Goal: Task Accomplishment & Management: Manage account settings

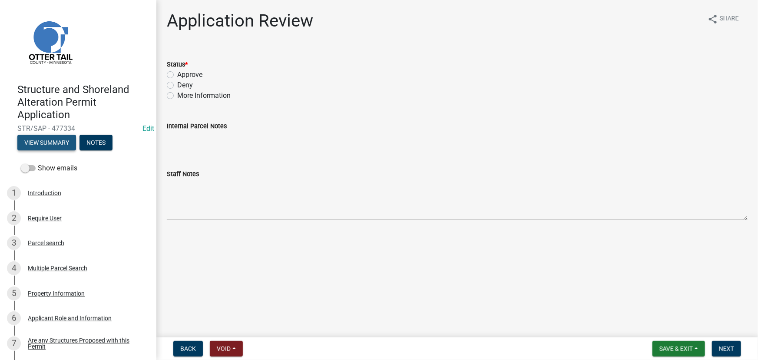
click at [50, 140] on button "View Summary" at bounding box center [46, 143] width 59 height 16
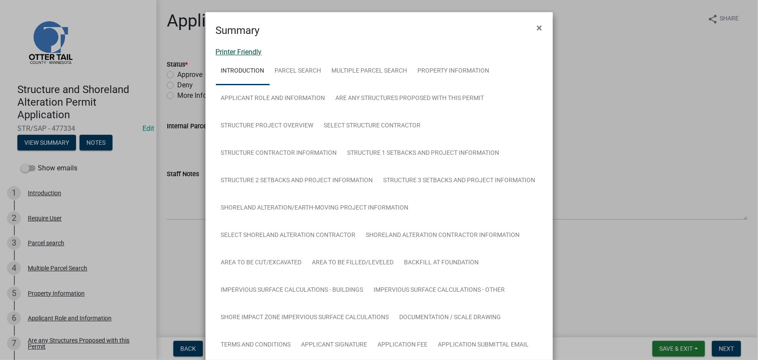
click at [245, 54] on link "Printer Friendly" at bounding box center [239, 52] width 46 height 8
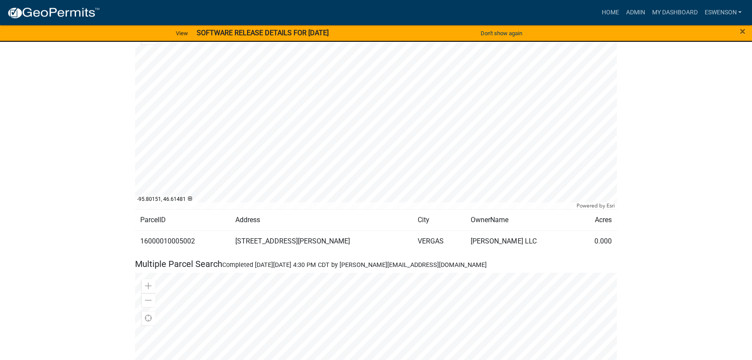
scroll to position [1185, 0]
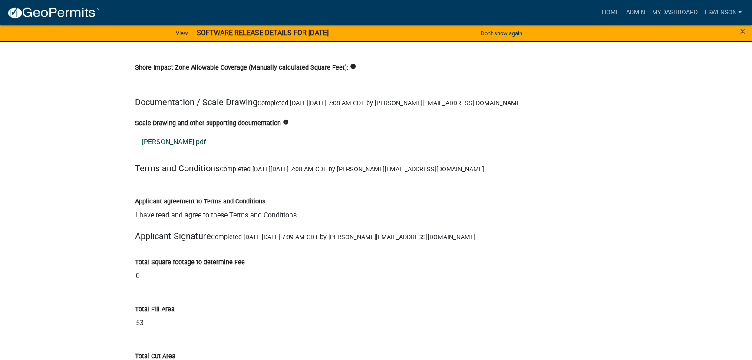
click at [157, 131] on link "dunn.pdf" at bounding box center [376, 141] width 482 height 21
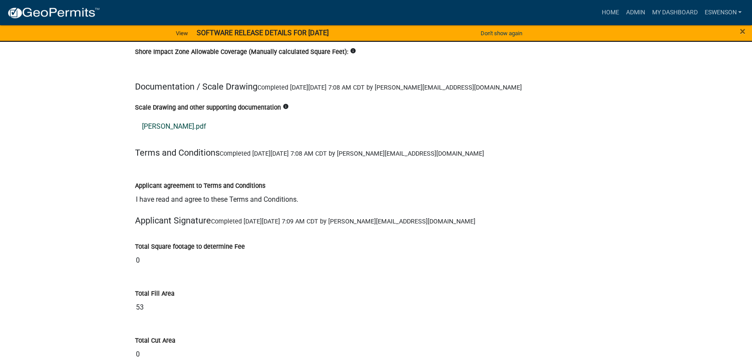
scroll to position [10339, 0]
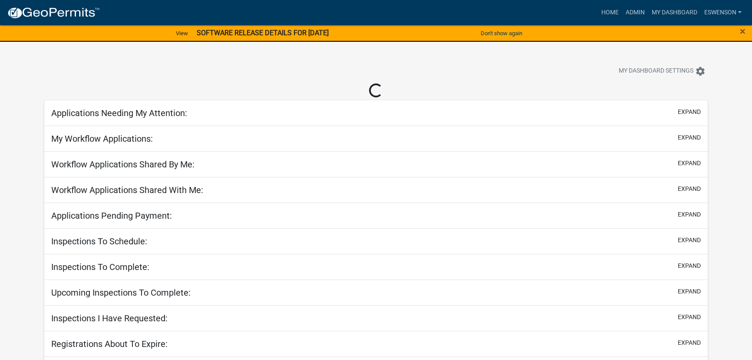
scroll to position [22, 0]
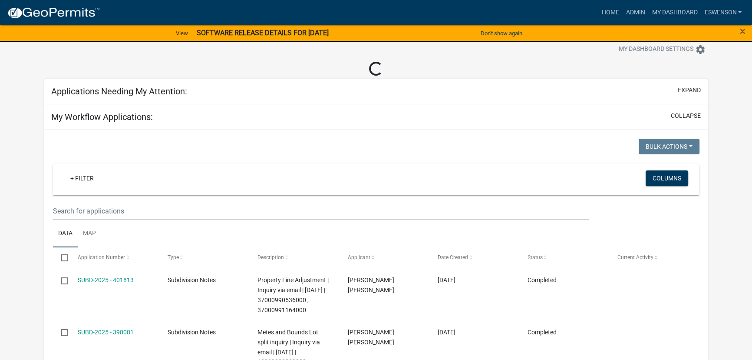
select select "3: 100"
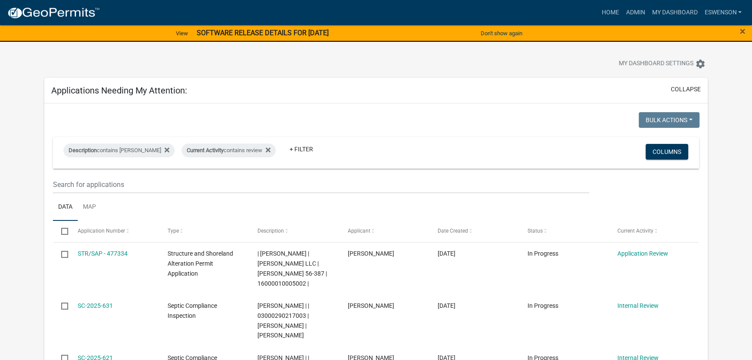
scroll to position [0, 0]
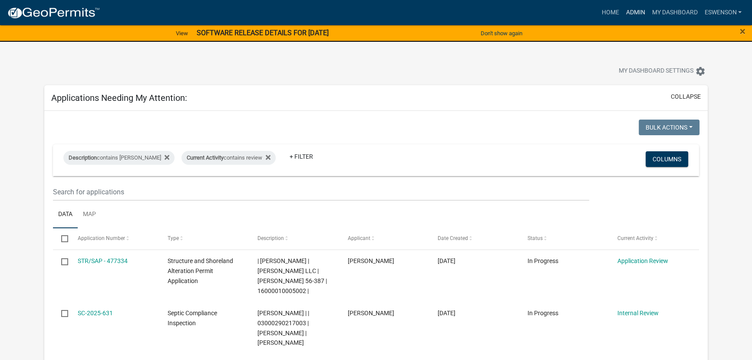
drag, startPoint x: 625, startPoint y: 12, endPoint x: 593, endPoint y: 28, distance: 35.8
click at [625, 12] on link "Admin" at bounding box center [636, 12] width 26 height 17
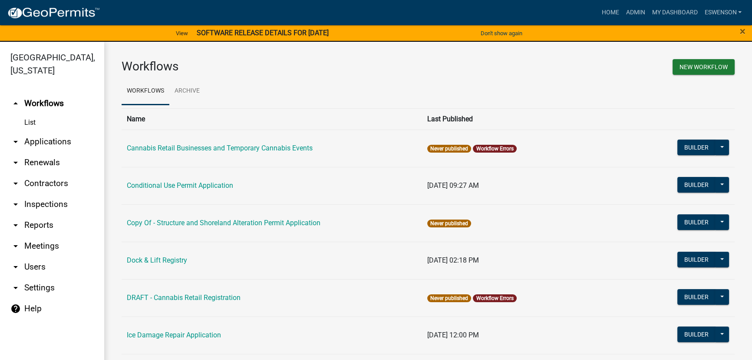
click at [87, 137] on link "arrow_drop_down Applications" at bounding box center [52, 141] width 104 height 21
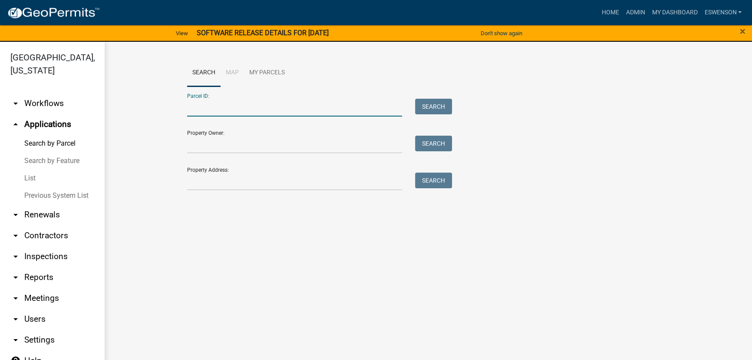
paste input "46000991074000"
type input "46000991074000"
click at [452, 109] on button "Search" at bounding box center [433, 107] width 37 height 16
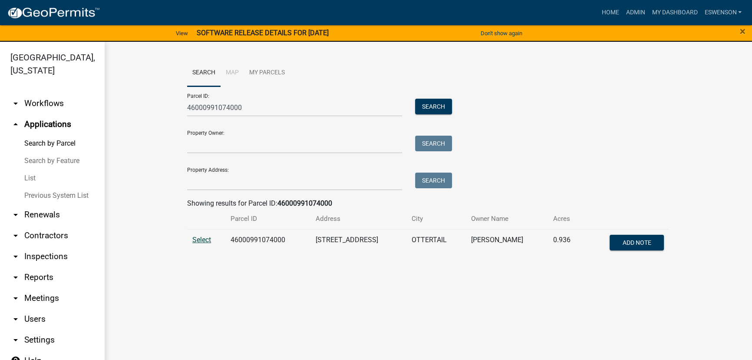
click at [206, 242] on span "Select" at bounding box center [201, 239] width 19 height 8
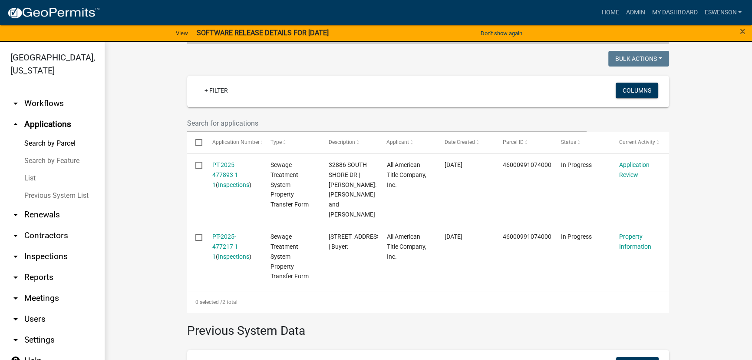
scroll to position [237, 0]
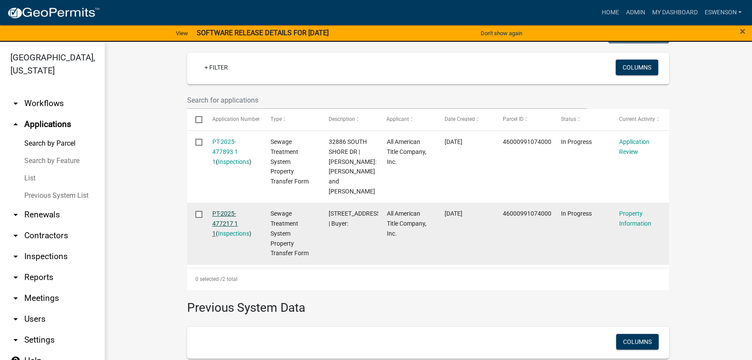
click at [229, 214] on link "PT-2025-477217 1 1" at bounding box center [225, 223] width 26 height 27
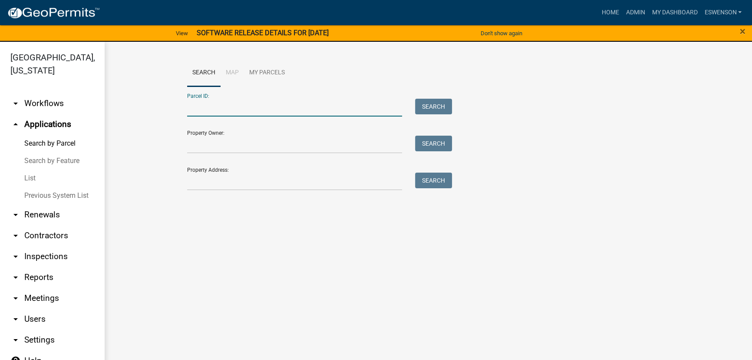
click at [217, 115] on input "Parcel ID:" at bounding box center [294, 108] width 215 height 18
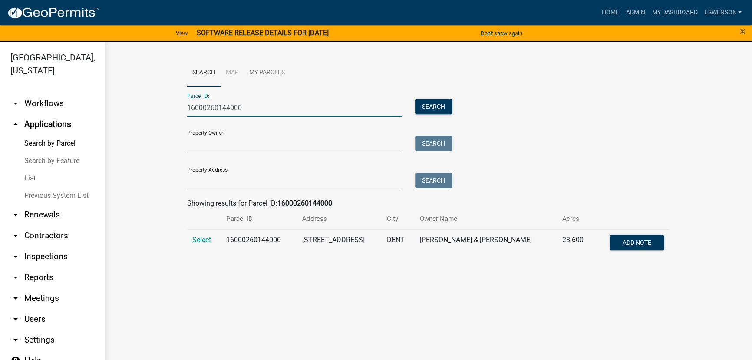
type input "16000260144000"
click at [212, 238] on td "Select" at bounding box center [204, 243] width 34 height 29
drag, startPoint x: 205, startPoint y: 238, endPoint x: 200, endPoint y: 248, distance: 10.5
click at [205, 238] on span "Select" at bounding box center [201, 239] width 19 height 8
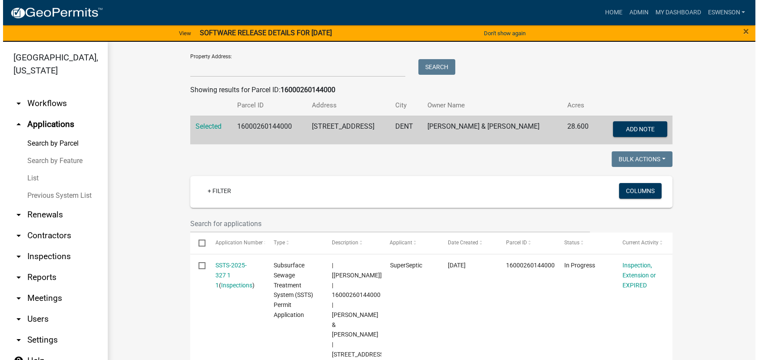
scroll to position [276, 0]
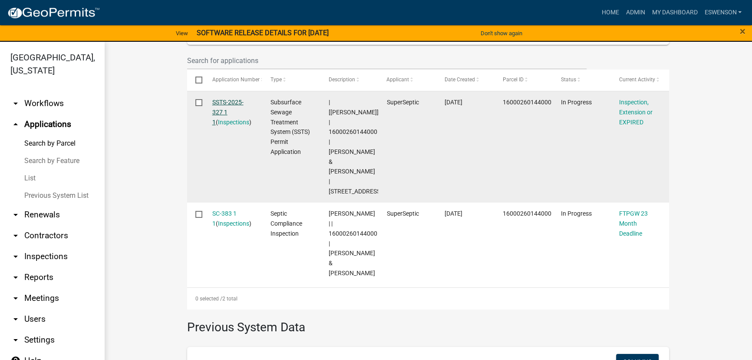
click at [218, 110] on link "SSTS-2025-327 1 1" at bounding box center [227, 112] width 31 height 27
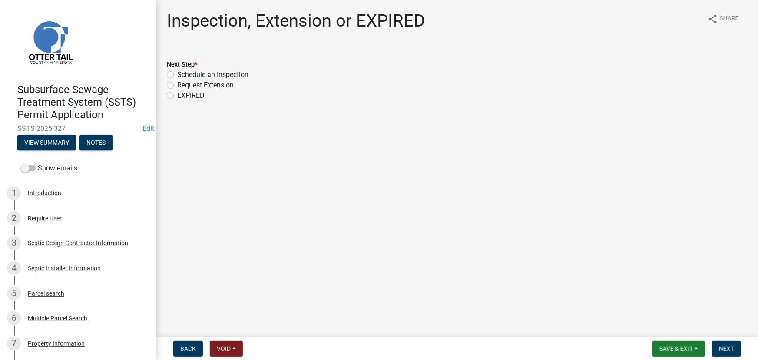
drag, startPoint x: 210, startPoint y: 76, endPoint x: 453, endPoint y: 202, distance: 273.6
click at [210, 76] on label "Schedule an Inspection" at bounding box center [212, 75] width 71 height 10
click at [183, 75] on input "Schedule an Inspection" at bounding box center [180, 73] width 6 height 6
radio input "true"
click at [732, 347] on span "Next" at bounding box center [726, 348] width 15 height 7
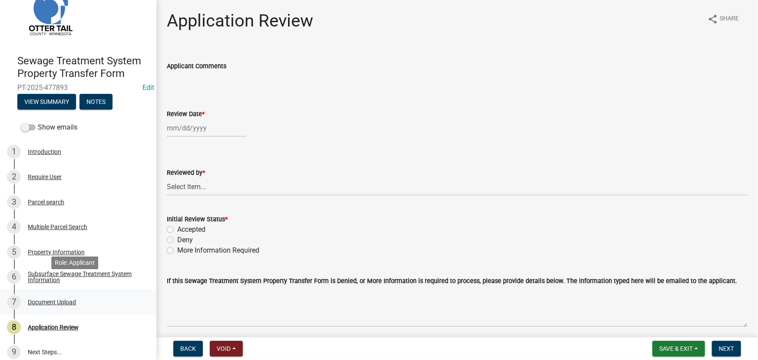
scroll to position [36, 0]
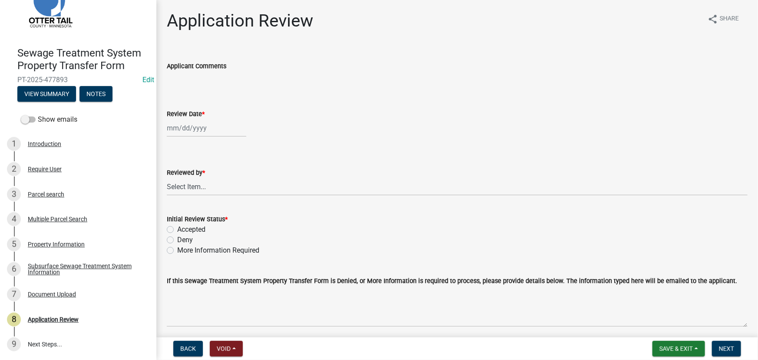
click at [63, 264] on div "Subsurface Sewage Treatment System Information" at bounding box center [85, 269] width 115 height 12
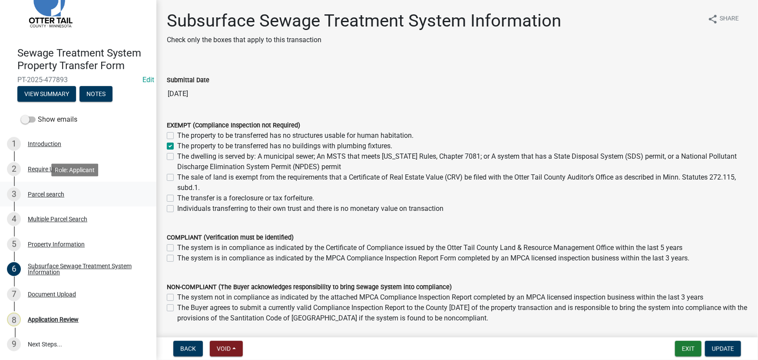
click at [43, 195] on div "Parcel search" at bounding box center [46, 194] width 36 height 6
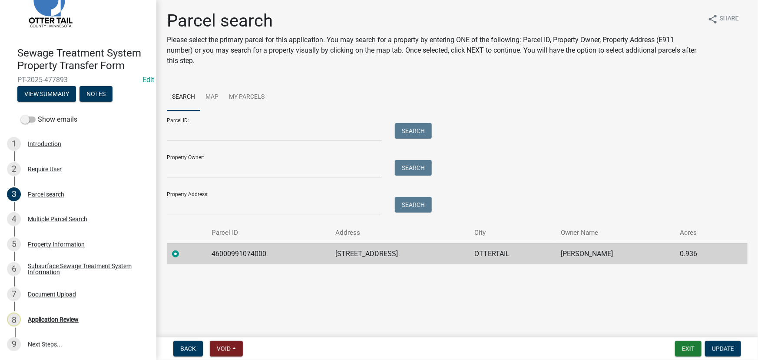
click at [237, 255] on td "46000991074000" at bounding box center [268, 253] width 124 height 21
copy td "46000991074000"
click at [56, 320] on div "Application Review" at bounding box center [53, 319] width 51 height 6
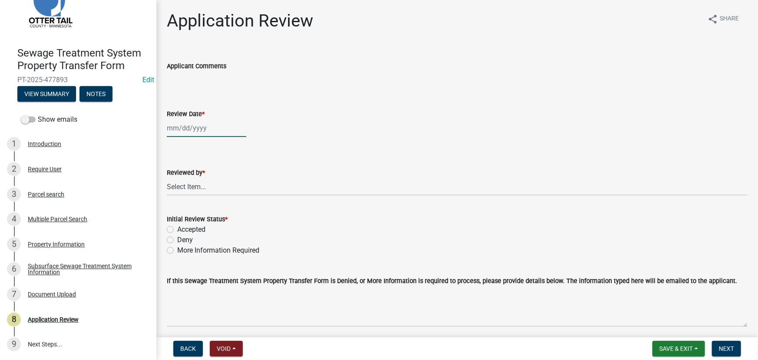
click at [199, 129] on div at bounding box center [207, 128] width 80 height 18
select select "9"
select select "2025"
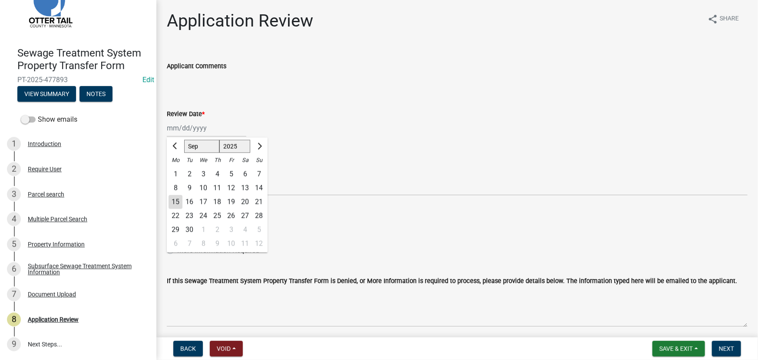
click at [176, 206] on div "15" at bounding box center [176, 202] width 14 height 14
type input "[DATE]"
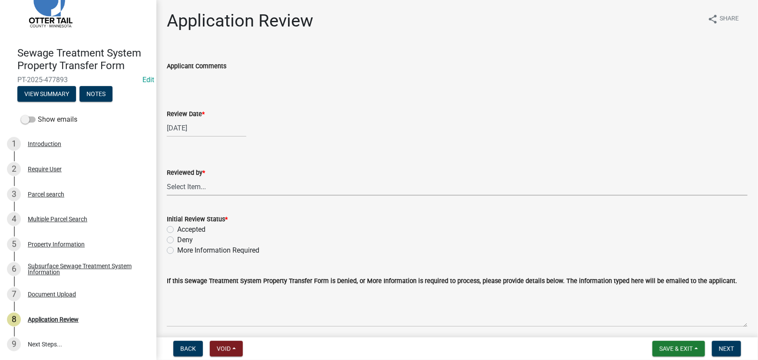
click at [209, 179] on select "Select Item... [PERSON_NAME] [PERSON_NAME] [PERSON_NAME] [PERSON_NAME] [PERSON_…" at bounding box center [457, 187] width 581 height 18
click at [167, 178] on select "Select Item... [PERSON_NAME] [PERSON_NAME] [PERSON_NAME] [PERSON_NAME] [PERSON_…" at bounding box center [457, 187] width 581 height 18
select select "190fd4c8-42ef-492b-a4a0-a0213555944c"
click at [193, 246] on label "More Information Required" at bounding box center [218, 250] width 82 height 10
click at [183, 246] on input "More Information Required" at bounding box center [180, 248] width 6 height 6
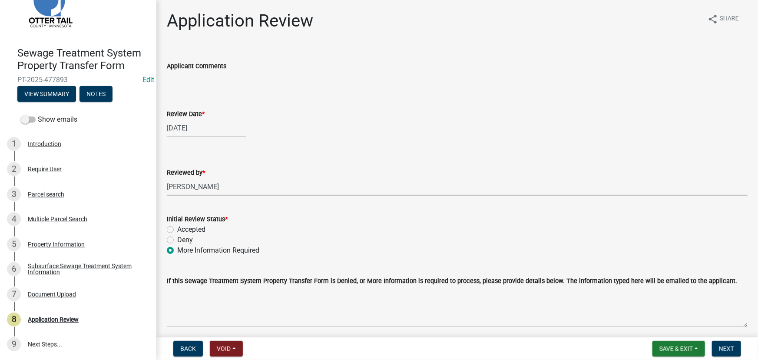
radio input "true"
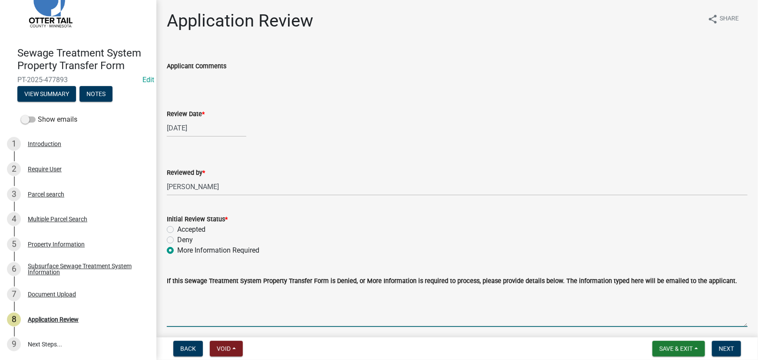
click at [205, 296] on textarea "If this Sewage Treatment System Property Transfer Form is Denied, or More Infor…" at bounding box center [457, 306] width 581 height 41
type textarea "We will need a compliance inspection as there is a septic on the property."
click at [731, 349] on span "Next" at bounding box center [726, 348] width 15 height 7
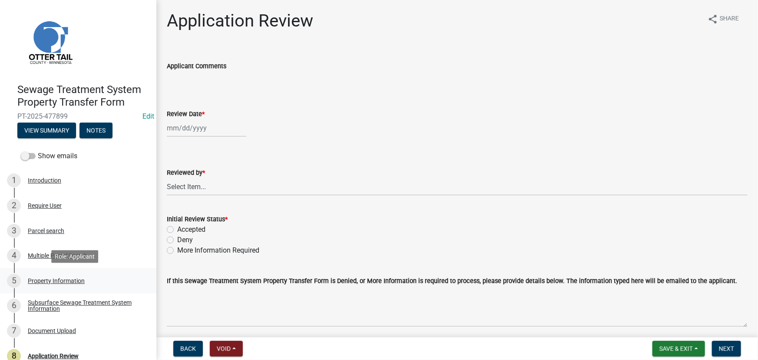
click at [77, 291] on link "5 Property Information" at bounding box center [78, 280] width 156 height 25
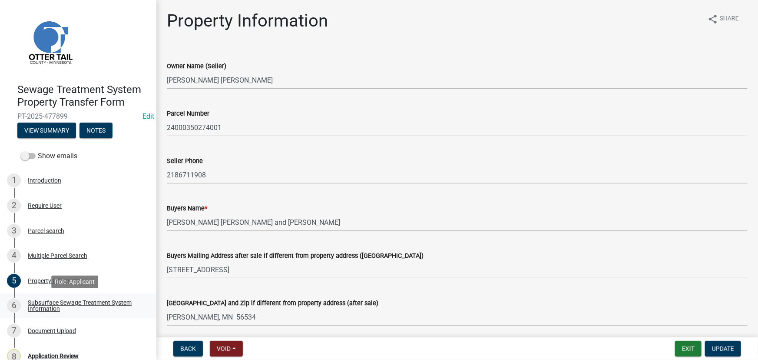
click at [74, 308] on div "Subsurface Sewage Treatment System Information" at bounding box center [85, 305] width 115 height 12
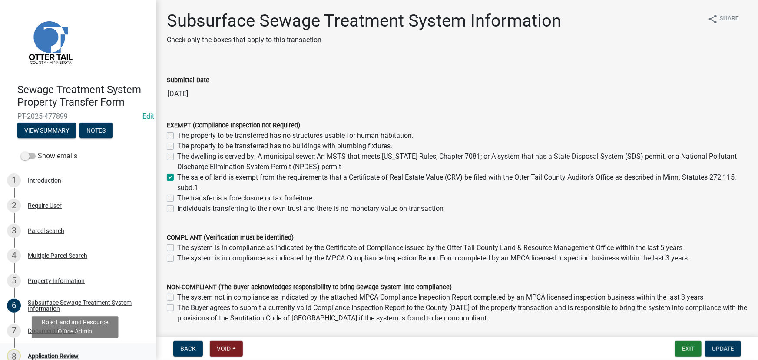
click at [53, 350] on div "8 Application Review" at bounding box center [75, 356] width 136 height 14
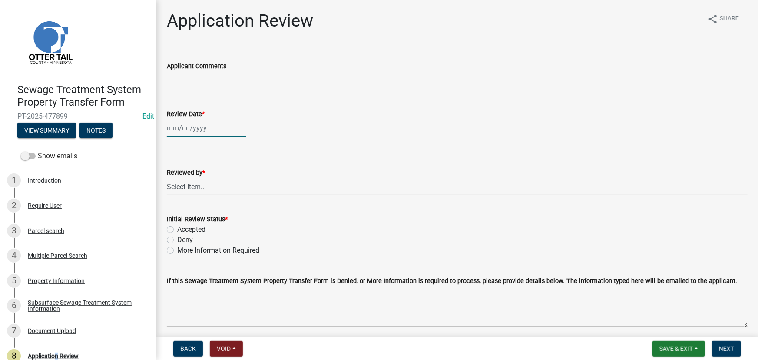
click at [211, 133] on div at bounding box center [207, 128] width 80 height 18
select select "9"
select select "2025"
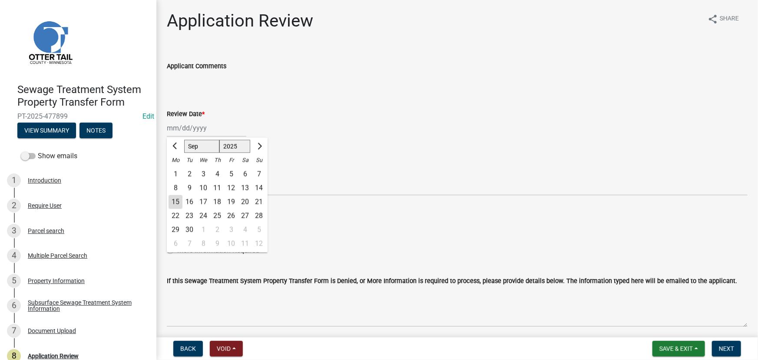
click at [176, 203] on div "15" at bounding box center [176, 202] width 14 height 14
type input "09/15/2025"
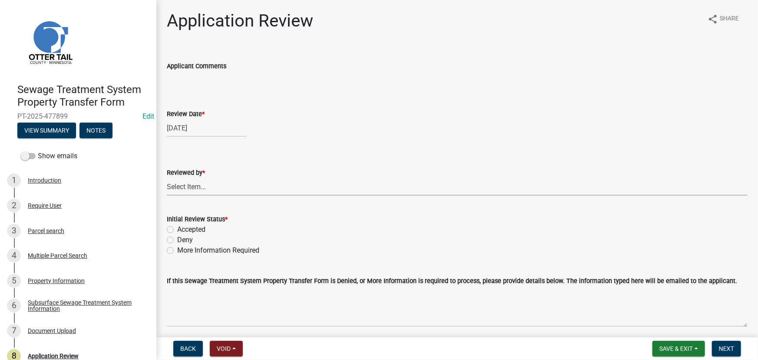
drag, startPoint x: 187, startPoint y: 190, endPoint x: 194, endPoint y: 178, distance: 13.4
click at [187, 190] on select "Select Item... Alexis Newark Amy Busko Andrea Perales Brittany Tollefson Christ…" at bounding box center [457, 187] width 581 height 18
click at [167, 178] on select "Select Item... Alexis Newark Amy Busko Andrea Perales Brittany Tollefson Christ…" at bounding box center [457, 187] width 581 height 18
select select "190fd4c8-42ef-492b-a4a0-a0213555944c"
click at [192, 230] on label "Accepted" at bounding box center [191, 229] width 28 height 10
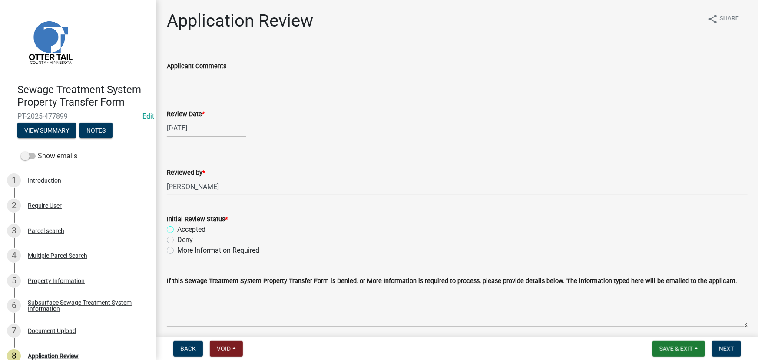
click at [183, 230] on input "Accepted" at bounding box center [180, 227] width 6 height 6
radio input "true"
click at [731, 354] on button "Next" at bounding box center [726, 349] width 29 height 16
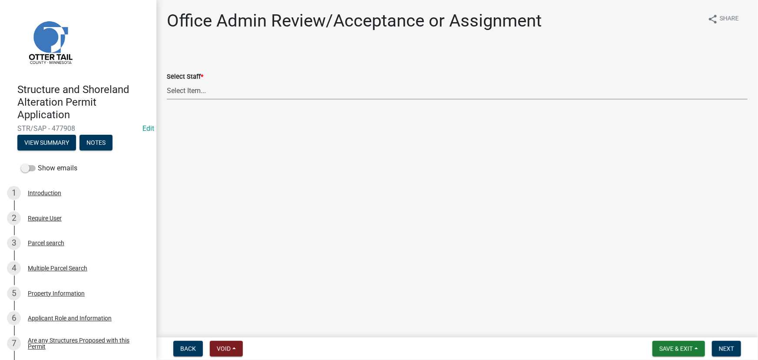
click at [187, 95] on select "Select Item... [PERSON_NAME] ([EMAIL_ADDRESS][DOMAIN_NAME]) [PERSON_NAME] ([EMA…" at bounding box center [457, 91] width 581 height 18
click at [167, 82] on select "Select Item... [PERSON_NAME] ([EMAIL_ADDRESS][DOMAIN_NAME]) [PERSON_NAME] ([EMA…" at bounding box center [457, 91] width 581 height 18
select select "587f38f5-c90e-4c12-9e10-d3e23909bbca"
click at [727, 347] on span "Next" at bounding box center [726, 348] width 15 height 7
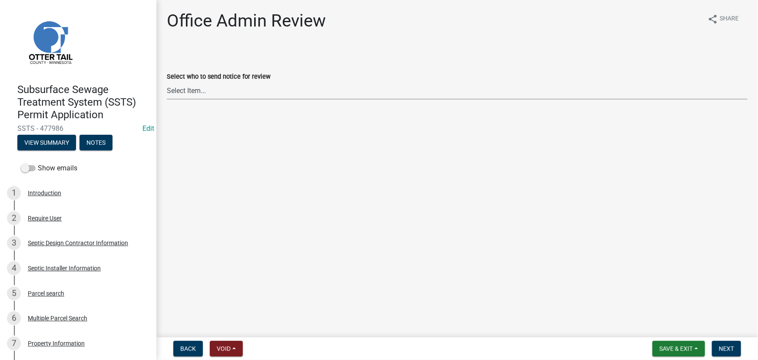
click at [218, 99] on select "Select Item... [PERSON_NAME] ([EMAIL_ADDRESS][DOMAIN_NAME]) [PERSON_NAME] ([EMA…" at bounding box center [457, 91] width 581 height 18
click at [167, 82] on select "Select Item... [PERSON_NAME] ([EMAIL_ADDRESS][DOMAIN_NAME]) [PERSON_NAME] ([EMA…" at bounding box center [457, 91] width 581 height 18
select select "587f38f5-c90e-4c12-9e10-d3e23909bbca"
click at [741, 357] on nav "Back Void Withdraw Lock Expire Void Save & Exit Save Save & Exit Next" at bounding box center [457, 348] width 602 height 23
click at [734, 353] on button "Next" at bounding box center [726, 349] width 29 height 16
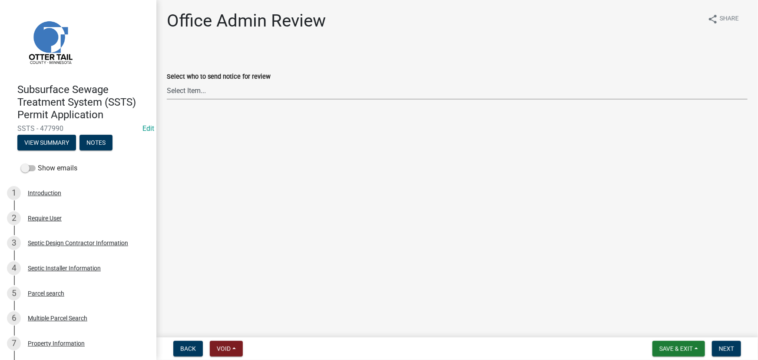
click at [224, 89] on select "Select Item... [PERSON_NAME] ([EMAIL_ADDRESS][DOMAIN_NAME]) [PERSON_NAME] ([EMA…" at bounding box center [457, 91] width 581 height 18
click at [167, 82] on select "Select Item... [PERSON_NAME] ([EMAIL_ADDRESS][DOMAIN_NAME]) [PERSON_NAME] ([EMA…" at bounding box center [457, 91] width 581 height 18
select select "587f38f5-c90e-4c12-9e10-d3e23909bbca"
click at [730, 350] on span "Next" at bounding box center [726, 348] width 15 height 7
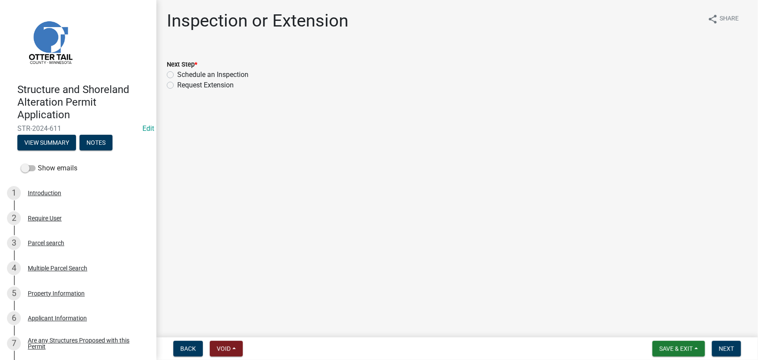
drag, startPoint x: 207, startPoint y: 74, endPoint x: 252, endPoint y: 86, distance: 47.1
click at [207, 74] on label "Schedule an Inspection" at bounding box center [212, 75] width 71 height 10
click at [183, 74] on input "Schedule an Inspection" at bounding box center [180, 73] width 6 height 6
radio input "true"
click at [727, 348] on span "Next" at bounding box center [726, 348] width 15 height 7
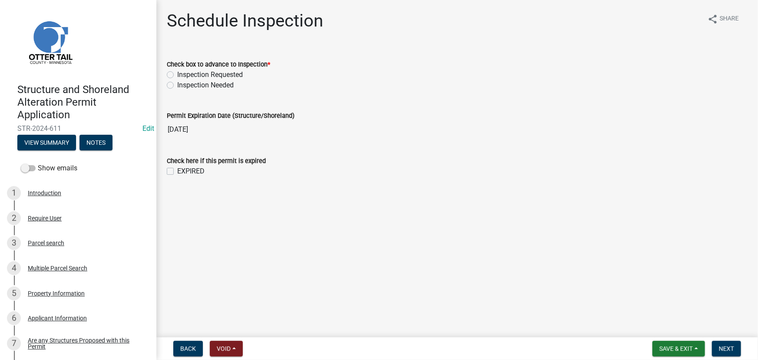
click at [212, 87] on label "Inspection Needed" at bounding box center [205, 85] width 56 height 10
click at [183, 86] on input "Inspection Needed" at bounding box center [180, 83] width 6 height 6
radio input "true"
click at [182, 166] on div "Check here if this permit is expired EXPIRED" at bounding box center [457, 166] width 581 height 21
click at [182, 167] on label "EXPIRED" at bounding box center [190, 171] width 27 height 10
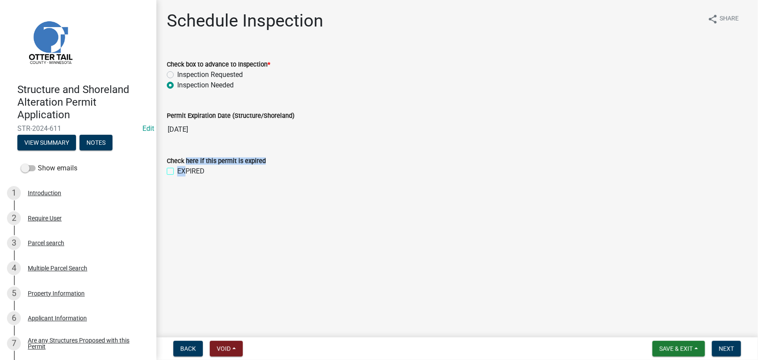
click at [182, 167] on input "EXPIRED" at bounding box center [180, 169] width 6 height 6
click at [182, 167] on label "EXPIRED" at bounding box center [190, 171] width 27 height 10
click at [182, 167] on input "EXPIRED" at bounding box center [180, 169] width 6 height 6
click at [199, 170] on label "EXPIRED" at bounding box center [190, 171] width 27 height 10
click at [183, 170] on input "EXPIRED" at bounding box center [180, 169] width 6 height 6
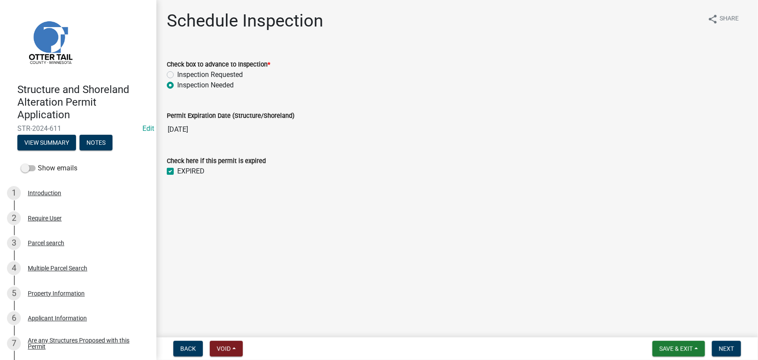
checkbox input "true"
click at [726, 340] on nav "Back Void Withdraw Lock Expire Void Save & Exit Save Save & Exit Next" at bounding box center [457, 348] width 602 height 23
click at [724, 351] on span "Next" at bounding box center [726, 348] width 15 height 7
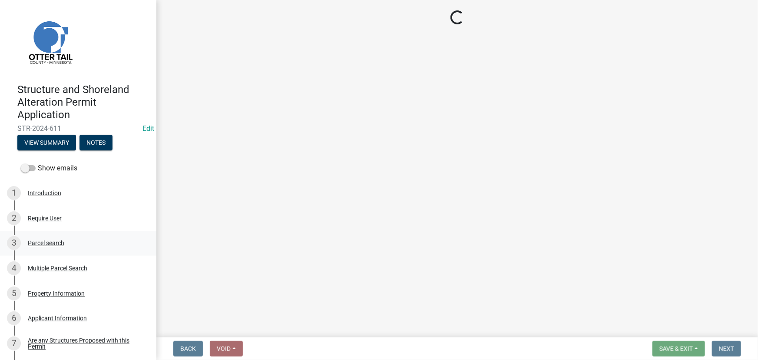
select select "710d5f49-2663-4e73-9718-d0c4e189f5ed"
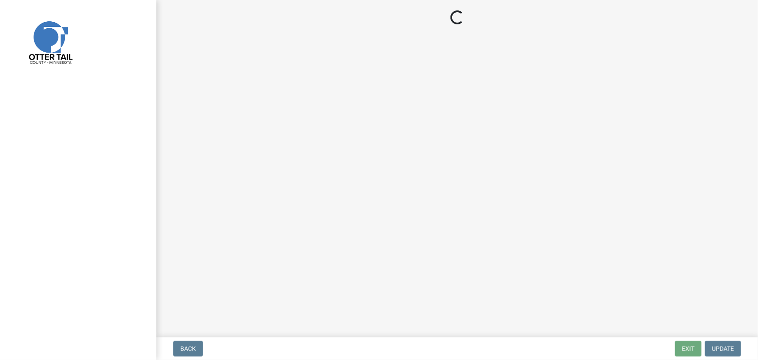
select select "710d5f49-2663-4e73-9718-d0c4e189f5ed"
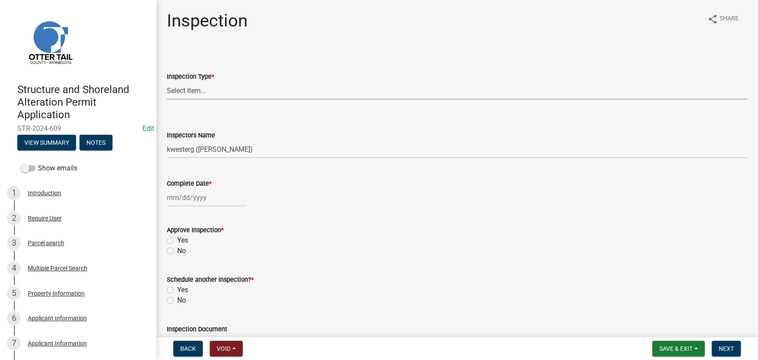
click at [176, 89] on select "Select Item... Footing / Structure Inspection Shoreland Alteration Not Built" at bounding box center [457, 91] width 581 height 18
click at [640, 34] on div "Inspection share Share" at bounding box center [457, 24] width 581 height 28
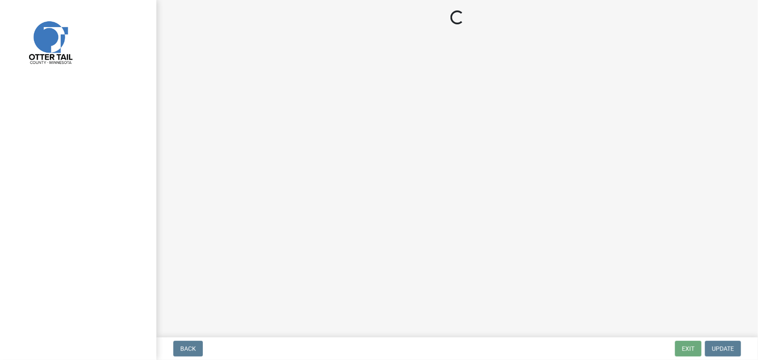
select select "710d5f49-2663-4e73-9718-d0c4e189f5ed"
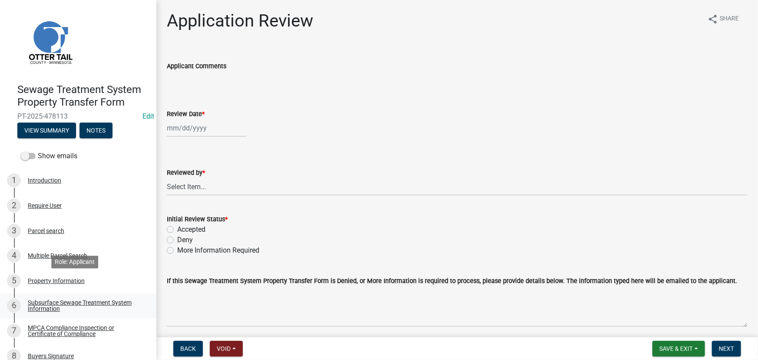
scroll to position [39, 0]
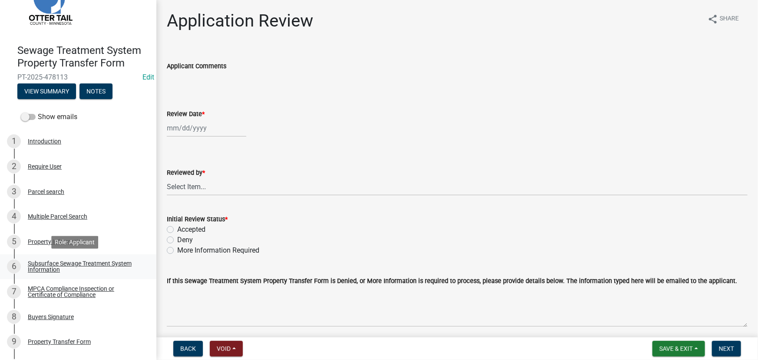
click at [62, 261] on div "Subsurface Sewage Treatment System Information" at bounding box center [85, 266] width 115 height 12
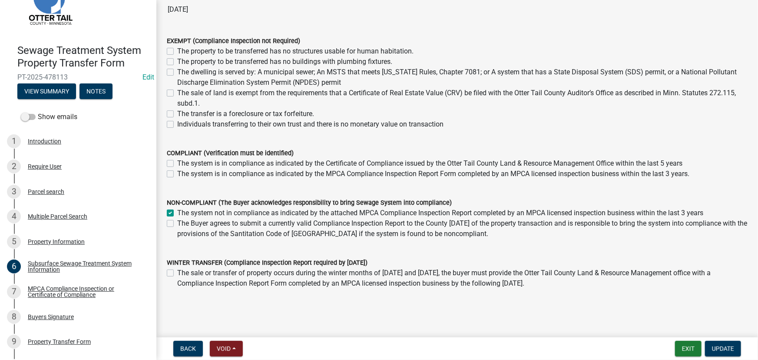
scroll to position [108, 0]
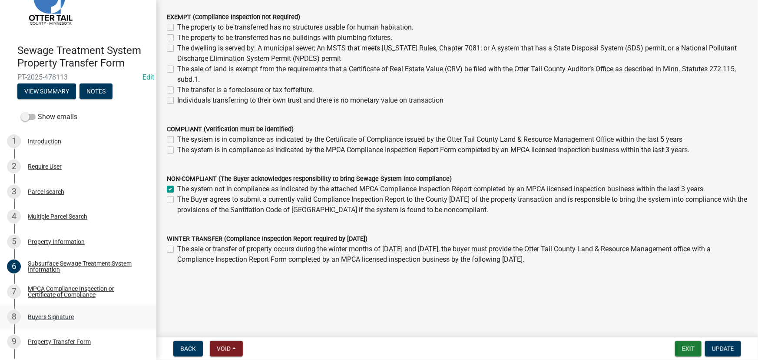
click at [71, 321] on div "8 Buyers Signature" at bounding box center [75, 317] width 136 height 14
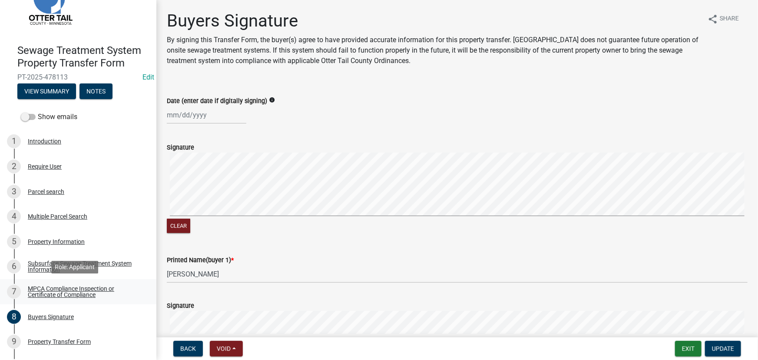
click at [69, 295] on div "MPCA Compliance Inspection or Certificate of Compliance" at bounding box center [85, 291] width 115 height 12
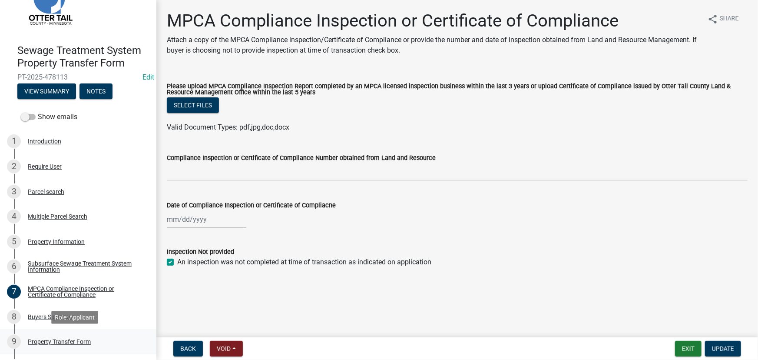
click at [59, 341] on div "Property Transfer Form" at bounding box center [59, 341] width 63 height 6
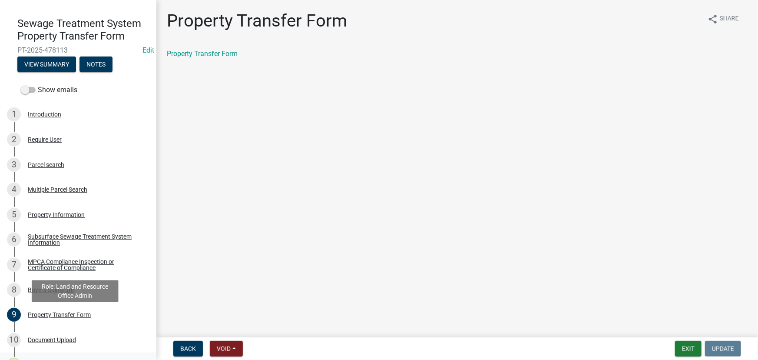
scroll to position [112, 0]
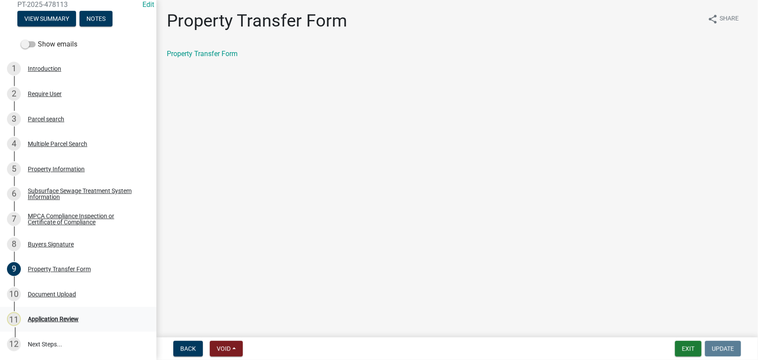
drag, startPoint x: 54, startPoint y: 324, endPoint x: 63, endPoint y: 325, distance: 8.7
click at [54, 324] on div "11 Application Review" at bounding box center [75, 319] width 136 height 14
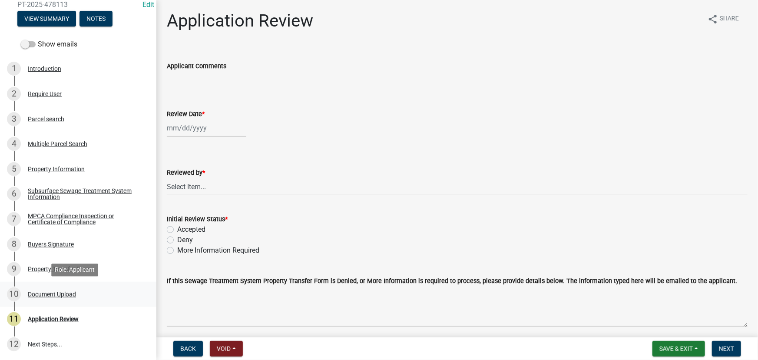
click at [60, 291] on div "Document Upload" at bounding box center [52, 294] width 48 height 6
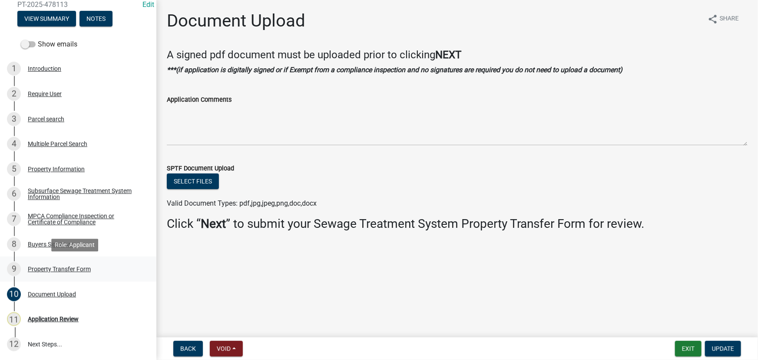
click at [36, 256] on link "9 Property Transfer Form" at bounding box center [78, 268] width 156 height 25
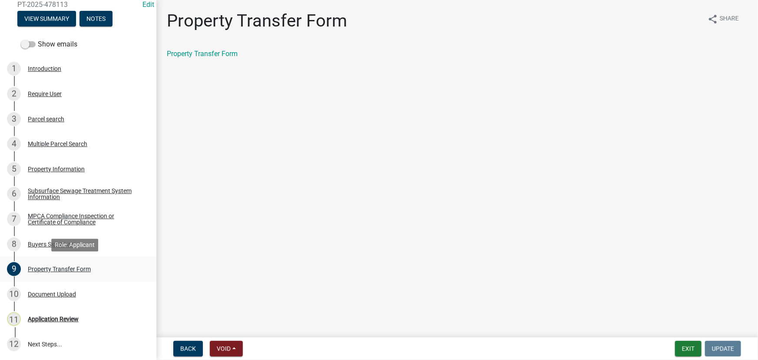
click at [37, 266] on div "Property Transfer Form" at bounding box center [59, 269] width 63 height 6
click at [41, 255] on link "8 Buyers Signature" at bounding box center [78, 244] width 156 height 25
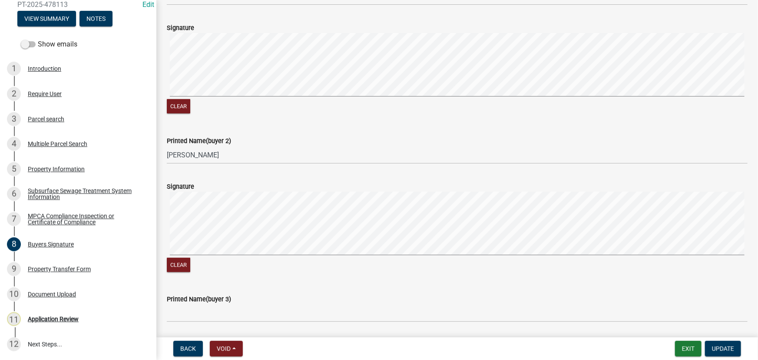
scroll to position [395, 0]
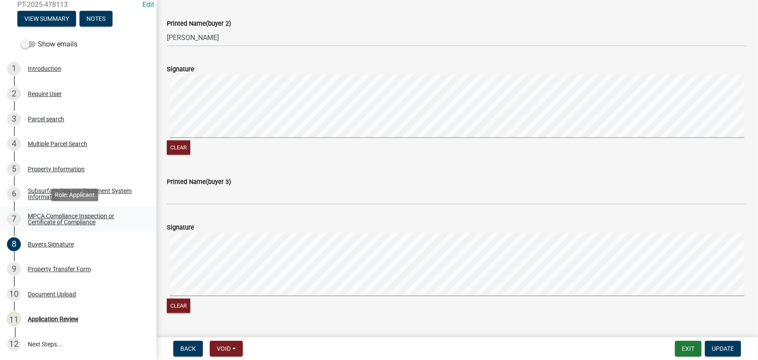
click at [64, 213] on div "MPCA Compliance Inspection or Certificate of Compliance" at bounding box center [85, 219] width 115 height 12
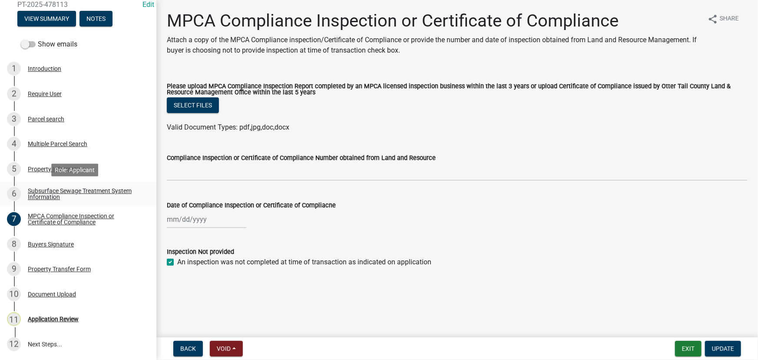
click at [46, 196] on div "Subsurface Sewage Treatment System Information" at bounding box center [85, 194] width 115 height 12
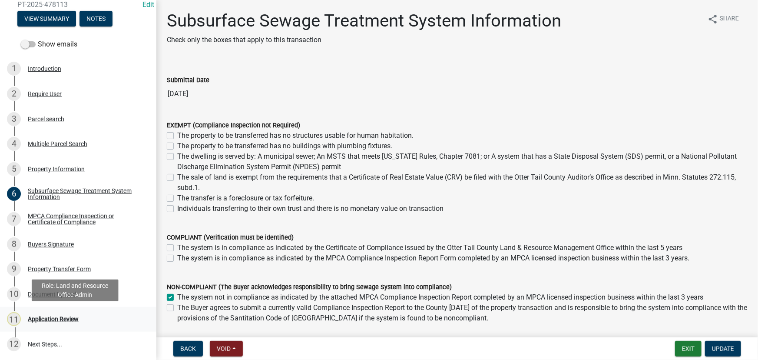
click at [41, 322] on div "11 Application Review" at bounding box center [75, 319] width 136 height 14
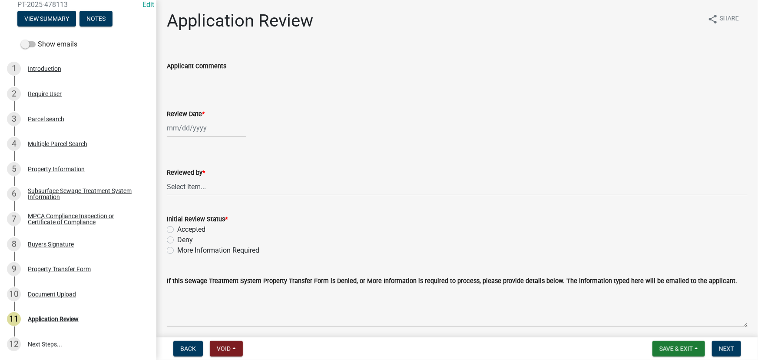
click at [202, 130] on div at bounding box center [207, 128] width 80 height 18
select select "9"
select select "2025"
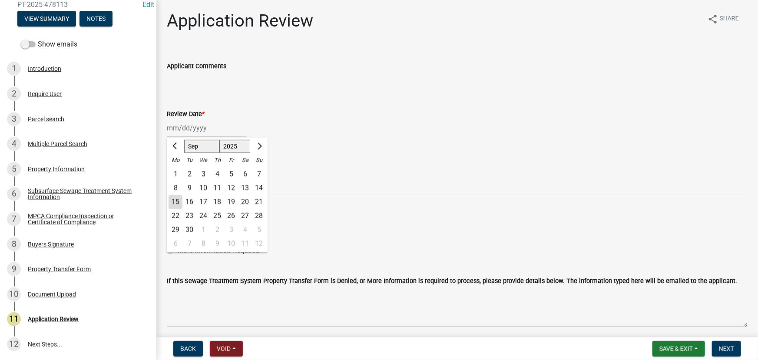
click at [179, 200] on div "15" at bounding box center [176, 202] width 14 height 14
type input "[DATE]"
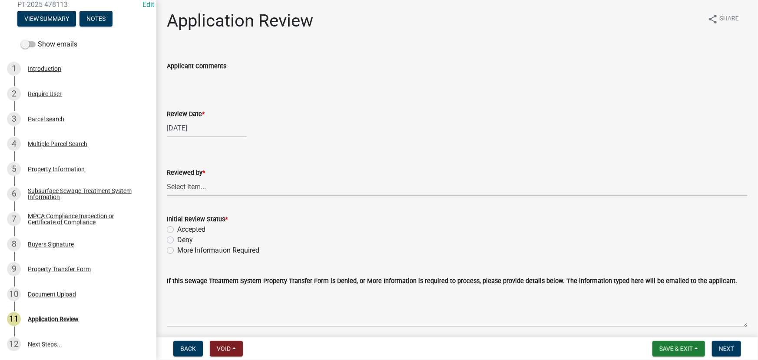
click at [198, 186] on select "Select Item... [PERSON_NAME] [PERSON_NAME] [PERSON_NAME] [PERSON_NAME] [PERSON_…" at bounding box center [457, 187] width 581 height 18
click at [167, 178] on select "Select Item... [PERSON_NAME] [PERSON_NAME] [PERSON_NAME] [PERSON_NAME] [PERSON_…" at bounding box center [457, 187] width 581 height 18
select select "190fd4c8-42ef-492b-a4a0-a0213555944c"
click at [192, 250] on label "More Information Required" at bounding box center [218, 250] width 82 height 10
click at [183, 250] on input "More Information Required" at bounding box center [180, 248] width 6 height 6
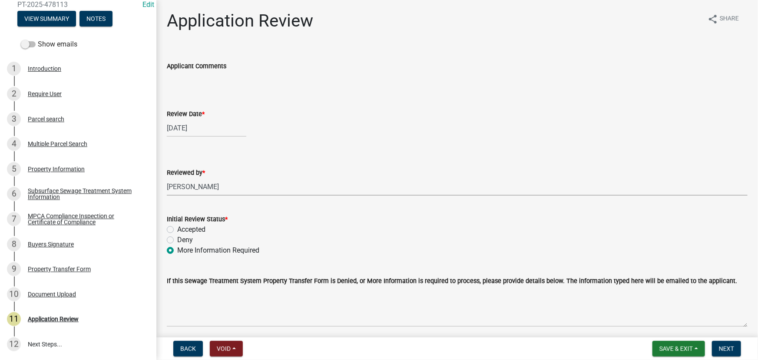
radio input "true"
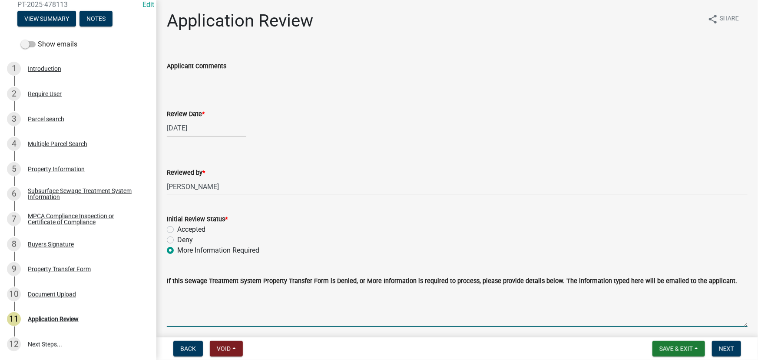
click at [187, 304] on textarea "If this Sewage Treatment System Property Transfer Form is Denied, or More Infor…" at bounding box center [457, 306] width 581 height 41
type textarea "We need the buyers signatures, thank you."
click at [732, 348] on span "Next" at bounding box center [726, 348] width 15 height 7
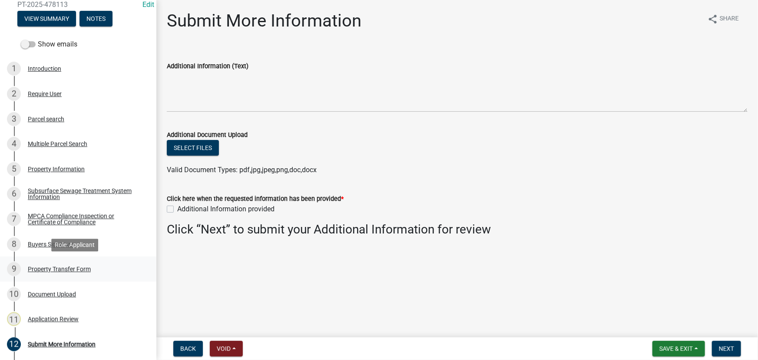
click at [53, 271] on div "Property Transfer Form" at bounding box center [59, 269] width 63 height 6
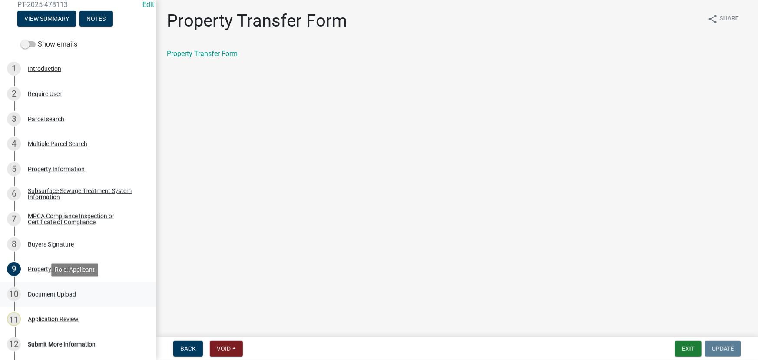
click at [51, 295] on div "Document Upload" at bounding box center [52, 294] width 48 height 6
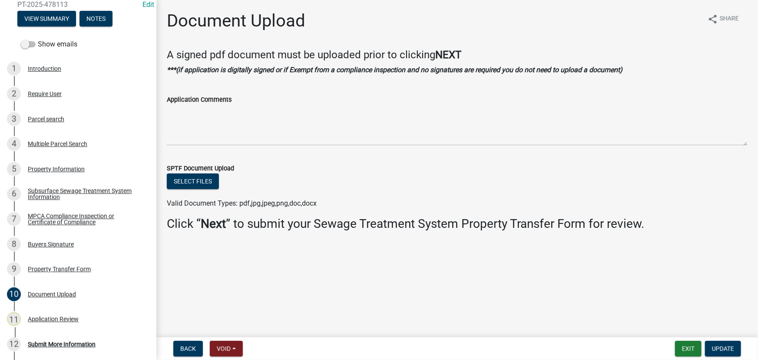
click at [53, 245] on div "Buyers Signature" at bounding box center [51, 244] width 46 height 6
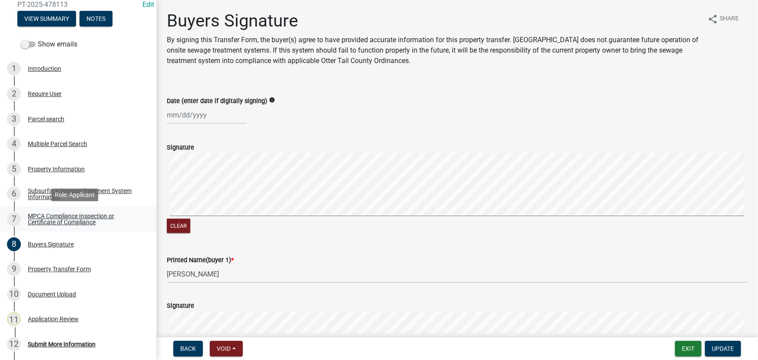
click at [51, 222] on div "MPCA Compliance Inspection or Certificate of Compliance" at bounding box center [85, 219] width 115 height 12
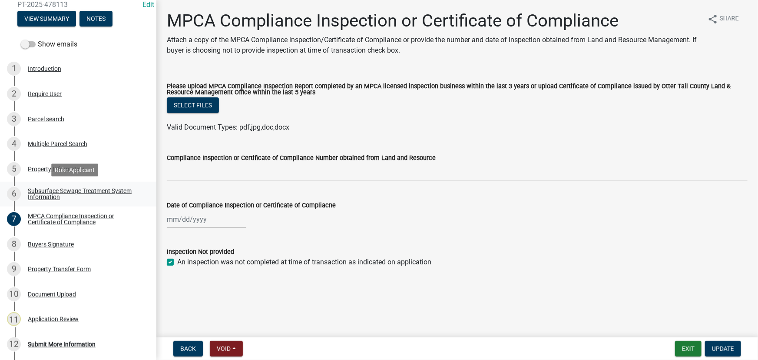
click at [54, 193] on div "Subsurface Sewage Treatment System Information" at bounding box center [85, 194] width 115 height 12
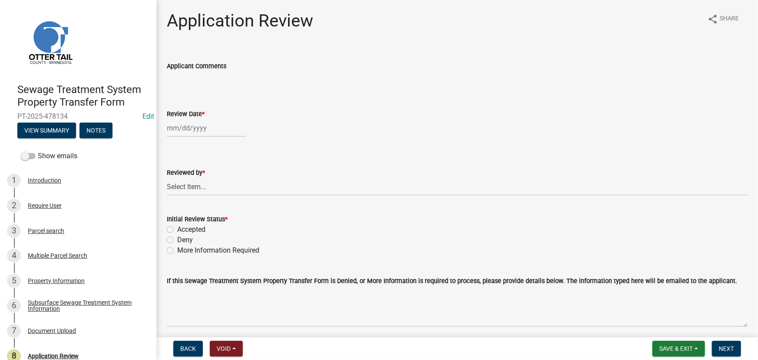
click at [217, 133] on div at bounding box center [207, 128] width 80 height 18
select select "9"
select select "2025"
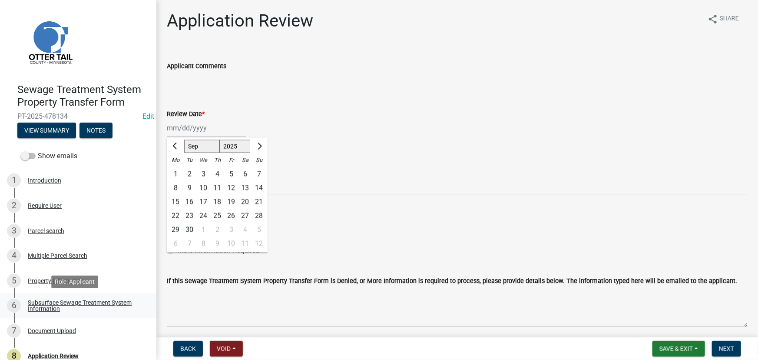
click at [83, 295] on link "6 Subsurface Sewage Treatment System Information" at bounding box center [78, 305] width 156 height 25
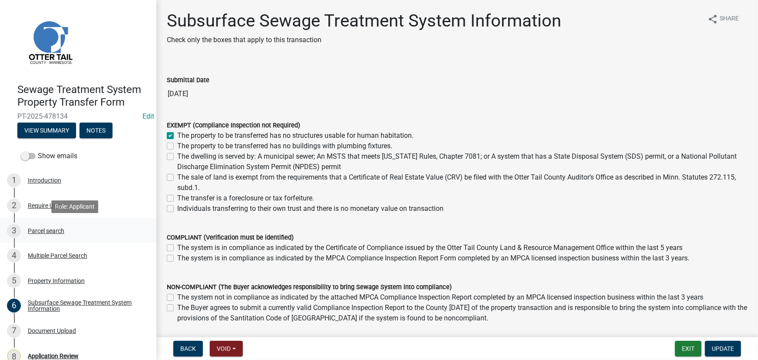
click at [40, 233] on div "Parcel search" at bounding box center [46, 231] width 36 height 6
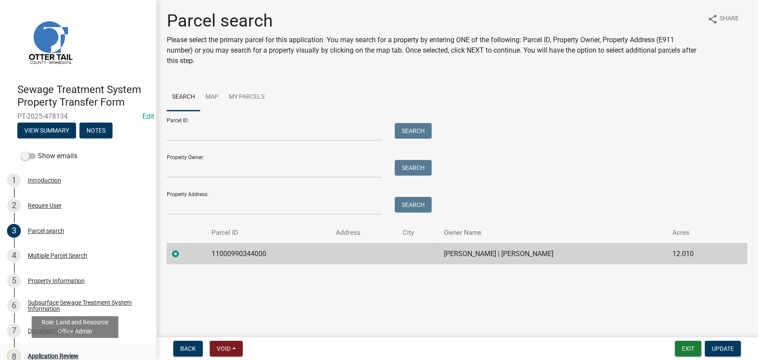
click at [58, 349] on div "8 Application Review" at bounding box center [75, 356] width 136 height 14
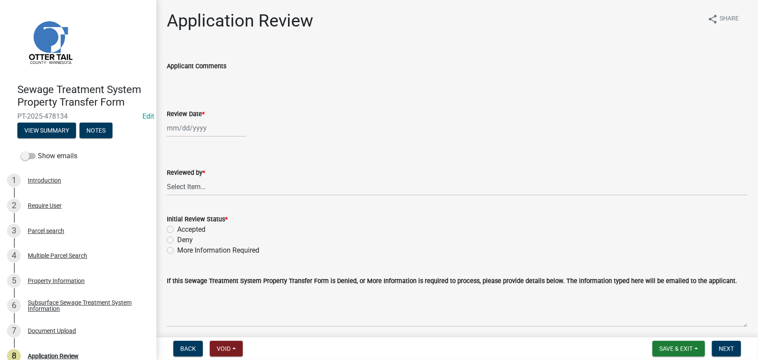
click at [183, 123] on div at bounding box center [207, 128] width 80 height 18
select select "9"
select select "2025"
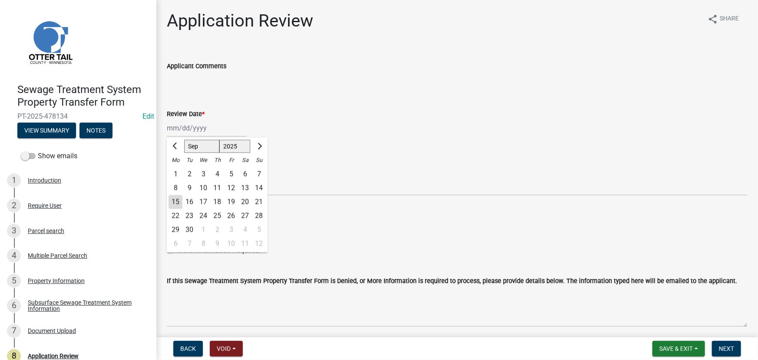
drag, startPoint x: 179, startPoint y: 204, endPoint x: 188, endPoint y: 200, distance: 10.2
click at [178, 204] on div "15" at bounding box center [176, 202] width 14 height 14
type input "09/15/2025"
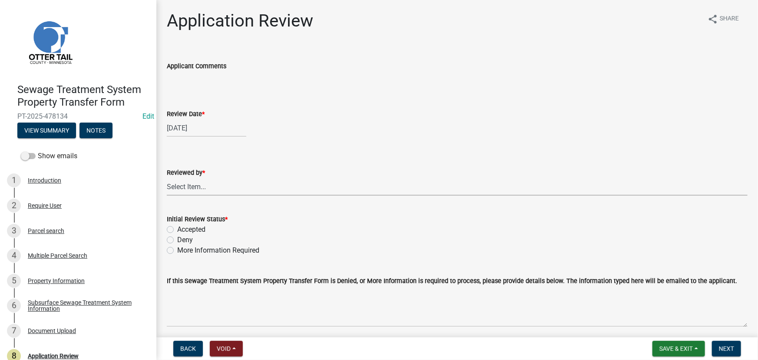
click at [192, 185] on select "Select Item... Alexis Newark Amy Busko Andrea Perales Brittany Tollefson Christ…" at bounding box center [457, 187] width 581 height 18
click at [167, 178] on select "Select Item... Alexis Newark Amy Busko Andrea Perales Brittany Tollefson Christ…" at bounding box center [457, 187] width 581 height 18
select select "190fd4c8-42ef-492b-a4a0-a0213555944c"
click at [194, 229] on label "Accepted" at bounding box center [191, 229] width 28 height 10
click at [183, 229] on input "Accepted" at bounding box center [180, 227] width 6 height 6
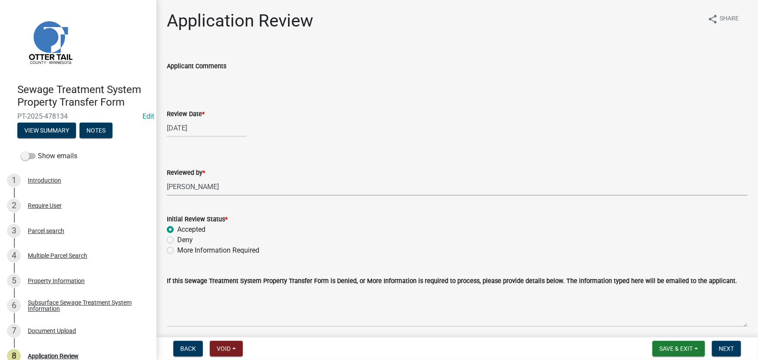
radio input "true"
click at [724, 345] on span "Next" at bounding box center [726, 348] width 15 height 7
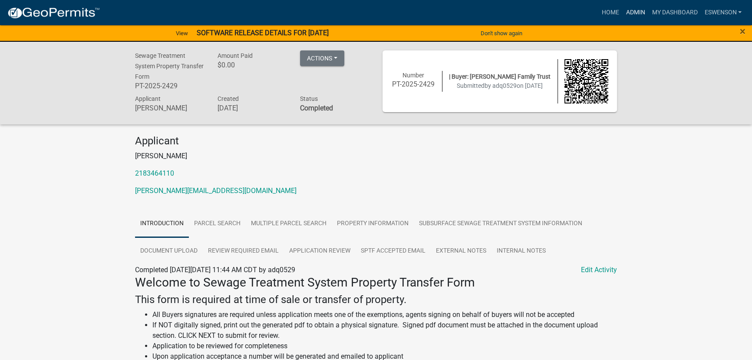
drag, startPoint x: 626, startPoint y: 13, endPoint x: 181, endPoint y: 136, distance: 461.6
click at [626, 13] on link "Admin" at bounding box center [636, 12] width 26 height 17
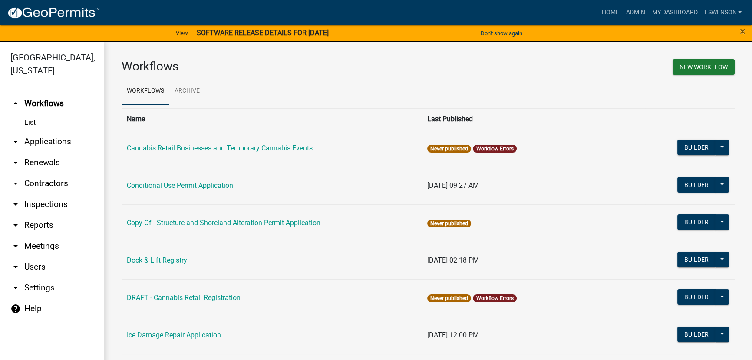
click at [36, 144] on link "arrow_drop_down Applications" at bounding box center [52, 141] width 104 height 21
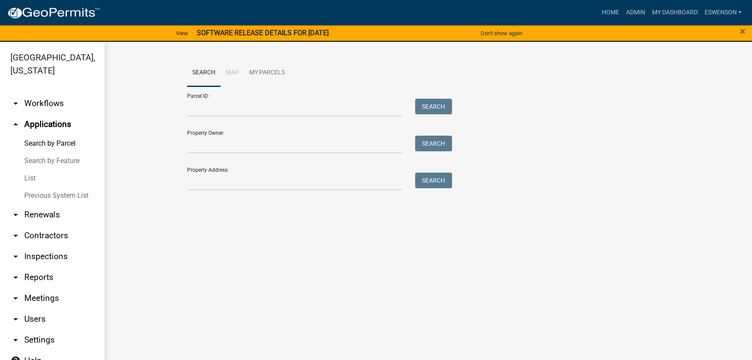
click at [250, 199] on div "Search Map My Parcels Parcel ID: Search Property Owner: Search Property Address…" at bounding box center [428, 129] width 648 height 174
click at [243, 188] on input "Property Address:" at bounding box center [294, 181] width 215 height 18
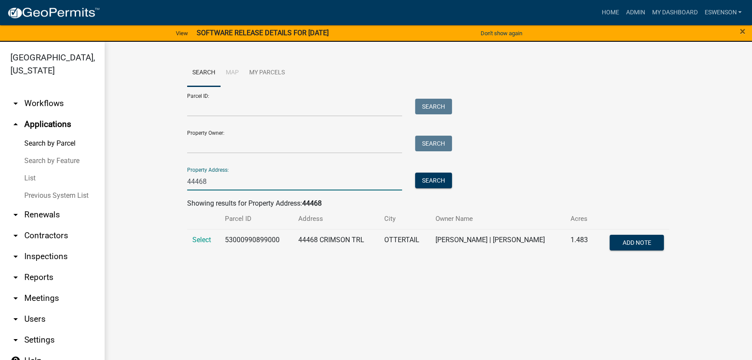
type input "44468"
click at [193, 234] on td "Select" at bounding box center [203, 243] width 33 height 29
click at [216, 241] on td "Select" at bounding box center [203, 243] width 33 height 29
click at [207, 241] on span "Select" at bounding box center [201, 239] width 19 height 8
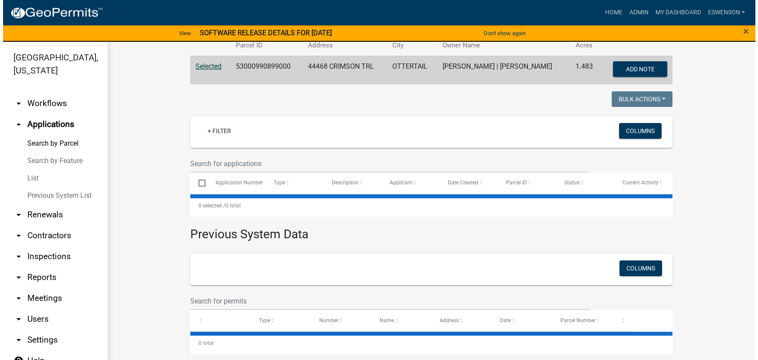
scroll to position [174, 0]
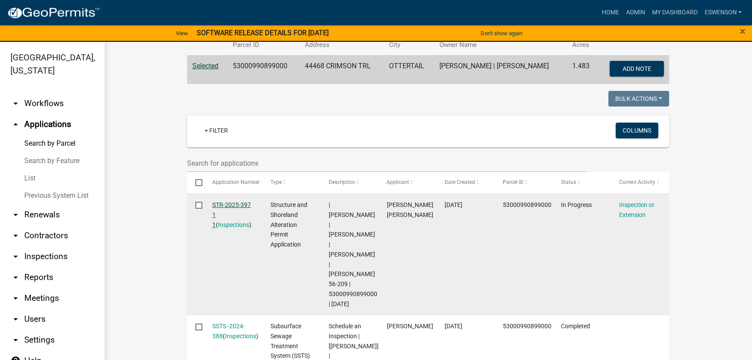
click at [216, 208] on link "STR-2025-397 1 1" at bounding box center [231, 214] width 39 height 27
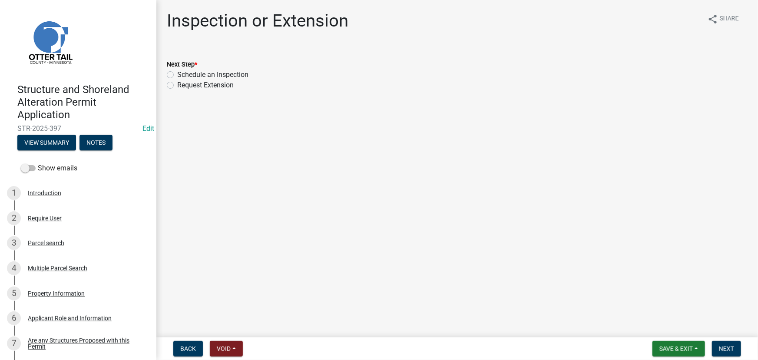
click at [195, 73] on label "Schedule an Inspection" at bounding box center [212, 75] width 71 height 10
click at [183, 73] on input "Schedule an Inspection" at bounding box center [180, 73] width 6 height 6
radio input "true"
click at [717, 348] on button "Next" at bounding box center [726, 349] width 29 height 16
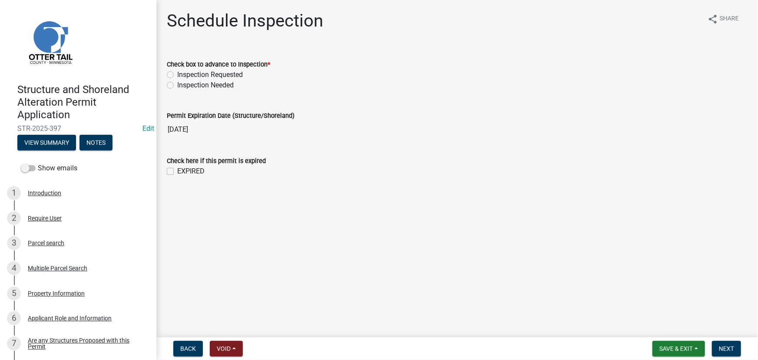
click at [229, 76] on label "Inspection Requested" at bounding box center [210, 75] width 66 height 10
click at [183, 75] on input "Inspection Requested" at bounding box center [180, 73] width 6 height 6
radio input "true"
click at [727, 354] on button "Next" at bounding box center [726, 349] width 29 height 16
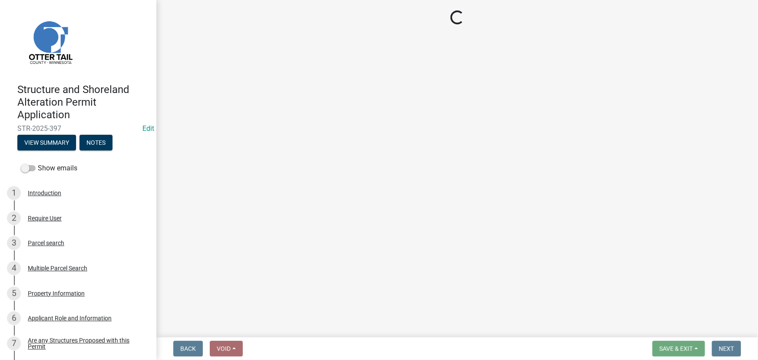
select select "710d5f49-2663-4e73-9718-d0c4e189f5ed"
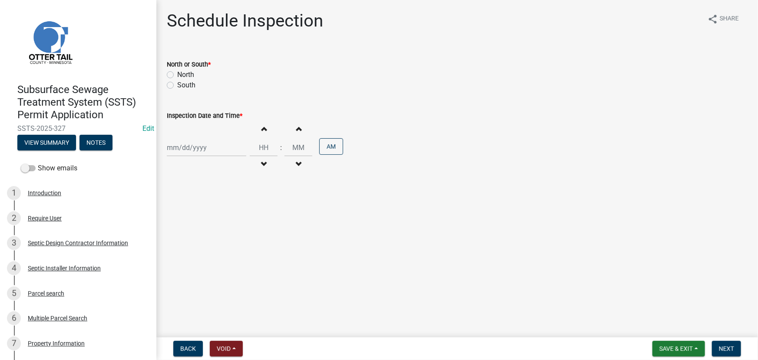
drag, startPoint x: 179, startPoint y: 74, endPoint x: 252, endPoint y: 209, distance: 152.8
click at [179, 74] on label "North" at bounding box center [185, 75] width 17 height 10
click at [179, 74] on input "North" at bounding box center [180, 73] width 6 height 6
radio input "true"
select select "9"
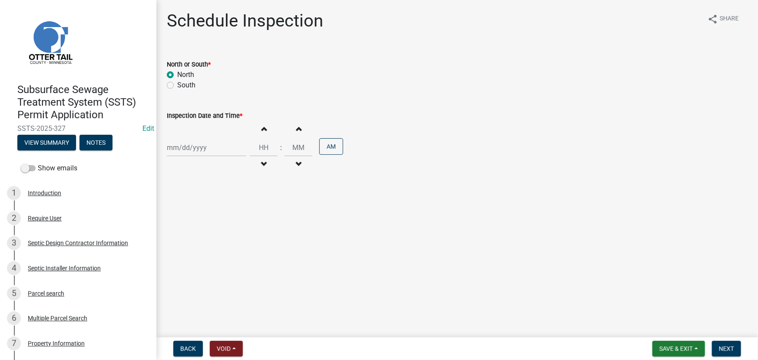
select select "2025"
click at [189, 147] on div "Jan Feb Mar Apr May Jun Jul Aug Sep Oct Nov Dec 1525 1526 1527 1528 1529 1530 1…" at bounding box center [207, 148] width 80 height 18
click at [191, 223] on div "16" at bounding box center [189, 222] width 14 height 14
type input "09/16/2025"
click at [260, 144] on input "Hours" at bounding box center [264, 148] width 28 height 18
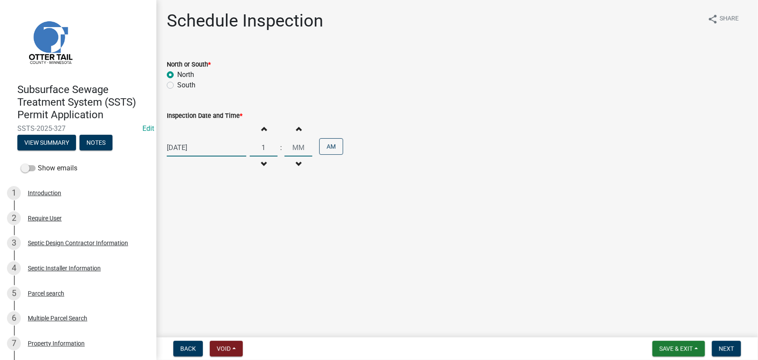
type input "01"
type input "00"
click at [292, 148] on input "00" at bounding box center [299, 148] width 28 height 18
click at [332, 151] on button "AM" at bounding box center [331, 146] width 24 height 17
click at [708, 348] on form "Save & Exit Save Save & Exit Next" at bounding box center [697, 349] width 96 height 16
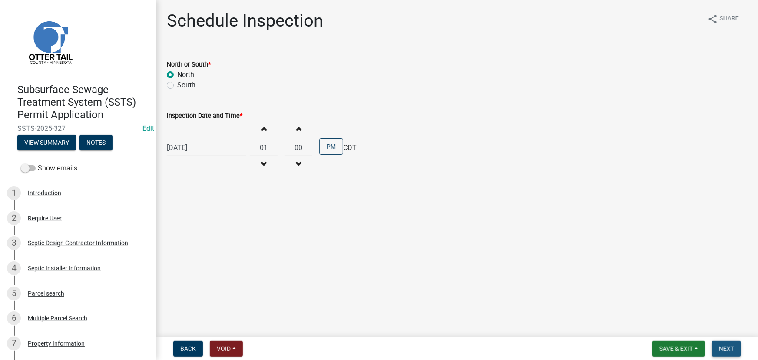
click at [720, 349] on span "Next" at bounding box center [726, 348] width 15 height 7
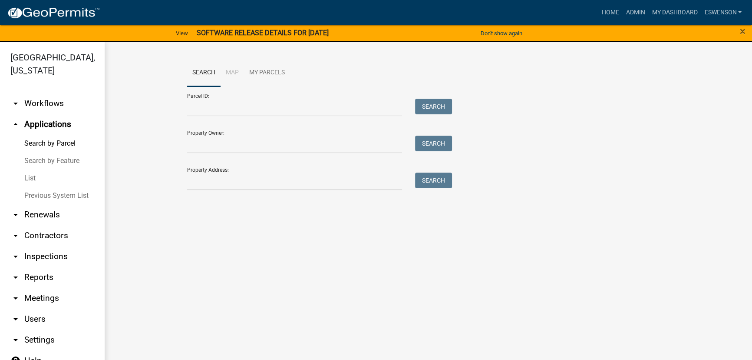
click at [52, 106] on link "arrow_drop_down Workflows" at bounding box center [52, 103] width 104 height 21
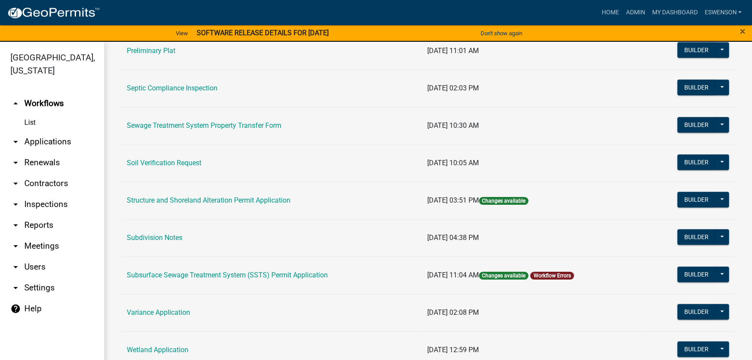
scroll to position [474, 0]
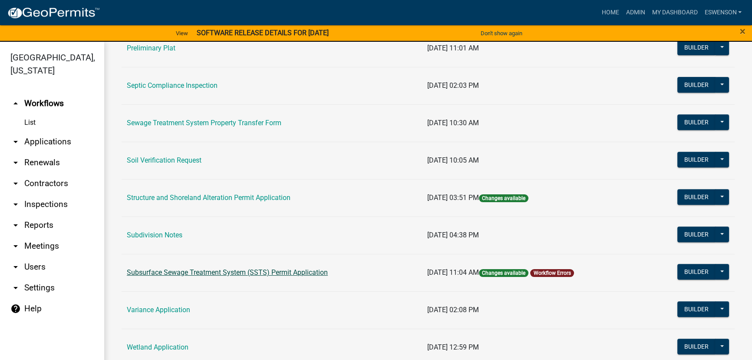
click at [218, 272] on link "Subsurface Sewage Treatment System (SSTS) Permit Application" at bounding box center [227, 272] width 201 height 8
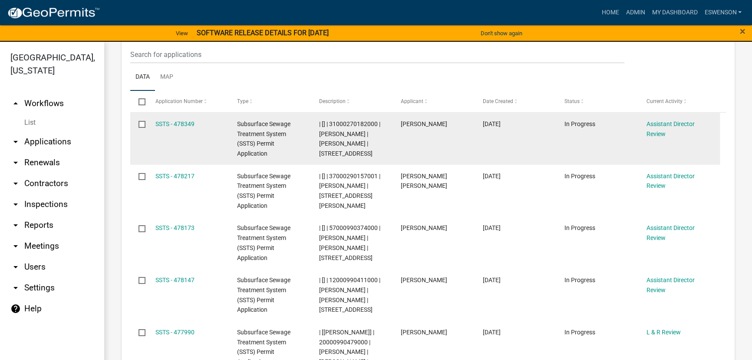
scroll to position [908, 0]
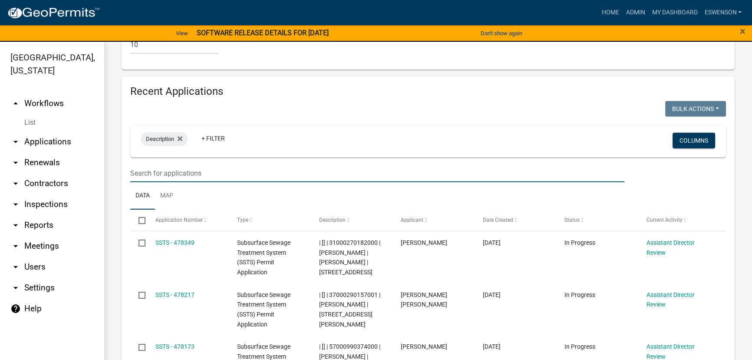
click at [160, 177] on input "text" at bounding box center [377, 173] width 494 height 18
drag, startPoint x: 52, startPoint y: 152, endPoint x: 50, endPoint y: 146, distance: 6.6
click at [52, 152] on link "arrow_drop_down Renewals" at bounding box center [52, 162] width 104 height 21
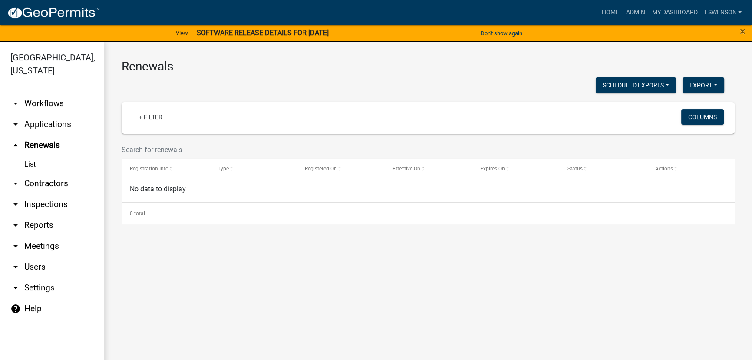
click at [51, 111] on link "arrow_drop_down Workflows" at bounding box center [52, 103] width 104 height 21
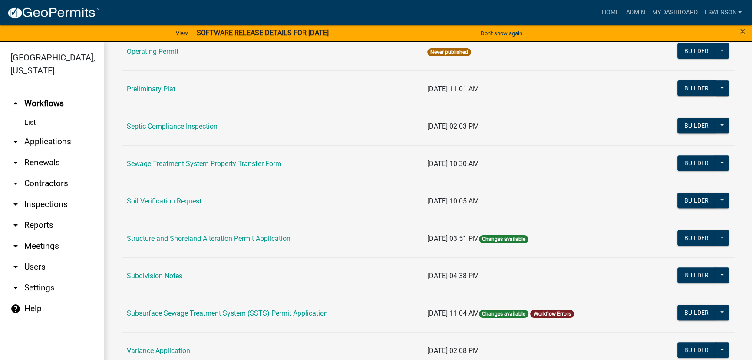
scroll to position [434, 0]
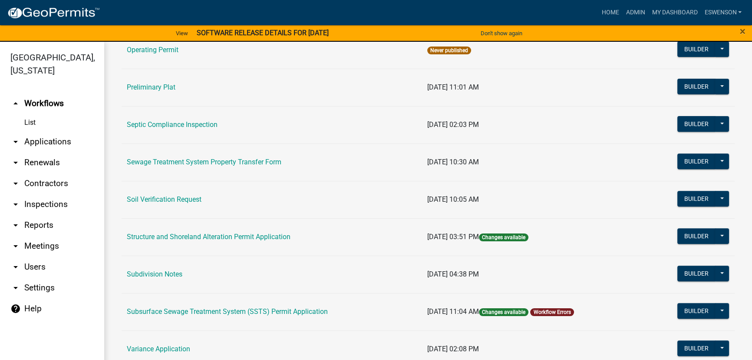
click at [168, 192] on td "Soil Verification Request" at bounding box center [272, 199] width 301 height 37
click at [168, 195] on link "Soil Verification Request" at bounding box center [164, 199] width 75 height 8
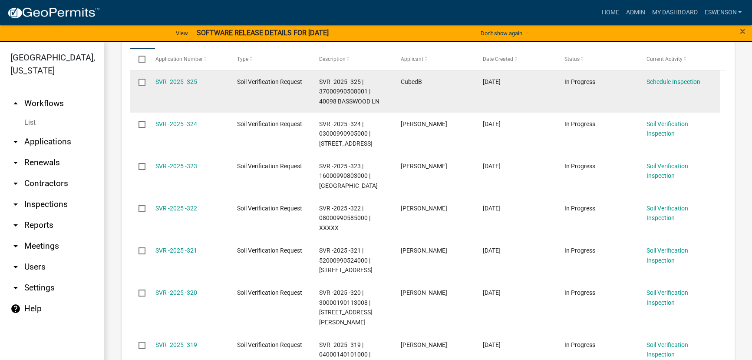
scroll to position [316, 0]
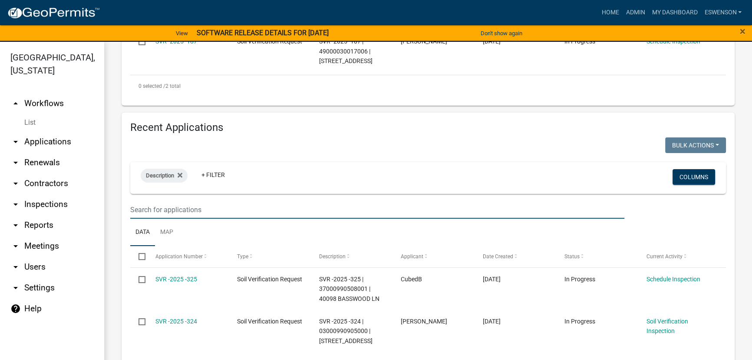
click at [191, 209] on input "text" at bounding box center [377, 210] width 494 height 18
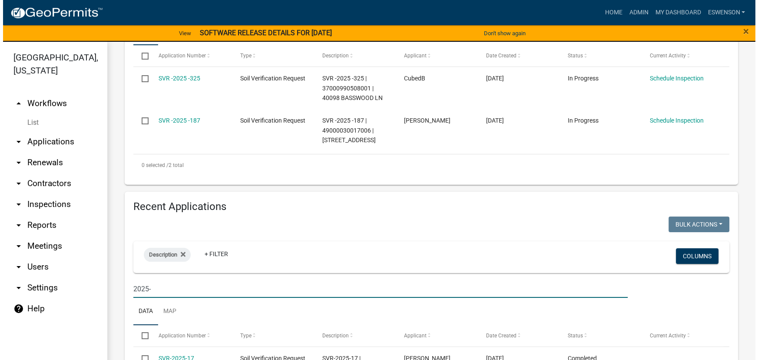
scroll to position [197, 0]
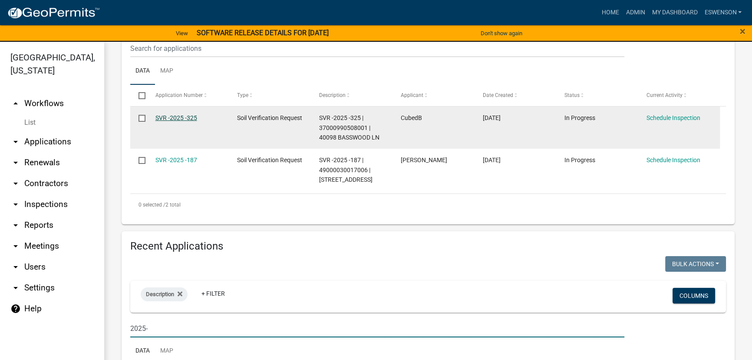
type input "2025-"
click at [182, 117] on link "SVR -2025 -325" at bounding box center [177, 117] width 42 height 7
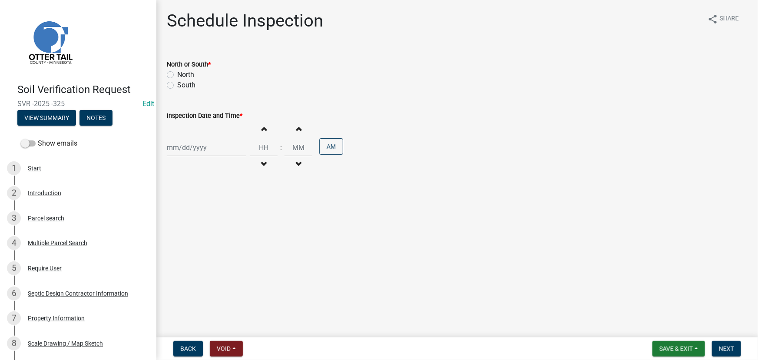
drag, startPoint x: 192, startPoint y: 74, endPoint x: 195, endPoint y: 90, distance: 16.4
click at [192, 74] on label "North" at bounding box center [185, 75] width 17 height 10
click at [183, 74] on input "North" at bounding box center [180, 73] width 6 height 6
radio input "true"
click at [210, 142] on div at bounding box center [207, 148] width 80 height 18
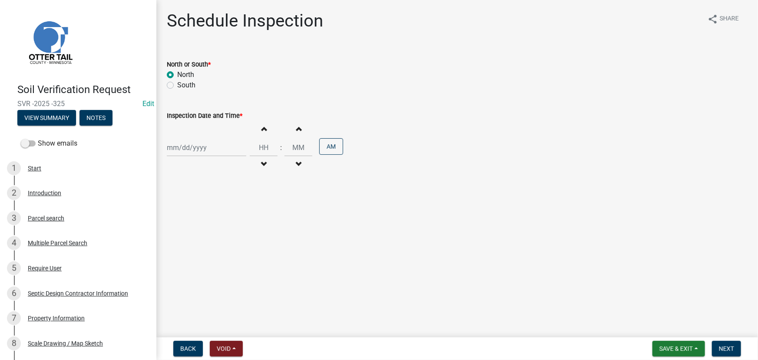
select select "9"
select select "2025"
click at [218, 222] on div "18" at bounding box center [217, 222] width 14 height 14
type input "09/18/2025"
click at [256, 143] on input "Hours" at bounding box center [264, 148] width 28 height 18
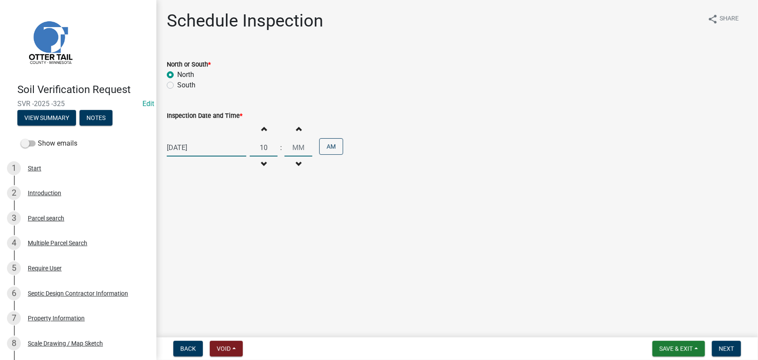
type input "10"
type input "00"
click at [298, 158] on button "Decrement minutes" at bounding box center [298, 164] width 18 height 16
type input "09"
type input "59"
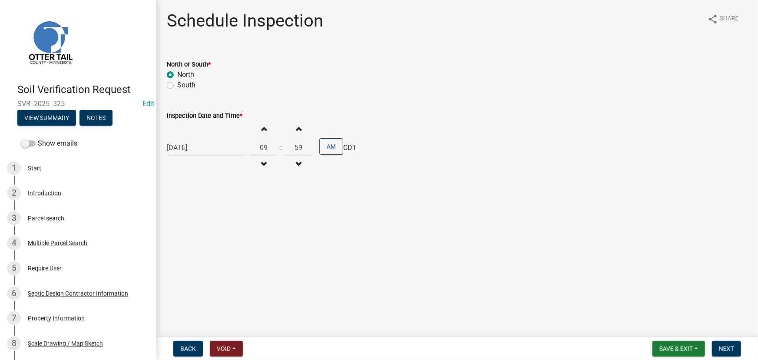
click at [263, 130] on span "button" at bounding box center [264, 128] width 4 height 7
click at [302, 130] on button "Increment minutes" at bounding box center [298, 129] width 18 height 16
type input "11"
type input "00"
click at [257, 161] on button "Decrement hours" at bounding box center [264, 164] width 18 height 16
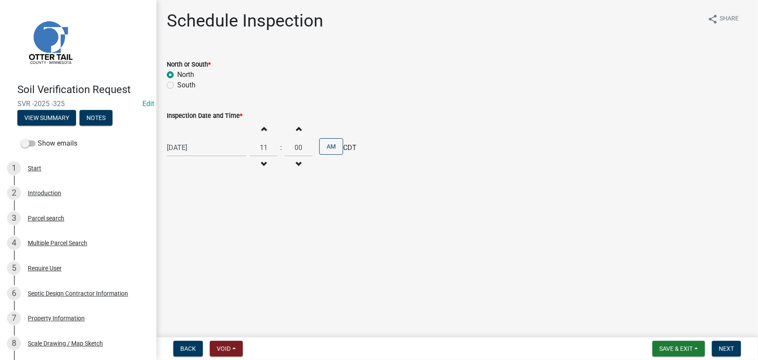
type input "10"
click at [722, 348] on span "Next" at bounding box center [726, 348] width 15 height 7
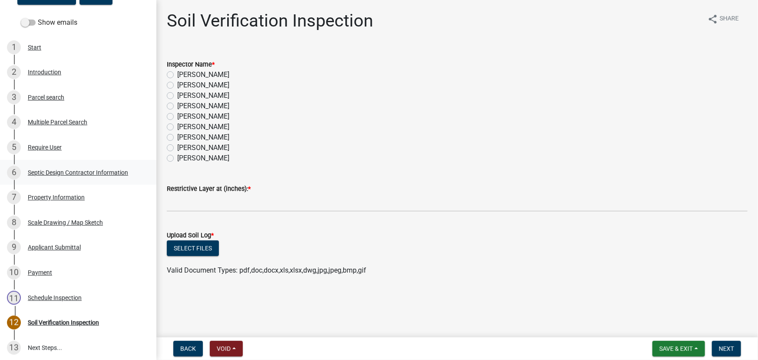
scroll to position [4, 0]
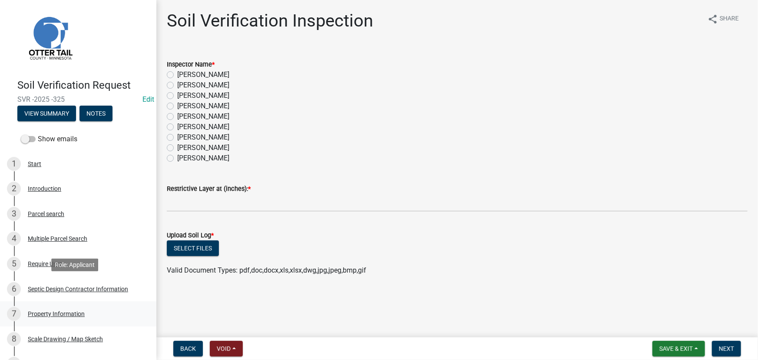
drag, startPoint x: 56, startPoint y: 285, endPoint x: 117, endPoint y: 304, distance: 63.1
click at [56, 286] on div "Septic Design Contractor Information" at bounding box center [78, 289] width 100 height 6
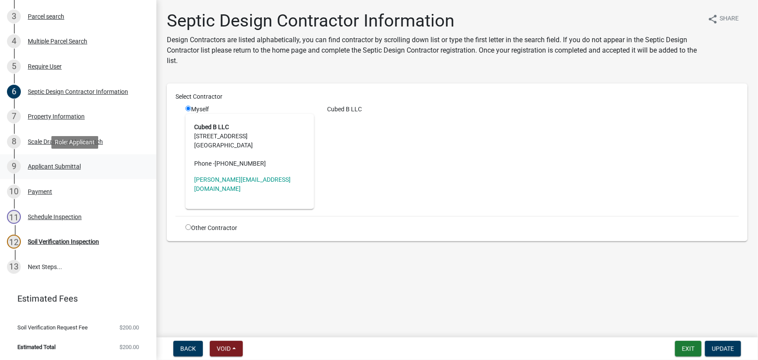
scroll to position [123, 0]
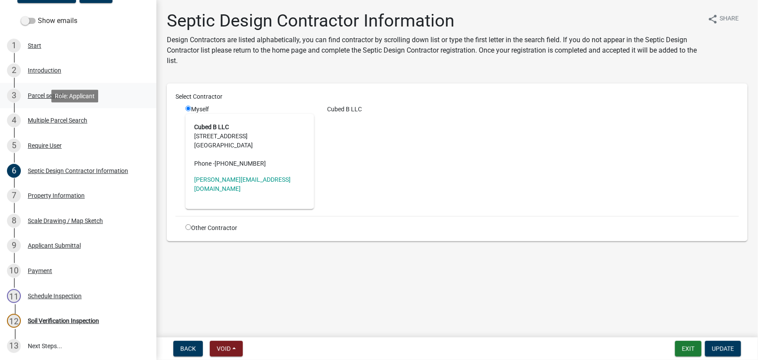
click at [68, 102] on div "3 Parcel search" at bounding box center [75, 96] width 136 height 14
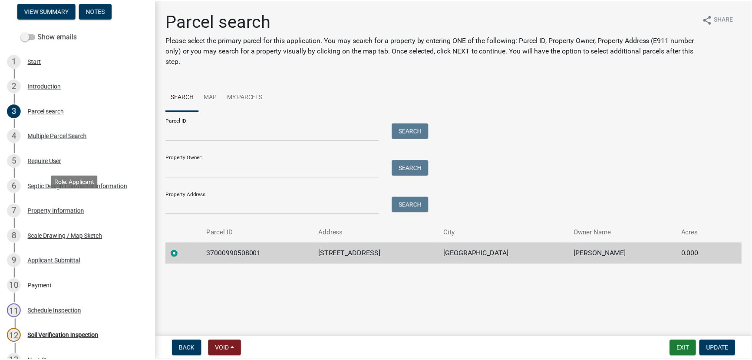
scroll to position [0, 0]
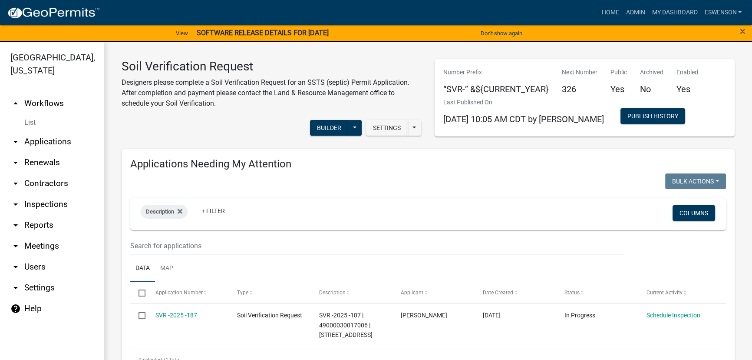
click at [50, 139] on link "arrow_drop_down Applications" at bounding box center [52, 141] width 104 height 21
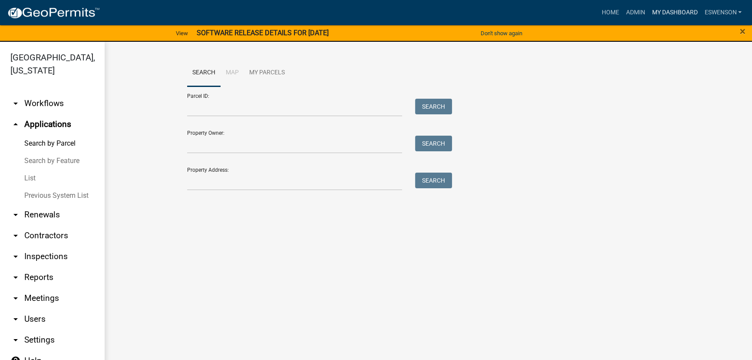
click at [669, 17] on link "My Dashboard" at bounding box center [675, 12] width 53 height 17
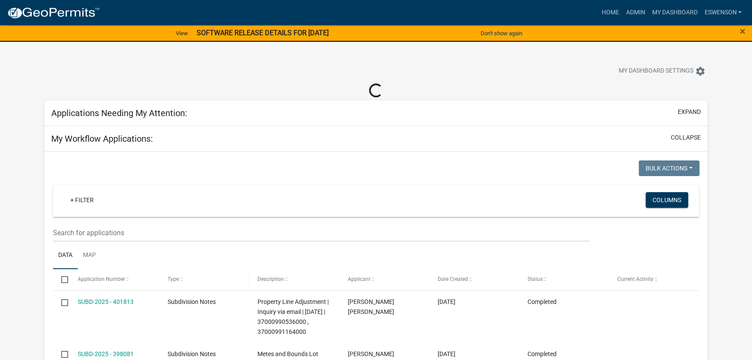
select select "3: 100"
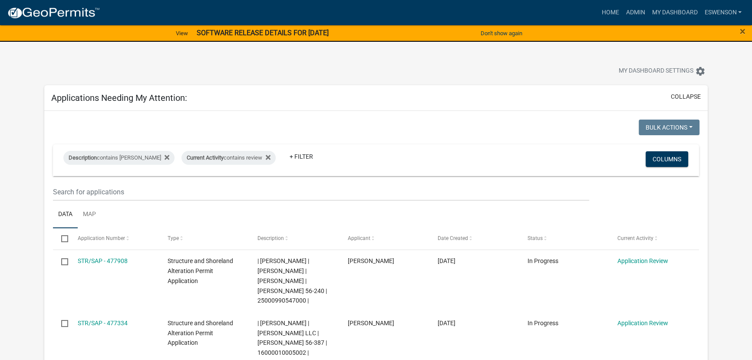
scroll to position [39, 0]
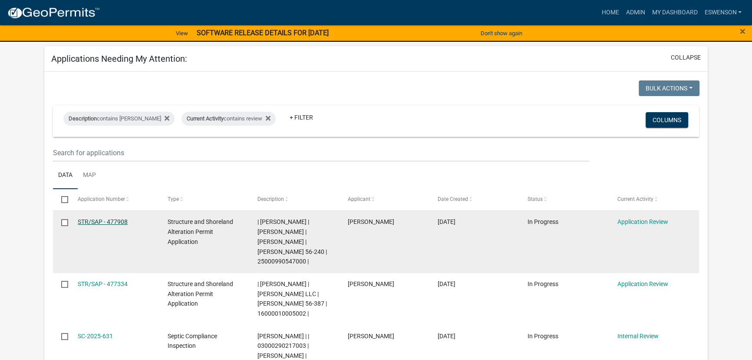
click at [109, 223] on link "STR/SAP - 477908" at bounding box center [103, 221] width 50 height 7
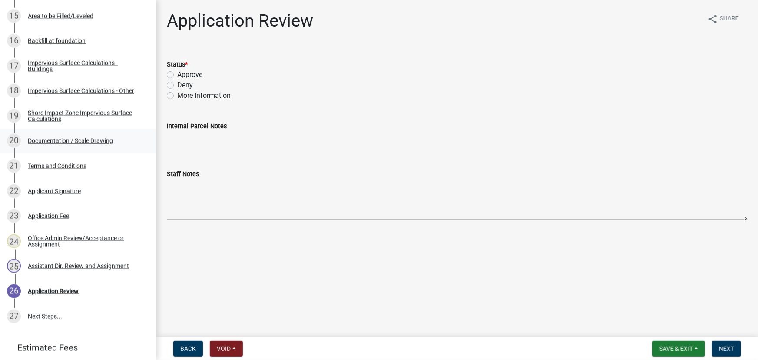
scroll to position [513, 0]
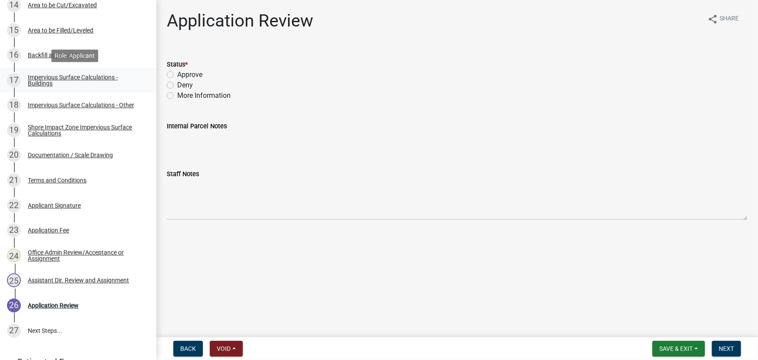
click at [85, 78] on div "Impervious Surface Calculations - Buildings" at bounding box center [85, 80] width 115 height 12
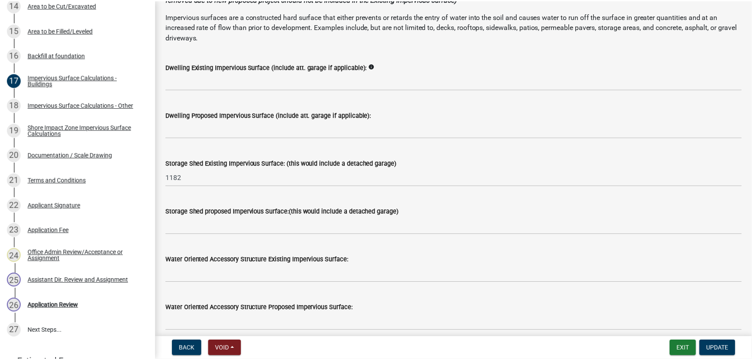
scroll to position [0, 0]
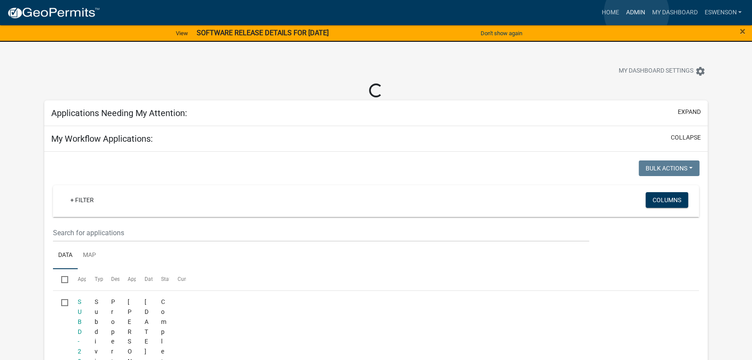
click at [637, 13] on link "Admin" at bounding box center [636, 12] width 26 height 17
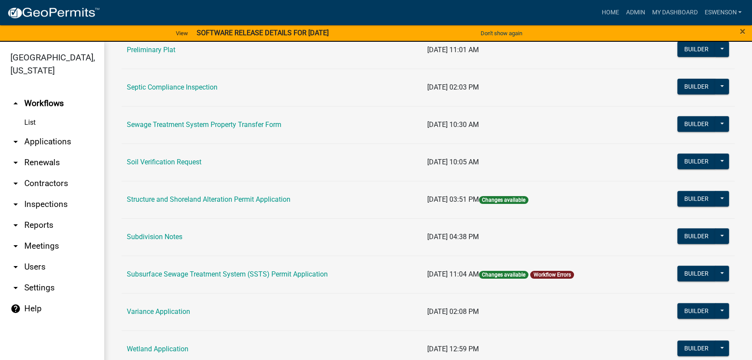
scroll to position [474, 0]
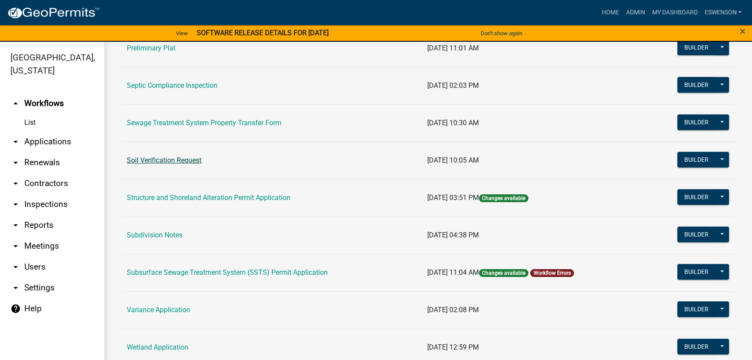
click at [187, 159] on link "Soil Verification Request" at bounding box center [164, 160] width 75 height 8
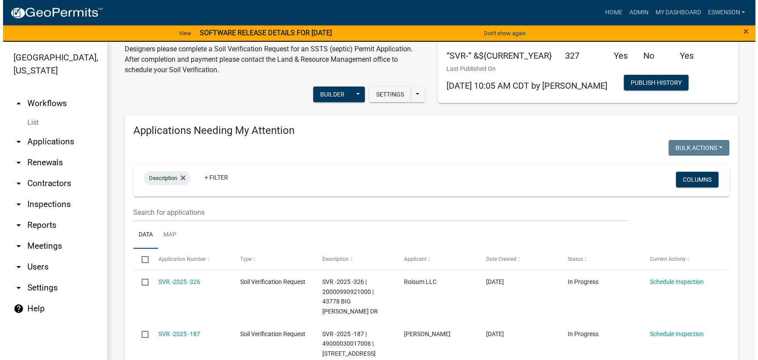
scroll to position [118, 0]
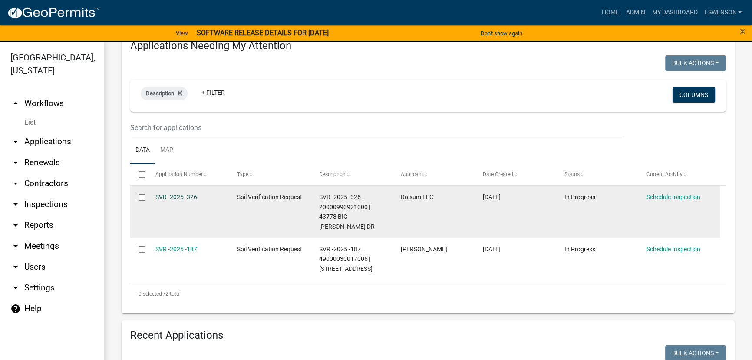
click at [184, 199] on link "SVR -2025 -326" at bounding box center [177, 196] width 42 height 7
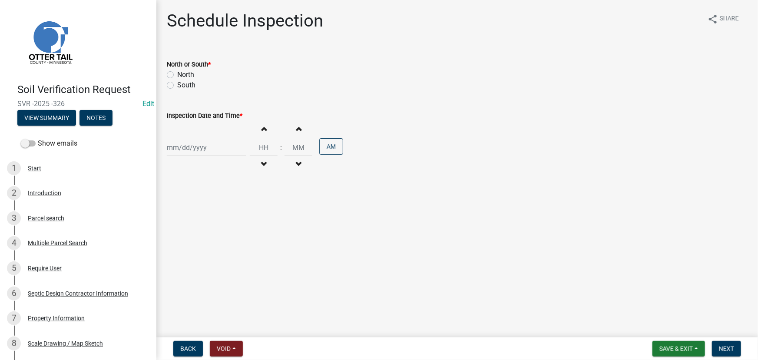
drag, startPoint x: 180, startPoint y: 72, endPoint x: 199, endPoint y: 104, distance: 37.4
click at [180, 72] on label "North" at bounding box center [185, 75] width 17 height 10
click at [180, 72] on input "North" at bounding box center [180, 73] width 6 height 6
radio input "true"
click at [193, 149] on div at bounding box center [207, 148] width 80 height 18
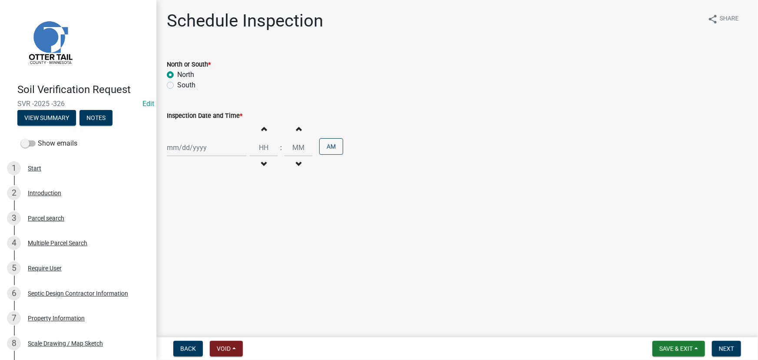
select select "9"
select select "2025"
click at [192, 225] on div "16" at bounding box center [189, 222] width 14 height 14
type input "09/16/2025"
click at [257, 144] on input "Hours" at bounding box center [264, 148] width 28 height 18
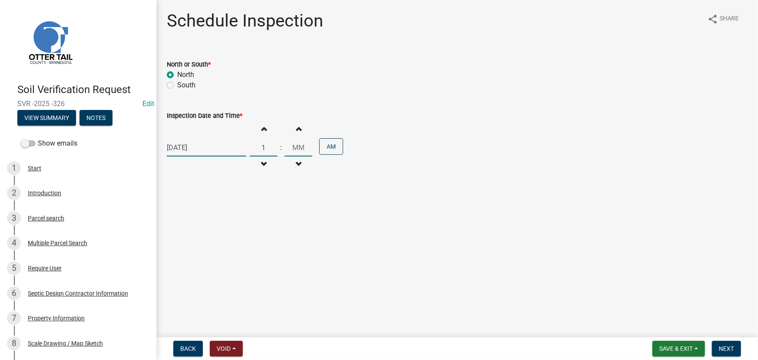
type input "01"
type input "00"
click at [293, 146] on input "00" at bounding box center [299, 148] width 28 height 18
click at [335, 147] on button "AM" at bounding box center [331, 146] width 24 height 17
click at [727, 348] on span "Next" at bounding box center [726, 348] width 15 height 7
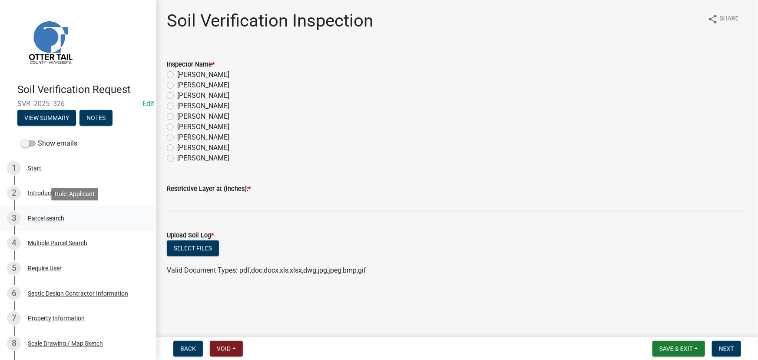
click at [47, 212] on div "3 Parcel search" at bounding box center [75, 218] width 136 height 14
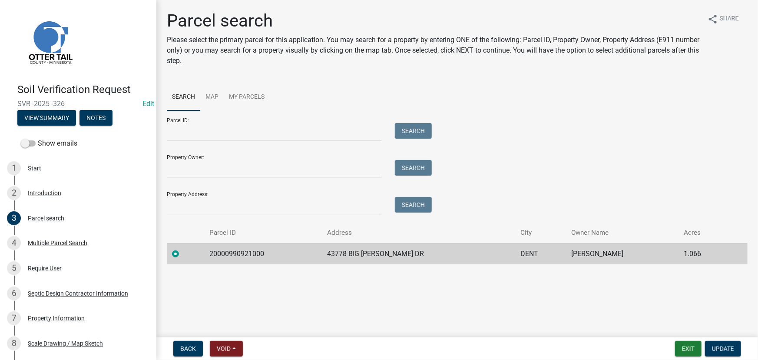
click at [239, 254] on td "20000990921000" at bounding box center [262, 253] width 117 height 21
copy td "20000990921000"
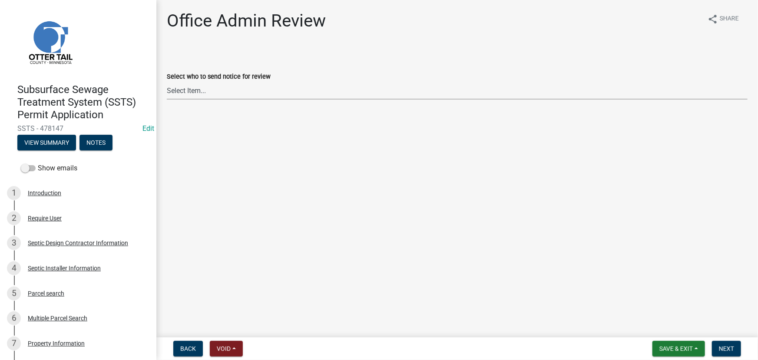
drag, startPoint x: 216, startPoint y: 89, endPoint x: 217, endPoint y: 94, distance: 5.3
click at [216, 89] on select "Select Item... [PERSON_NAME] ([EMAIL_ADDRESS][DOMAIN_NAME]) [PERSON_NAME] ([EMA…" at bounding box center [457, 91] width 581 height 18
click at [167, 82] on select "Select Item... [PERSON_NAME] ([EMAIL_ADDRESS][DOMAIN_NAME]) [PERSON_NAME] ([EMA…" at bounding box center [457, 91] width 581 height 18
select select "587f38f5-c90e-4c12-9e10-d3e23909bbca"
click at [726, 354] on button "Next" at bounding box center [726, 349] width 29 height 16
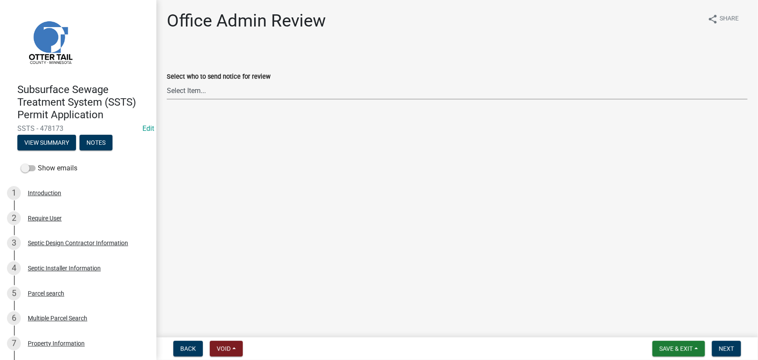
click at [243, 90] on select "Select Item... [PERSON_NAME] ([EMAIL_ADDRESS][DOMAIN_NAME]) [PERSON_NAME] ([EMA…" at bounding box center [457, 91] width 581 height 18
click at [167, 82] on select "Select Item... [PERSON_NAME] ([EMAIL_ADDRESS][DOMAIN_NAME]) [PERSON_NAME] ([EMA…" at bounding box center [457, 91] width 581 height 18
select select "587f38f5-c90e-4c12-9e10-d3e23909bbca"
click at [729, 352] on span "Next" at bounding box center [726, 348] width 15 height 7
drag, startPoint x: 194, startPoint y: 93, endPoint x: 201, endPoint y: 99, distance: 9.5
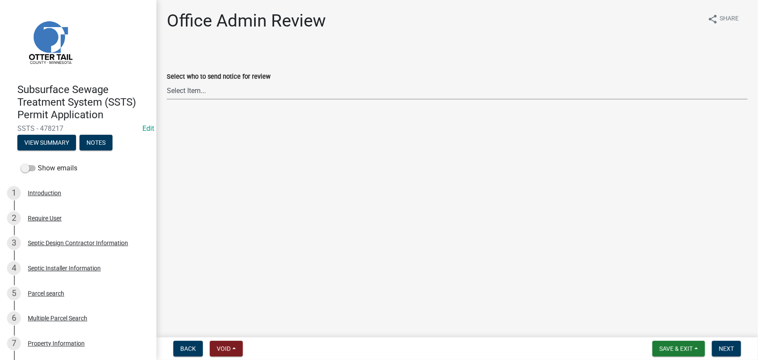
click at [193, 92] on select "Select Item... [PERSON_NAME] ([EMAIL_ADDRESS][DOMAIN_NAME]) [PERSON_NAME] ([EMA…" at bounding box center [457, 91] width 581 height 18
click at [167, 82] on select "Select Item... [PERSON_NAME] ([EMAIL_ADDRESS][DOMAIN_NAME]) [PERSON_NAME] ([EMA…" at bounding box center [457, 91] width 581 height 18
select select "587f38f5-c90e-4c12-9e10-d3e23909bbca"
click at [734, 342] on button "Next" at bounding box center [726, 349] width 29 height 16
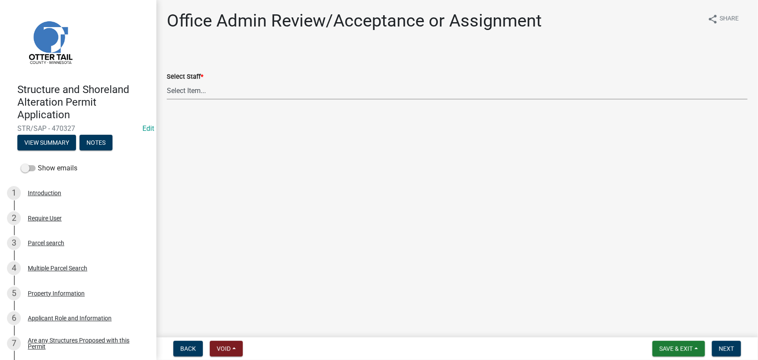
click at [189, 89] on select "Select Item... [PERSON_NAME] ([EMAIL_ADDRESS][DOMAIN_NAME]) [PERSON_NAME] ([EMA…" at bounding box center [457, 91] width 581 height 18
click at [167, 82] on select "Select Item... [PERSON_NAME] ([EMAIL_ADDRESS][DOMAIN_NAME]) [PERSON_NAME] ([EMA…" at bounding box center [457, 91] width 581 height 18
select select "587f38f5-c90e-4c12-9e10-d3e23909bbca"
click at [723, 345] on span "Next" at bounding box center [726, 348] width 15 height 7
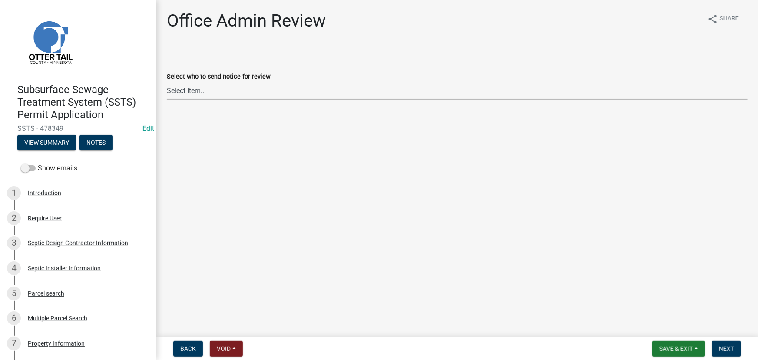
click at [245, 87] on select "Select Item... Alexis Newark (anewark@ottertailcounty.gov) Amy Busko (abusko@ot…" at bounding box center [457, 91] width 581 height 18
click at [167, 82] on select "Select Item... Alexis Newark (anewark@ottertailcounty.gov) Amy Busko (abusko@ot…" at bounding box center [457, 91] width 581 height 18
select select "587f38f5-c90e-4c12-9e10-d3e23909bbca"
click at [719, 345] on span "Next" at bounding box center [726, 348] width 15 height 7
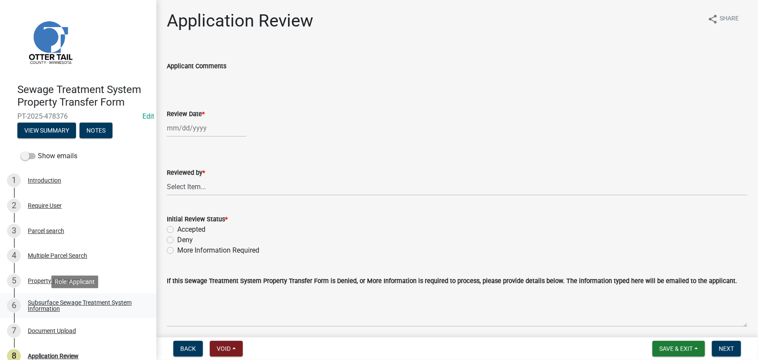
click at [53, 295] on link "6 Subsurface Sewage Treatment System Information" at bounding box center [78, 305] width 156 height 25
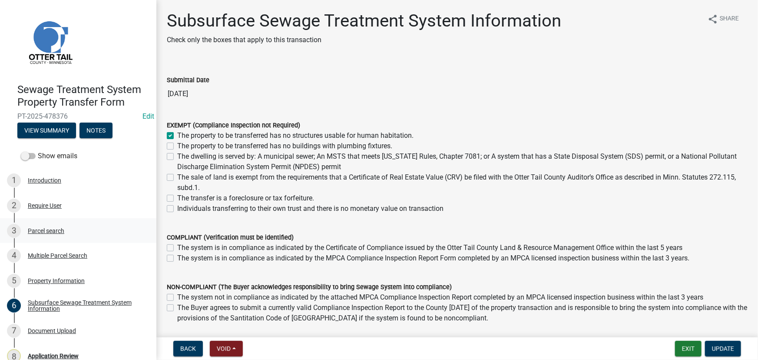
click at [30, 233] on div "Parcel search" at bounding box center [46, 231] width 36 height 6
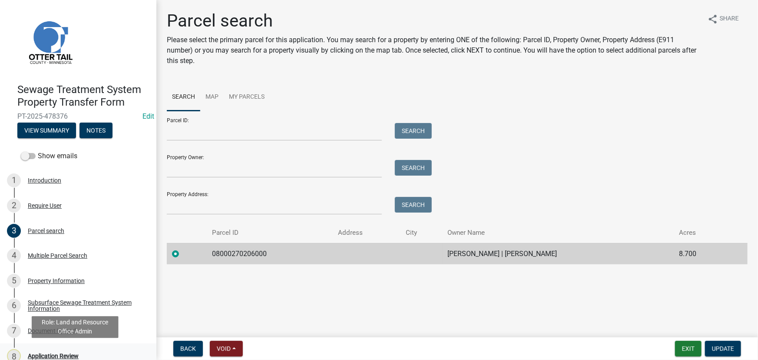
click at [66, 355] on div "Application Review" at bounding box center [53, 356] width 51 height 6
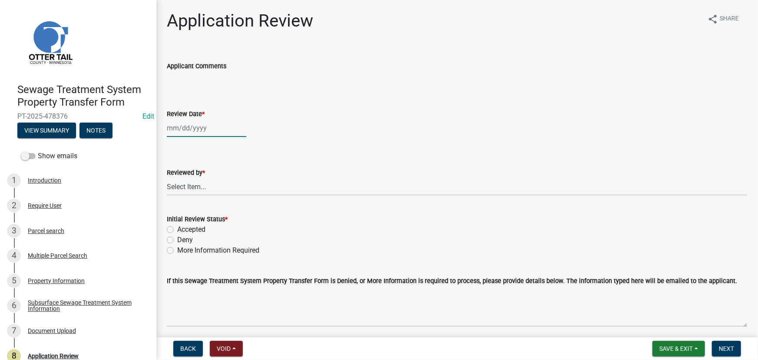
click at [190, 127] on div at bounding box center [207, 128] width 80 height 18
select select "9"
select select "2025"
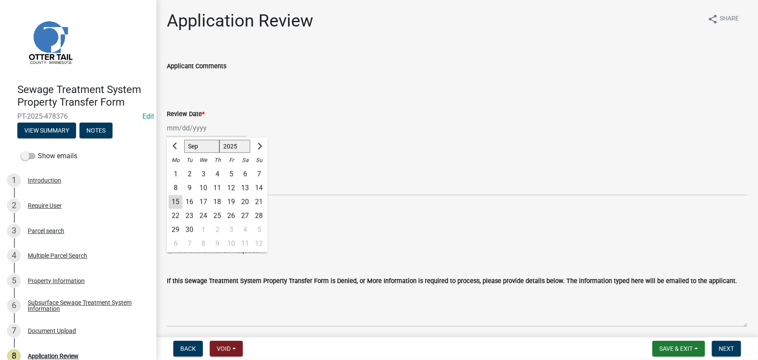
click at [178, 206] on div "15" at bounding box center [176, 202] width 14 height 14
type input "[DATE]"
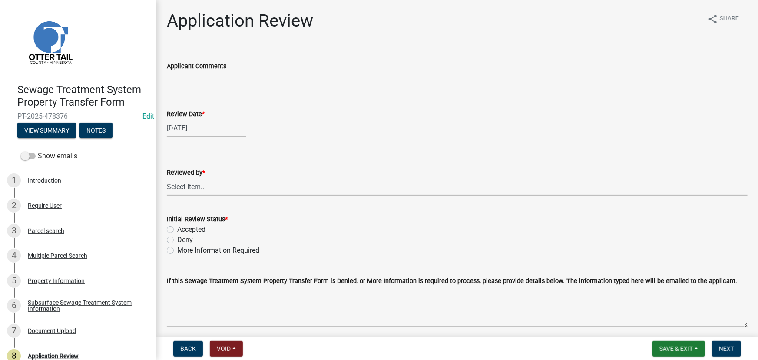
click at [201, 183] on select "Select Item... [PERSON_NAME] [PERSON_NAME] [PERSON_NAME] [PERSON_NAME] [PERSON_…" at bounding box center [457, 187] width 581 height 18
click at [167, 178] on select "Select Item... [PERSON_NAME] [PERSON_NAME] [PERSON_NAME] [PERSON_NAME] [PERSON_…" at bounding box center [457, 187] width 581 height 18
select select "190fd4c8-42ef-492b-a4a0-a0213555944c"
click at [184, 221] on label "Initial Review Status *" at bounding box center [197, 219] width 61 height 6
click at [185, 225] on label "Accepted" at bounding box center [191, 229] width 28 height 10
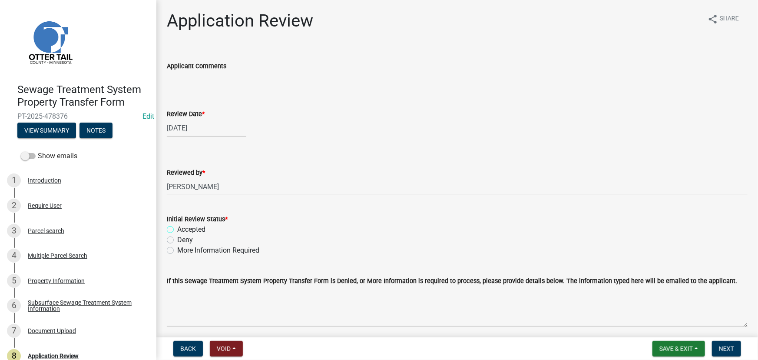
click at [183, 225] on input "Accepted" at bounding box center [180, 227] width 6 height 6
radio input "true"
click at [729, 348] on span "Next" at bounding box center [726, 348] width 15 height 7
click at [66, 304] on div "Subsurface Sewage Treatment System Information" at bounding box center [85, 305] width 115 height 12
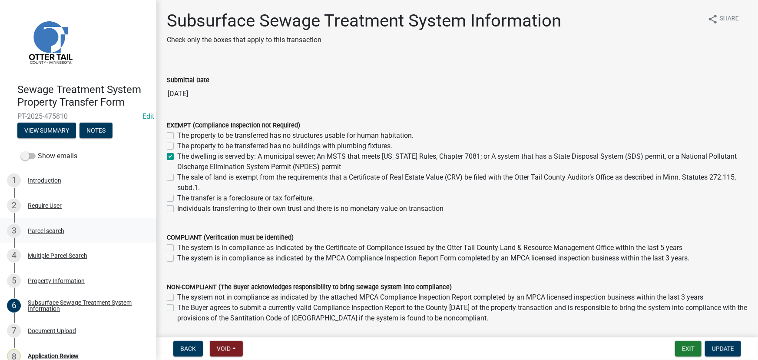
click at [51, 232] on div "Parcel search" at bounding box center [46, 231] width 36 height 6
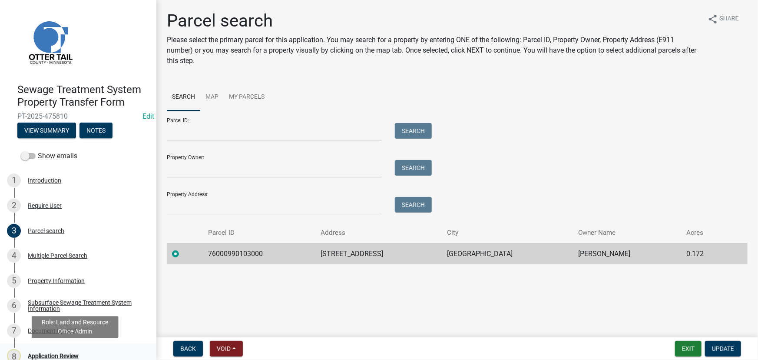
click at [75, 355] on div "Application Review" at bounding box center [53, 356] width 51 height 6
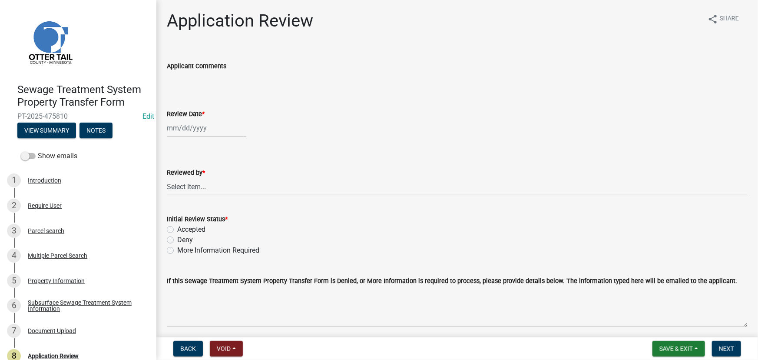
click at [217, 128] on div at bounding box center [207, 128] width 80 height 18
select select "9"
select select "2025"
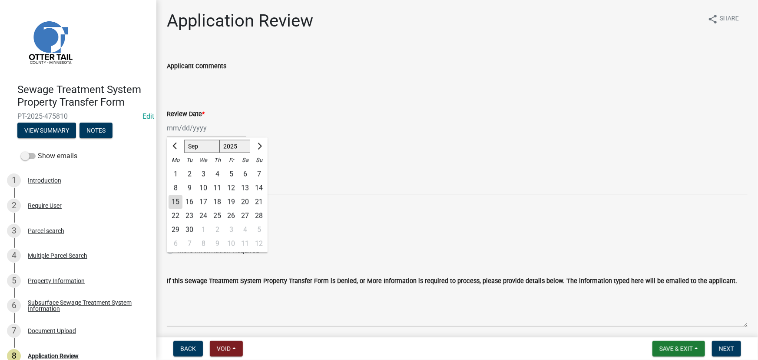
click at [177, 200] on div "15" at bounding box center [176, 202] width 14 height 14
type input "[DATE]"
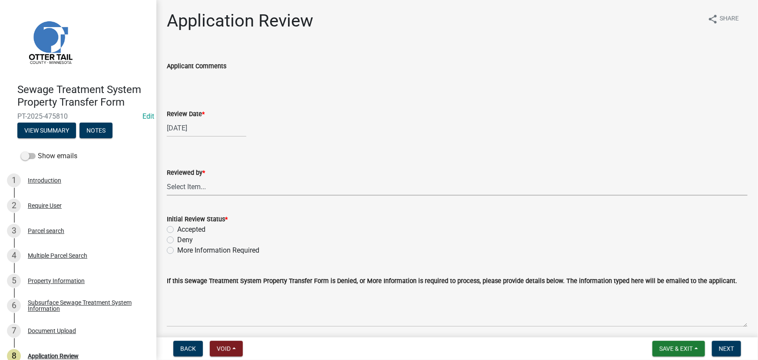
click at [192, 181] on select "Select Item... [PERSON_NAME] [PERSON_NAME] [PERSON_NAME] [PERSON_NAME] [PERSON_…" at bounding box center [457, 187] width 581 height 18
click at [167, 178] on select "Select Item... [PERSON_NAME] [PERSON_NAME] [PERSON_NAME] [PERSON_NAME] [PERSON_…" at bounding box center [457, 187] width 581 height 18
select select "190fd4c8-42ef-492b-a4a0-a0213555944c"
click at [186, 223] on div "Initial Review Status *" at bounding box center [457, 219] width 581 height 10
click at [197, 225] on label "Accepted" at bounding box center [191, 229] width 28 height 10
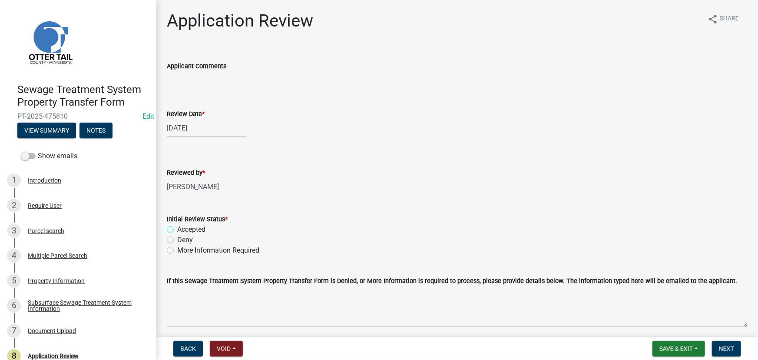
click at [183, 225] on input "Accepted" at bounding box center [180, 227] width 6 height 6
radio input "true"
click at [727, 352] on span "Next" at bounding box center [726, 348] width 15 height 7
click at [187, 128] on div at bounding box center [207, 128] width 80 height 18
select select "9"
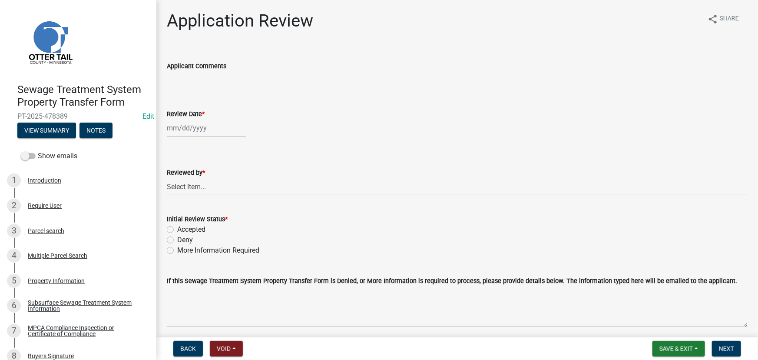
select select "2025"
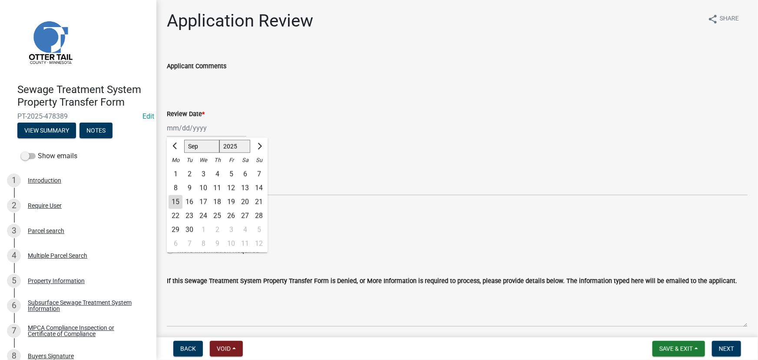
click at [176, 200] on div "15" at bounding box center [176, 202] width 14 height 14
type input "[DATE]"
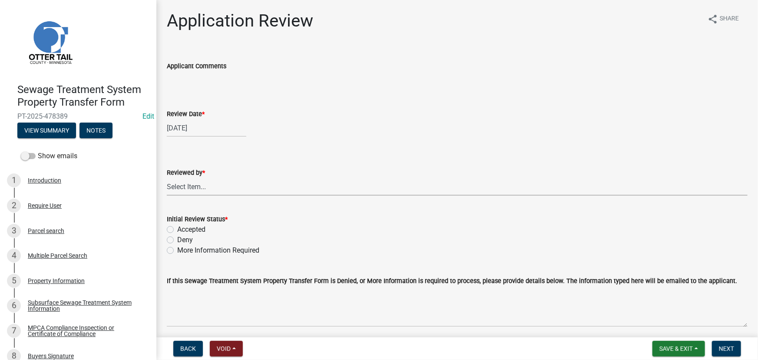
click at [180, 190] on select "Select Item... [PERSON_NAME] [PERSON_NAME] [PERSON_NAME] [PERSON_NAME] [PERSON_…" at bounding box center [457, 187] width 581 height 18
click at [167, 178] on select "Select Item... [PERSON_NAME] [PERSON_NAME] [PERSON_NAME] [PERSON_NAME] [PERSON_…" at bounding box center [457, 187] width 581 height 18
select select "190fd4c8-42ef-492b-a4a0-a0213555944c"
click at [200, 229] on label "Accepted" at bounding box center [191, 229] width 28 height 10
click at [183, 229] on input "Accepted" at bounding box center [180, 227] width 6 height 6
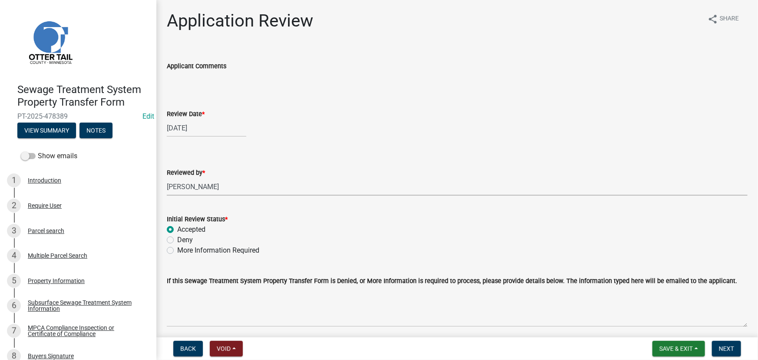
radio input "true"
click at [729, 356] on nav "Back Void Withdraw Lock Expire Void Save & Exit Save Save & Exit Next" at bounding box center [457, 348] width 602 height 23
drag, startPoint x: 726, startPoint y: 350, endPoint x: 704, endPoint y: 348, distance: 22.7
click at [726, 349] on span "Next" at bounding box center [726, 348] width 15 height 7
click at [80, 325] on div "MPCA Compliance Inspection or Certificate of Compliance" at bounding box center [85, 331] width 115 height 12
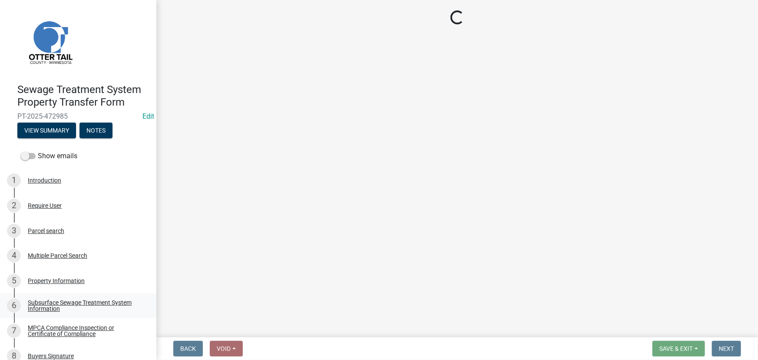
click at [60, 307] on div "Subsurface Sewage Treatment System Information" at bounding box center [85, 305] width 115 height 12
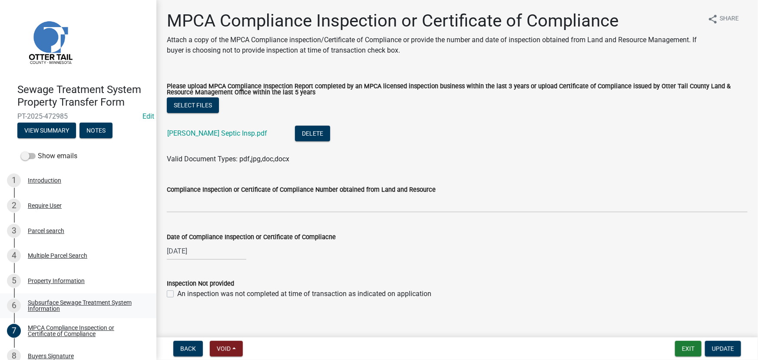
click at [60, 307] on div "Subsurface Sewage Treatment System Information" at bounding box center [85, 305] width 115 height 12
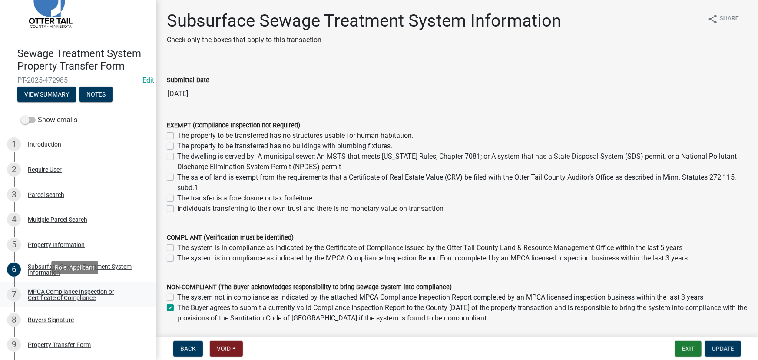
scroll to position [39, 0]
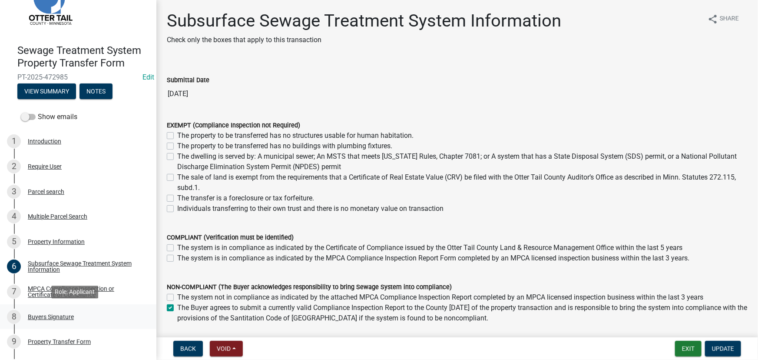
click at [45, 317] on div "Buyers Signature" at bounding box center [51, 317] width 46 height 6
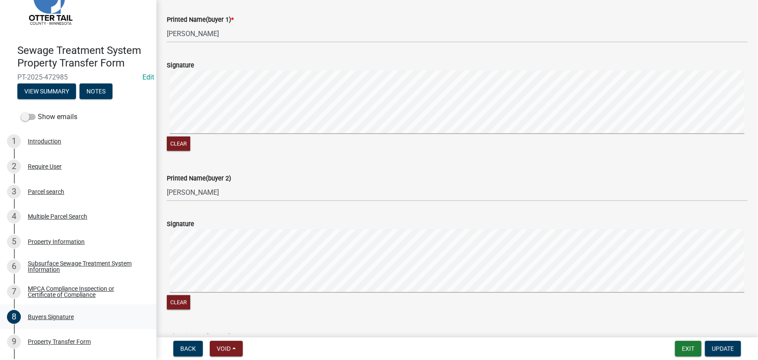
scroll to position [355, 0]
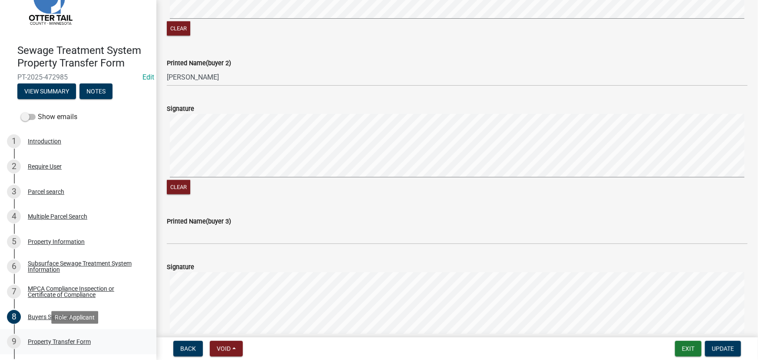
click at [36, 339] on div "Property Transfer Form" at bounding box center [59, 341] width 63 height 6
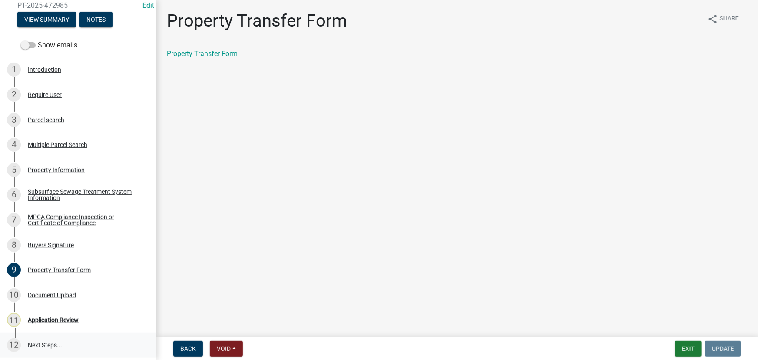
scroll to position [112, 0]
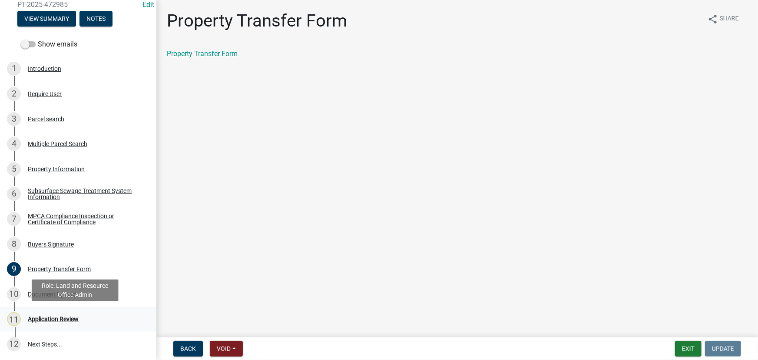
drag, startPoint x: 49, startPoint y: 319, endPoint x: 53, endPoint y: 320, distance: 4.4
click at [49, 319] on div "Application Review" at bounding box center [53, 319] width 51 height 6
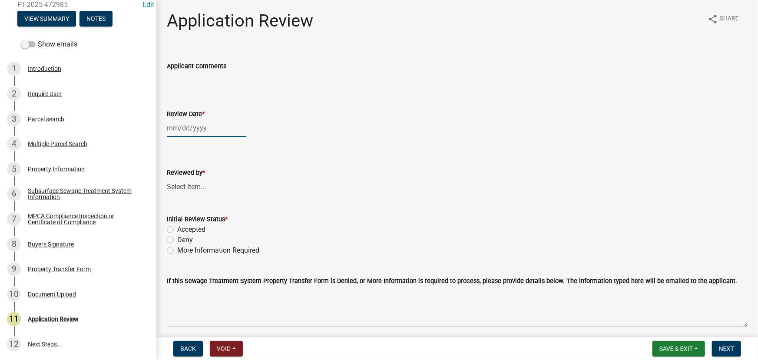
click at [193, 126] on div at bounding box center [207, 128] width 80 height 18
select select "9"
select select "2025"
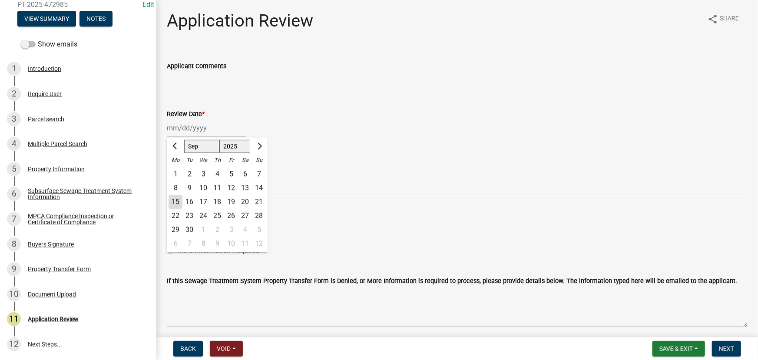
click at [177, 202] on div "15" at bounding box center [176, 202] width 14 height 14
type input "[DATE]"
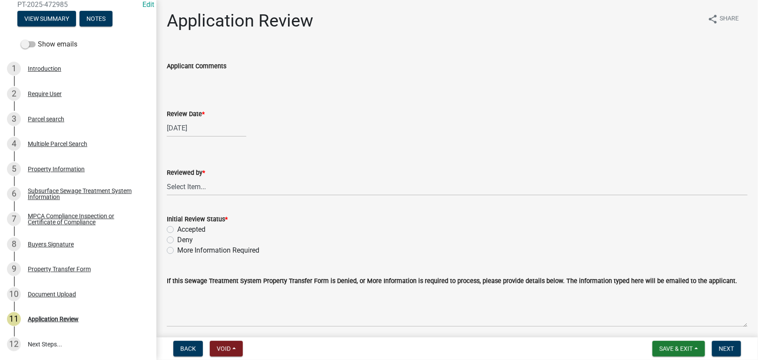
click at [200, 177] on div "Reviewed by *" at bounding box center [457, 172] width 581 height 10
drag, startPoint x: 192, startPoint y: 190, endPoint x: 192, endPoint y: 178, distance: 12.6
click at [192, 190] on select "Select Item... Alexis Newark Amy Busko Andrea Perales Brittany Tollefson Christ…" at bounding box center [457, 187] width 581 height 18
click at [167, 178] on select "Select Item... Alexis Newark Amy Busko Andrea Perales Brittany Tollefson Christ…" at bounding box center [457, 187] width 581 height 18
select select "190fd4c8-42ef-492b-a4a0-a0213555944c"
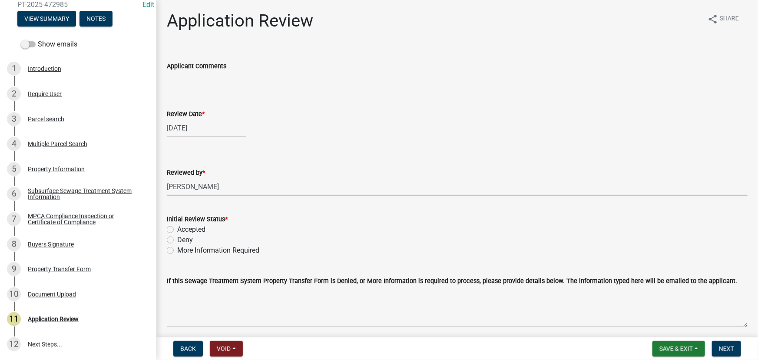
click at [196, 228] on label "Accepted" at bounding box center [191, 229] width 28 height 10
click at [183, 228] on input "Accepted" at bounding box center [180, 227] width 6 height 6
radio input "true"
click at [729, 346] on span "Next" at bounding box center [726, 348] width 15 height 7
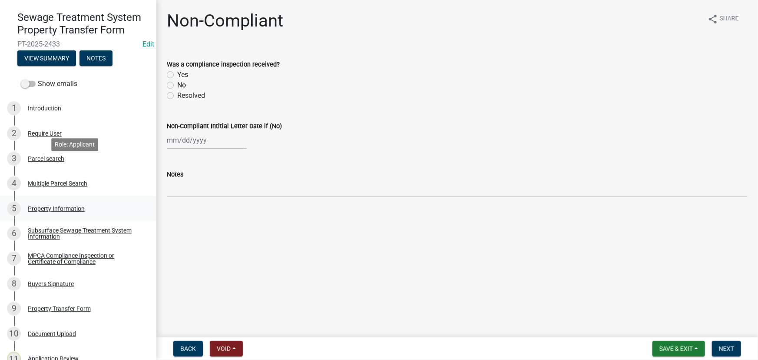
scroll to position [0, 0]
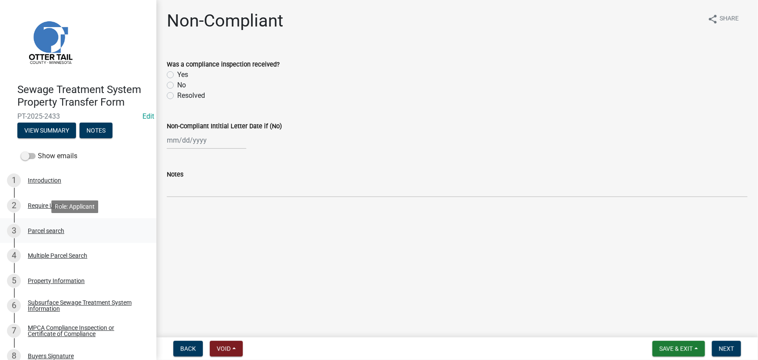
click at [47, 229] on div "Parcel search" at bounding box center [46, 231] width 36 height 6
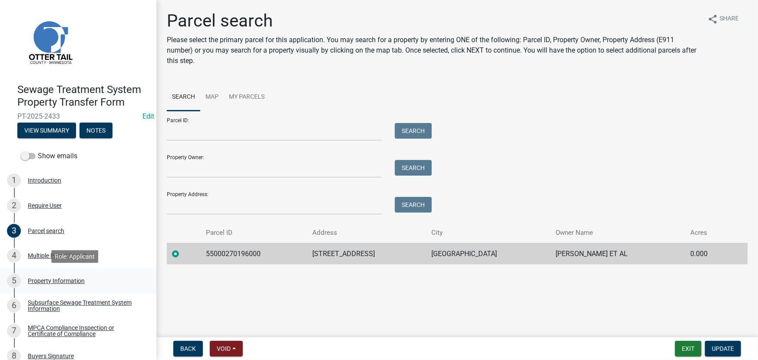
click at [60, 275] on div "5 Property Information" at bounding box center [75, 281] width 136 height 14
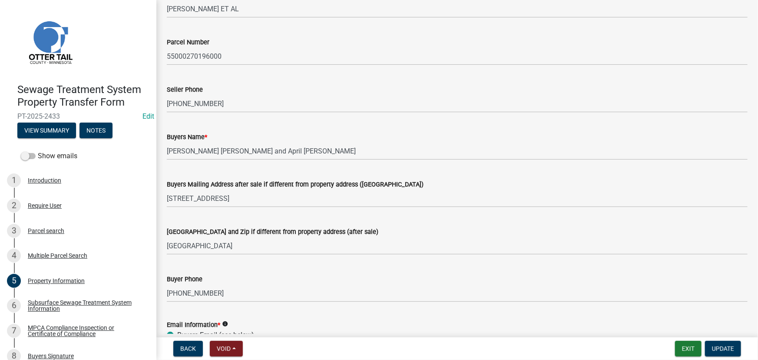
scroll to position [79, 0]
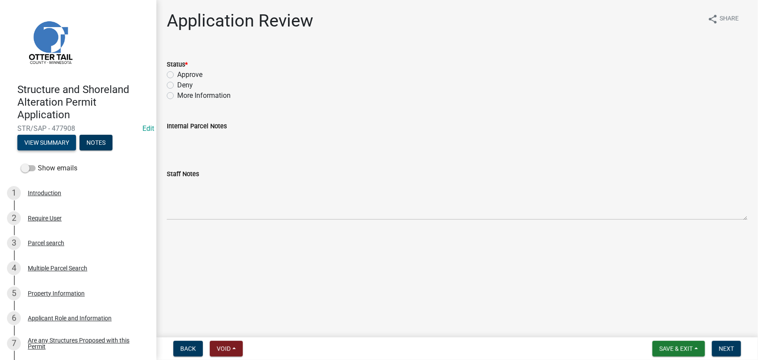
click at [52, 139] on button "View Summary" at bounding box center [46, 143] width 59 height 16
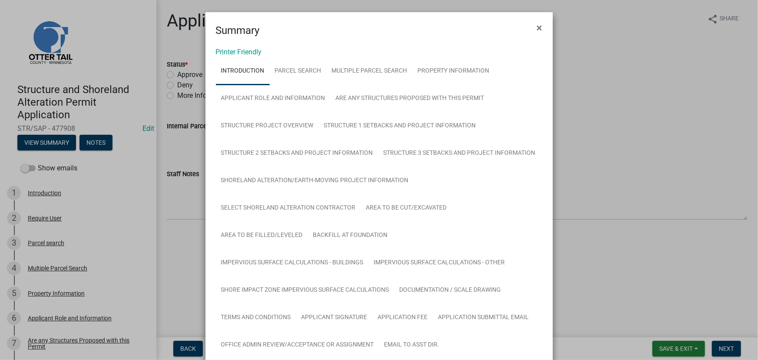
click at [230, 50] on link "Printer Friendly" at bounding box center [239, 52] width 46 height 8
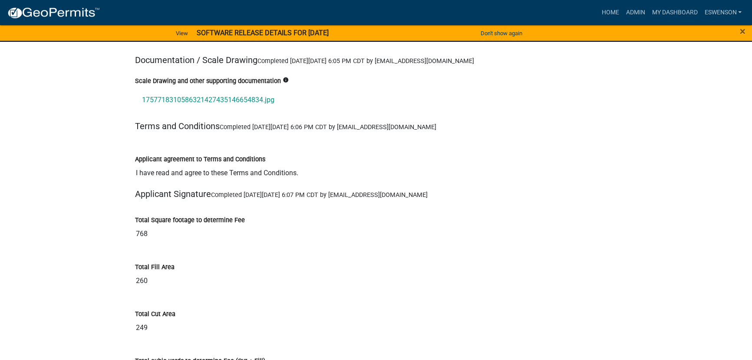
scroll to position [9888, 0]
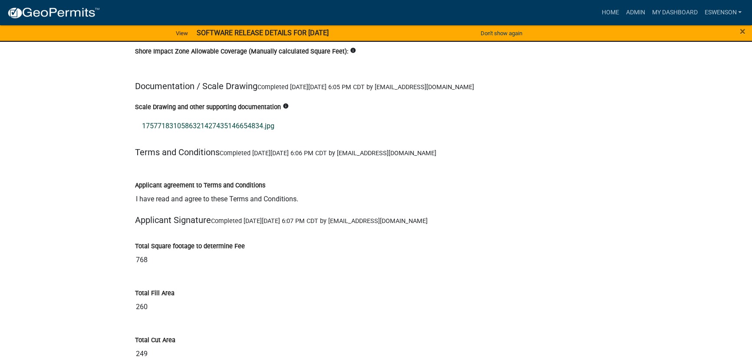
click at [238, 116] on link "1757718310586321427435146654834.jpg" at bounding box center [376, 126] width 482 height 21
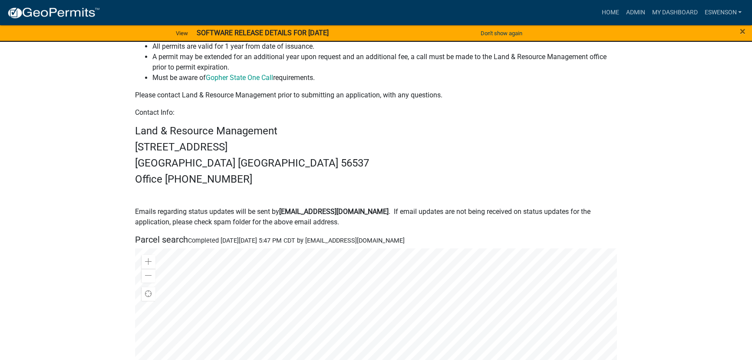
scroll to position [53, 0]
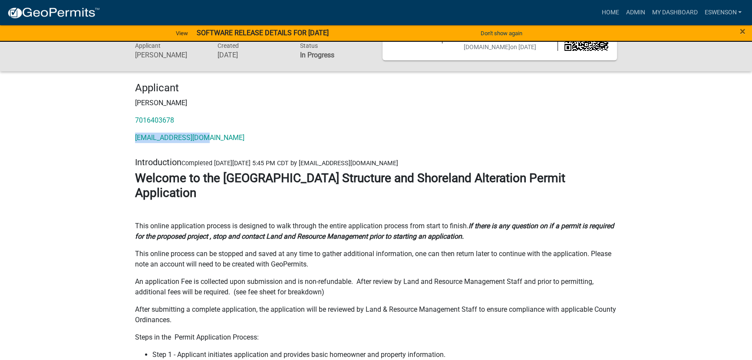
drag, startPoint x: 218, startPoint y: 137, endPoint x: 118, endPoint y: 129, distance: 100.7
copy link "barth4376@gmail.com"
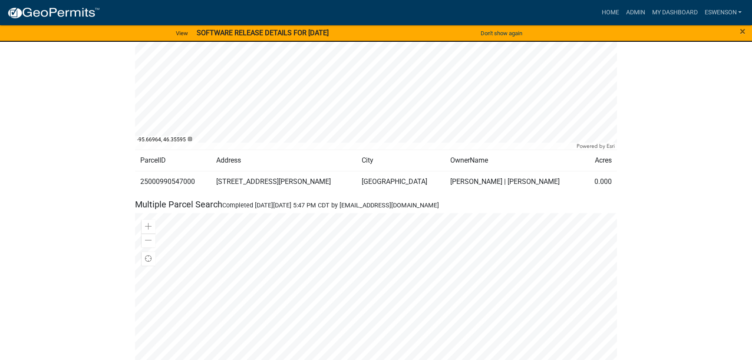
scroll to position [764, 0]
click at [166, 170] on td "25000990547000" at bounding box center [173, 180] width 76 height 21
click at [164, 170] on td "25000990547000" at bounding box center [173, 180] width 76 height 21
copy td "25000990547000"
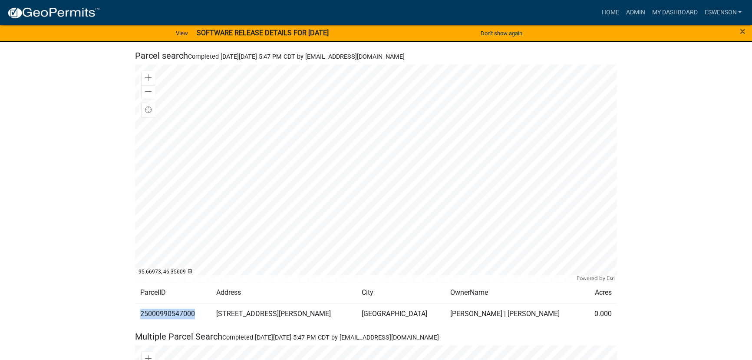
scroll to position [829, 0]
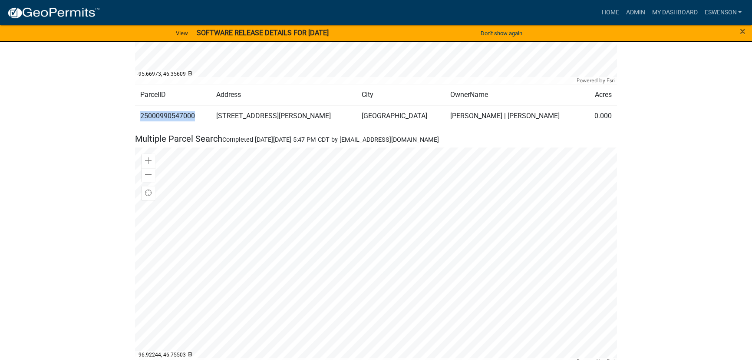
copy td "25000990547000"
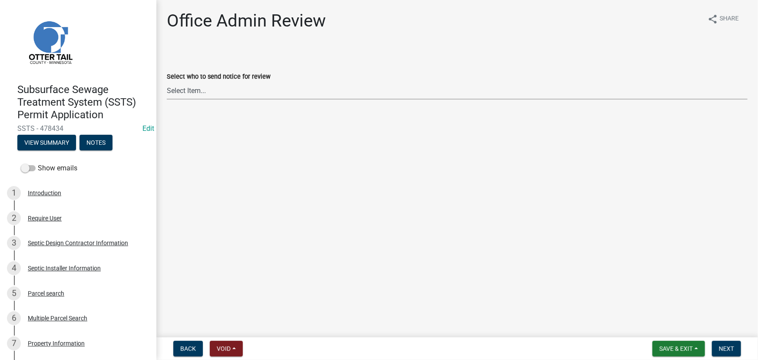
drag, startPoint x: 234, startPoint y: 83, endPoint x: 221, endPoint y: 97, distance: 19.7
click at [234, 83] on select "Select Item... Alexis Newark (anewark@ottertailcounty.gov) Amy Busko (abusko@ot…" at bounding box center [457, 91] width 581 height 18
click at [167, 82] on select "Select Item... Alexis Newark (anewark@ottertailcounty.gov) Amy Busko (abusko@ot…" at bounding box center [457, 91] width 581 height 18
select select "587f38f5-c90e-4c12-9e10-d3e23909bbca"
click at [739, 349] on button "Next" at bounding box center [726, 349] width 29 height 16
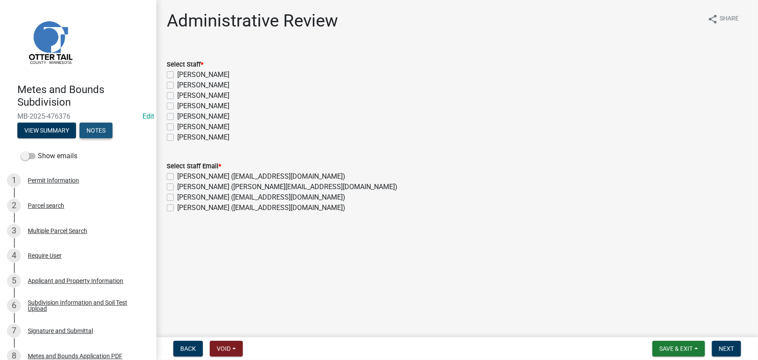
click at [105, 126] on button "Notes" at bounding box center [96, 131] width 33 height 16
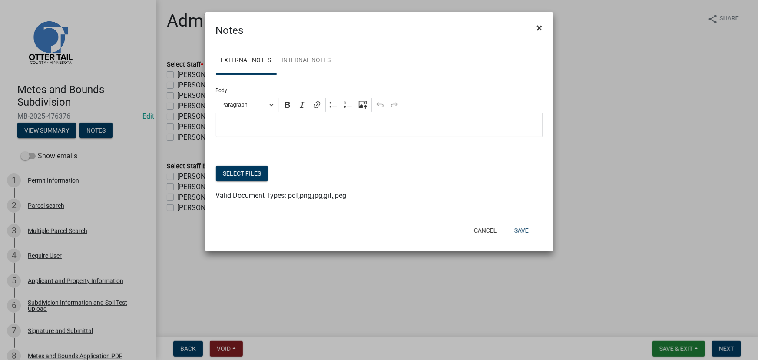
click at [539, 28] on span "×" at bounding box center [540, 28] width 6 height 12
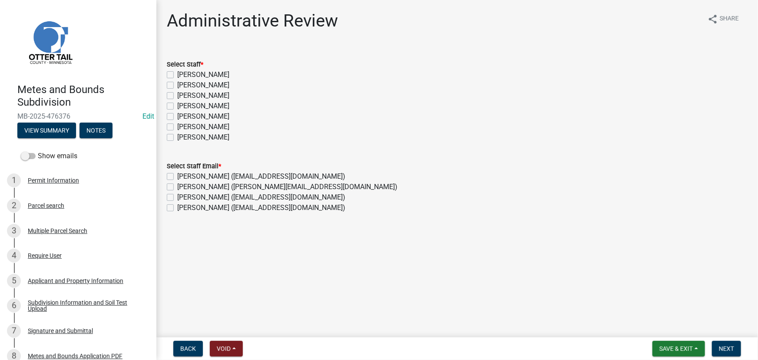
drag, startPoint x: 202, startPoint y: 95, endPoint x: 199, endPoint y: 107, distance: 13.1
click at [202, 95] on label "[PERSON_NAME]" at bounding box center [203, 95] width 52 height 10
click at [183, 95] on input "[PERSON_NAME]" at bounding box center [180, 93] width 6 height 6
checkbox input "true"
checkbox input "false"
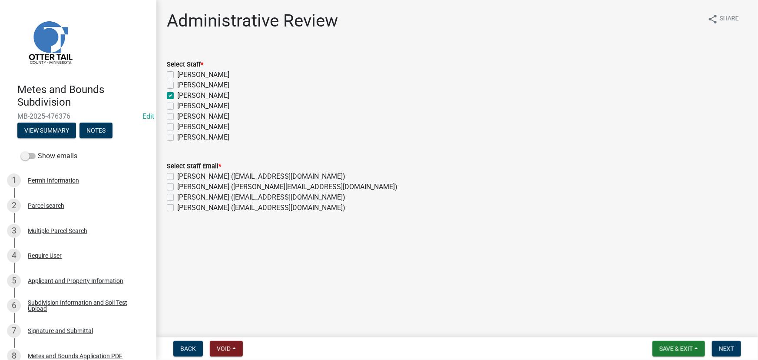
checkbox input "false"
checkbox input "true"
checkbox input "false"
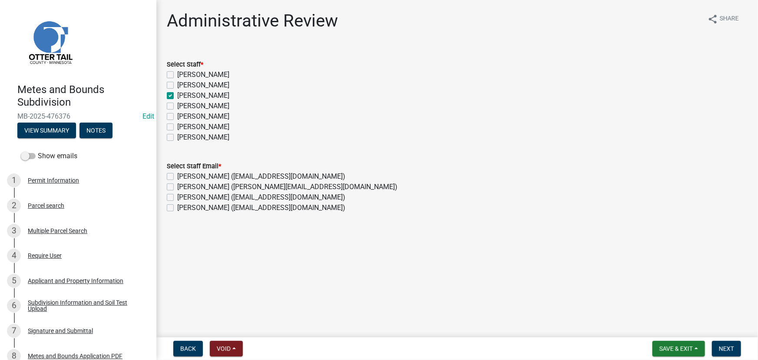
checkbox input "false"
click at [198, 109] on label "[PERSON_NAME]" at bounding box center [203, 106] width 52 height 10
click at [183, 106] on input "[PERSON_NAME]" at bounding box center [180, 104] width 6 height 6
checkbox input "true"
checkbox input "false"
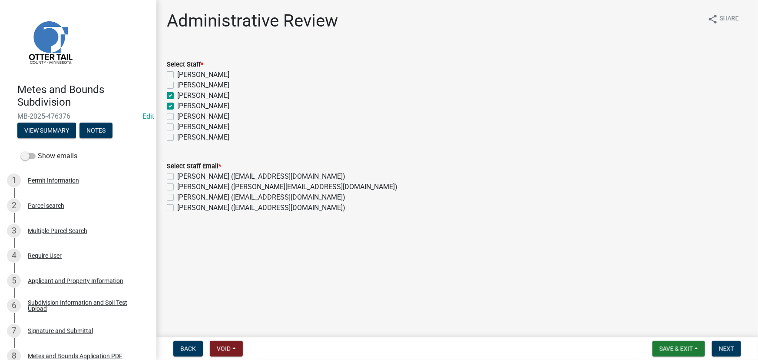
checkbox input "false"
checkbox input "true"
checkbox input "false"
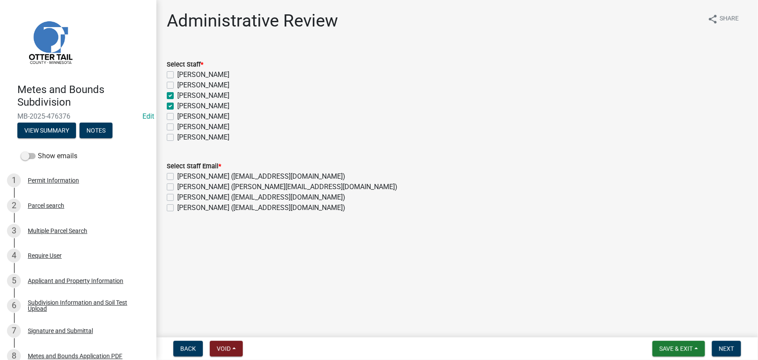
checkbox input "false"
click at [193, 176] on label "Emma Swenson (eswenson@ottertailcounty.gov)" at bounding box center [261, 176] width 168 height 10
click at [183, 176] on input "Emma Swenson (eswenson@ottertailcounty.gov)" at bounding box center [180, 174] width 6 height 6
checkbox input "true"
checkbox input "false"
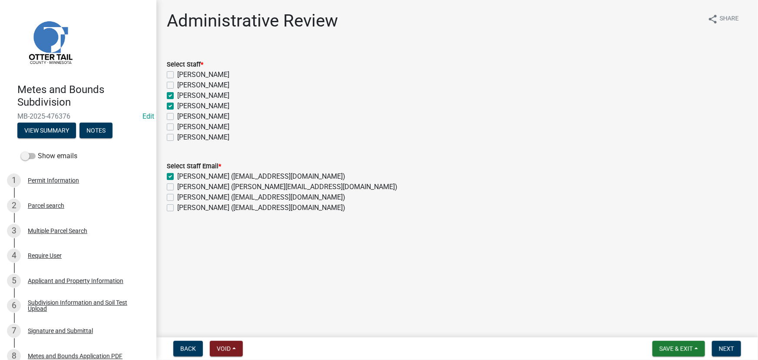
checkbox input "false"
click at [195, 186] on label "Samantha Meyeraan (smeyeraan@ottertailcounty.gov)" at bounding box center [287, 187] width 220 height 10
click at [183, 186] on input "Samantha Meyeraan (smeyeraan@ottertailcounty.gov)" at bounding box center [180, 185] width 6 height 6
checkbox input "true"
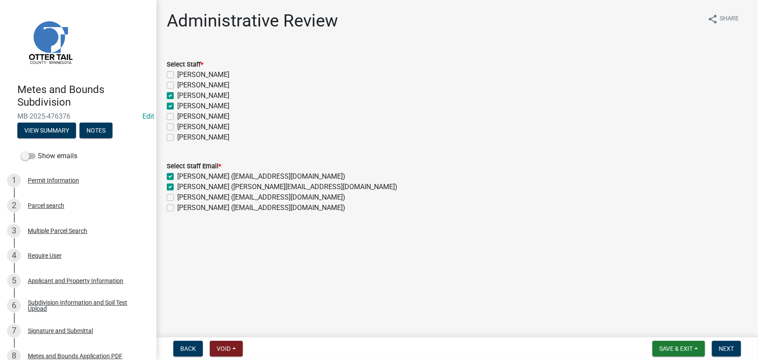
checkbox input "true"
checkbox input "false"
click at [202, 107] on label "Samantha Meyeraan" at bounding box center [203, 106] width 52 height 10
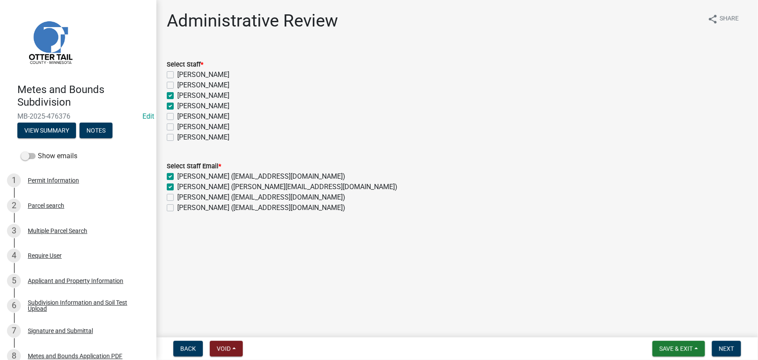
click at [183, 106] on input "Samantha Meyeraan" at bounding box center [180, 104] width 6 height 6
checkbox input "false"
checkbox input "true"
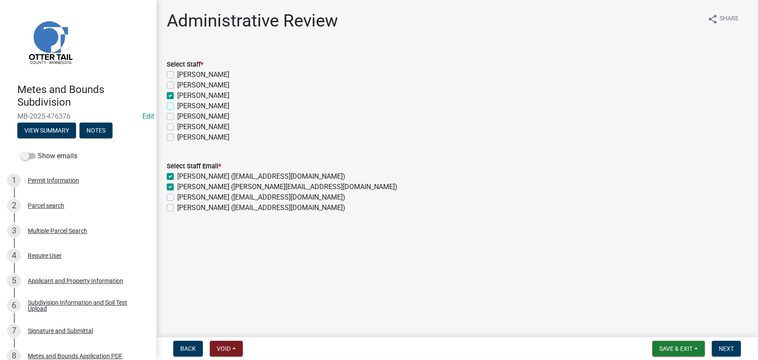
checkbox input "false"
click at [730, 346] on span "Next" at bounding box center [726, 348] width 15 height 7
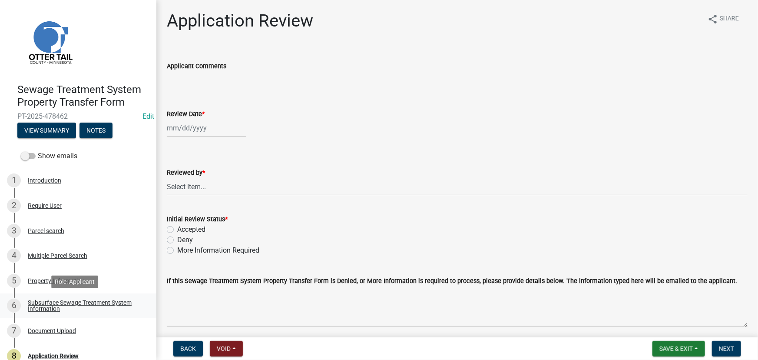
click at [78, 303] on div "Subsurface Sewage Treatment System Information" at bounding box center [85, 305] width 115 height 12
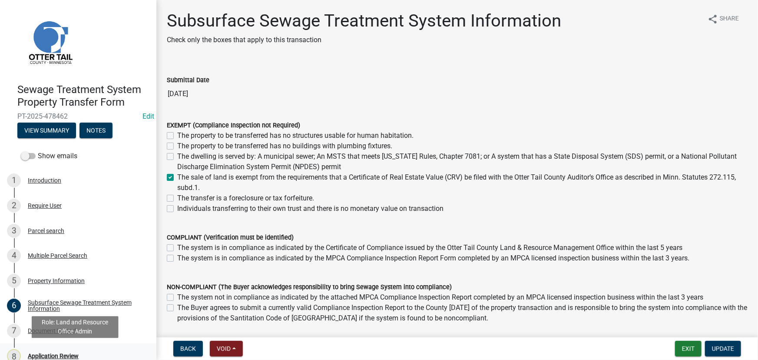
click at [48, 355] on div "Application Review" at bounding box center [53, 356] width 51 height 6
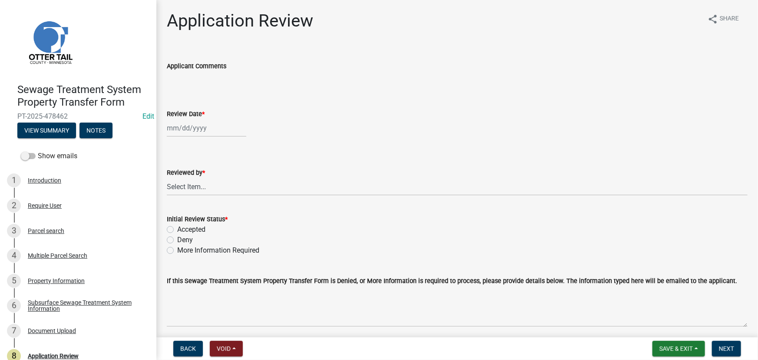
select select "9"
select select "2025"
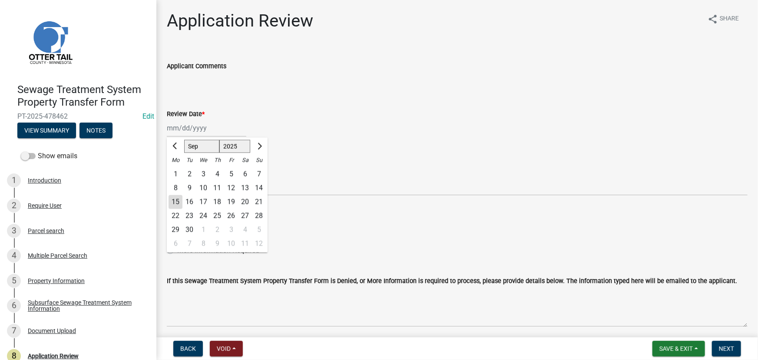
click at [199, 135] on div "[PERSON_NAME] Feb Mar Apr [PERSON_NAME][DATE] Oct Nov [DATE] 1526 1527 1528 152…" at bounding box center [207, 128] width 80 height 18
click at [178, 197] on div "15" at bounding box center [176, 202] width 14 height 14
type input "[DATE]"
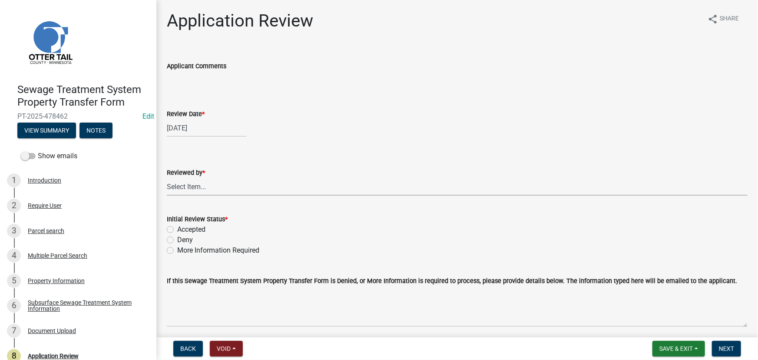
drag, startPoint x: 185, startPoint y: 192, endPoint x: 185, endPoint y: 179, distance: 12.2
click at [185, 192] on select "Select Item... [PERSON_NAME] [PERSON_NAME] [PERSON_NAME] [PERSON_NAME] [PERSON_…" at bounding box center [457, 187] width 581 height 18
click at [167, 178] on select "Select Item... [PERSON_NAME] [PERSON_NAME] [PERSON_NAME] [PERSON_NAME] [PERSON_…" at bounding box center [457, 187] width 581 height 18
select select "190fd4c8-42ef-492b-a4a0-a0213555944c"
click at [190, 231] on label "Accepted" at bounding box center [191, 229] width 28 height 10
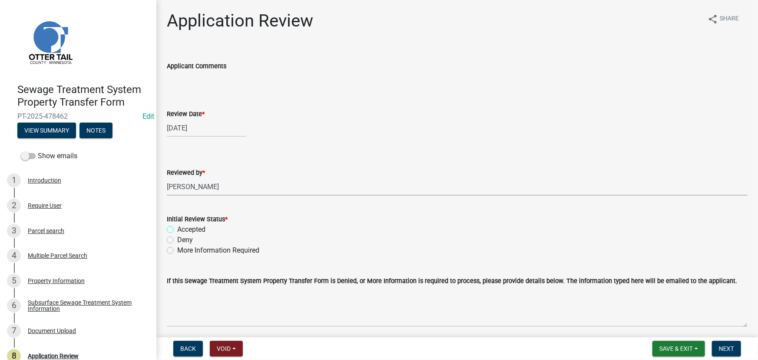
click at [183, 230] on input "Accepted" at bounding box center [180, 227] width 6 height 6
radio input "true"
click at [713, 346] on button "Next" at bounding box center [726, 349] width 29 height 16
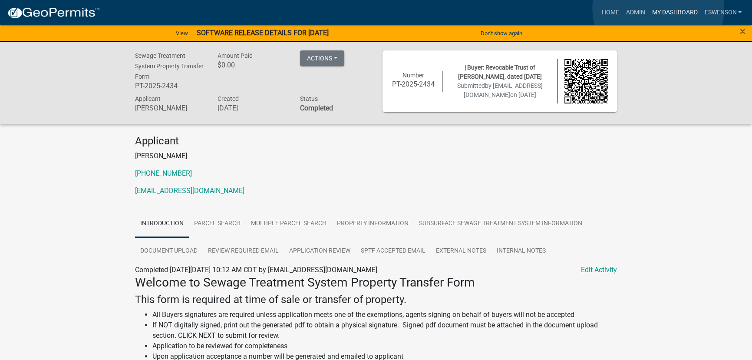
click at [659, 8] on link "My Dashboard" at bounding box center [675, 12] width 53 height 17
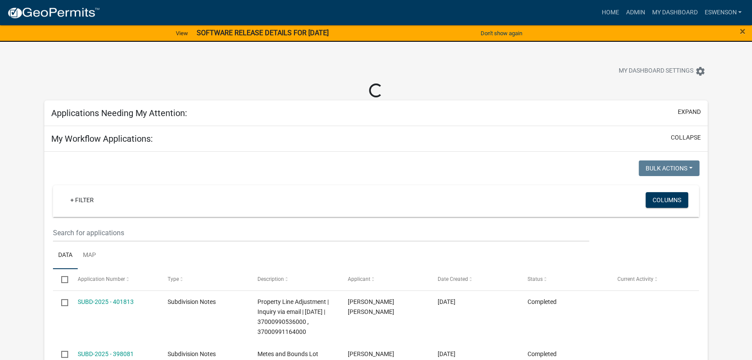
select select "3: 100"
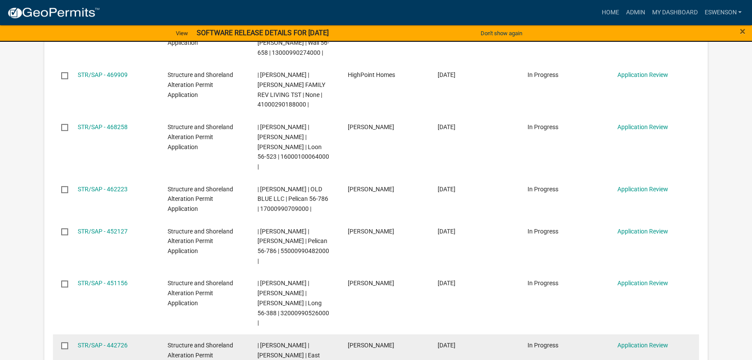
scroll to position [750, 0]
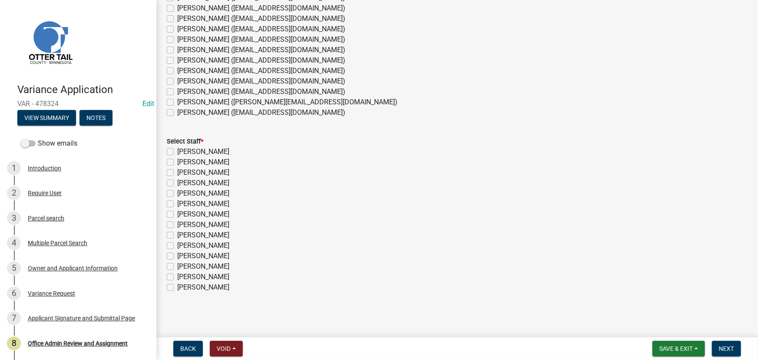
scroll to position [66, 0]
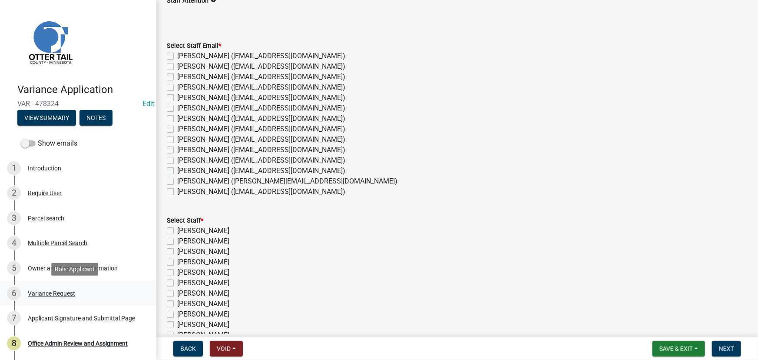
click at [35, 294] on div "Variance Request" at bounding box center [51, 293] width 47 height 6
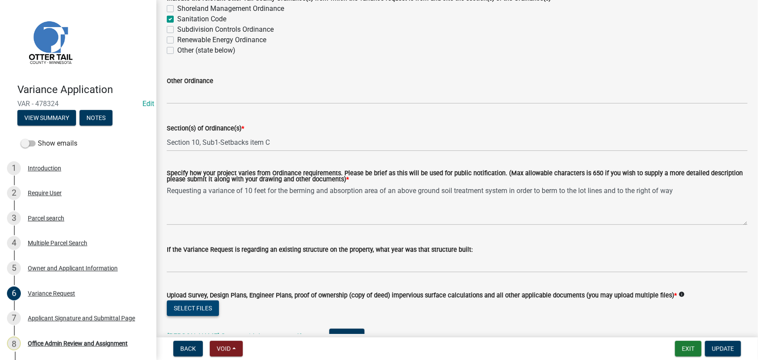
scroll to position [79, 0]
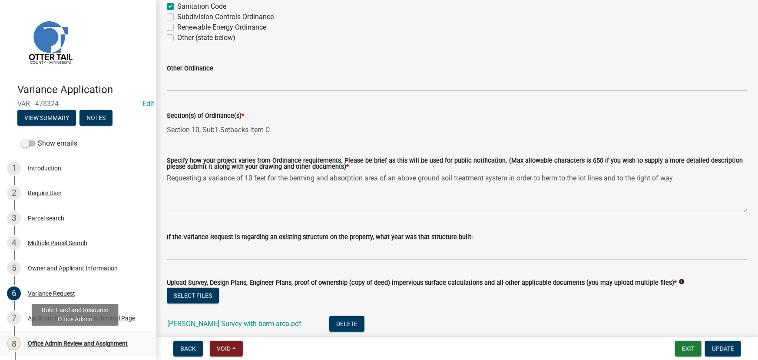
drag, startPoint x: 79, startPoint y: 342, endPoint x: 84, endPoint y: 335, distance: 8.7
click at [79, 342] on div "Office Admin Review and Assignment" at bounding box center [78, 343] width 100 height 6
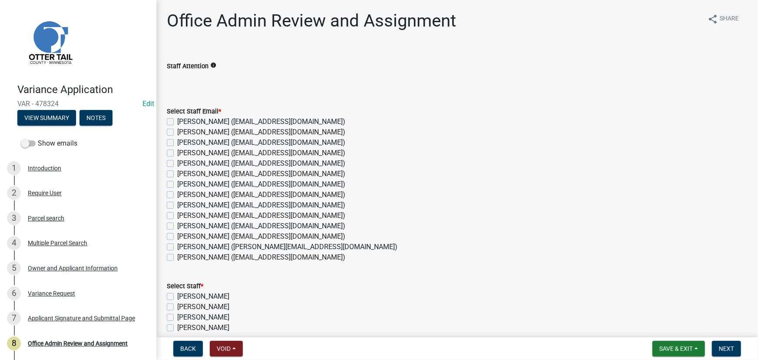
click at [193, 164] on label "Chris LeClair (cleclair@ottertailcounty.gov)" at bounding box center [261, 163] width 168 height 10
click at [183, 164] on input "Chris LeClair (cleclair@ottertailcounty.gov)" at bounding box center [180, 161] width 6 height 6
checkbox input "true"
checkbox input "false"
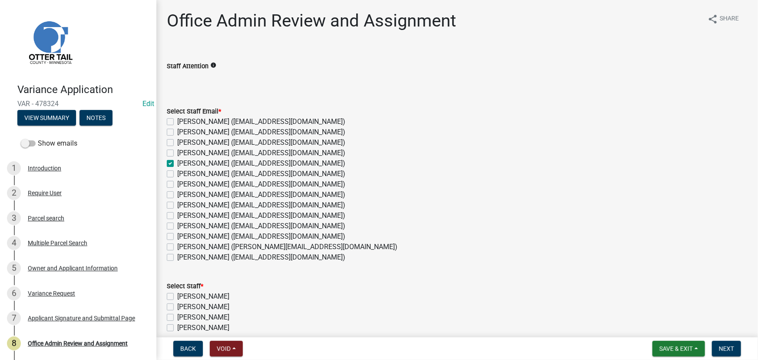
checkbox input "false"
checkbox input "true"
checkbox input "false"
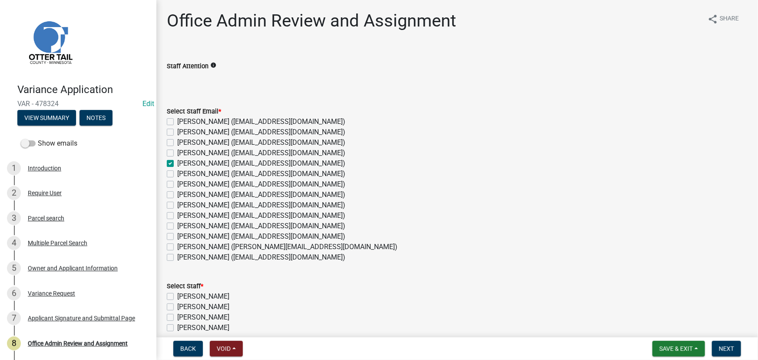
checkbox input "false"
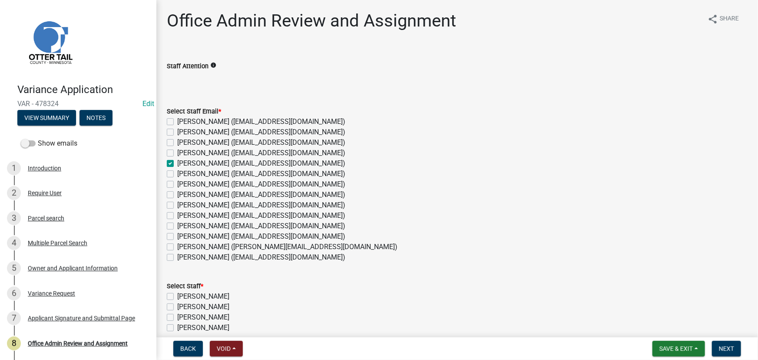
checkbox input "false"
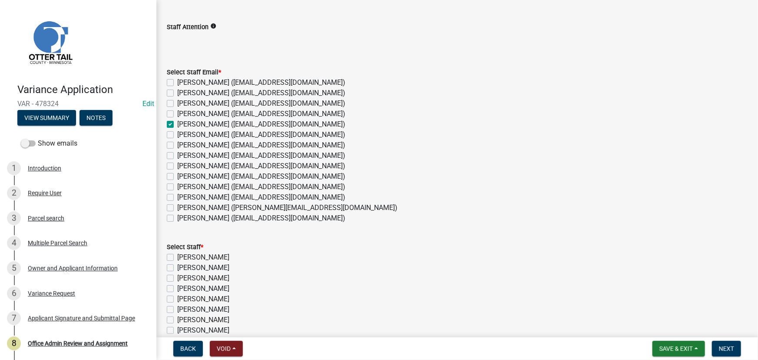
click at [212, 91] on label "Amy Busko (abusko@ottertailcounty.gov)" at bounding box center [261, 93] width 168 height 10
click at [183, 91] on input "[PERSON_NAME] ([EMAIL_ADDRESS][DOMAIN_NAME])" at bounding box center [180, 91] width 6 height 6
checkbox input "true"
checkbox input "false"
checkbox input "true"
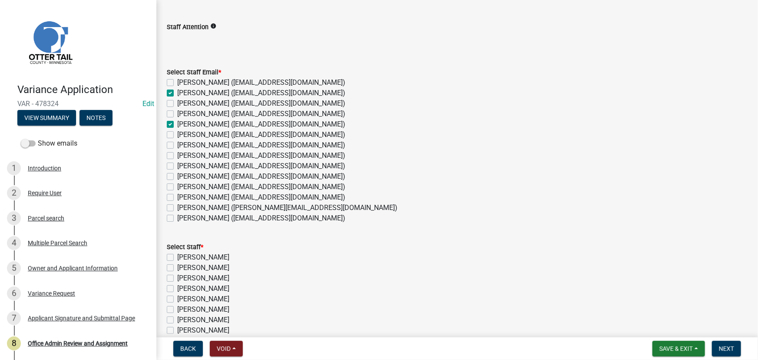
checkbox input "false"
checkbox input "true"
checkbox input "false"
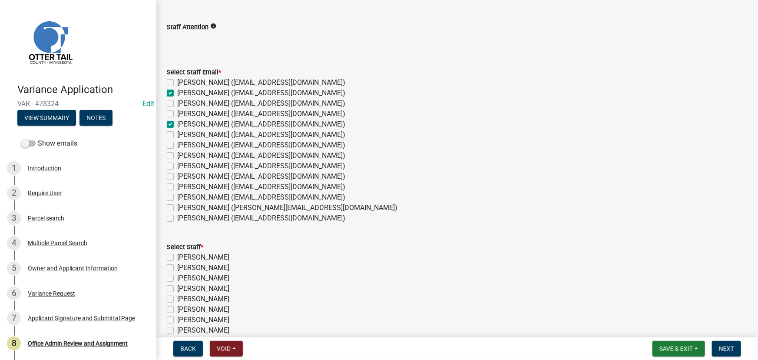
checkbox input "false"
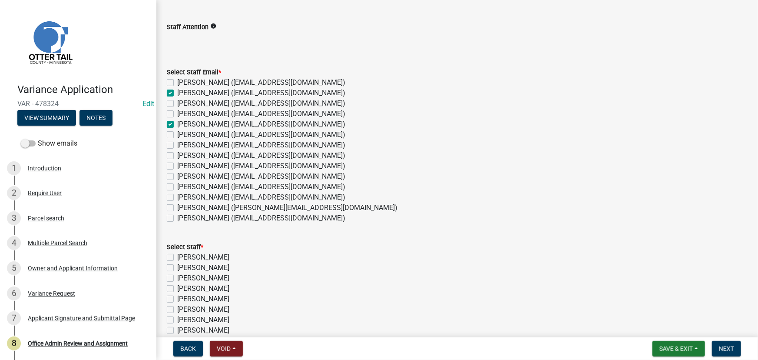
checkbox input "false"
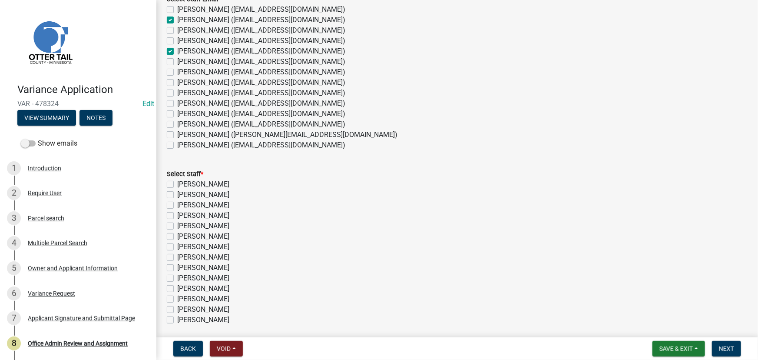
scroll to position [118, 0]
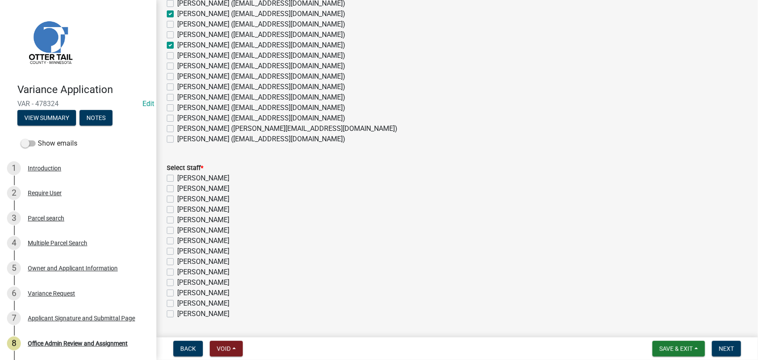
click at [198, 95] on label "[PERSON_NAME] ([EMAIL_ADDRESS][DOMAIN_NAME])" at bounding box center [261, 97] width 168 height 10
click at [183, 95] on input "[PERSON_NAME] ([EMAIL_ADDRESS][DOMAIN_NAME])" at bounding box center [180, 95] width 6 height 6
checkbox input "true"
checkbox input "false"
checkbox input "true"
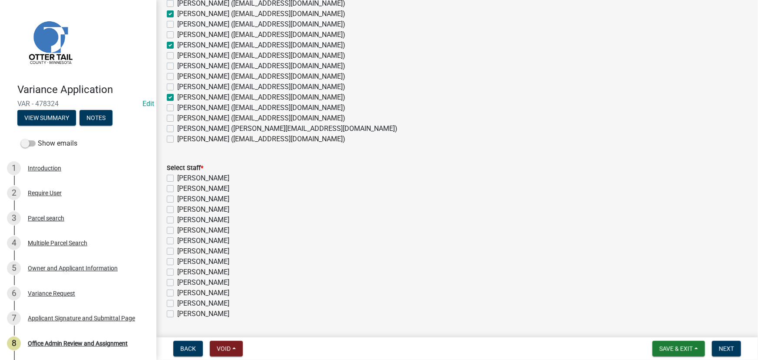
checkbox input "false"
checkbox input "true"
checkbox input "false"
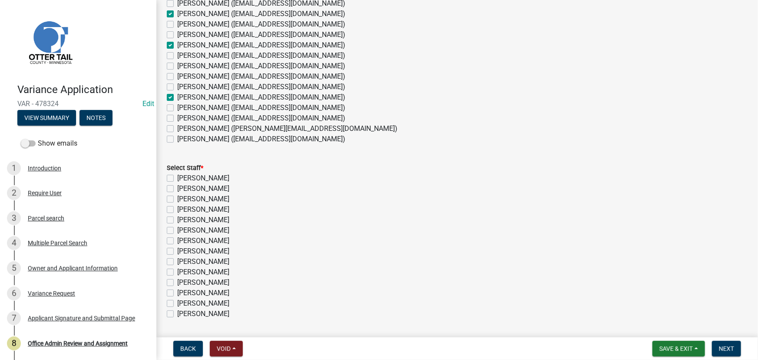
checkbox input "false"
checkbox input "true"
checkbox input "false"
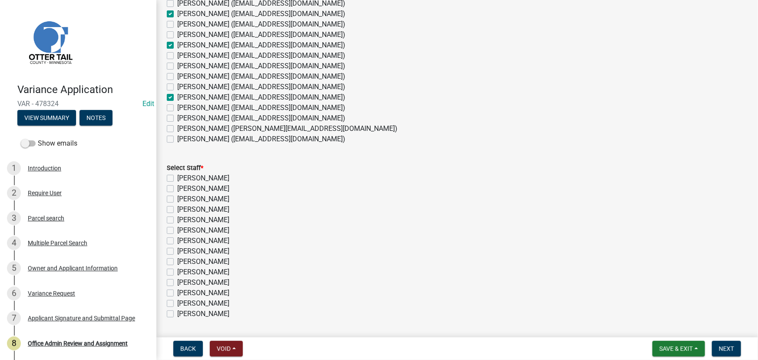
checkbox input "false"
drag, startPoint x: 192, startPoint y: 218, endPoint x: 197, endPoint y: 192, distance: 26.7
click at [192, 218] on label "[PERSON_NAME]" at bounding box center [203, 220] width 52 height 10
click at [183, 218] on input "[PERSON_NAME]" at bounding box center [180, 218] width 6 height 6
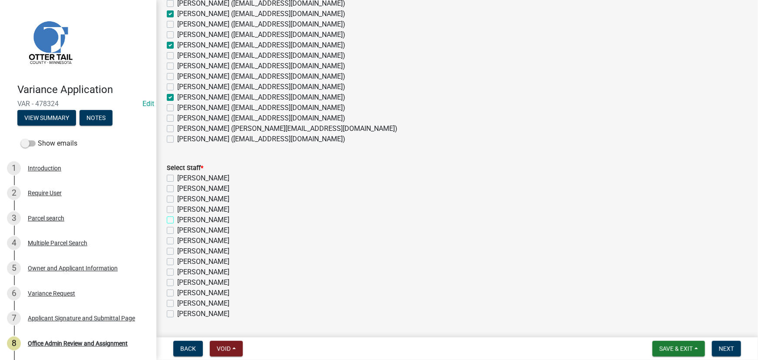
checkbox input "true"
checkbox input "false"
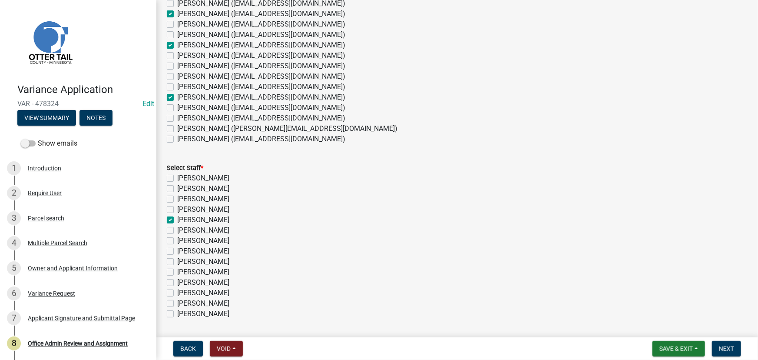
checkbox input "true"
checkbox input "false"
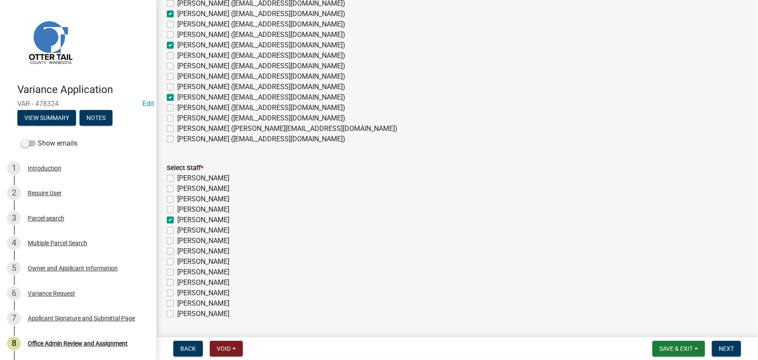
checkbox input "false"
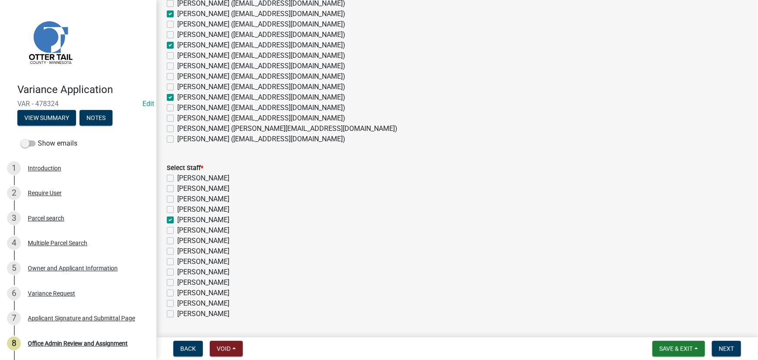
click at [198, 187] on label "Amy Busko" at bounding box center [203, 188] width 52 height 10
click at [183, 187] on input "[PERSON_NAME]" at bounding box center [180, 186] width 6 height 6
checkbox input "true"
checkbox input "false"
checkbox input "true"
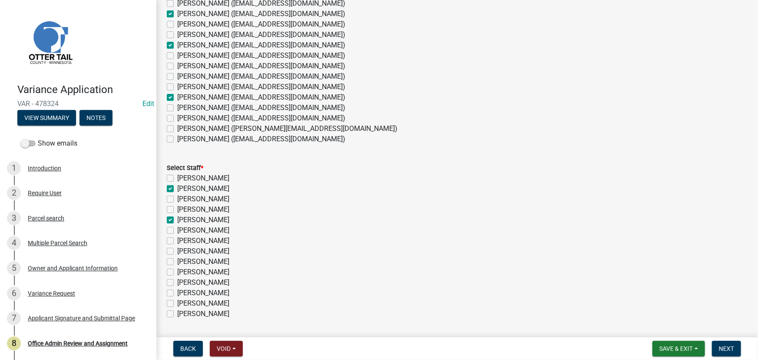
checkbox input "false"
checkbox input "true"
checkbox input "false"
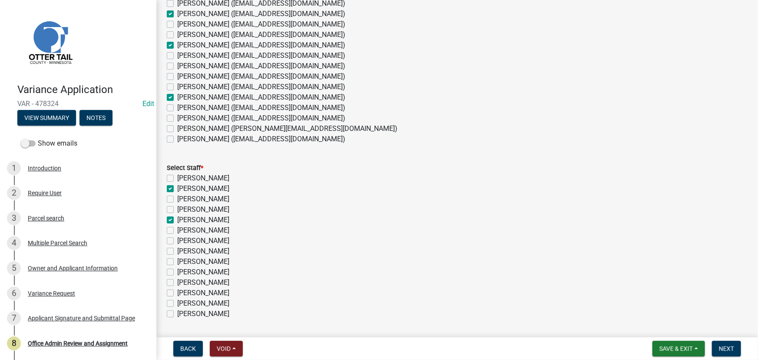
checkbox input "false"
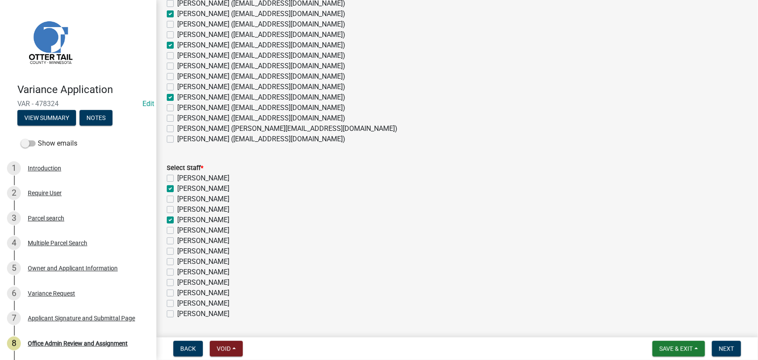
checkbox input "false"
click at [196, 274] on label "[PERSON_NAME]" at bounding box center [203, 272] width 52 height 10
click at [183, 272] on input "[PERSON_NAME]" at bounding box center [180, 270] width 6 height 6
checkbox input "true"
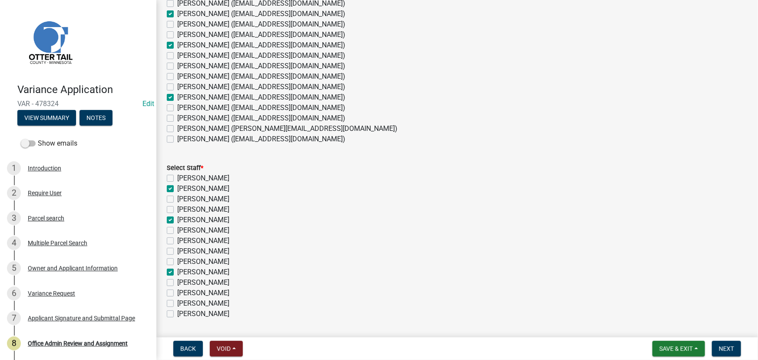
checkbox input "false"
checkbox input "true"
checkbox input "false"
checkbox input "true"
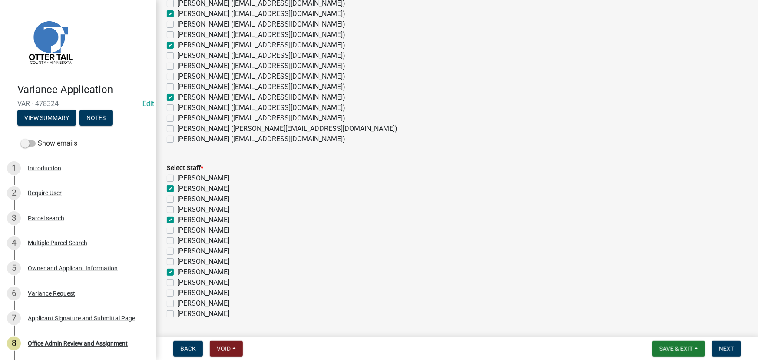
checkbox input "false"
checkbox input "true"
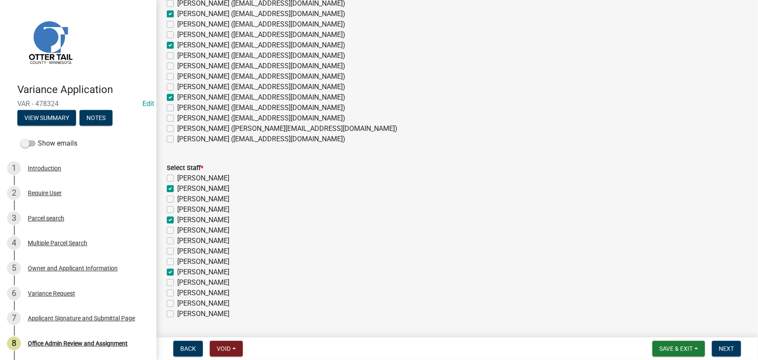
checkbox input "false"
click at [730, 345] on span "Next" at bounding box center [726, 348] width 15 height 7
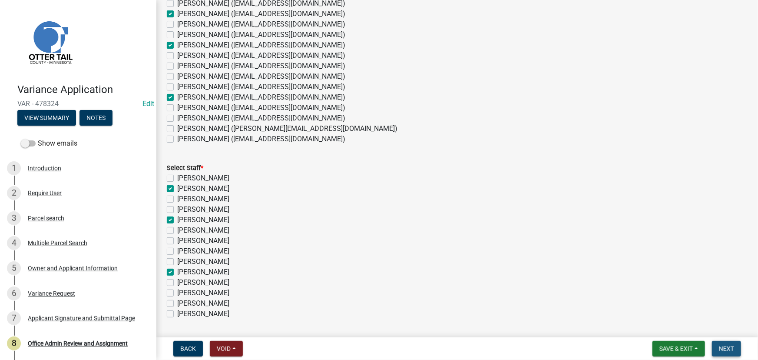
scroll to position [0, 0]
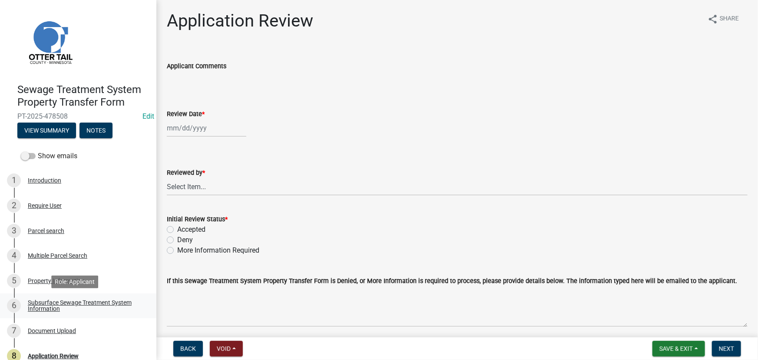
click at [72, 295] on link "6 Subsurface Sewage Treatment System Information" at bounding box center [78, 305] width 156 height 25
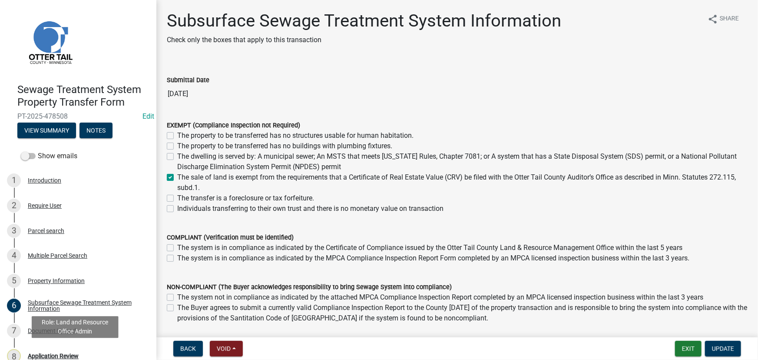
drag, startPoint x: 42, startPoint y: 351, endPoint x: 240, endPoint y: 285, distance: 208.7
click at [42, 351] on div "8 Application Review" at bounding box center [75, 356] width 136 height 14
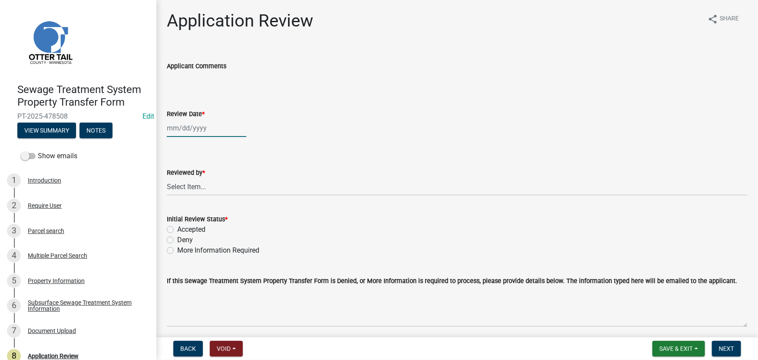
click at [194, 126] on div at bounding box center [207, 128] width 80 height 18
select select "9"
select select "2025"
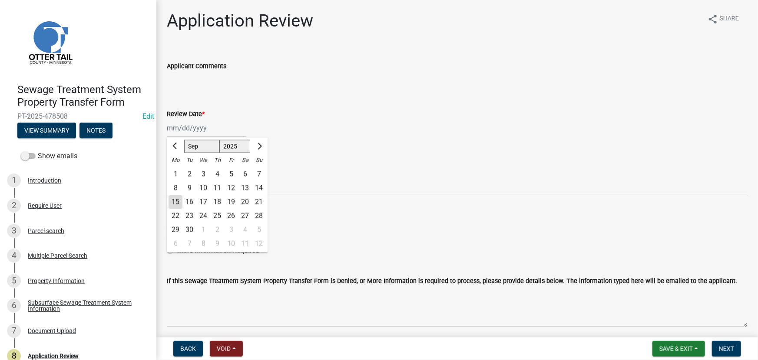
click at [177, 204] on div "15" at bounding box center [176, 202] width 14 height 14
type input "09/15/2025"
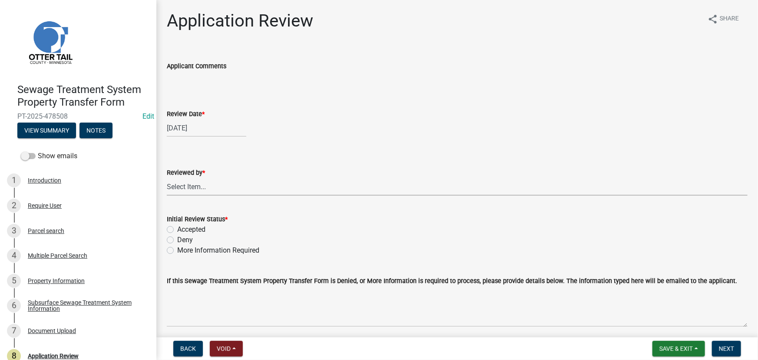
drag, startPoint x: 191, startPoint y: 184, endPoint x: 191, endPoint y: 179, distance: 5.2
click at [191, 184] on select "Select Item... Alexis Newark Amy Busko Andrea Perales Brittany Tollefson Christ…" at bounding box center [457, 187] width 581 height 18
click at [167, 178] on select "Select Item... Alexis Newark Amy Busko Andrea Perales Brittany Tollefson Christ…" at bounding box center [457, 187] width 581 height 18
select select "b1ab52ec-9759-48a2-a5bb-a8b7da6cd639"
click at [193, 223] on div "Initial Review Status *" at bounding box center [457, 219] width 581 height 10
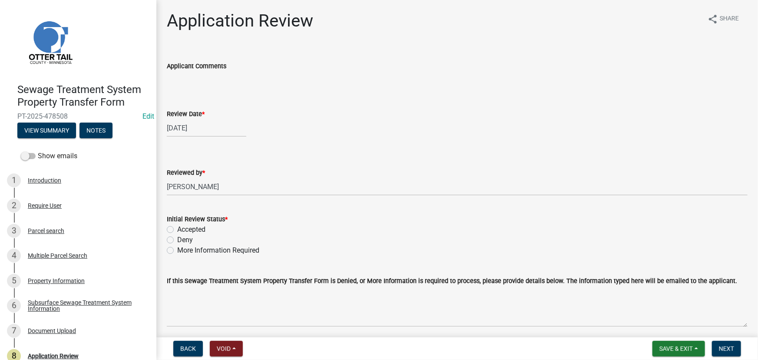
click at [192, 232] on label "Accepted" at bounding box center [191, 229] width 28 height 10
click at [183, 230] on input "Accepted" at bounding box center [180, 227] width 6 height 6
radio input "true"
drag, startPoint x: 187, startPoint y: 186, endPoint x: 196, endPoint y: 189, distance: 9.4
click at [187, 186] on select "Select Item... Alexis Newark Amy Busko Andrea Perales Brittany Tollefson Christ…" at bounding box center [457, 187] width 581 height 18
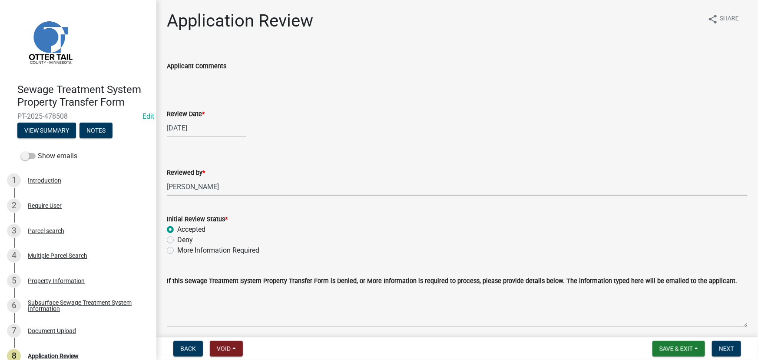
click at [167, 178] on select "Select Item... Alexis Newark Amy Busko Andrea Perales Brittany Tollefson Christ…" at bounding box center [457, 187] width 581 height 18
select select "190fd4c8-42ef-492b-a4a0-a0213555944c"
click at [730, 347] on span "Next" at bounding box center [726, 348] width 15 height 7
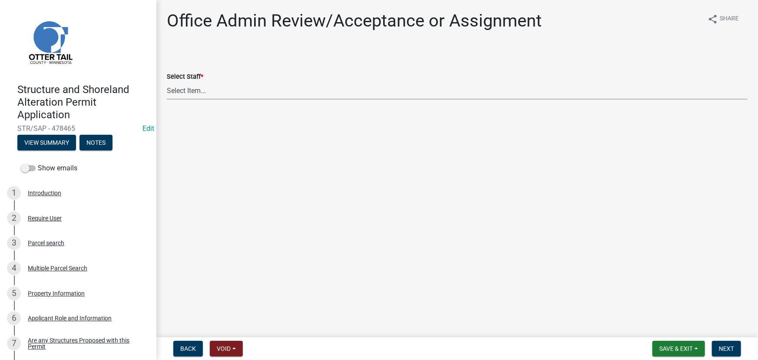
click at [216, 95] on select "Select Item... [PERSON_NAME] ([EMAIL_ADDRESS][DOMAIN_NAME]) [PERSON_NAME] ([EMA…" at bounding box center [457, 91] width 581 height 18
click at [167, 82] on select "Select Item... [PERSON_NAME] ([EMAIL_ADDRESS][DOMAIN_NAME]) [PERSON_NAME] ([EMA…" at bounding box center [457, 91] width 581 height 18
select select "587f38f5-c90e-4c12-9e10-d3e23909bbca"
click at [725, 355] on button "Next" at bounding box center [726, 349] width 29 height 16
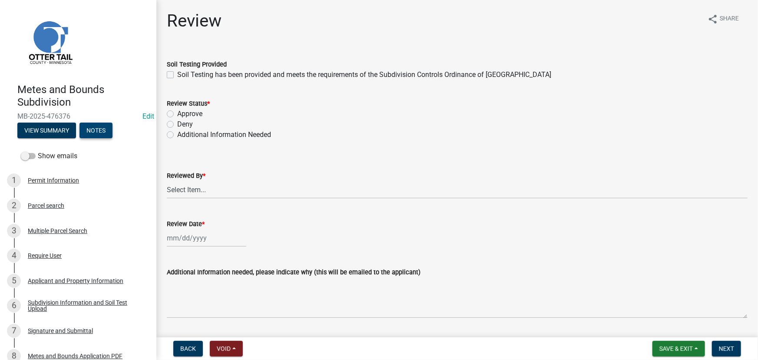
click at [99, 132] on button "Notes" at bounding box center [96, 131] width 33 height 16
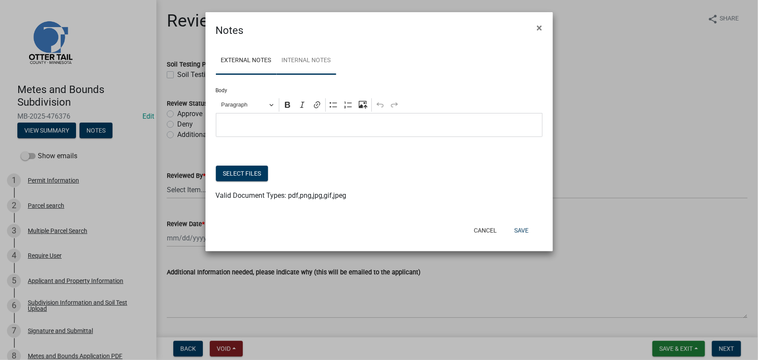
click at [306, 60] on link "Internal Notes" at bounding box center [307, 61] width 60 height 28
click at [540, 25] on span "×" at bounding box center [540, 28] width 6 height 12
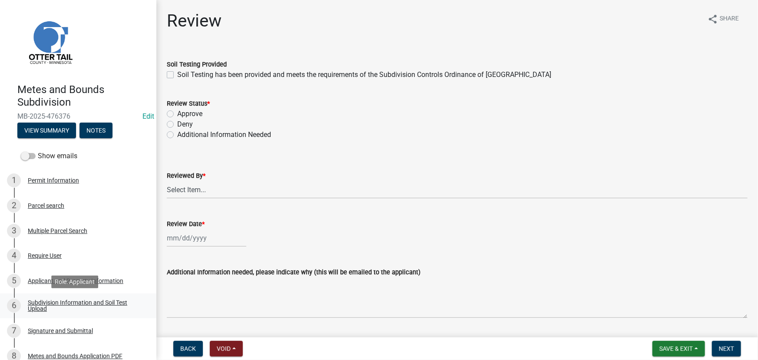
click at [70, 302] on div "Subdivision Information and Soil Test Upload" at bounding box center [85, 305] width 115 height 12
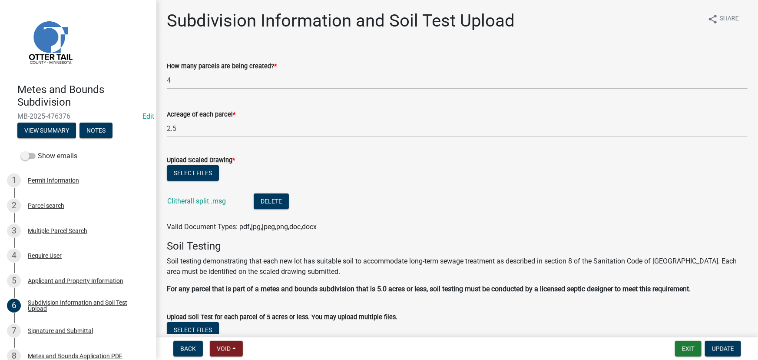
click at [196, 196] on div "Clitherall split .msg" at bounding box center [203, 202] width 73 height 18
click at [199, 202] on link "Clitherall split .msg" at bounding box center [196, 201] width 59 height 8
click at [189, 192] on li "Clitherall split .msg Delete" at bounding box center [457, 202] width 581 height 32
drag, startPoint x: 182, startPoint y: 211, endPoint x: 187, endPoint y: 205, distance: 7.4
click at [182, 211] on div "Clitherall split .msg" at bounding box center [203, 202] width 73 height 18
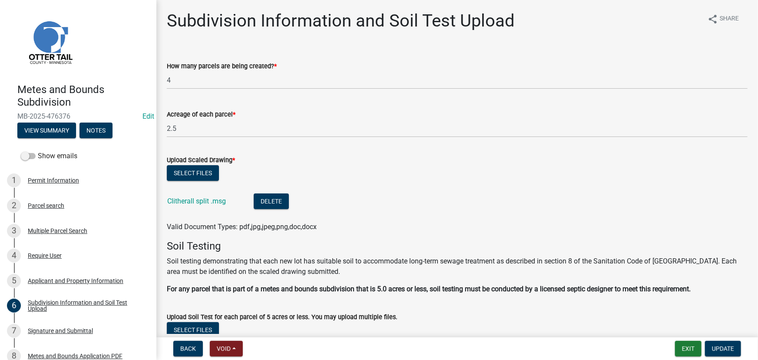
click at [188, 205] on div "Clitherall split .msg" at bounding box center [203, 202] width 73 height 18
click at [189, 198] on link "Clitherall split .msg" at bounding box center [196, 201] width 59 height 8
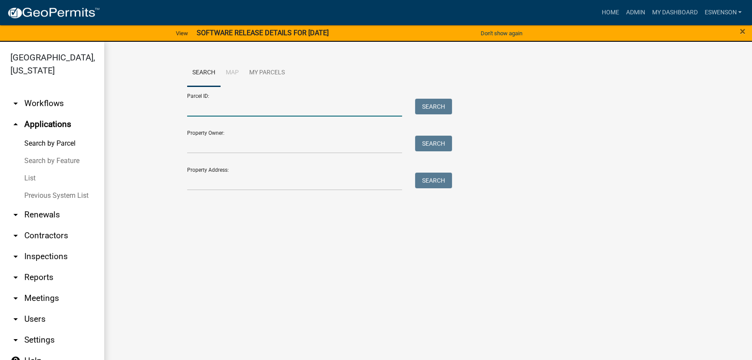
drag, startPoint x: 249, startPoint y: 117, endPoint x: 245, endPoint y: 105, distance: 12.5
click at [245, 105] on input "Parcel ID:" at bounding box center [294, 108] width 215 height 18
paste input "16000010005002"
type input "16000010005002"
click at [436, 109] on button "Search" at bounding box center [433, 107] width 37 height 16
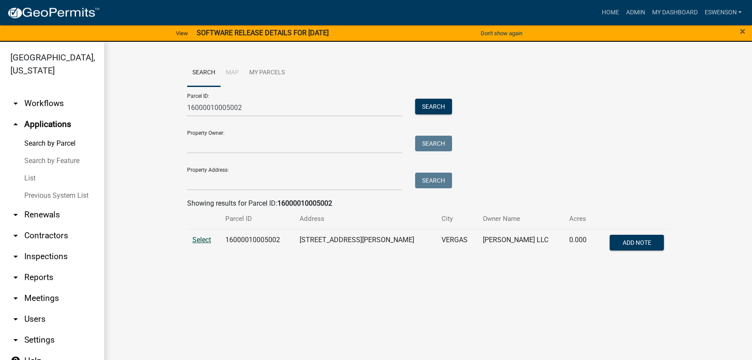
click at [194, 238] on span "Select" at bounding box center [201, 239] width 19 height 8
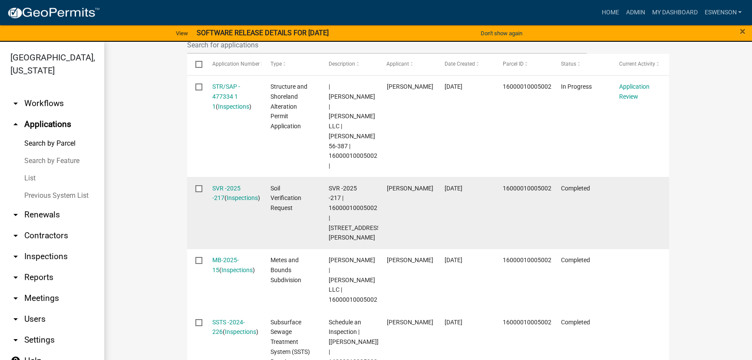
scroll to position [331, 0]
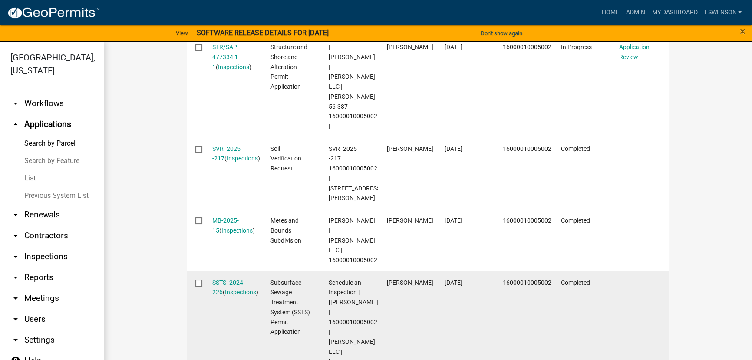
click at [204, 271] on datatable-body-cell "SSTS -2024-226 ( Inspections )" at bounding box center [233, 326] width 58 height 111
click at [234, 271] on datatable-body-cell "SSTS -2024-226 ( Inspections )" at bounding box center [233, 326] width 58 height 111
click at [227, 279] on link "SSTS -2024-226" at bounding box center [228, 287] width 33 height 17
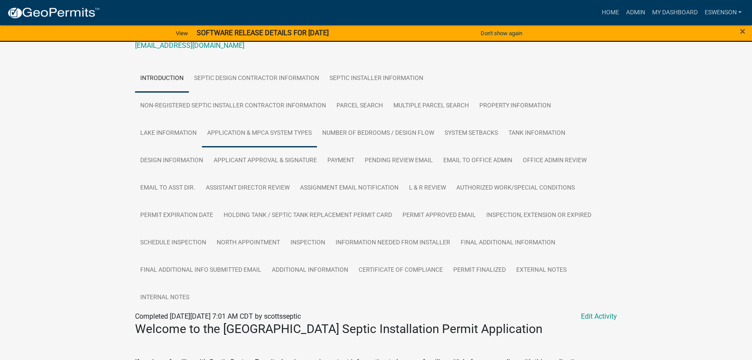
scroll to position [158, 0]
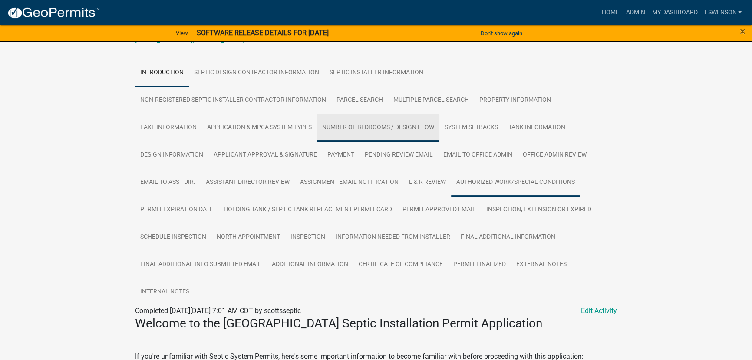
drag, startPoint x: 399, startPoint y: 137, endPoint x: 476, endPoint y: 181, distance: 88.2
click at [399, 137] on link "Number of Bedrooms / Design Flow" at bounding box center [378, 128] width 123 height 28
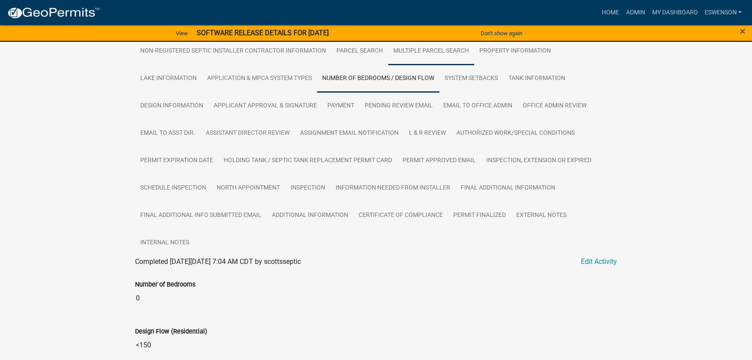
scroll to position [128, 0]
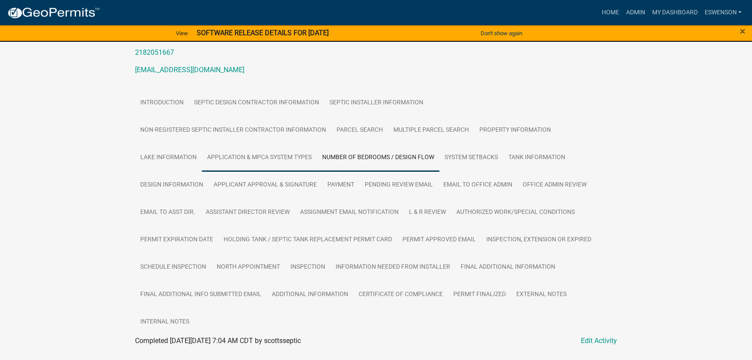
click at [278, 167] on link "Application & MPCA System Types" at bounding box center [259, 158] width 115 height 28
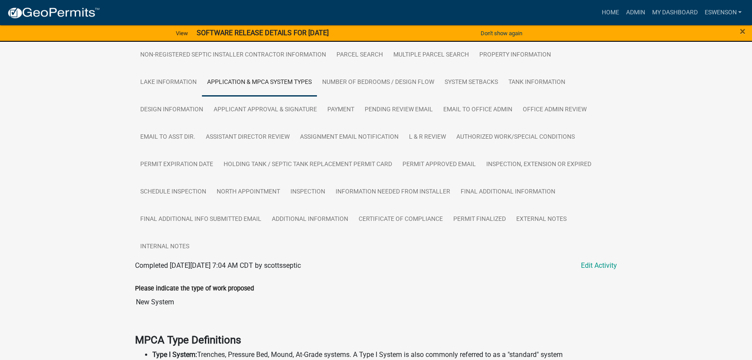
scroll to position [197, 0]
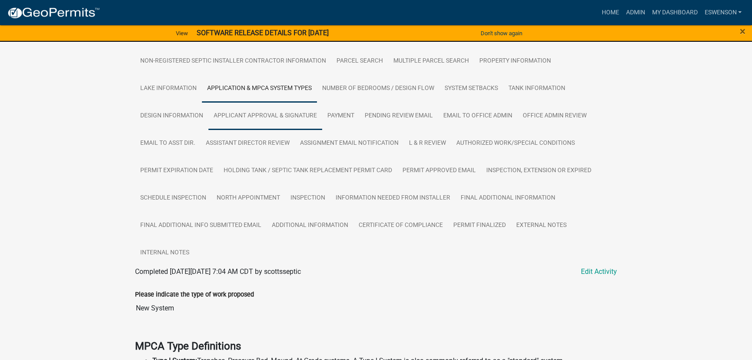
click at [258, 126] on link "Applicant Approval & Signature" at bounding box center [266, 116] width 114 height 28
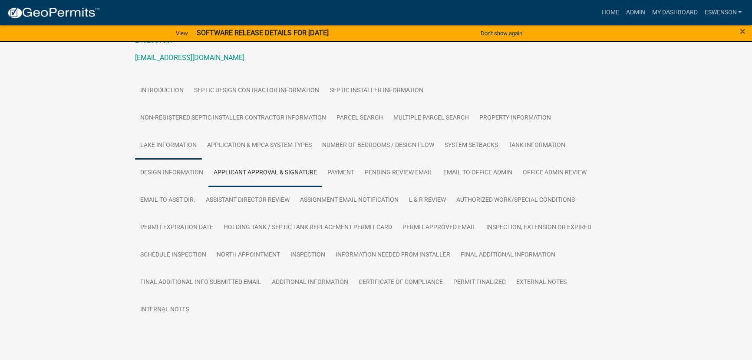
scroll to position [142, 0]
click at [166, 157] on link "Lake Information" at bounding box center [168, 146] width 67 height 28
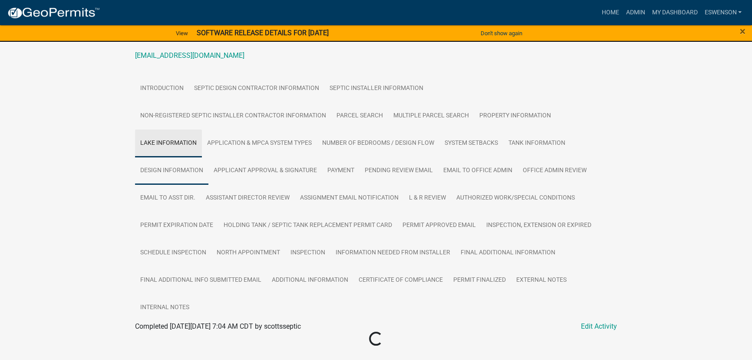
click at [187, 172] on link "Design Information" at bounding box center [171, 171] width 73 height 28
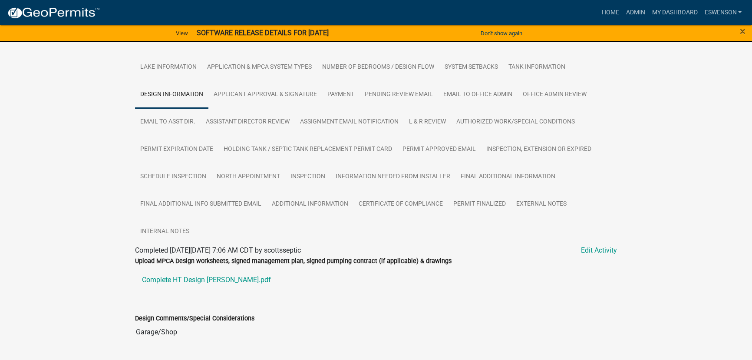
scroll to position [286, 0]
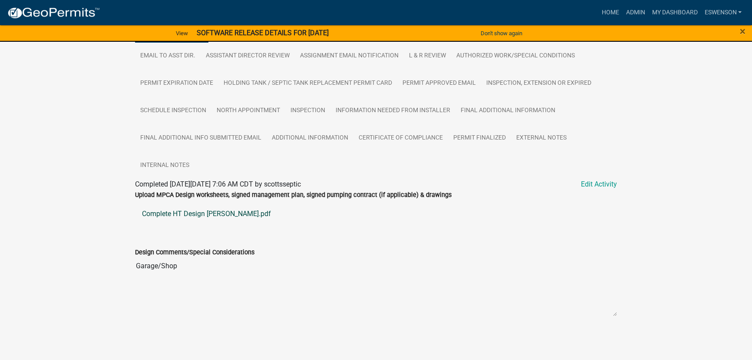
click at [240, 216] on link "Complete HT Design [PERSON_NAME].pdf" at bounding box center [376, 213] width 482 height 21
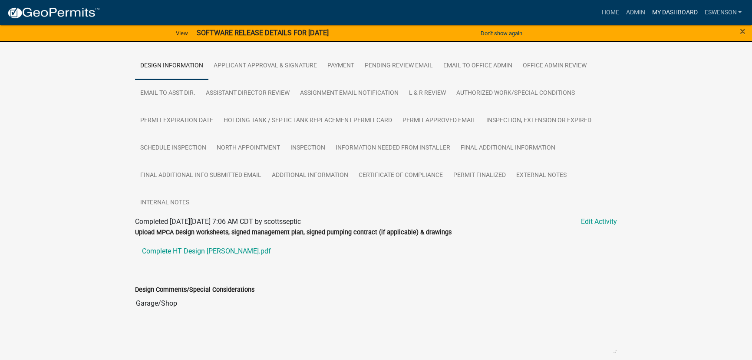
click at [663, 12] on link "My Dashboard" at bounding box center [675, 12] width 53 height 17
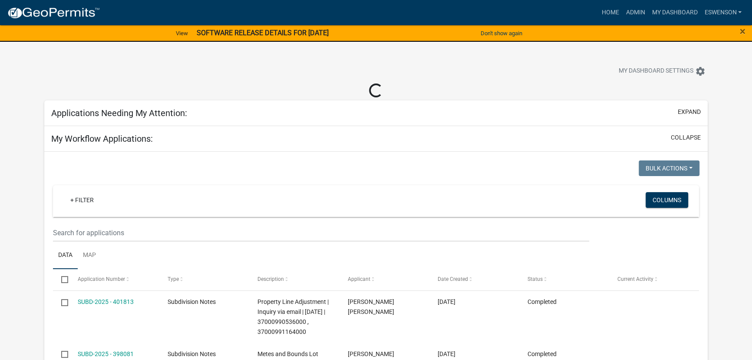
select select "3: 100"
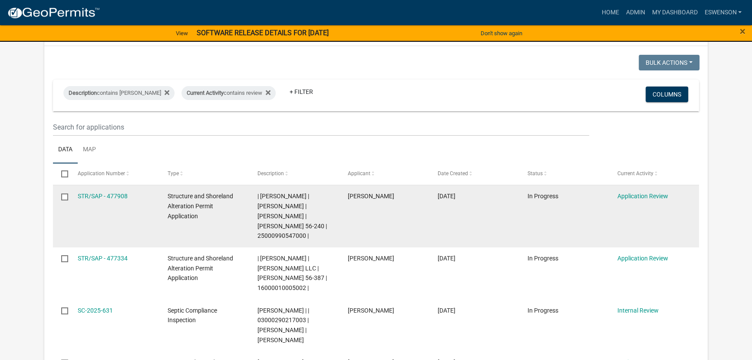
scroll to position [79, 0]
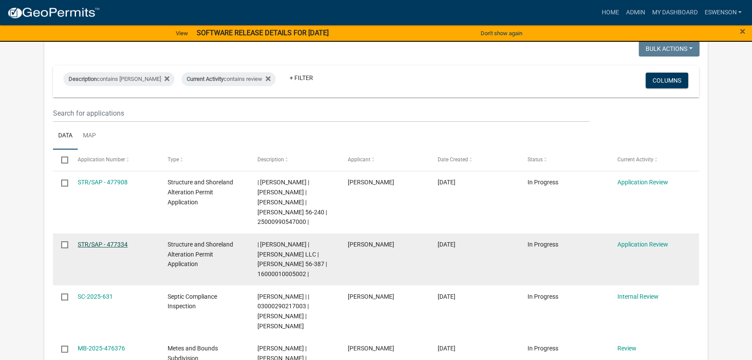
click at [85, 241] on link "STR/SAP - 477334" at bounding box center [103, 244] width 50 height 7
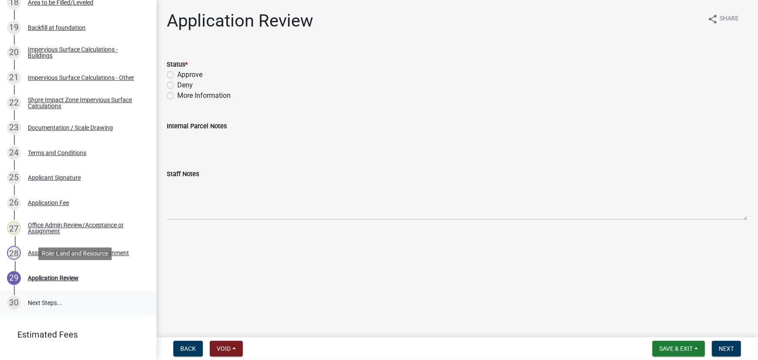
scroll to position [652, 0]
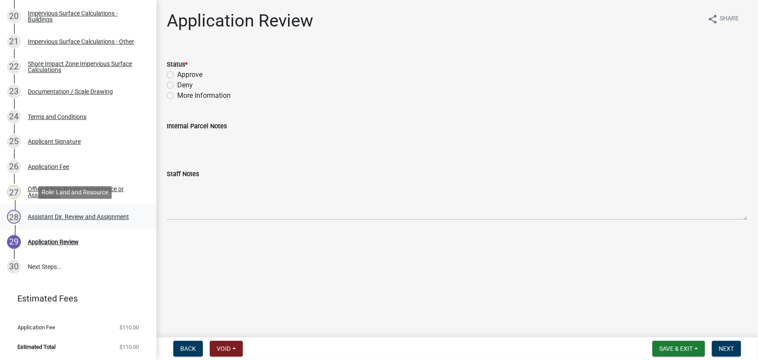
click at [53, 217] on div "Assistant Dir. Review and Assignment" at bounding box center [78, 217] width 101 height 6
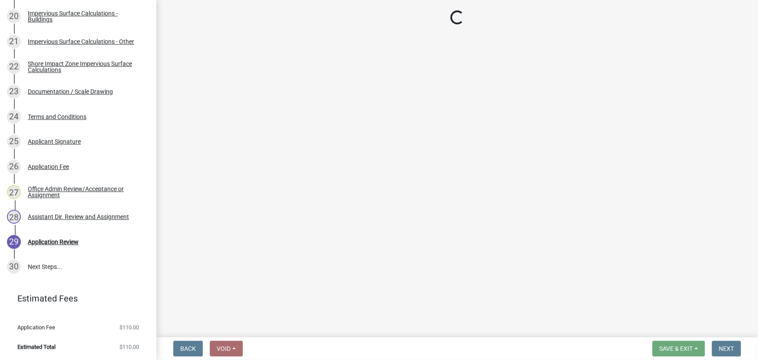
select select "59604e5d-1b2c-4ad9-afb6-8cdca293e639"
select select "190fd4c8-42ef-492b-a4a0-a0213555944c"
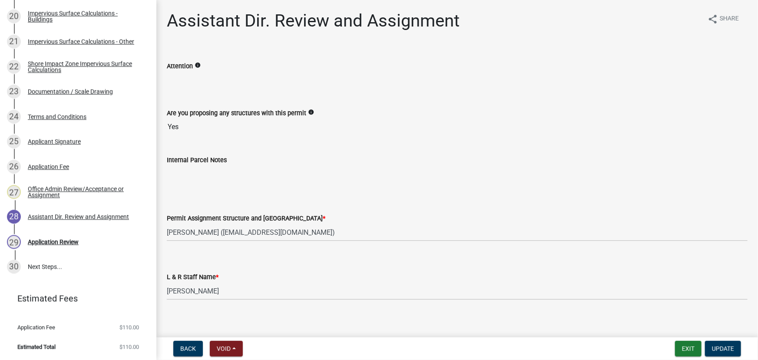
click at [209, 222] on div "Permit Assignment Structure and Shoreland *" at bounding box center [457, 218] width 581 height 10
click at [209, 225] on select "Select Item... [PERSON_NAME] ([EMAIL_ADDRESS][DOMAIN_NAME]) [PERSON_NAME] ([EMA…" at bounding box center [457, 232] width 581 height 18
click at [167, 223] on select "Select Item... [PERSON_NAME] ([EMAIL_ADDRESS][DOMAIN_NAME]) [PERSON_NAME] ([EMA…" at bounding box center [457, 232] width 581 height 18
select select "46a67eee-2c7d-4579-9973-15a8b9f9d8c4"
click at [190, 295] on select "Select Item... [PERSON_NAME] [PERSON_NAME] [PERSON_NAME] [PERSON_NAME] [PERSON_…" at bounding box center [457, 291] width 581 height 18
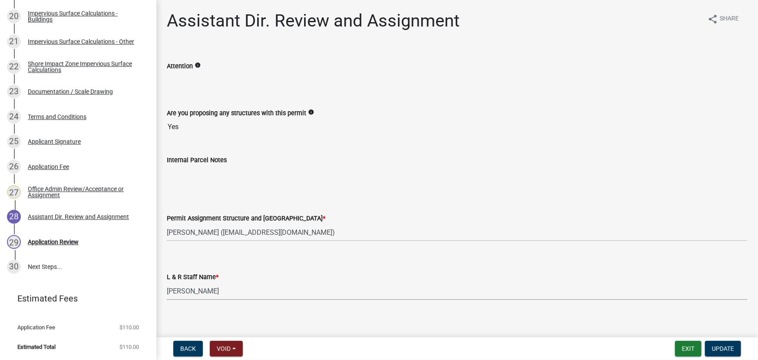
click at [167, 282] on select "Select Item... [PERSON_NAME] [PERSON_NAME] [PERSON_NAME] [PERSON_NAME] [PERSON_…" at bounding box center [457, 291] width 581 height 18
select select "f6a741f6-6d10-4601-9562-2e8ce244b7e0"
click at [720, 350] on span "Update" at bounding box center [723, 348] width 22 height 7
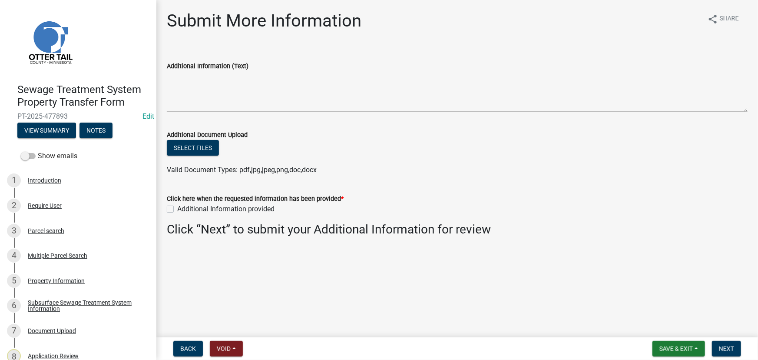
scroll to position [36, 0]
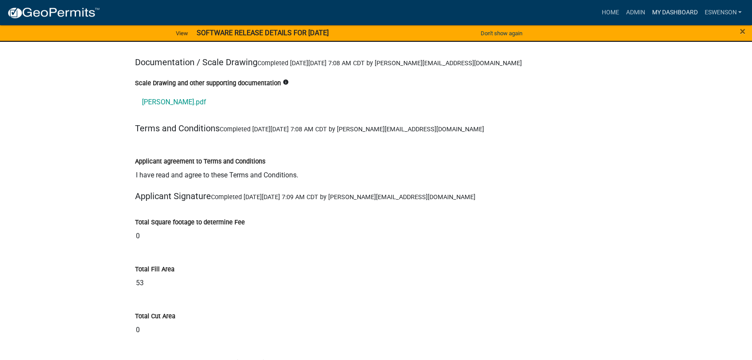
click at [671, 12] on link "My Dashboard" at bounding box center [675, 12] width 53 height 17
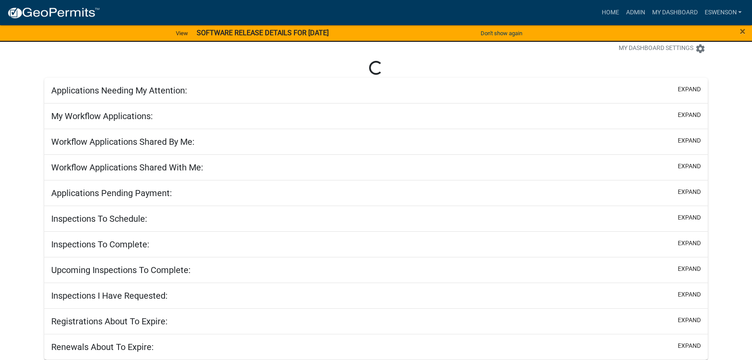
scroll to position [22, 0]
click at [639, 10] on link "Admin" at bounding box center [636, 12] width 26 height 17
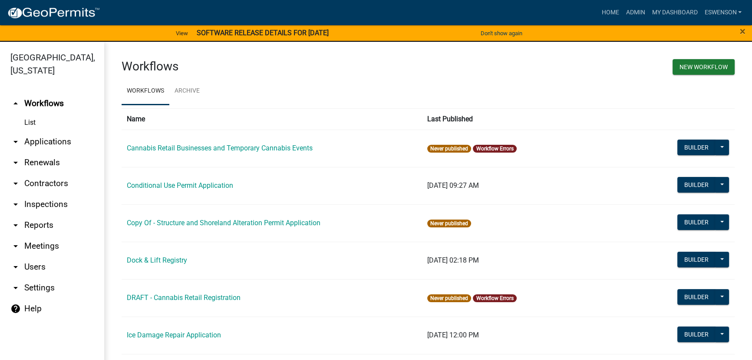
click at [56, 146] on link "arrow_drop_down Applications" at bounding box center [52, 141] width 104 height 21
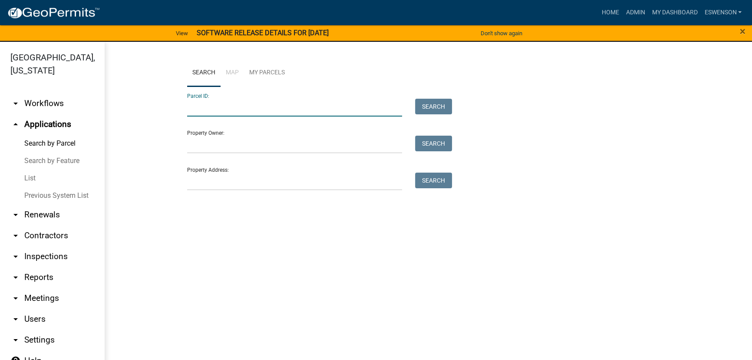
drag, startPoint x: 268, startPoint y: 116, endPoint x: 288, endPoint y: 113, distance: 19.3
click at [268, 116] on input "Parcel ID:" at bounding box center [294, 108] width 215 height 18
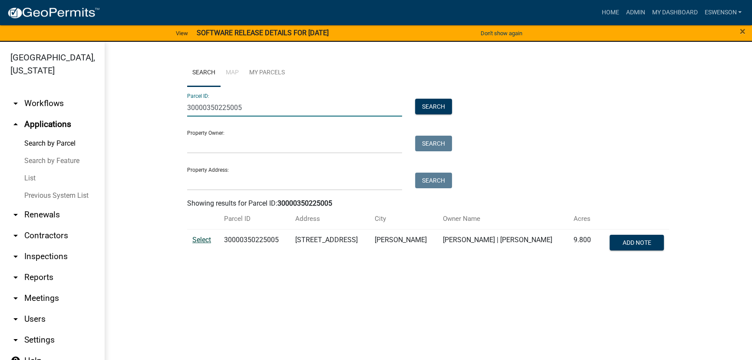
type input "30000350225005"
click at [205, 242] on span "Select" at bounding box center [201, 239] width 19 height 8
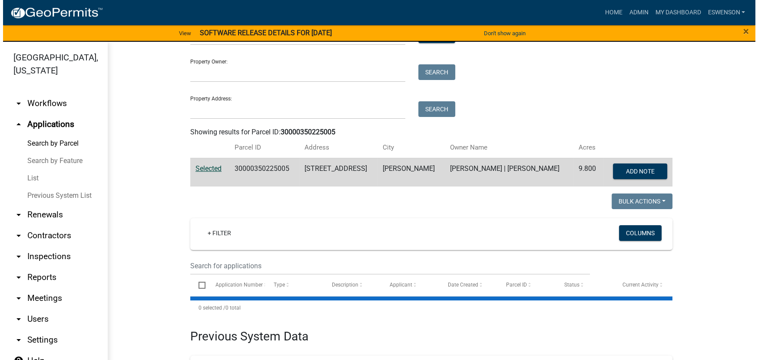
scroll to position [174, 0]
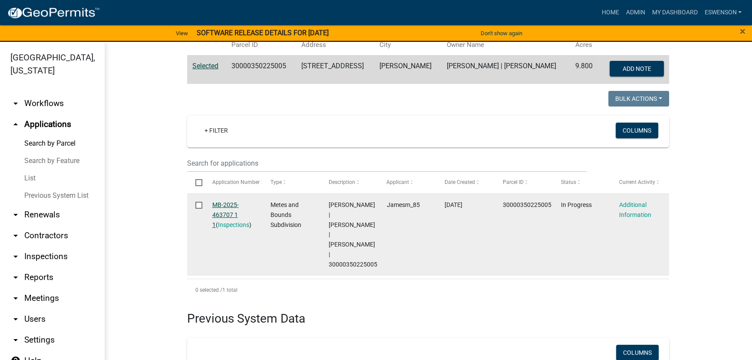
click at [222, 206] on link "MB-2025-463707 1 1" at bounding box center [225, 214] width 27 height 27
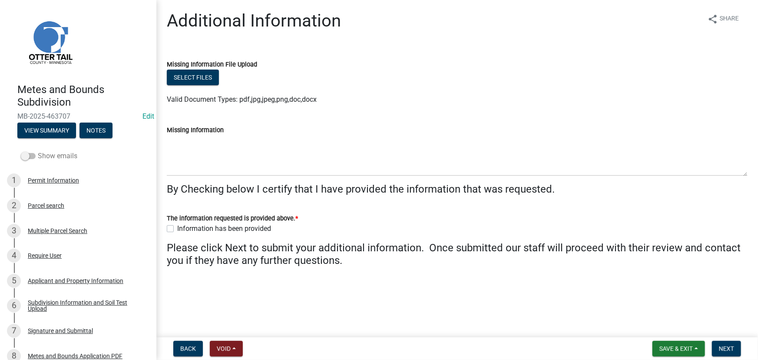
click at [43, 159] on label "Show emails" at bounding box center [49, 156] width 56 height 10
click at [38, 151] on input "Show emails" at bounding box center [38, 151] width 0 height 0
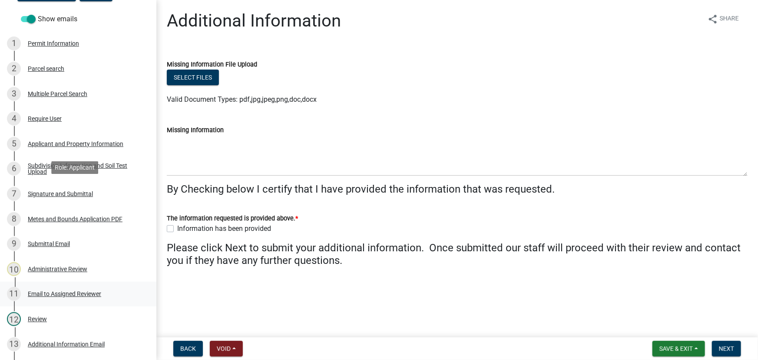
scroll to position [244, 0]
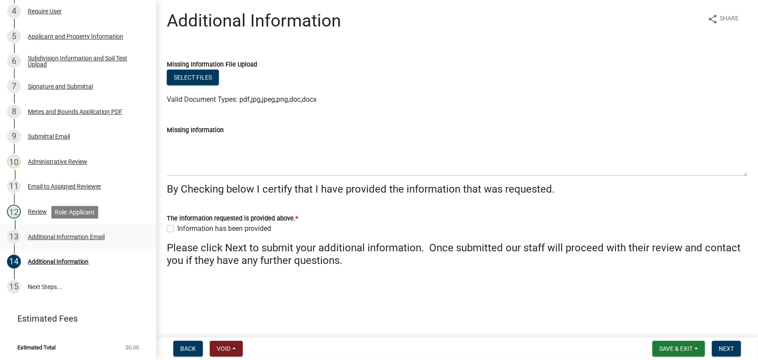
click at [55, 231] on div "13 Additional Information Email" at bounding box center [75, 237] width 136 height 14
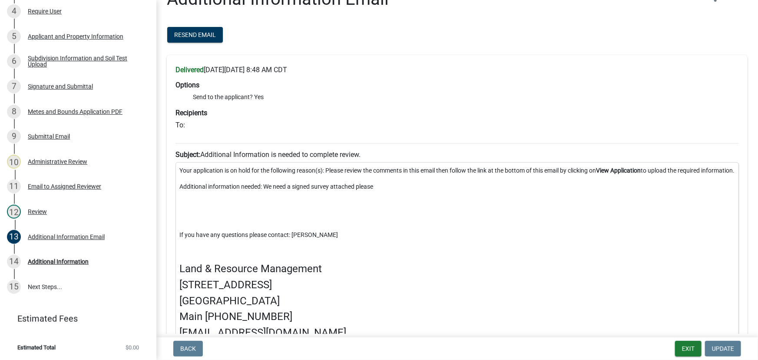
scroll to position [79, 0]
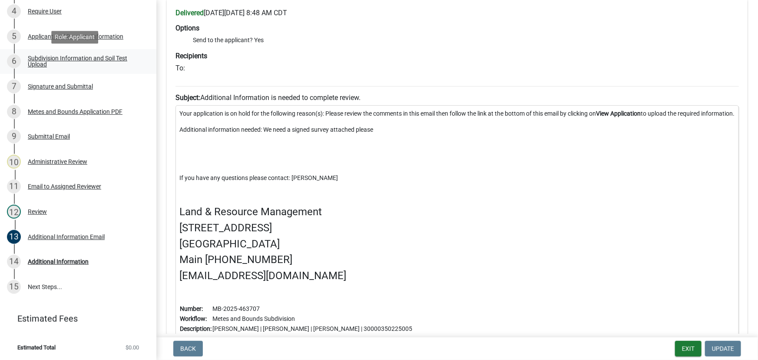
click at [62, 56] on div "Subdivision Information and Soil Test Upload" at bounding box center [85, 61] width 115 height 12
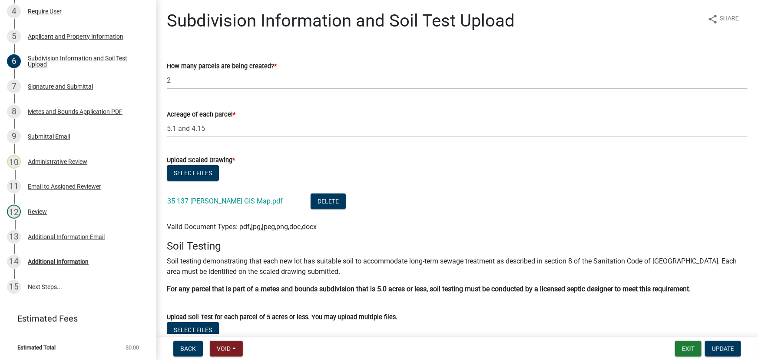
click at [212, 205] on div "35 137 Mayfield GIS Map.pdf" at bounding box center [231, 202] width 129 height 18
click at [215, 196] on div "35 137 Mayfield GIS Map.pdf" at bounding box center [231, 202] width 129 height 18
click at [226, 202] on link "35 137 Mayfield GIS Map.pdf" at bounding box center [225, 201] width 116 height 8
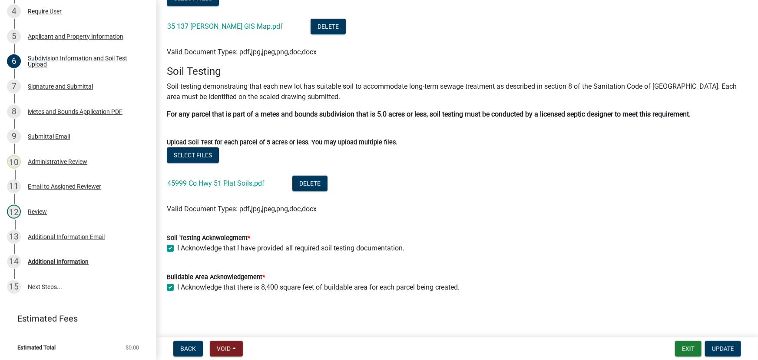
click at [233, 174] on li "45999 Co Hwy 51 Plat Soils.pdf Delete" at bounding box center [457, 185] width 581 height 32
click at [231, 185] on link "45999 Co Hwy 51 Plat Soils.pdf" at bounding box center [215, 183] width 97 height 8
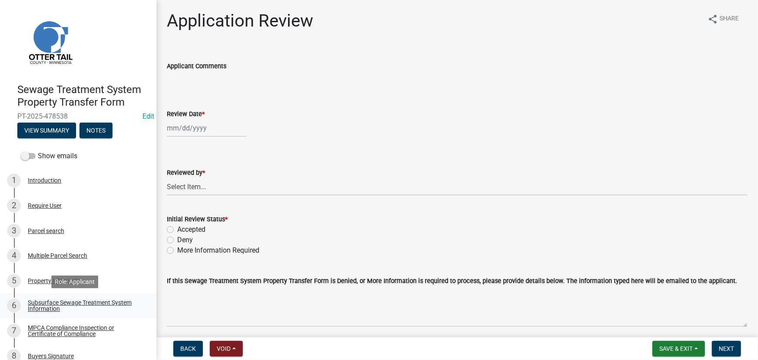
click at [91, 306] on div "Subsurface Sewage Treatment System Information" at bounding box center [85, 305] width 115 height 12
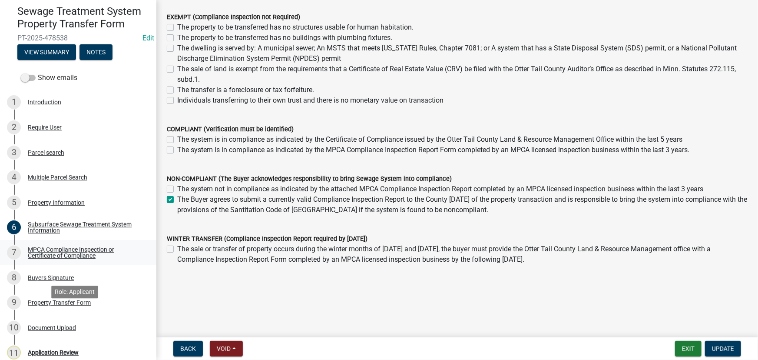
scroll to position [79, 0]
click at [57, 248] on div "MPCA Compliance Inspection or Certificate of Compliance" at bounding box center [85, 252] width 115 height 12
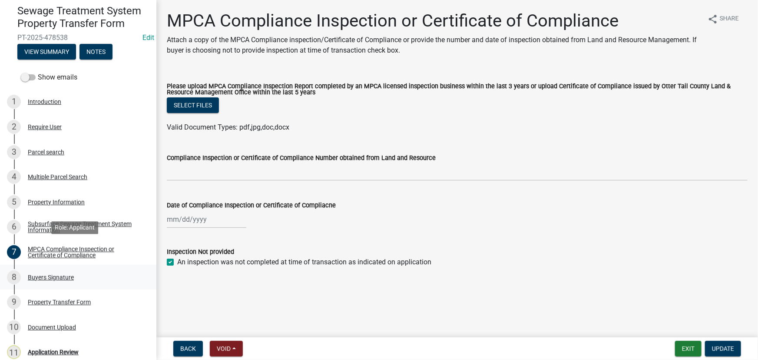
click at [52, 275] on div "Buyers Signature" at bounding box center [51, 277] width 46 height 6
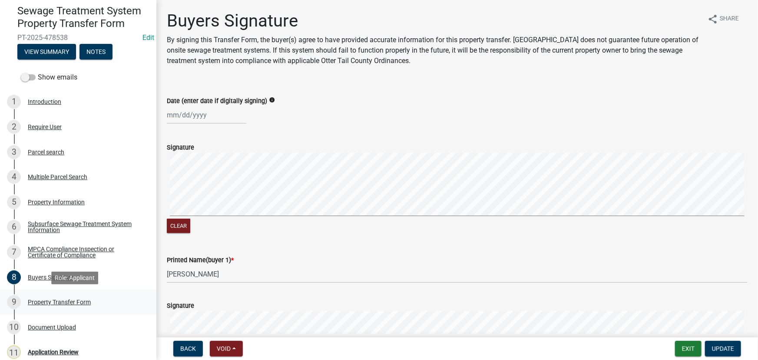
click at [51, 304] on div "Property Transfer Form" at bounding box center [59, 302] width 63 height 6
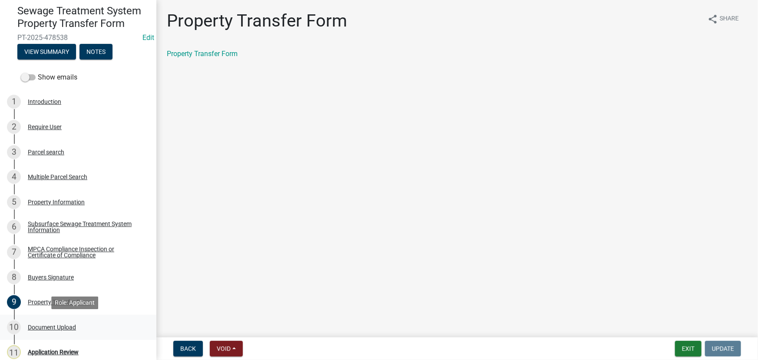
click at [60, 328] on div "Document Upload" at bounding box center [52, 327] width 48 height 6
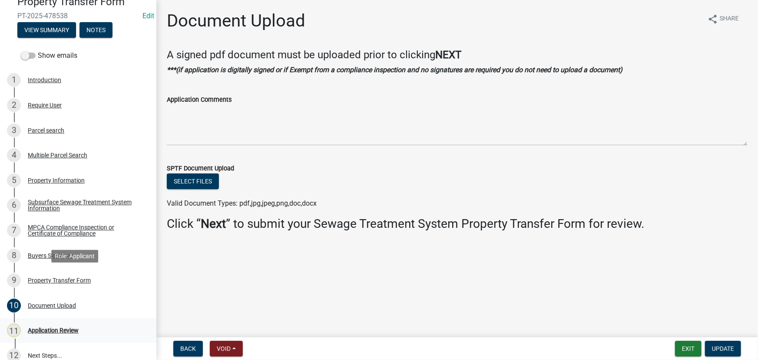
scroll to position [112, 0]
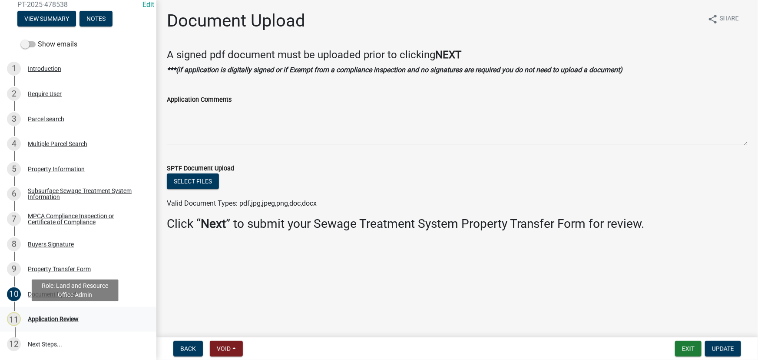
click at [71, 321] on div "Application Review" at bounding box center [53, 319] width 51 height 6
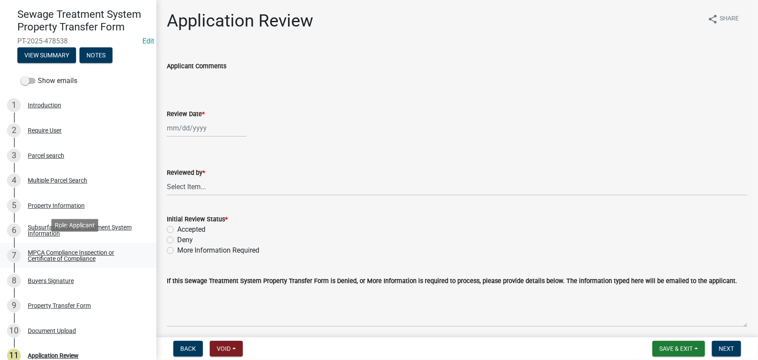
scroll to position [79, 0]
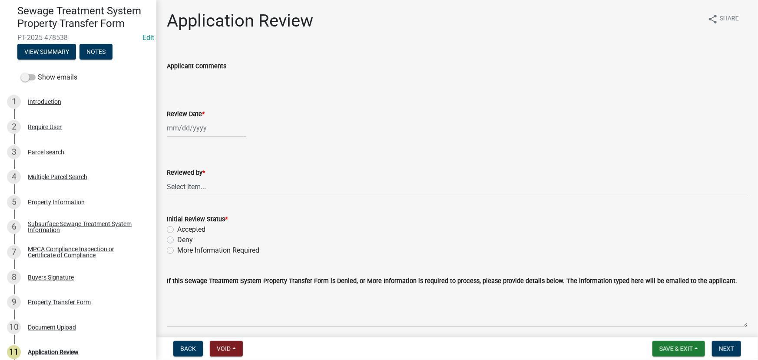
click at [59, 252] on div "MPCA Compliance Inspection or Certificate of Compliance" at bounding box center [85, 252] width 115 height 12
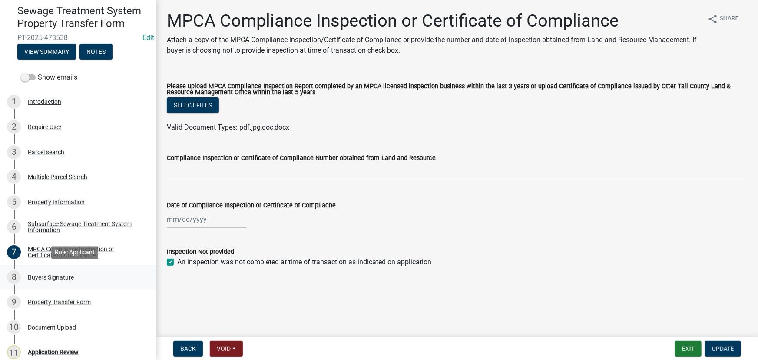
click at [46, 274] on div "Buyers Signature" at bounding box center [51, 277] width 46 height 6
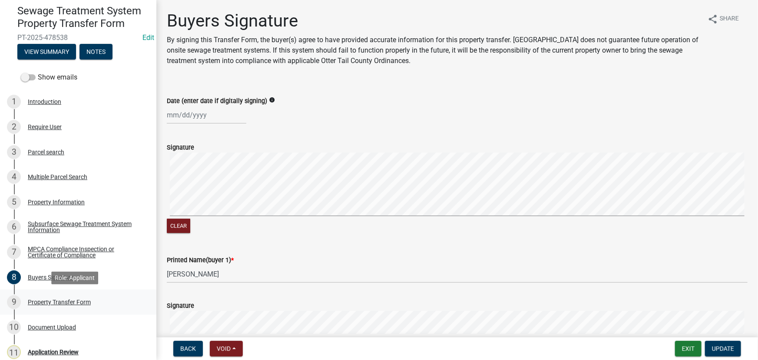
click at [45, 293] on link "9 Property Transfer Form" at bounding box center [78, 301] width 156 height 25
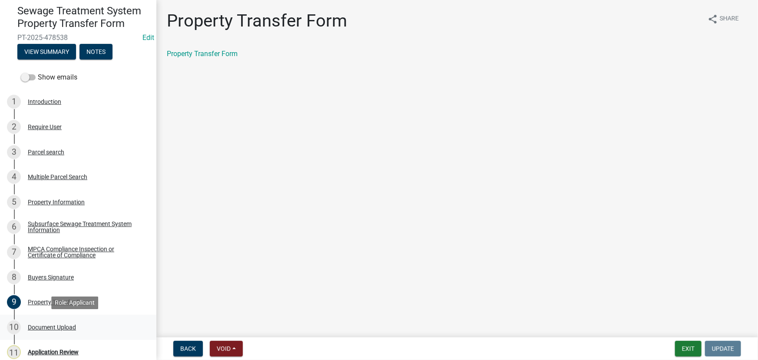
click at [39, 330] on div "10 Document Upload" at bounding box center [75, 327] width 136 height 14
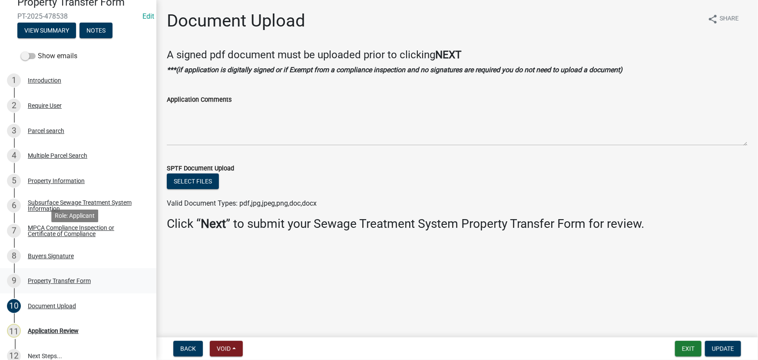
scroll to position [112, 0]
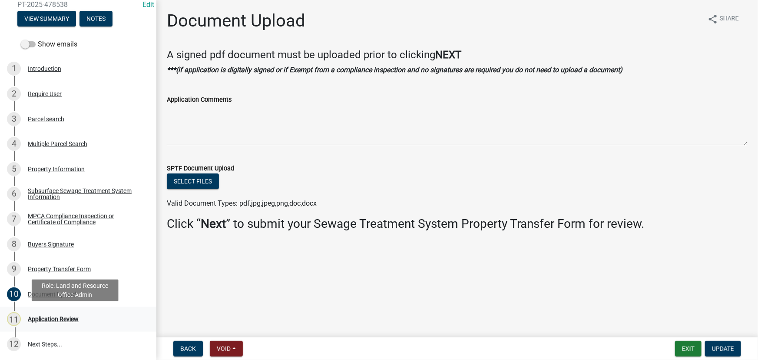
click at [37, 323] on div "11 Application Review" at bounding box center [75, 319] width 136 height 14
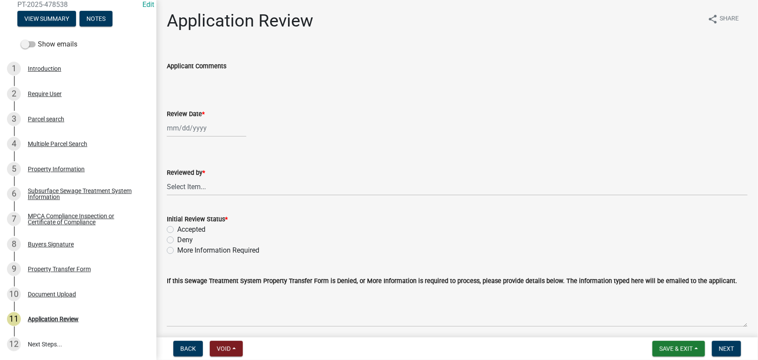
click at [184, 129] on div at bounding box center [207, 128] width 80 height 18
select select "9"
select select "2025"
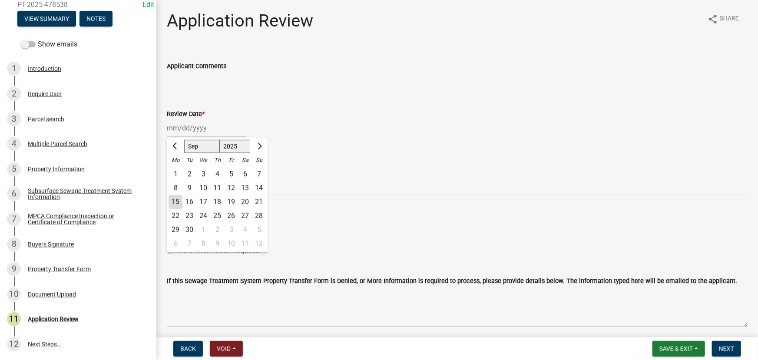
click at [176, 205] on div "15" at bounding box center [176, 202] width 14 height 14
type input "[DATE]"
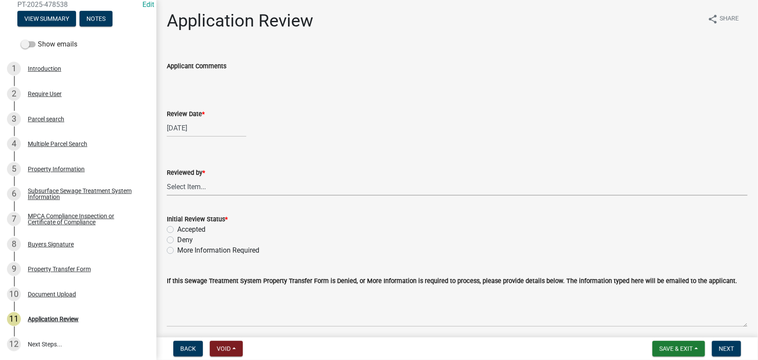
drag, startPoint x: 187, startPoint y: 191, endPoint x: 192, endPoint y: 203, distance: 12.9
click at [187, 191] on select "Select Item... [PERSON_NAME] [PERSON_NAME] [PERSON_NAME] [PERSON_NAME] [PERSON_…" at bounding box center [457, 187] width 581 height 18
click at [167, 178] on select "Select Item... [PERSON_NAME] [PERSON_NAME] [PERSON_NAME] [PERSON_NAME] [PERSON_…" at bounding box center [457, 187] width 581 height 18
select select "190fd4c8-42ef-492b-a4a0-a0213555944c"
click at [201, 252] on label "More Information Required" at bounding box center [218, 250] width 82 height 10
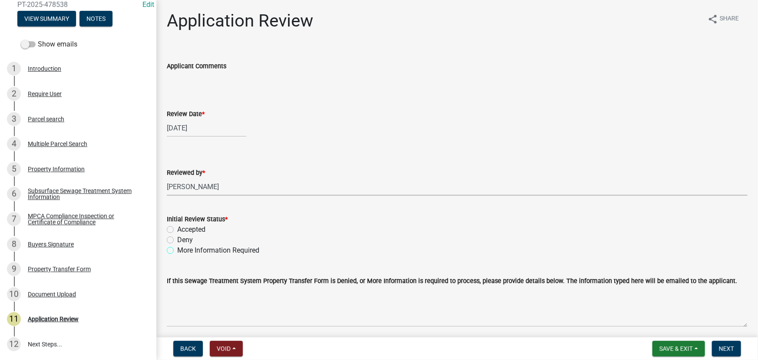
click at [183, 251] on input "More Information Required" at bounding box center [180, 248] width 6 height 6
radio input "true"
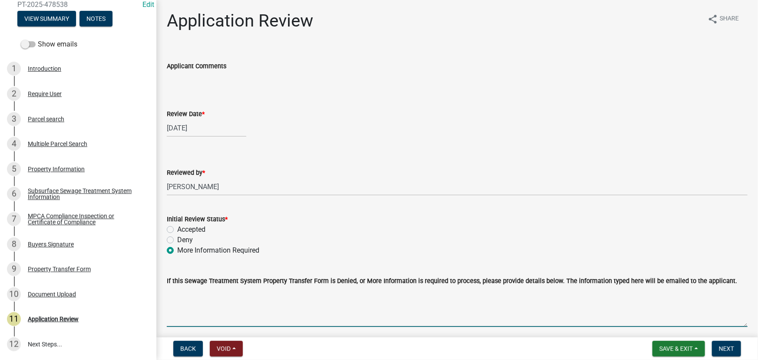
click at [212, 295] on textarea "If this Sewage Treatment System Property Transfer Form is Denied, or More Infor…" at bounding box center [457, 306] width 581 height 41
type textarea "Please have all buyers sign"
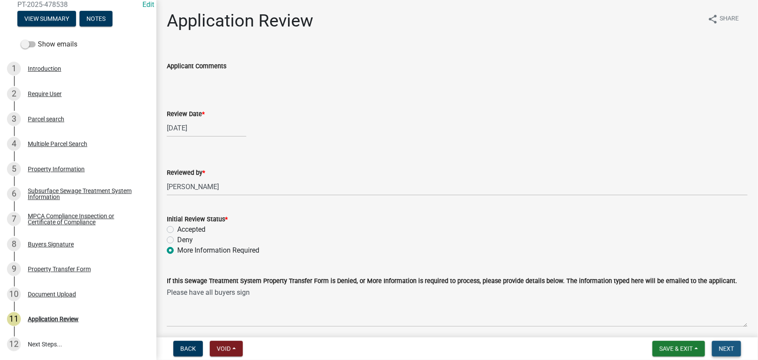
click at [725, 343] on button "Next" at bounding box center [726, 349] width 29 height 16
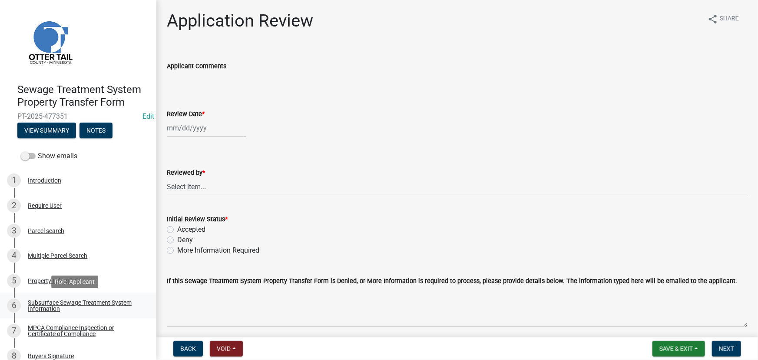
click at [55, 308] on div "Subsurface Sewage Treatment System Information" at bounding box center [85, 305] width 115 height 12
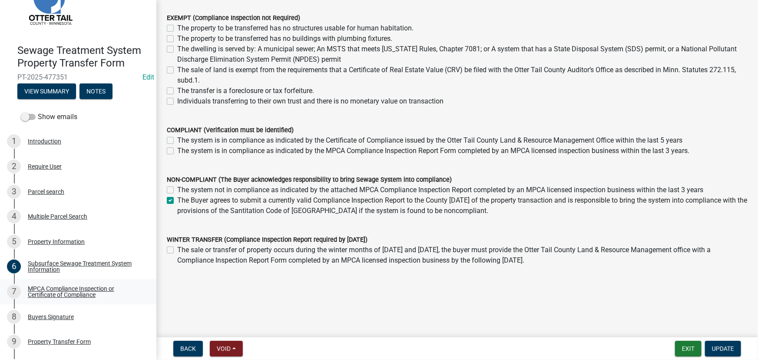
scroll to position [108, 0]
click at [79, 304] on link "8 Buyers Signature" at bounding box center [78, 316] width 156 height 25
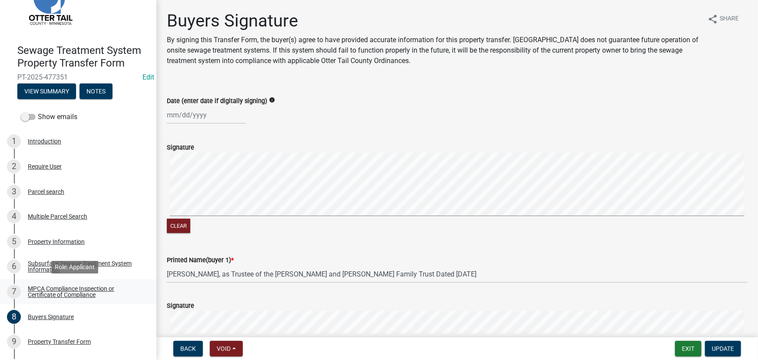
click at [56, 292] on div "MPCA Compliance Inspection or Certificate of Compliance" at bounding box center [85, 291] width 115 height 12
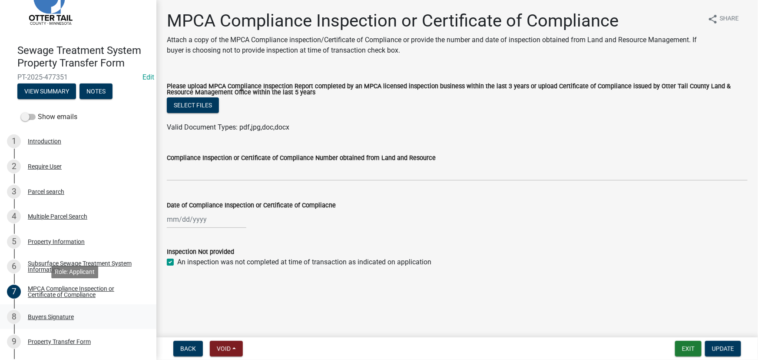
scroll to position [79, 0]
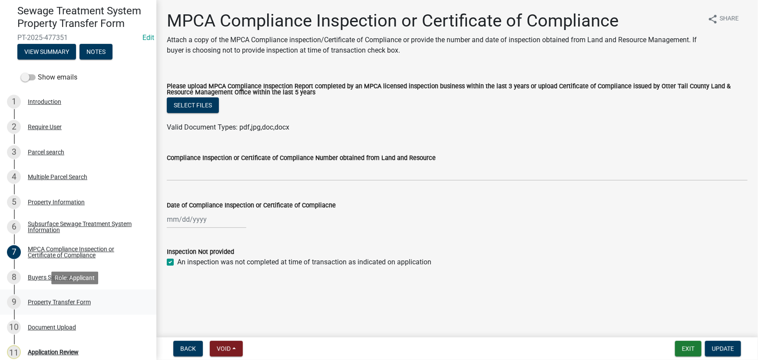
click at [50, 293] on link "9 Property Transfer Form" at bounding box center [78, 301] width 156 height 25
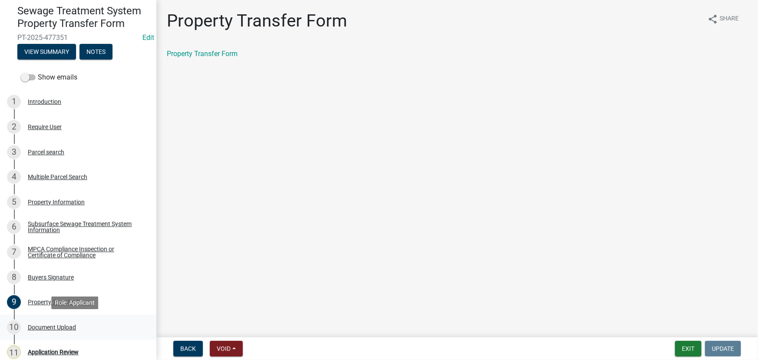
click at [50, 330] on div "Document Upload" at bounding box center [52, 327] width 48 height 6
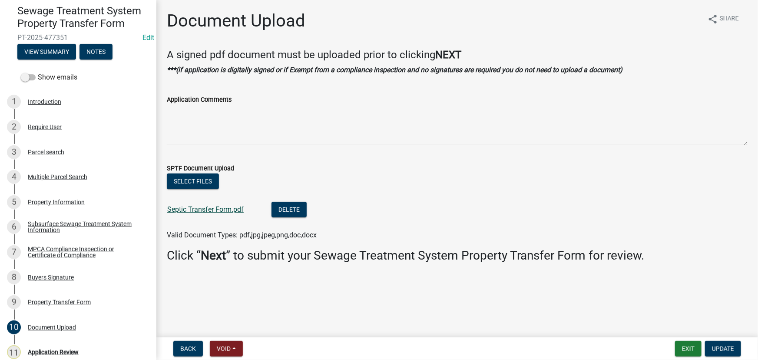
click at [198, 209] on link "Septic Transfer Form.pdf" at bounding box center [205, 209] width 76 height 8
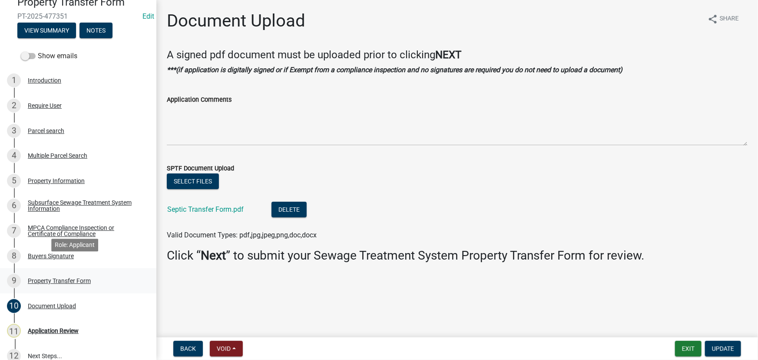
scroll to position [112, 0]
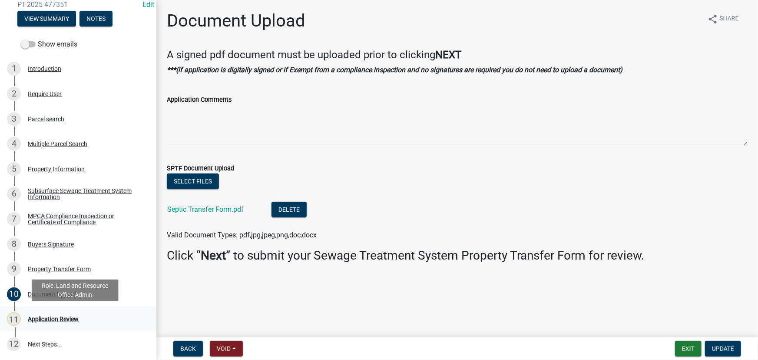
drag, startPoint x: 61, startPoint y: 318, endPoint x: 112, endPoint y: 310, distance: 51.5
click at [61, 319] on div "Application Review" at bounding box center [53, 319] width 51 height 6
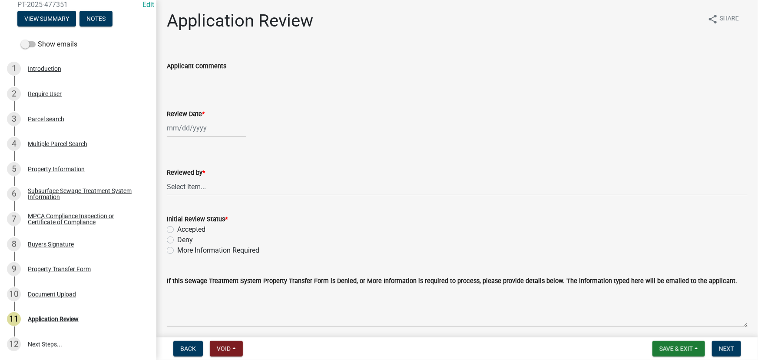
click at [190, 132] on div at bounding box center [207, 128] width 80 height 18
select select "9"
select select "2025"
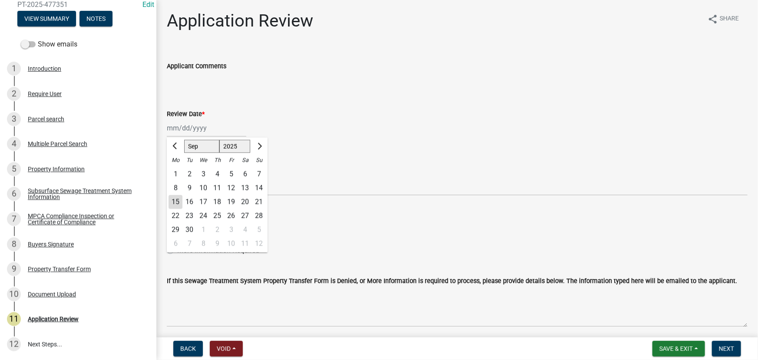
click at [179, 204] on div "15" at bounding box center [176, 202] width 14 height 14
type input "[DATE]"
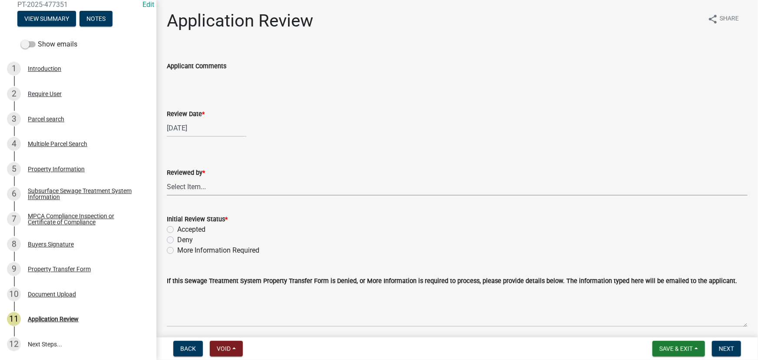
click at [209, 185] on select "Select Item... [PERSON_NAME] [PERSON_NAME] [PERSON_NAME] [PERSON_NAME] [PERSON_…" at bounding box center [457, 187] width 581 height 18
click at [167, 178] on select "Select Item... [PERSON_NAME] [PERSON_NAME] [PERSON_NAME] [PERSON_NAME] [PERSON_…" at bounding box center [457, 187] width 581 height 18
select select "190fd4c8-42ef-492b-a4a0-a0213555944c"
click at [194, 230] on label "Accepted" at bounding box center [191, 229] width 28 height 10
click at [183, 230] on input "Accepted" at bounding box center [180, 227] width 6 height 6
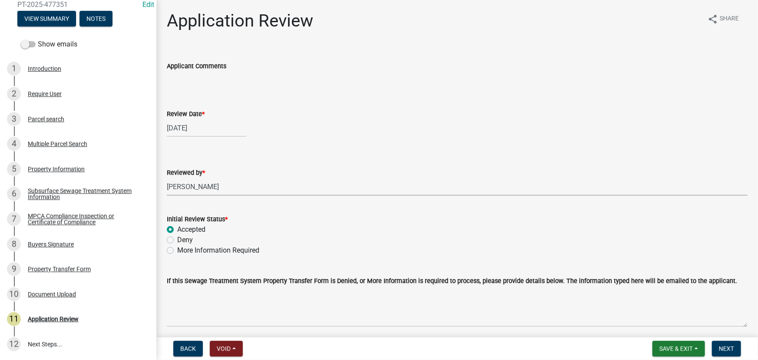
radio input "true"
click at [737, 346] on button "Next" at bounding box center [726, 349] width 29 height 16
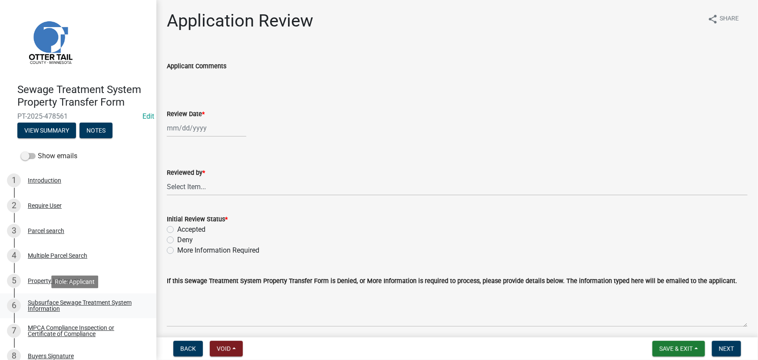
click at [91, 318] on link "6 Subsurface Sewage Treatment System Information" at bounding box center [78, 305] width 156 height 25
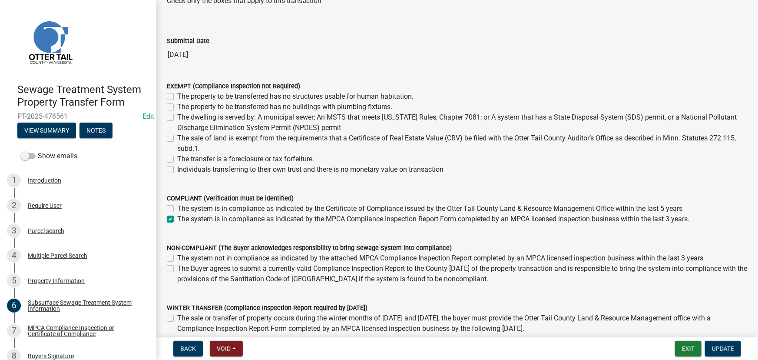
scroll to position [79, 0]
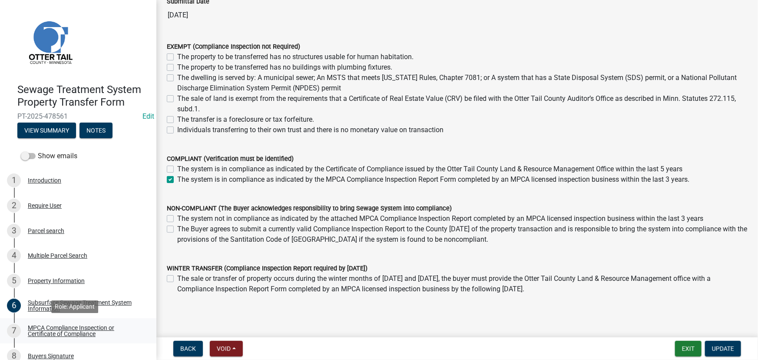
click at [99, 335] on div "MPCA Compliance Inspection or Certificate of Compliance" at bounding box center [85, 331] width 115 height 12
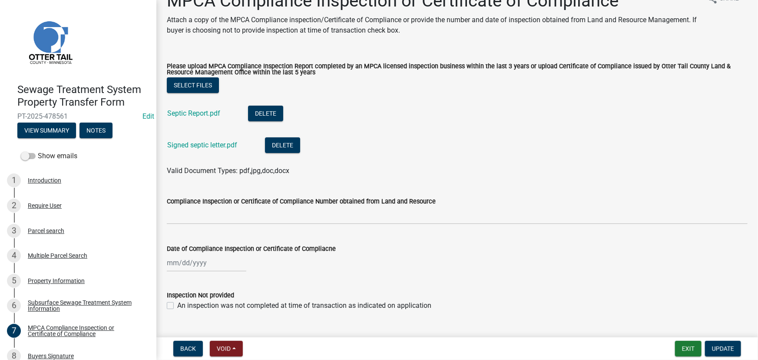
scroll to position [39, 0]
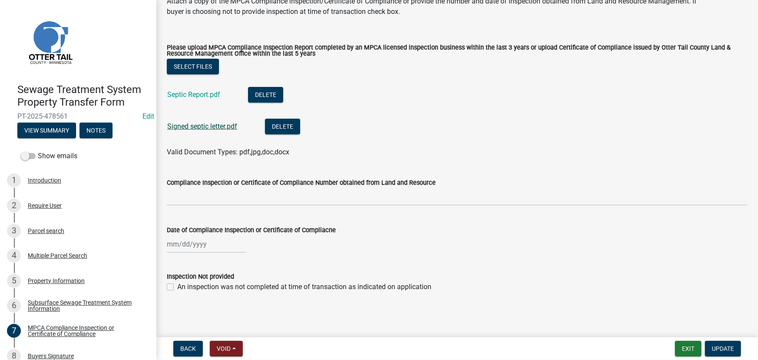
click at [222, 125] on link "Signed septic letter.pdf" at bounding box center [202, 126] width 70 height 8
click at [213, 98] on link "Septic Report.pdf" at bounding box center [193, 94] width 53 height 8
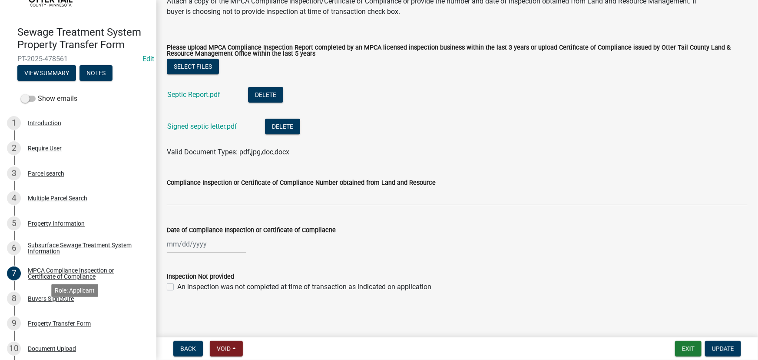
scroll to position [112, 0]
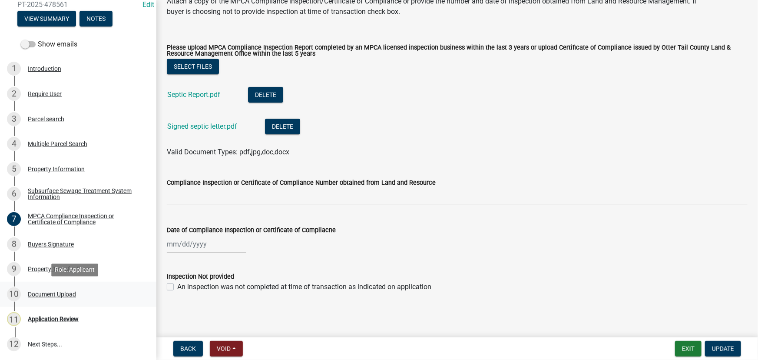
click at [53, 305] on link "10 Document Upload" at bounding box center [78, 294] width 156 height 25
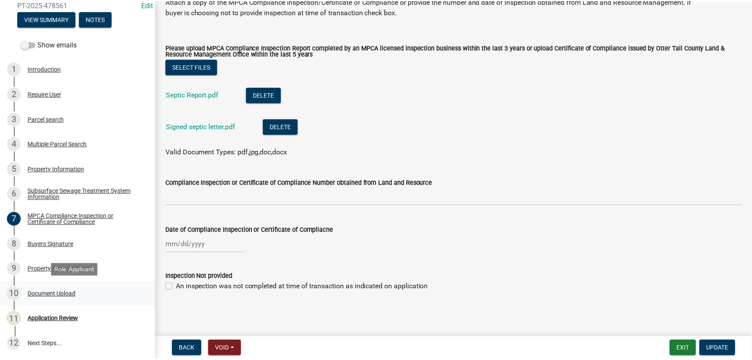
scroll to position [0, 0]
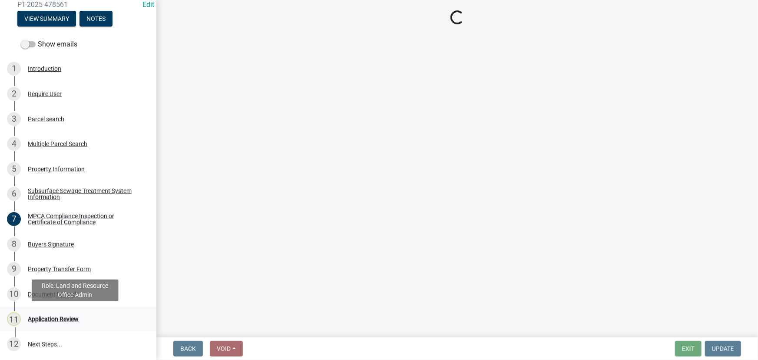
click at [45, 321] on div "Application Review" at bounding box center [53, 319] width 51 height 6
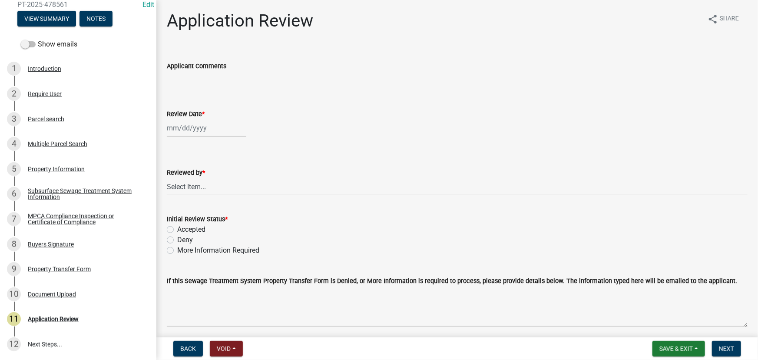
select select "9"
select select "2025"
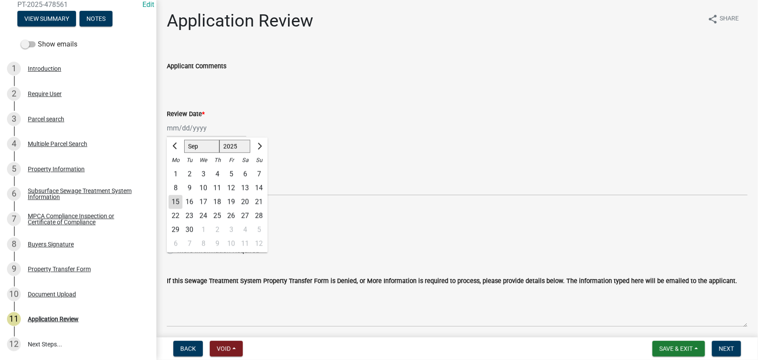
click at [224, 129] on div "Jan Feb Mar Apr May Jun Jul Aug Sep Oct Nov Dec 1525 1526 1527 1528 1529 1530 1…" at bounding box center [207, 128] width 80 height 18
click at [176, 203] on div "15" at bounding box center [176, 202] width 14 height 14
type input "[DATE]"
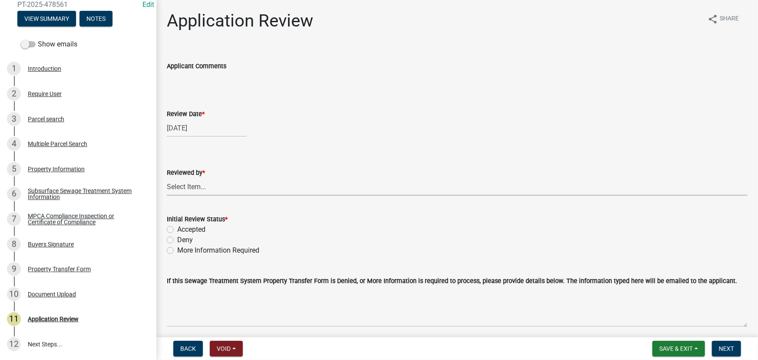
click at [194, 179] on select "Select Item... [PERSON_NAME] [PERSON_NAME] [PERSON_NAME] [PERSON_NAME] [PERSON_…" at bounding box center [457, 187] width 581 height 18
click at [167, 178] on select "Select Item... [PERSON_NAME] [PERSON_NAME] [PERSON_NAME] [PERSON_NAME] [PERSON_…" at bounding box center [457, 187] width 581 height 18
select select "190fd4c8-42ef-492b-a4a0-a0213555944c"
click at [185, 230] on label "Accepted" at bounding box center [191, 229] width 28 height 10
click at [183, 230] on input "Accepted" at bounding box center [180, 227] width 6 height 6
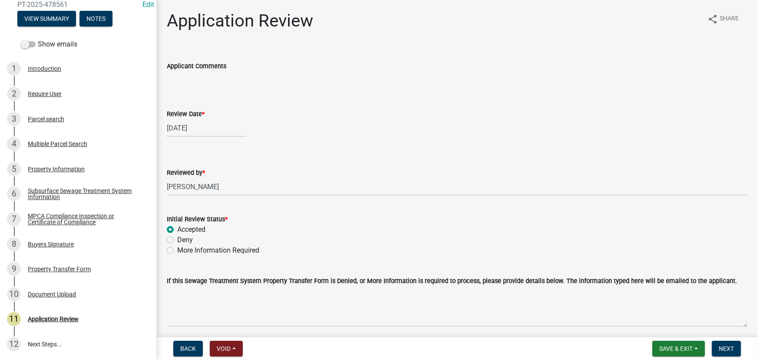
radio input "true"
click at [721, 351] on span "Next" at bounding box center [726, 348] width 15 height 7
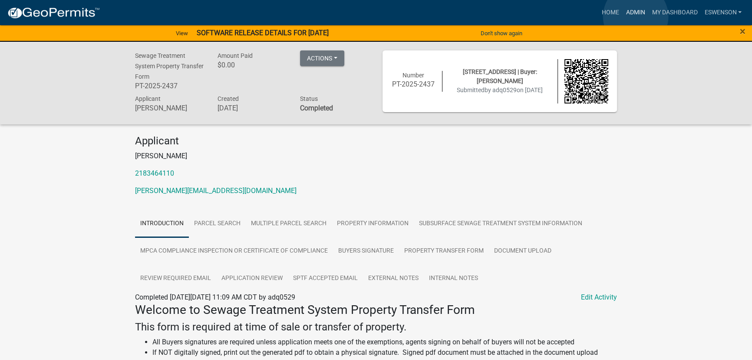
click at [636, 17] on link "Admin" at bounding box center [636, 12] width 26 height 17
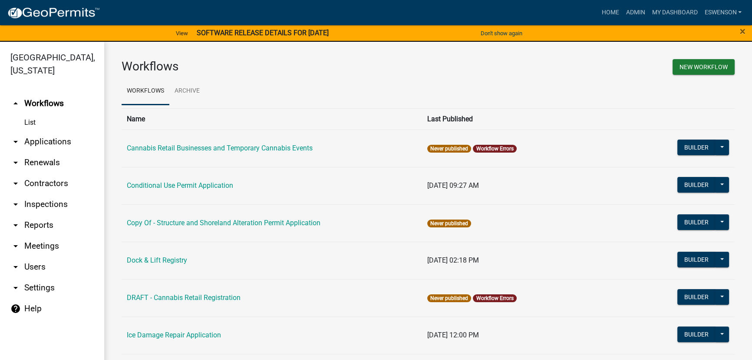
click at [55, 139] on link "arrow_drop_down Applications" at bounding box center [52, 141] width 104 height 21
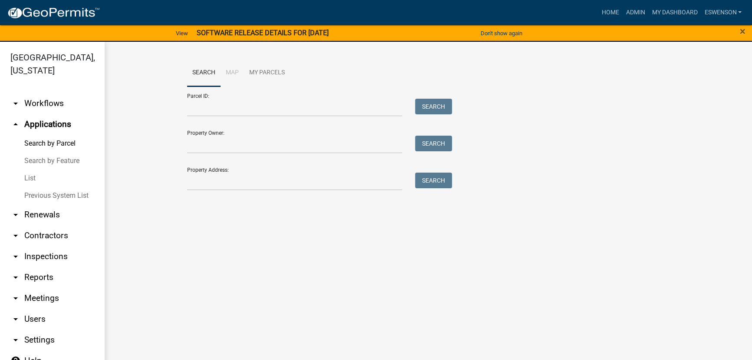
click at [43, 103] on link "arrow_drop_down Workflows" at bounding box center [52, 103] width 104 height 21
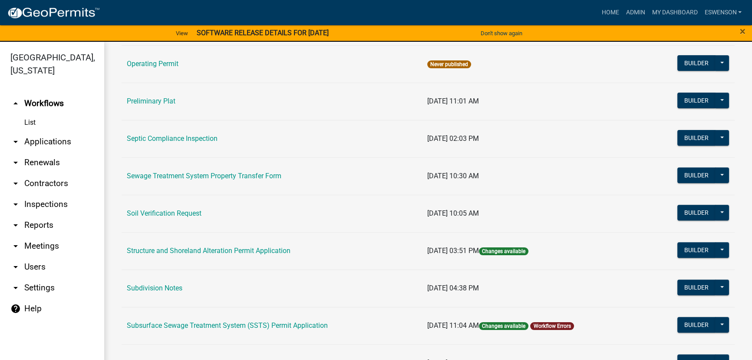
scroll to position [434, 0]
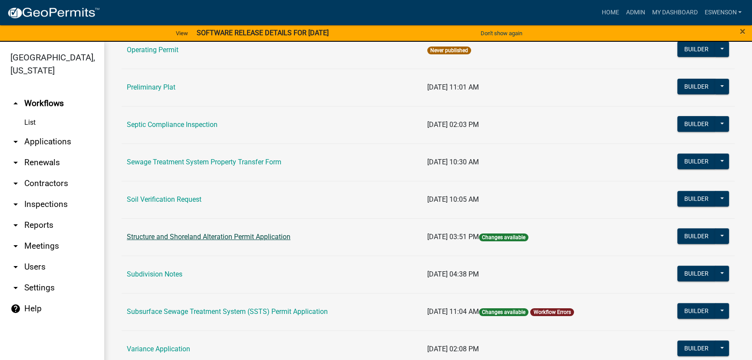
click at [222, 235] on link "Structure and Shoreland Alteration Permit Application" at bounding box center [209, 236] width 164 height 8
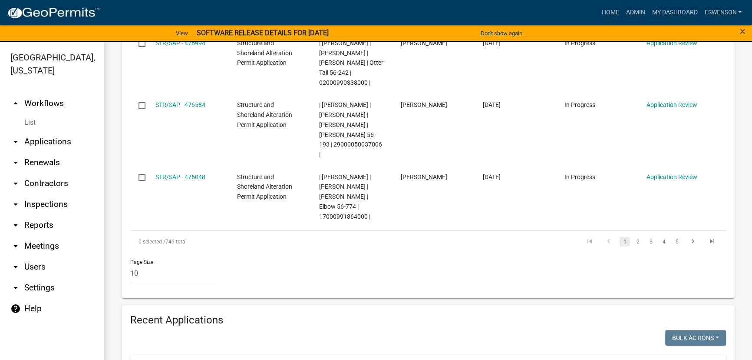
scroll to position [948, 0]
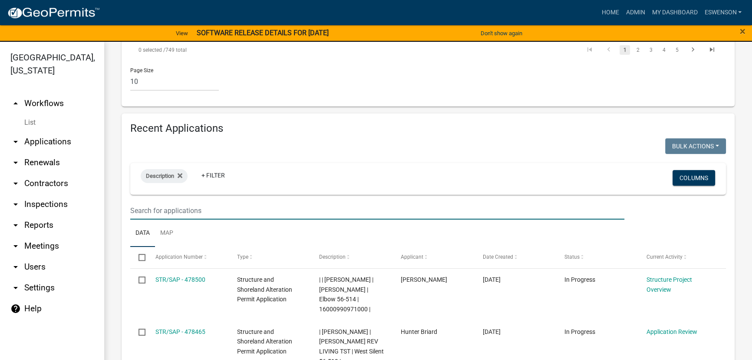
click at [179, 202] on input "text" at bounding box center [377, 211] width 494 height 18
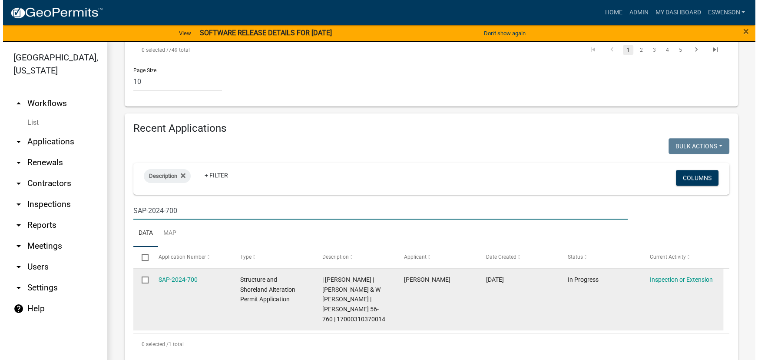
scroll to position [878, 0]
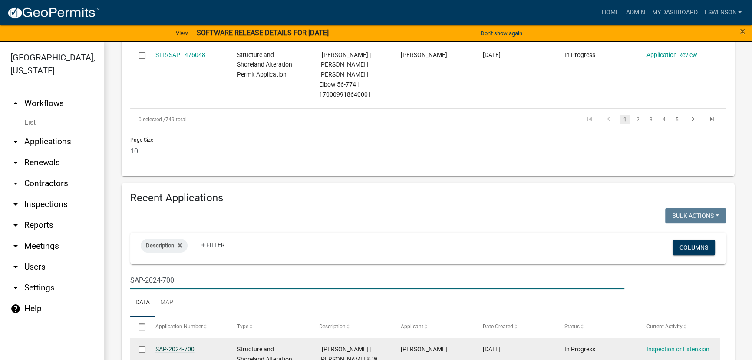
type input "SAP-2024-700"
click at [182, 345] on link "SAP-2024-700" at bounding box center [175, 348] width 39 height 7
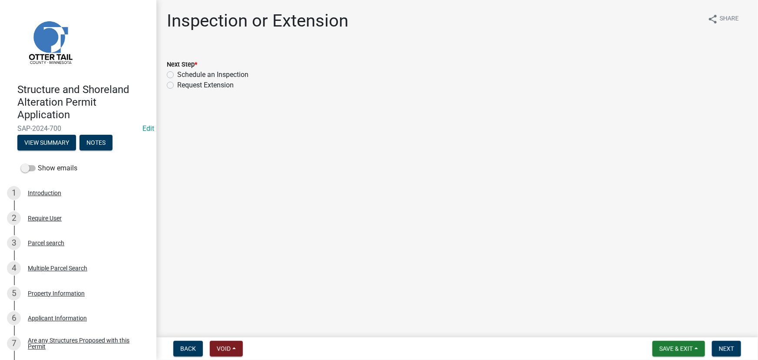
click at [233, 75] on label "Schedule an Inspection" at bounding box center [212, 75] width 71 height 10
click at [183, 75] on input "Schedule an Inspection" at bounding box center [180, 73] width 6 height 6
radio input "true"
click at [729, 348] on span "Next" at bounding box center [726, 348] width 15 height 7
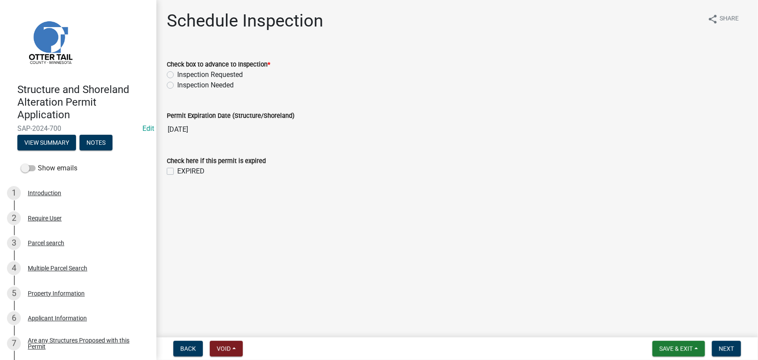
click at [221, 77] on label "Inspection Requested" at bounding box center [210, 75] width 66 height 10
click at [183, 75] on input "Inspection Requested" at bounding box center [180, 73] width 6 height 6
radio input "true"
click at [729, 347] on span "Next" at bounding box center [726, 348] width 15 height 7
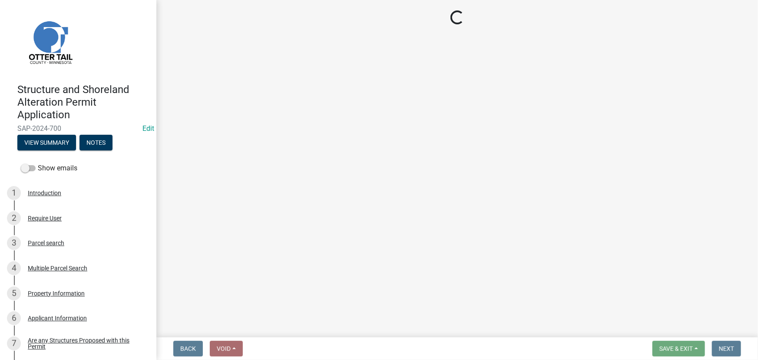
select select "710d5f49-2663-4e73-9718-d0c4e189f5ed"
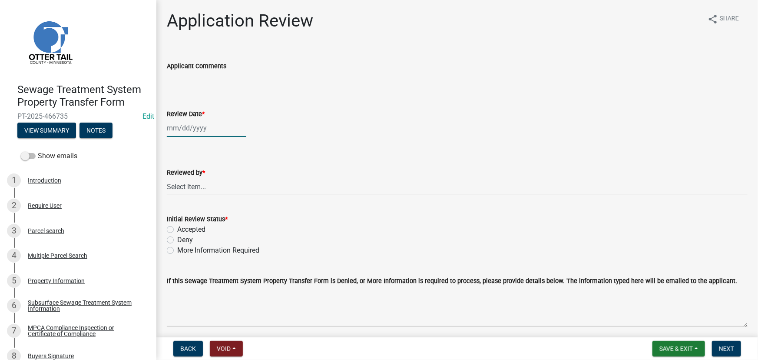
click at [173, 133] on div at bounding box center [207, 128] width 80 height 18
select select "9"
select select "2025"
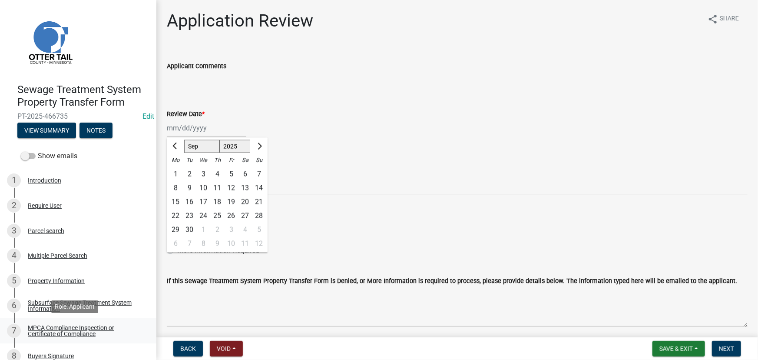
click at [53, 319] on link "7 MPCA Compliance Inspection or Certificate of Compliance" at bounding box center [78, 330] width 156 height 25
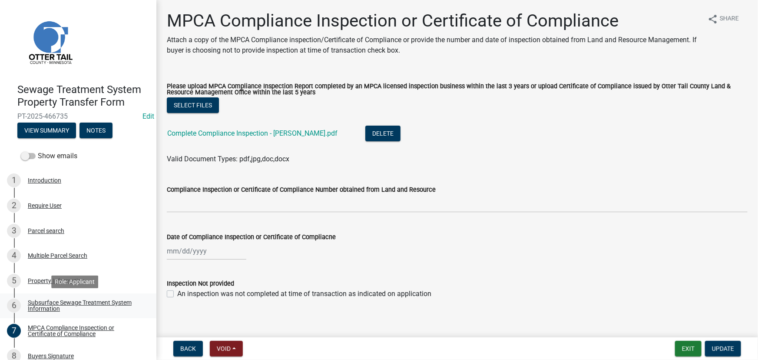
click at [50, 304] on div "Subsurface Sewage Treatment System Information" at bounding box center [85, 305] width 115 height 12
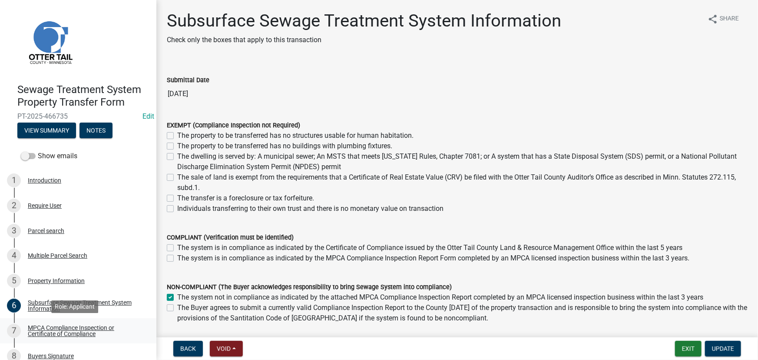
click at [57, 335] on div "MPCA Compliance Inspection or Certificate of Compliance" at bounding box center [85, 331] width 115 height 12
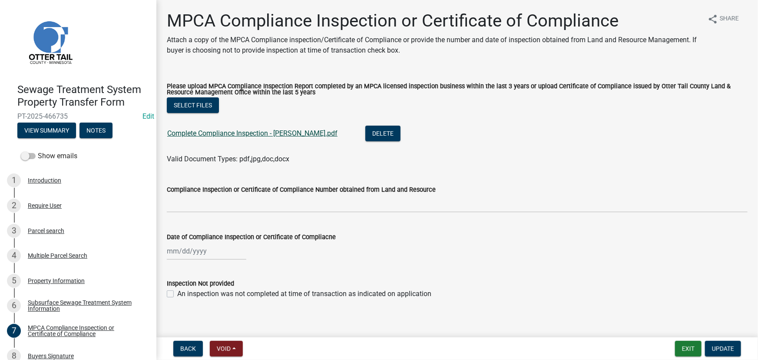
click at [205, 132] on link "Complete Compliance Inspection - [PERSON_NAME].pdf" at bounding box center [252, 133] width 170 height 8
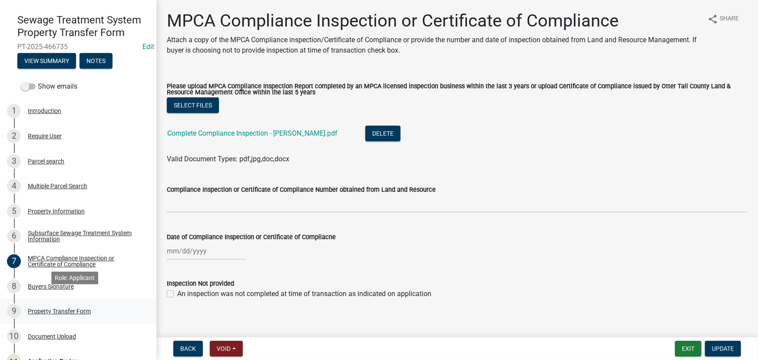
scroll to position [79, 0]
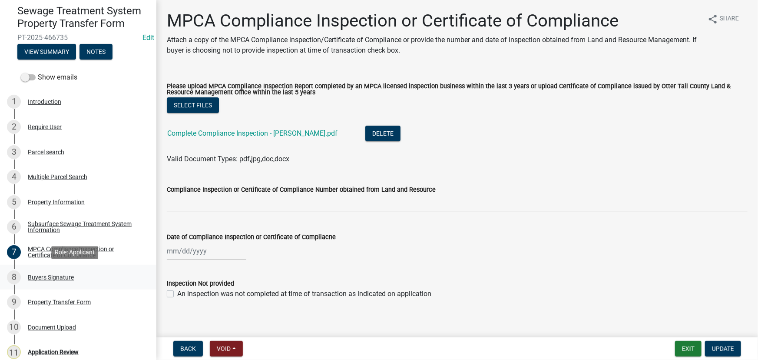
click at [48, 283] on div "8 Buyers Signature" at bounding box center [75, 277] width 136 height 14
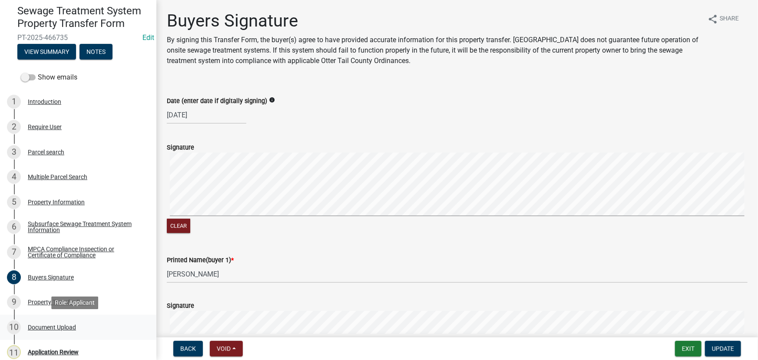
click at [71, 321] on div "10 Document Upload" at bounding box center [75, 327] width 136 height 14
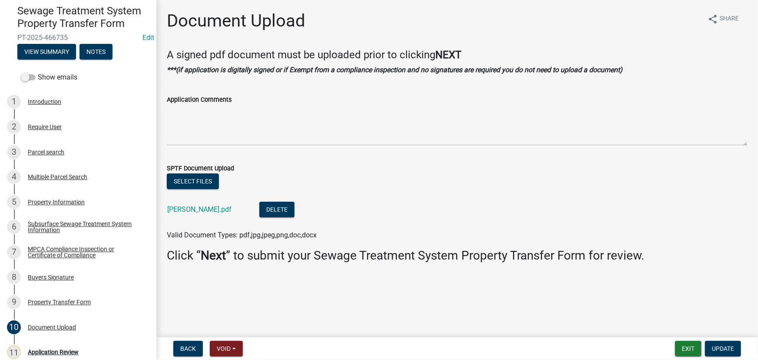
click at [196, 213] on div "[PERSON_NAME].pdf" at bounding box center [206, 211] width 78 height 18
click at [188, 208] on link "[PERSON_NAME].pdf" at bounding box center [199, 209] width 64 height 8
click at [64, 250] on div "MPCA Compliance Inspection or Certificate of Compliance" at bounding box center [85, 252] width 115 height 12
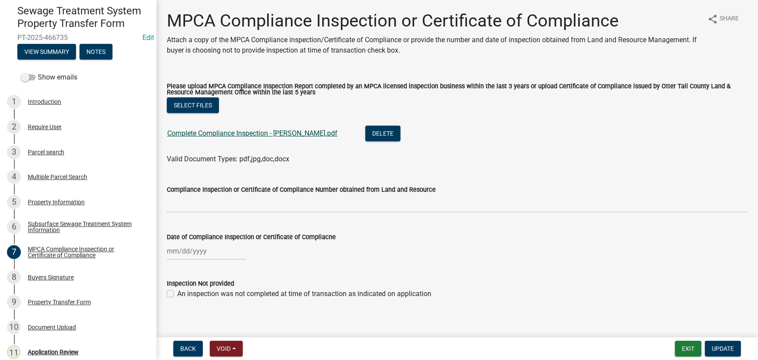
click at [229, 136] on link "Complete Compliance Inspection - [PERSON_NAME].pdf" at bounding box center [252, 133] width 170 height 8
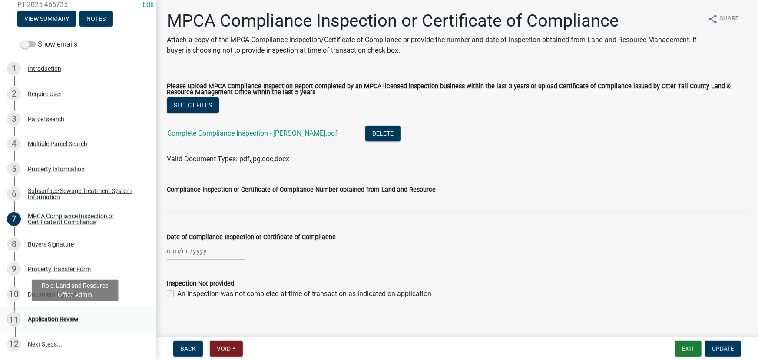
click at [65, 316] on div "Application Review" at bounding box center [53, 319] width 51 height 6
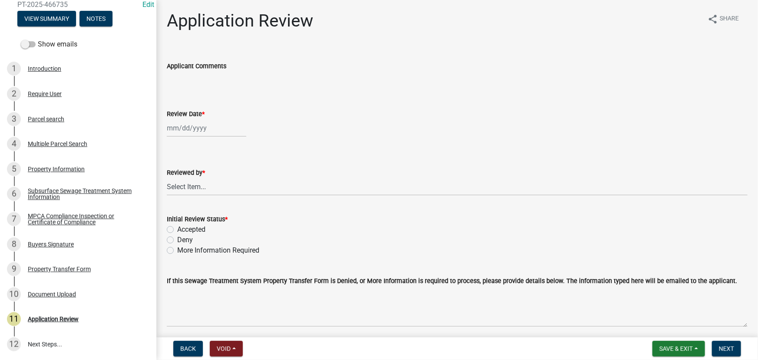
click at [211, 124] on div at bounding box center [207, 128] width 80 height 18
select select "9"
select select "2025"
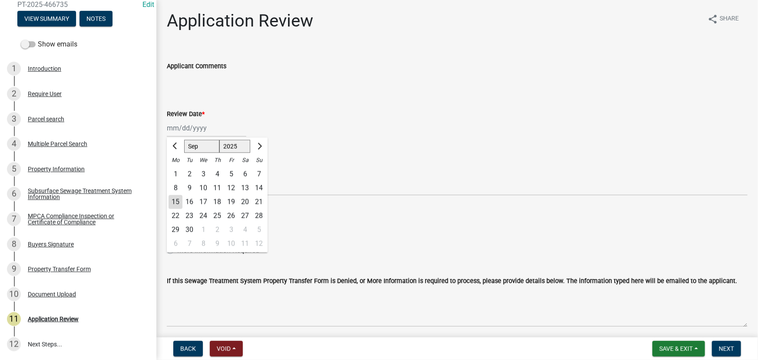
click at [175, 199] on div "15" at bounding box center [176, 202] width 14 height 14
type input "[DATE]"
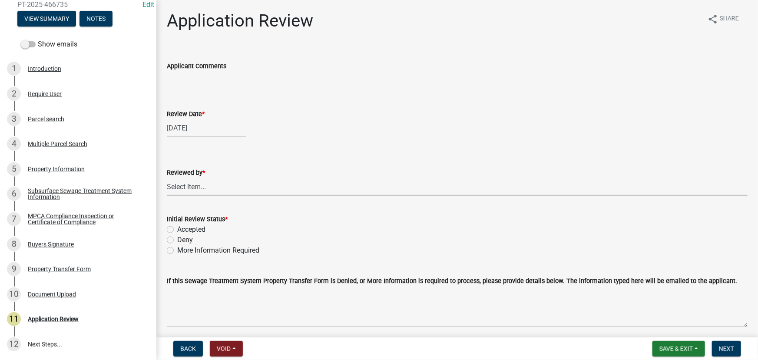
click at [202, 185] on select "Select Item... [PERSON_NAME] [PERSON_NAME] [PERSON_NAME] [PERSON_NAME] [PERSON_…" at bounding box center [457, 187] width 581 height 18
click at [167, 178] on select "Select Item... [PERSON_NAME] [PERSON_NAME] [PERSON_NAME] [PERSON_NAME] [PERSON_…" at bounding box center [457, 187] width 581 height 18
select select "190fd4c8-42ef-492b-a4a0-a0213555944c"
click at [190, 229] on label "Accepted" at bounding box center [191, 229] width 28 height 10
click at [183, 229] on input "Accepted" at bounding box center [180, 227] width 6 height 6
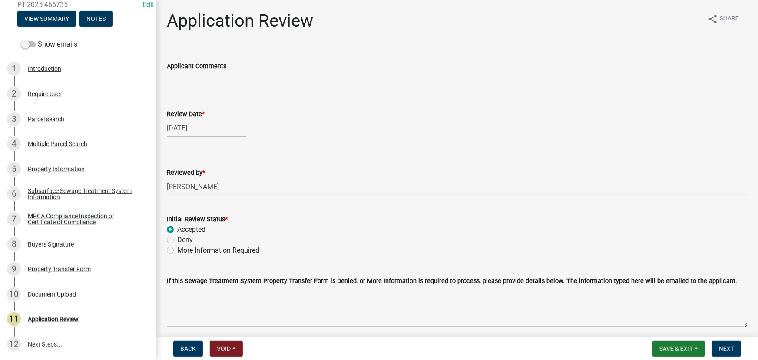
radio input "true"
click at [718, 351] on button "Next" at bounding box center [726, 349] width 29 height 16
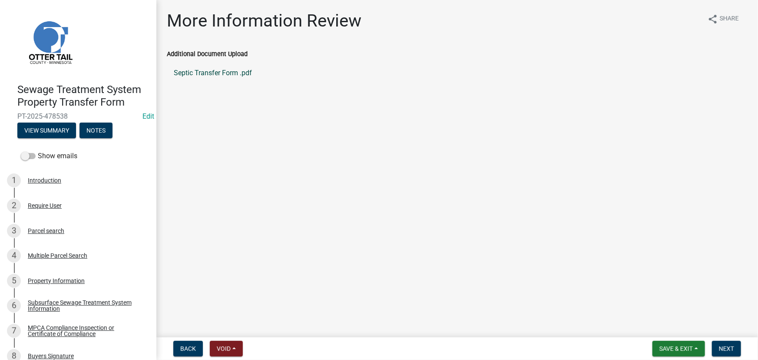
click at [230, 74] on link "Septic Transfer Form .pdf" at bounding box center [457, 73] width 581 height 21
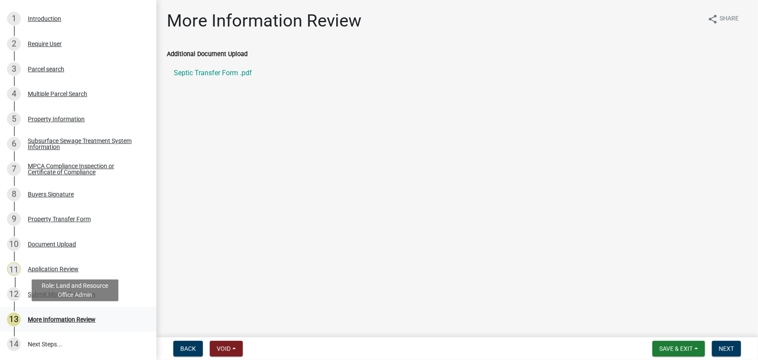
click at [59, 319] on div "More Information Review" at bounding box center [62, 319] width 68 height 6
click at [725, 350] on span "Next" at bounding box center [726, 348] width 15 height 7
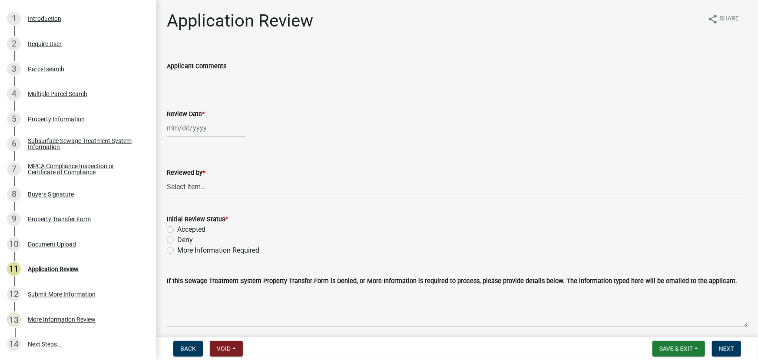
click at [218, 119] on div at bounding box center [207, 128] width 80 height 18
select select "9"
select select "2025"
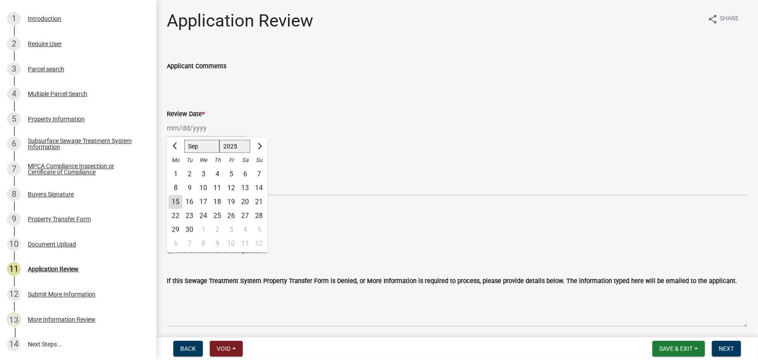
click at [182, 201] on div "16" at bounding box center [189, 202] width 14 height 14
type input "09/16/2025"
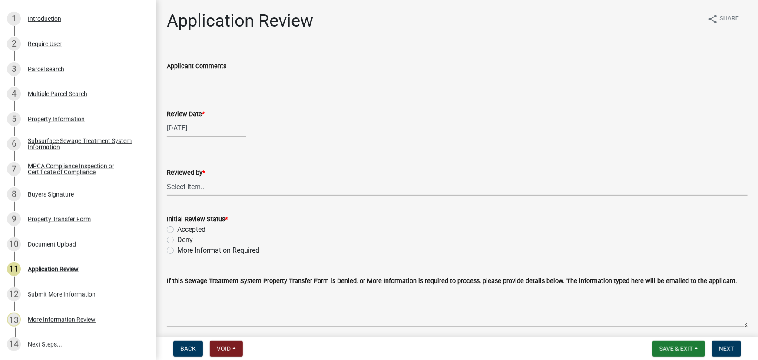
click at [186, 191] on select "Select Item... [PERSON_NAME] [PERSON_NAME] [PERSON_NAME] [PERSON_NAME] [PERSON_…" at bounding box center [457, 187] width 581 height 18
click at [167, 178] on select "Select Item... [PERSON_NAME] [PERSON_NAME] [PERSON_NAME] [PERSON_NAME] [PERSON_…" at bounding box center [457, 187] width 581 height 18
select select "190fd4c8-42ef-492b-a4a0-a0213555944c"
click at [193, 223] on div "Initial Review Status *" at bounding box center [457, 219] width 581 height 10
click at [202, 230] on label "Accepted" at bounding box center [191, 229] width 28 height 10
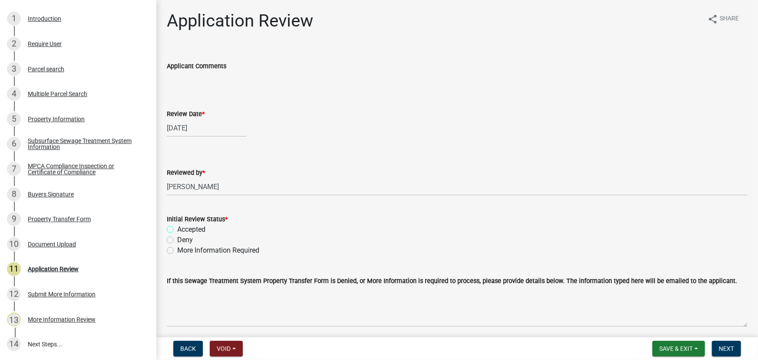
click at [183, 230] on input "Accepted" at bounding box center [180, 227] width 6 height 6
radio input "true"
click at [725, 354] on button "Next" at bounding box center [726, 349] width 29 height 16
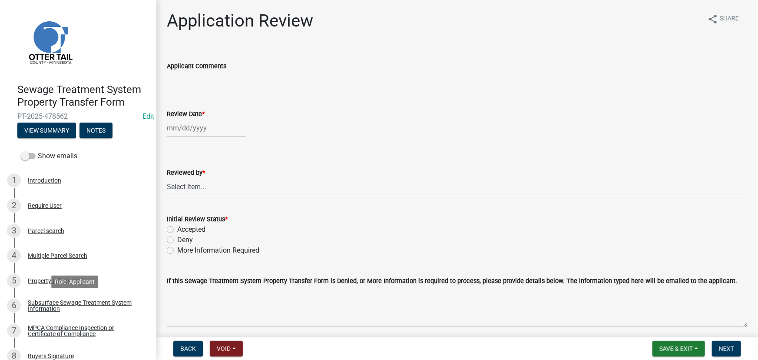
click at [65, 303] on div "Subsurface Sewage Treatment System Information" at bounding box center [85, 305] width 115 height 12
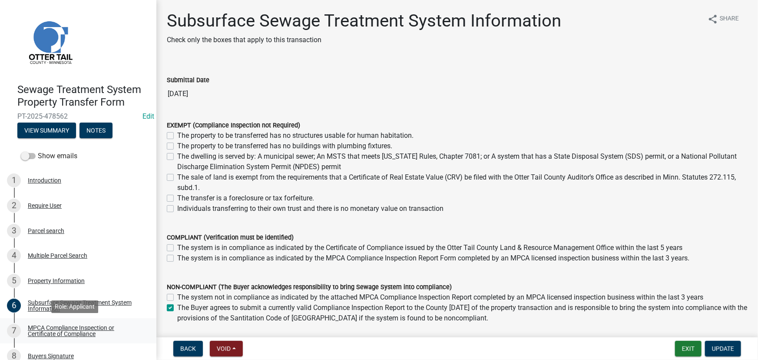
click at [64, 321] on link "7 MPCA Compliance Inspection or Certificate of Compliance" at bounding box center [78, 330] width 156 height 25
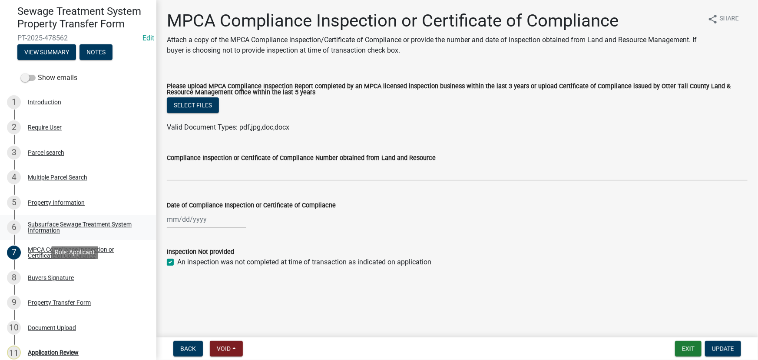
scroll to position [79, 0]
click at [56, 282] on div "8 Buyers Signature" at bounding box center [75, 277] width 136 height 14
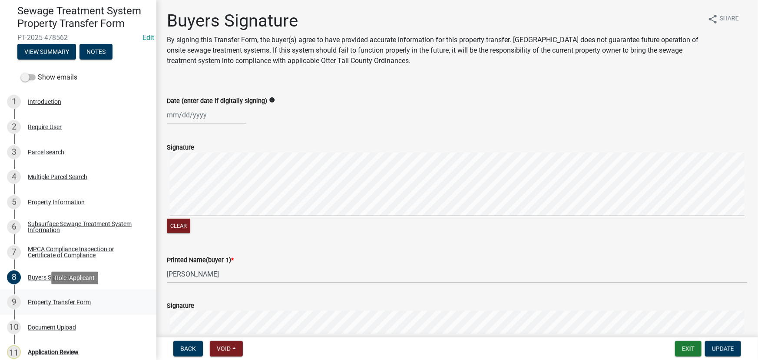
click at [56, 304] on div "Property Transfer Form" at bounding box center [59, 302] width 63 height 6
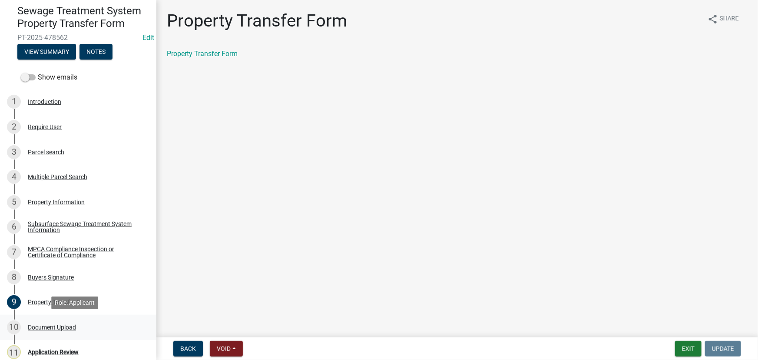
click at [52, 325] on div "Document Upload" at bounding box center [52, 327] width 48 height 6
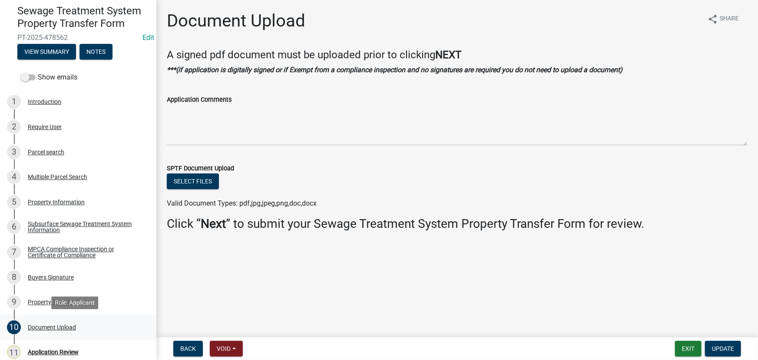
scroll to position [112, 0]
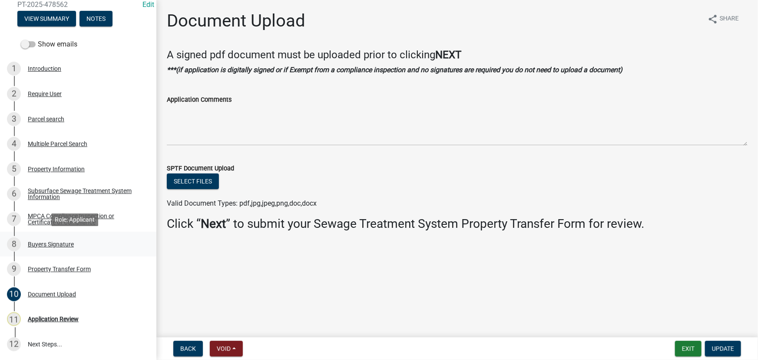
click at [46, 238] on div "8 Buyers Signature" at bounding box center [75, 244] width 136 height 14
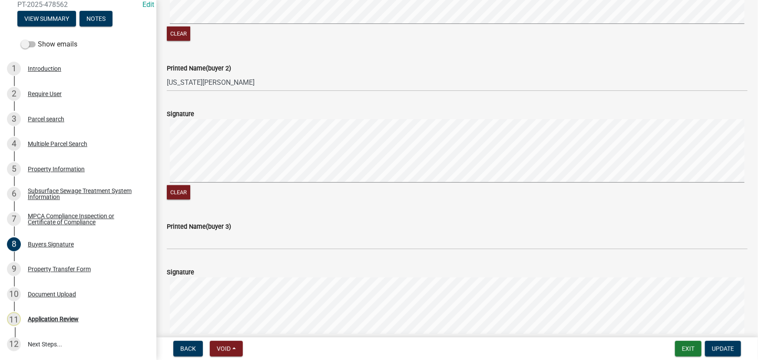
scroll to position [355, 0]
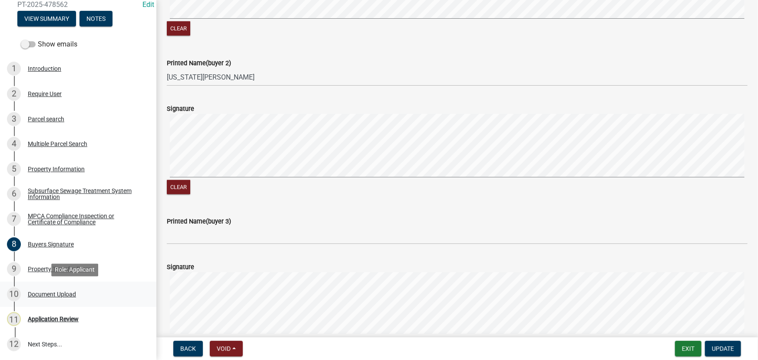
click at [51, 293] on div "Document Upload" at bounding box center [52, 294] width 48 height 6
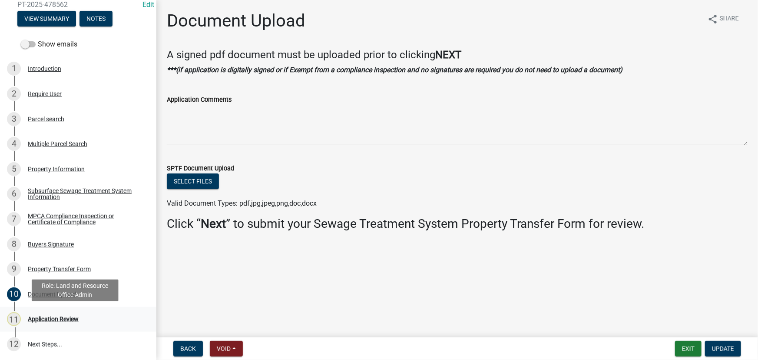
click at [51, 318] on div "Application Review" at bounding box center [53, 319] width 51 height 6
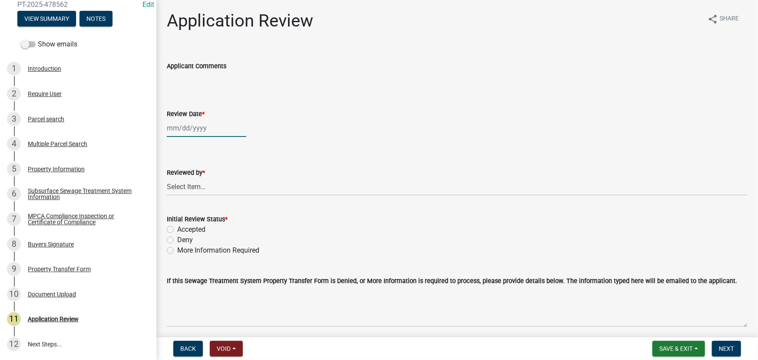
click at [198, 126] on div at bounding box center [207, 128] width 80 height 18
select select "9"
select select "2025"
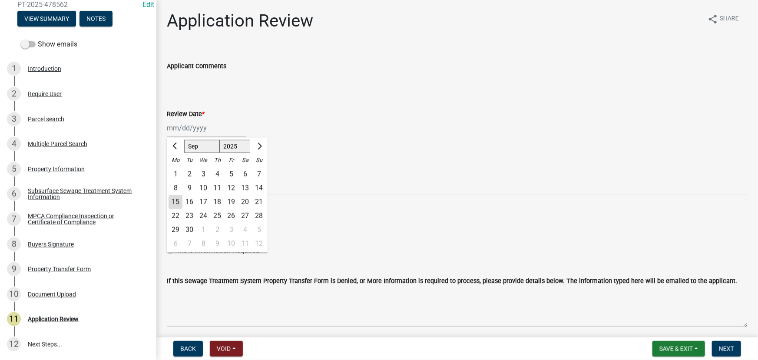
click at [177, 205] on div "15" at bounding box center [176, 202] width 14 height 14
type input "[DATE]"
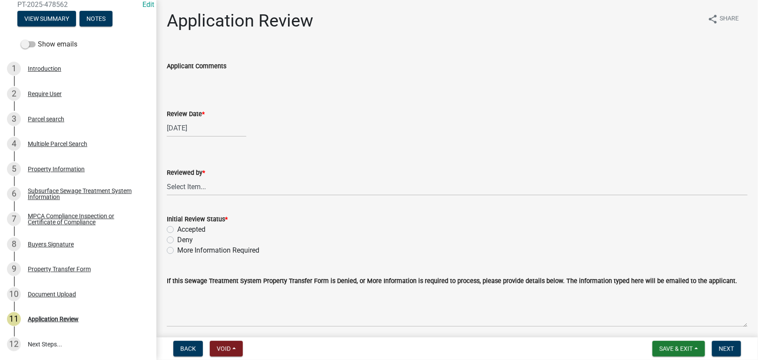
click at [196, 177] on div "Reviewed by *" at bounding box center [457, 172] width 581 height 10
click at [196, 188] on select "Select Item... [PERSON_NAME] [PERSON_NAME] [PERSON_NAME] [PERSON_NAME] [PERSON_…" at bounding box center [457, 187] width 581 height 18
click at [167, 178] on select "Select Item... [PERSON_NAME] [PERSON_NAME] [PERSON_NAME] [PERSON_NAME] [PERSON_…" at bounding box center [457, 187] width 581 height 18
select select "190fd4c8-42ef-492b-a4a0-a0213555944c"
click at [196, 251] on label "More Information Required" at bounding box center [218, 250] width 82 height 10
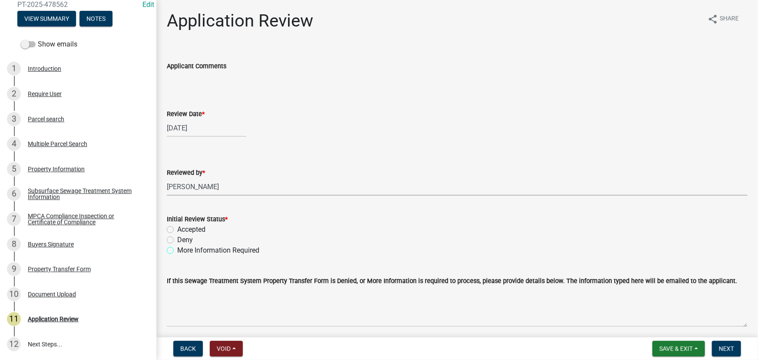
click at [183, 251] on input "More Information Required" at bounding box center [180, 248] width 6 height 6
radio input "true"
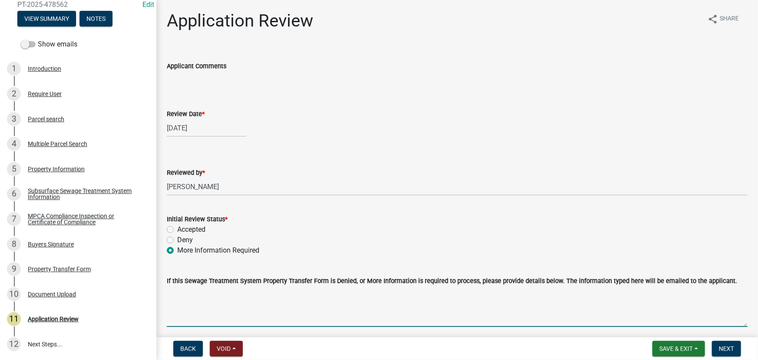
click at [472, 305] on textarea "If this Sewage Treatment System Property Transfer Form is Denied, or More Infor…" at bounding box center [457, 306] width 581 height 41
type textarea "we will need the buyers signatures, thank you."
click at [727, 348] on span "Next" at bounding box center [726, 348] width 15 height 7
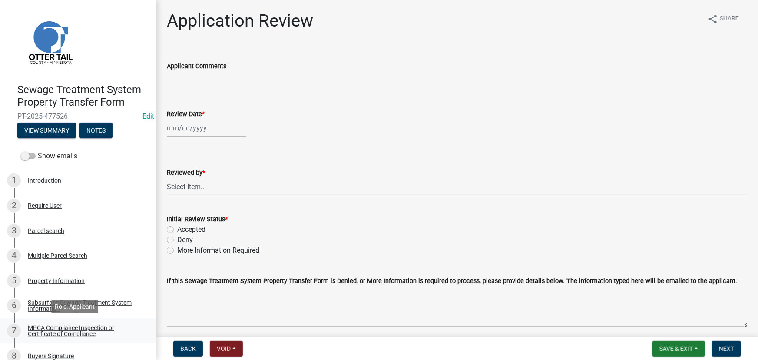
click at [47, 327] on div "MPCA Compliance Inspection or Certificate of Compliance" at bounding box center [85, 331] width 115 height 12
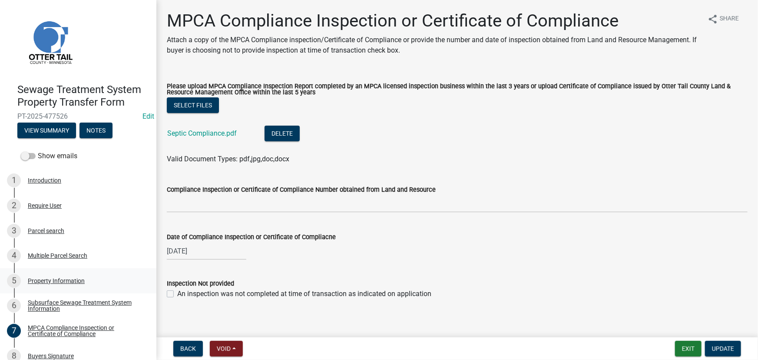
click at [46, 288] on link "5 Property Information" at bounding box center [78, 280] width 156 height 25
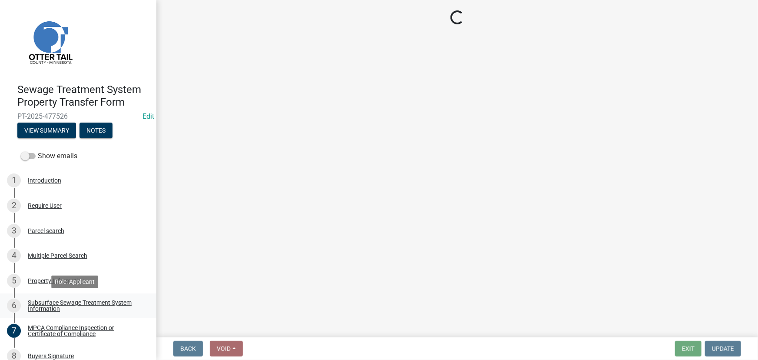
click at [45, 307] on div "Subsurface Sewage Treatment System Information" at bounding box center [85, 305] width 115 height 12
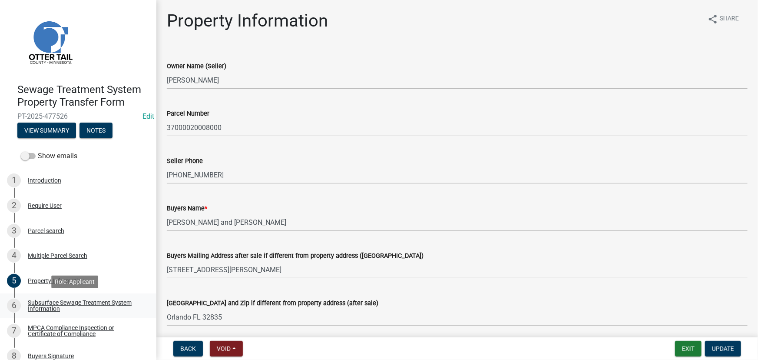
click at [45, 307] on div "Subsurface Sewage Treatment System Information" at bounding box center [85, 305] width 115 height 12
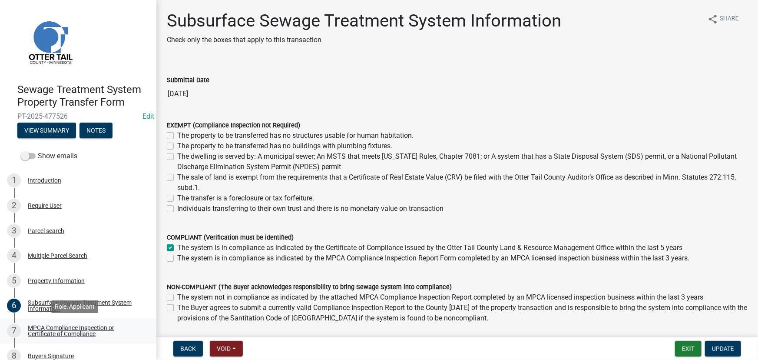
click at [80, 337] on div "MPCA Compliance Inspection or Certificate of Compliance" at bounding box center [85, 331] width 115 height 12
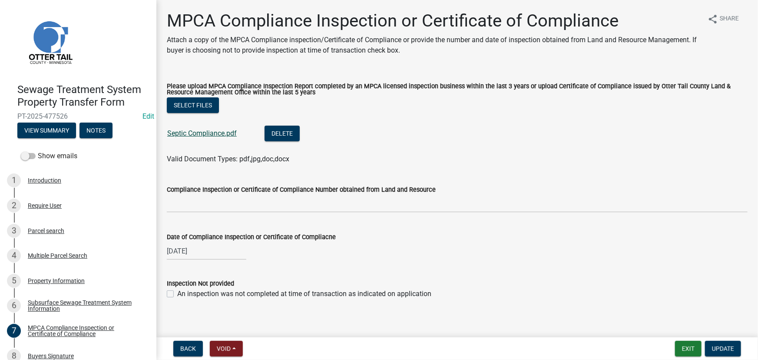
click at [189, 131] on link "Septic Compliance.pdf" at bounding box center [202, 133] width 70 height 8
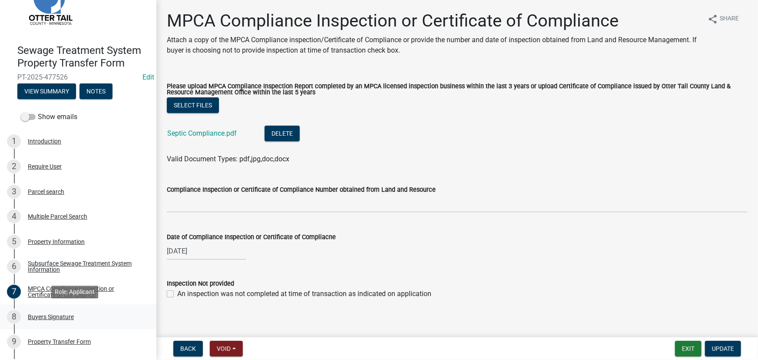
click at [53, 316] on div "Buyers Signature" at bounding box center [51, 317] width 46 height 6
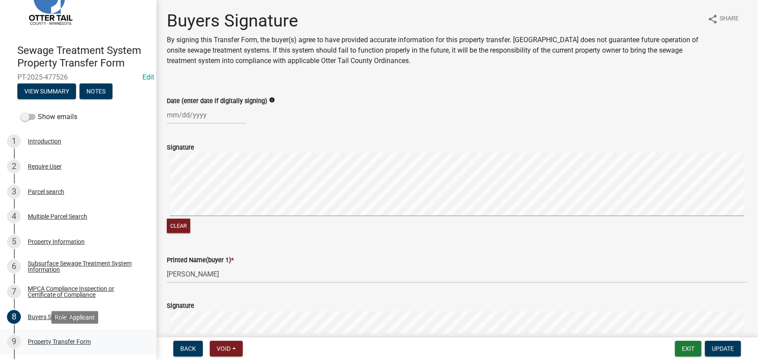
click at [63, 347] on div "9 Property Transfer Form" at bounding box center [75, 342] width 136 height 14
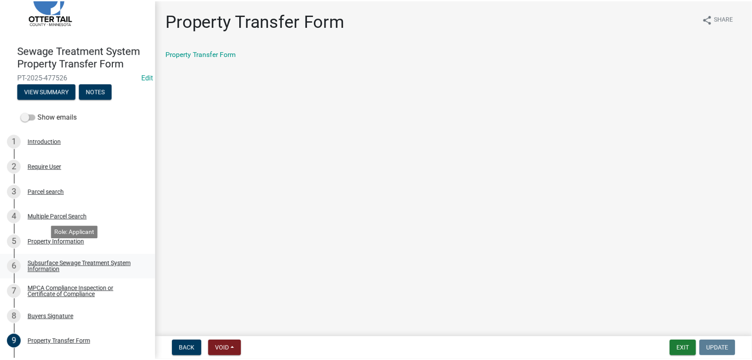
scroll to position [112, 0]
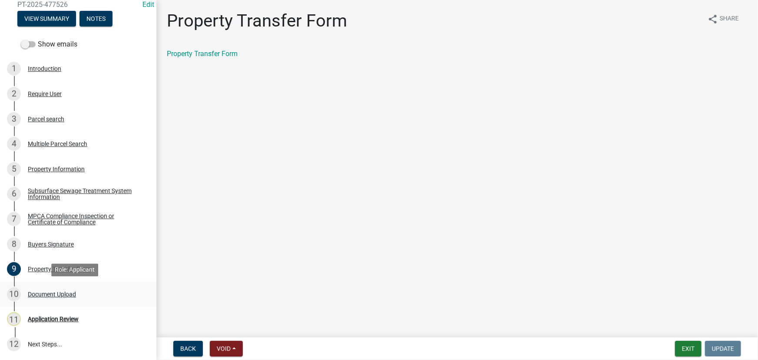
click at [60, 292] on div "Document Upload" at bounding box center [52, 294] width 48 height 6
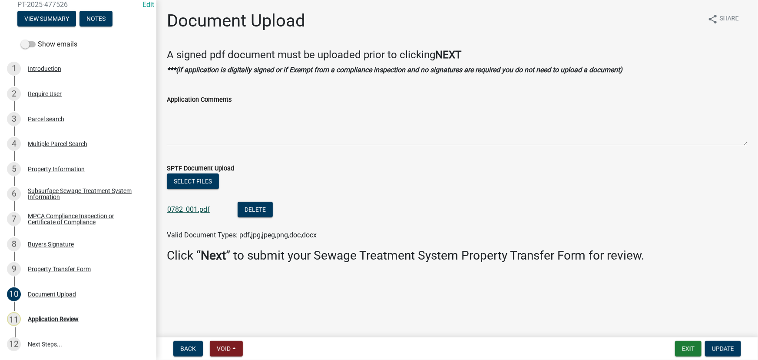
click at [185, 205] on link "0782_001.pdf" at bounding box center [188, 209] width 43 height 8
click at [46, 319] on div "Application Review" at bounding box center [53, 319] width 51 height 6
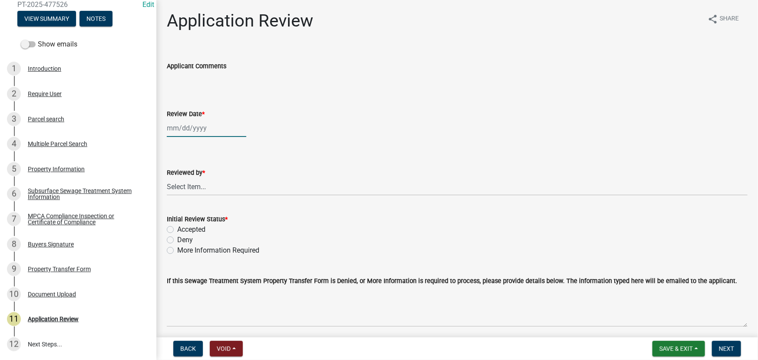
click at [206, 125] on div at bounding box center [207, 128] width 80 height 18
select select "9"
select select "2025"
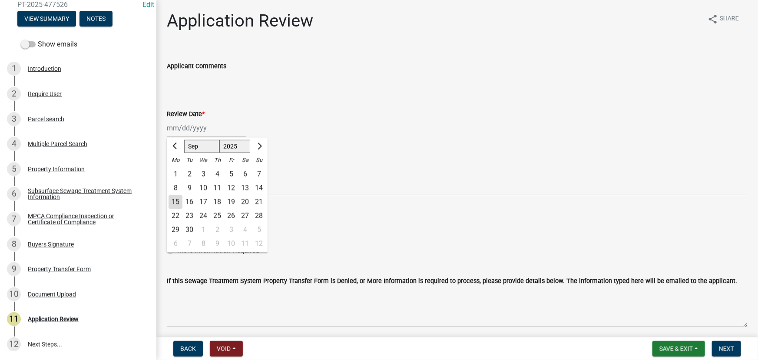
click at [178, 204] on div "15" at bounding box center [176, 202] width 14 height 14
type input "[DATE]"
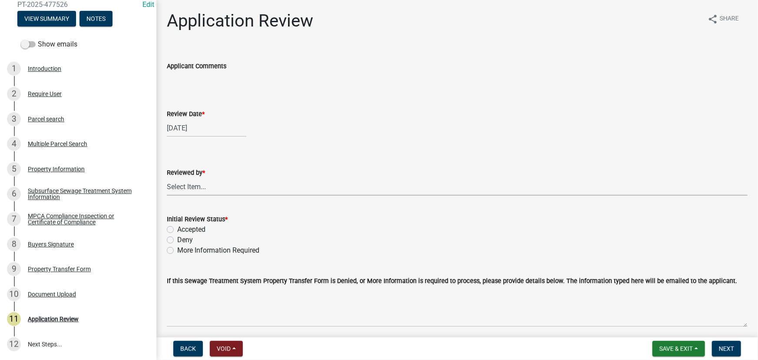
click at [191, 181] on select "Select Item... [PERSON_NAME] [PERSON_NAME] [PERSON_NAME] [PERSON_NAME] [PERSON_…" at bounding box center [457, 187] width 581 height 18
click at [167, 178] on select "Select Item... [PERSON_NAME] [PERSON_NAME] [PERSON_NAME] [PERSON_NAME] [PERSON_…" at bounding box center [457, 187] width 581 height 18
select select "190fd4c8-42ef-492b-a4a0-a0213555944c"
click at [195, 228] on label "Accepted" at bounding box center [191, 229] width 28 height 10
click at [183, 228] on input "Accepted" at bounding box center [180, 227] width 6 height 6
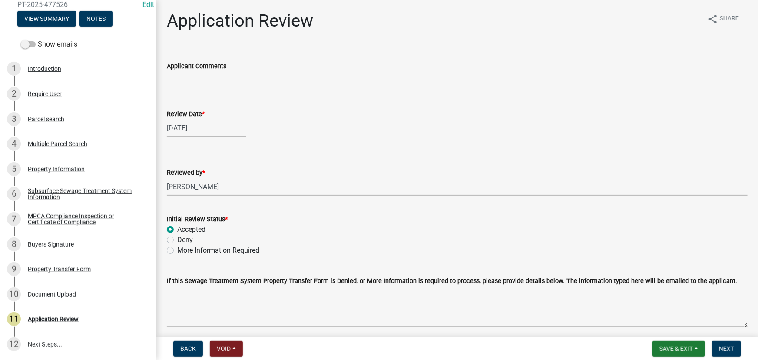
radio input "true"
drag, startPoint x: 726, startPoint y: 353, endPoint x: 722, endPoint y: 362, distance: 9.4
click at [722, 359] on html "Internet Explorer does NOT work with GeoPermits. Get a new browser for more sec…" at bounding box center [379, 180] width 758 height 360
click at [726, 348] on span "Next" at bounding box center [726, 348] width 15 height 7
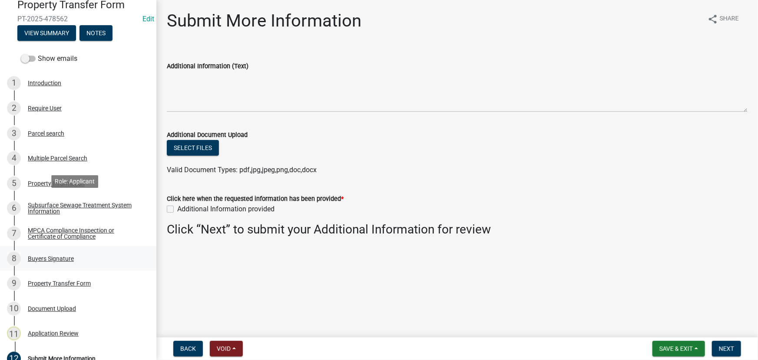
scroll to position [162, 0]
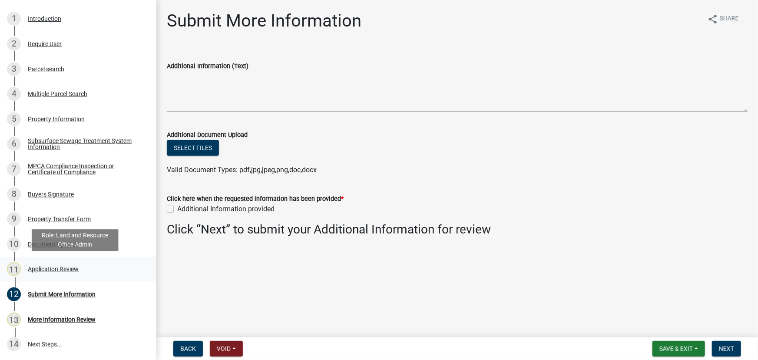
drag, startPoint x: 53, startPoint y: 266, endPoint x: 61, endPoint y: 272, distance: 9.8
click at [53, 266] on div "Application Review" at bounding box center [53, 269] width 51 height 6
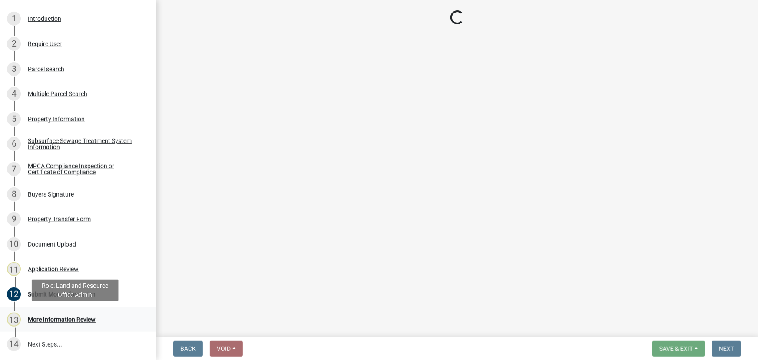
select select "190fd4c8-42ef-492b-a4a0-a0213555944c"
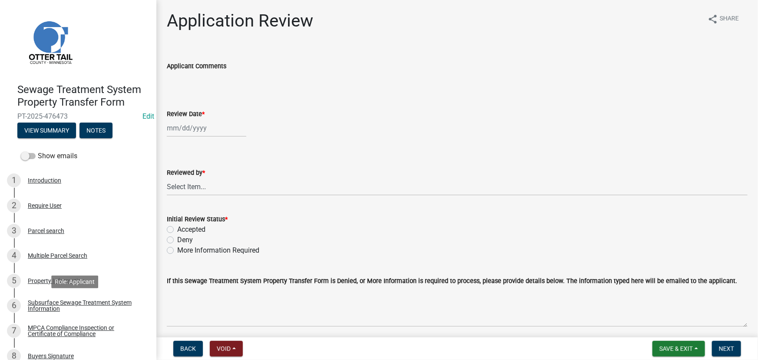
click at [68, 303] on div "Subsurface Sewage Treatment System Information" at bounding box center [85, 305] width 115 height 12
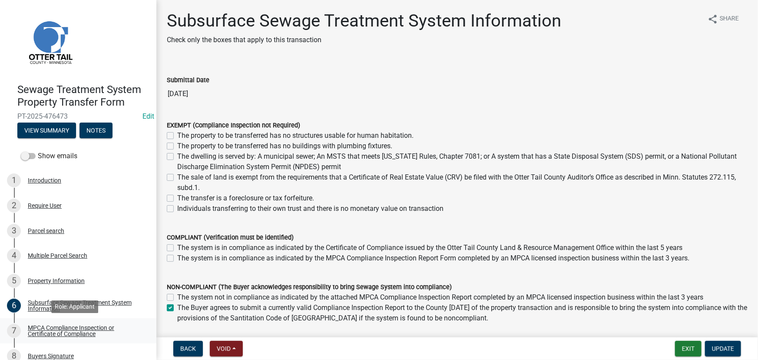
click at [53, 325] on div "MPCA Compliance Inspection or Certificate of Compliance" at bounding box center [85, 331] width 115 height 12
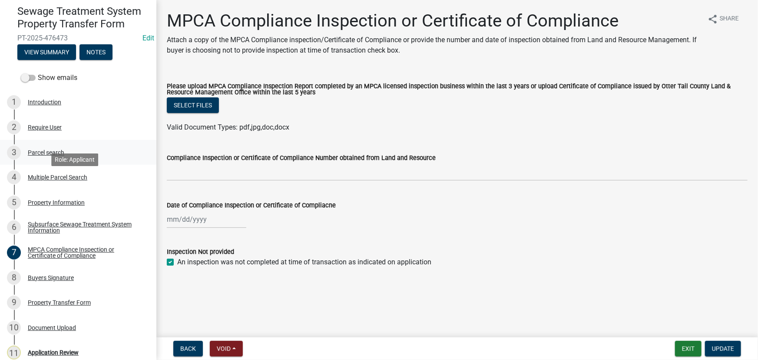
scroll to position [79, 0]
click at [46, 271] on div "8 Buyers Signature" at bounding box center [75, 277] width 136 height 14
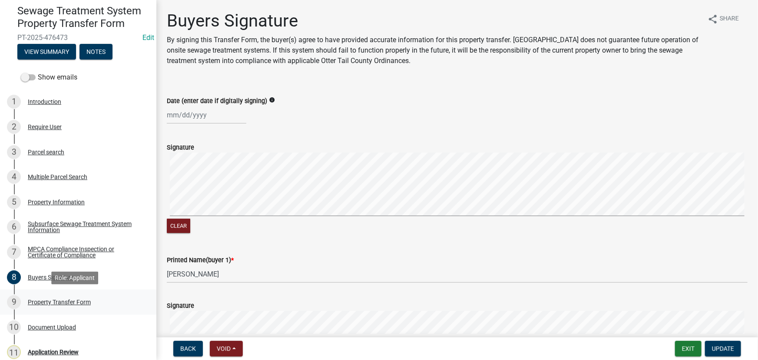
click at [54, 302] on div "Property Transfer Form" at bounding box center [59, 302] width 63 height 6
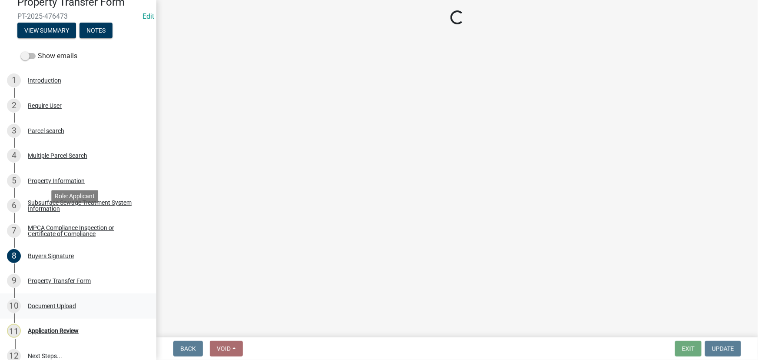
scroll to position [112, 0]
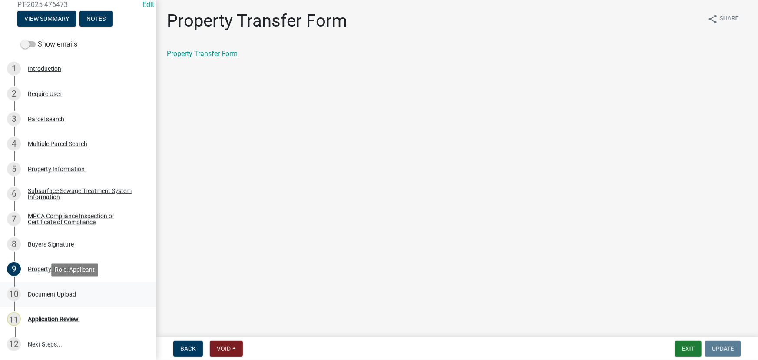
click at [60, 292] on div "Document Upload" at bounding box center [52, 294] width 48 height 6
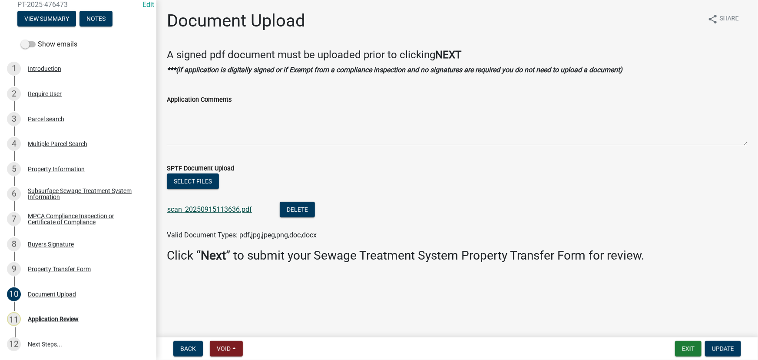
click at [208, 208] on link "scan_20250915113636.pdf" at bounding box center [209, 209] width 85 height 8
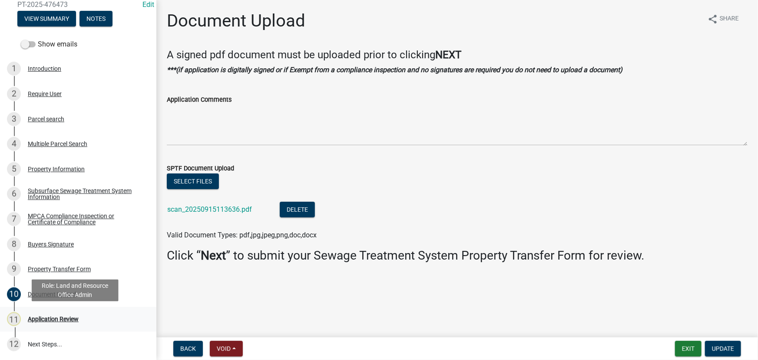
click at [77, 311] on link "11 Application Review" at bounding box center [78, 319] width 156 height 25
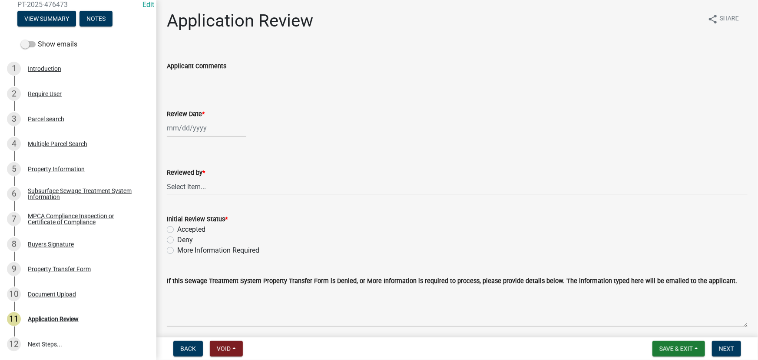
click at [219, 124] on div at bounding box center [207, 128] width 80 height 18
select select "9"
select select "2025"
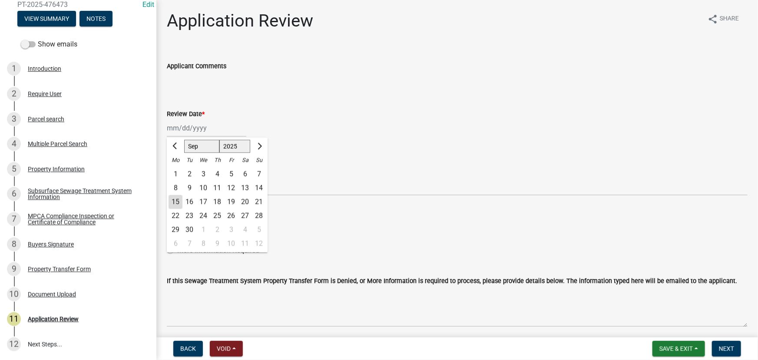
click at [179, 202] on div "15" at bounding box center [176, 202] width 14 height 14
type input "[DATE]"
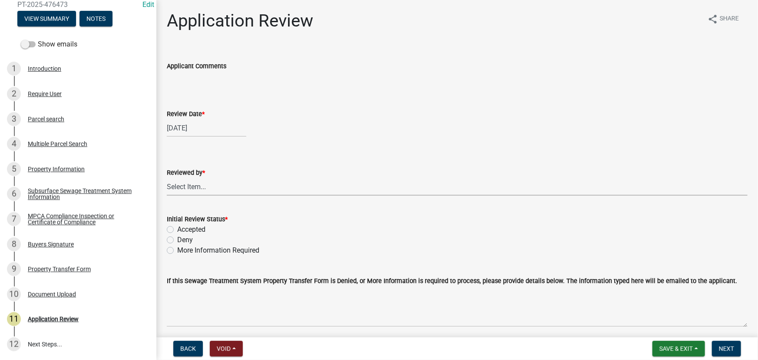
click at [190, 184] on select "Select Item... Alexis Newark Amy Busko Andrea Perales Brittany Tollefson Christ…" at bounding box center [457, 187] width 581 height 18
click at [167, 178] on select "Select Item... Alexis Newark Amy Busko Andrea Perales Brittany Tollefson Christ…" at bounding box center [457, 187] width 581 height 18
select select "190fd4c8-42ef-492b-a4a0-a0213555944c"
click at [200, 227] on label "Accepted" at bounding box center [191, 229] width 28 height 10
click at [177, 226] on label "Accepted" at bounding box center [191, 229] width 28 height 10
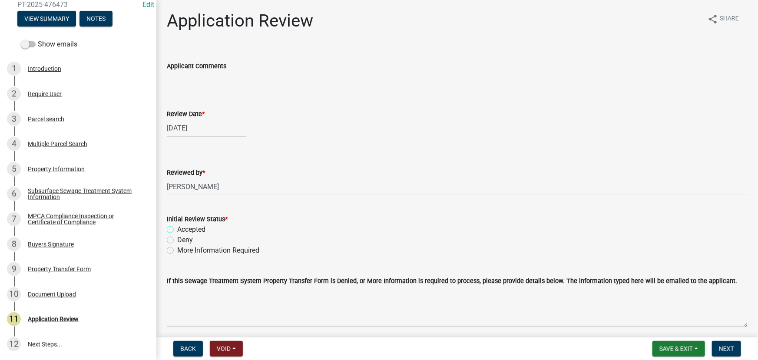
click at [177, 226] on input "Accepted" at bounding box center [180, 227] width 6 height 6
radio input "true"
click at [729, 351] on span "Next" at bounding box center [726, 348] width 15 height 7
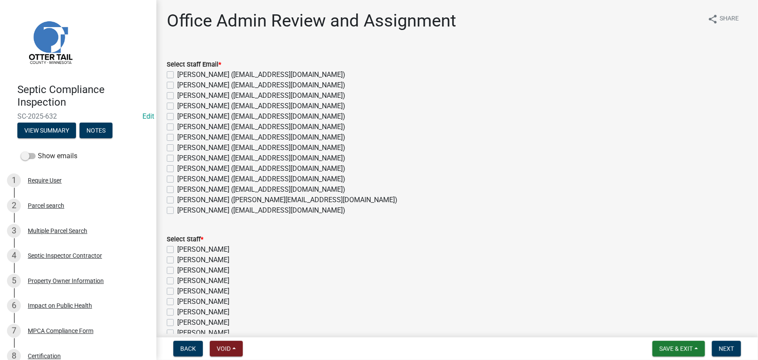
click at [206, 147] on label "[PERSON_NAME] ([EMAIL_ADDRESS][DOMAIN_NAME])" at bounding box center [261, 148] width 168 height 10
click at [183, 147] on input "[PERSON_NAME] ([EMAIL_ADDRESS][DOMAIN_NAME])" at bounding box center [180, 146] width 6 height 6
checkbox input "true"
checkbox input "false"
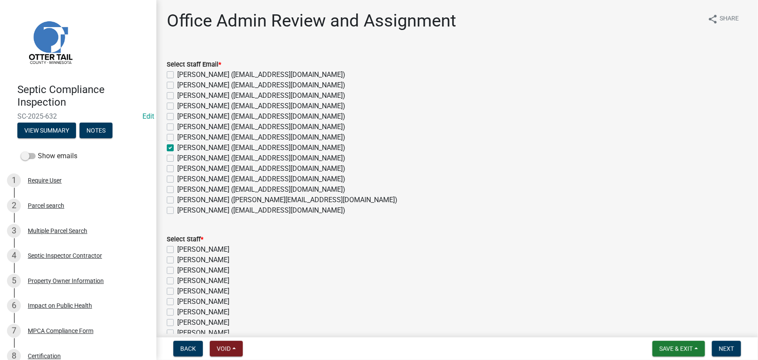
checkbox input "false"
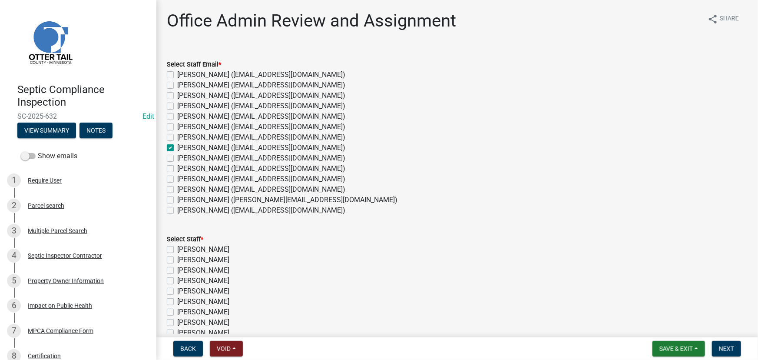
checkbox input "true"
checkbox input "false"
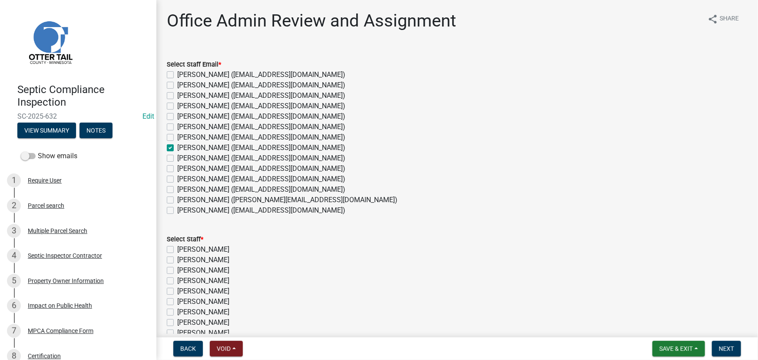
checkbox input "false"
click at [206, 147] on label "[PERSON_NAME] ([EMAIL_ADDRESS][DOMAIN_NAME])" at bounding box center [261, 148] width 168 height 10
click at [183, 147] on input "[PERSON_NAME] ([EMAIL_ADDRESS][DOMAIN_NAME])" at bounding box center [180, 146] width 6 height 6
checkbox input "false"
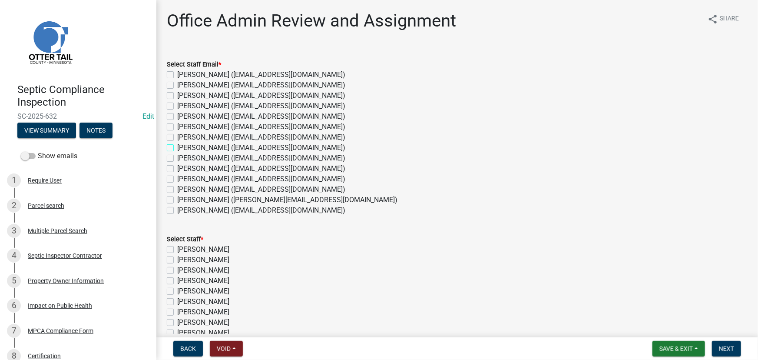
checkbox input "false"
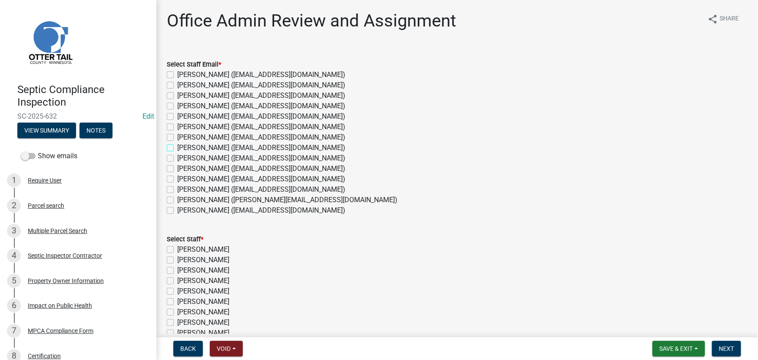
checkbox input "false"
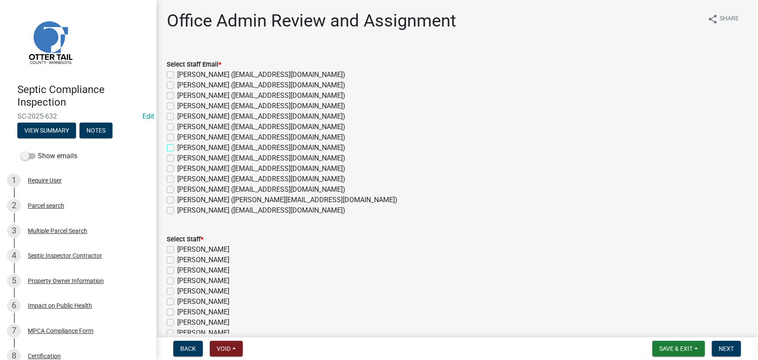
checkbox input "false"
click at [196, 189] on label "[PERSON_NAME] ([EMAIL_ADDRESS][DOMAIN_NAME])" at bounding box center [261, 189] width 168 height 10
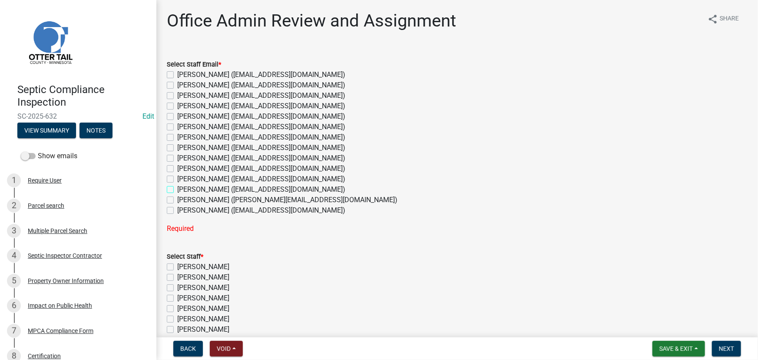
click at [183, 189] on input "[PERSON_NAME] ([EMAIL_ADDRESS][DOMAIN_NAME])" at bounding box center [180, 187] width 6 height 6
checkbox input "true"
checkbox input "false"
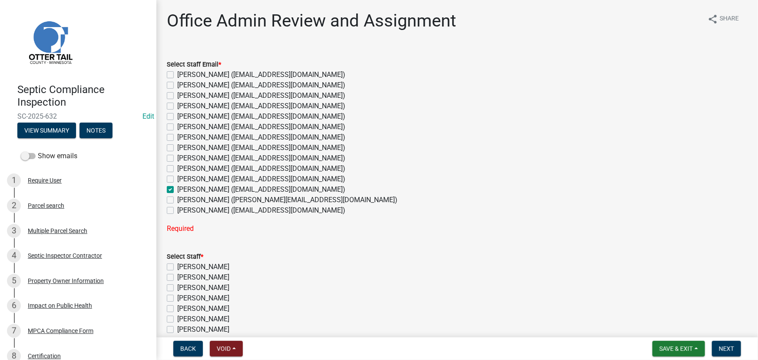
checkbox input "false"
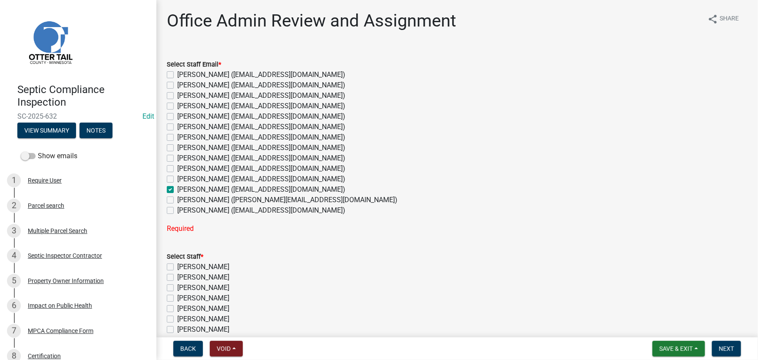
checkbox input "false"
checkbox input "true"
checkbox input "false"
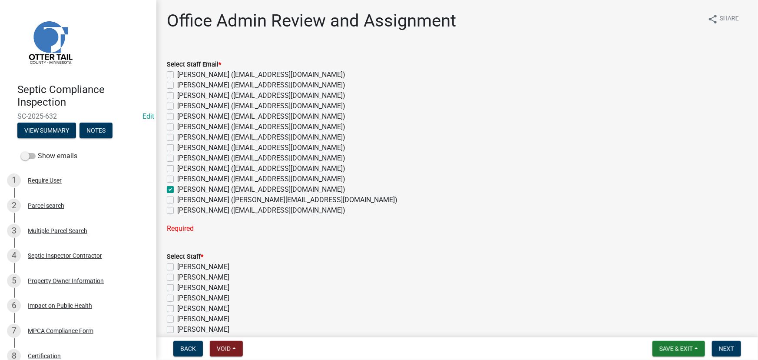
checkbox input "false"
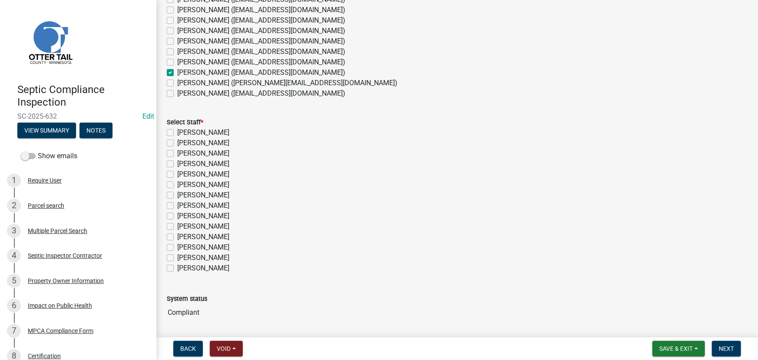
scroll to position [118, 0]
click at [196, 245] on label "[PERSON_NAME]" at bounding box center [203, 246] width 52 height 10
click at [183, 245] on input "[PERSON_NAME]" at bounding box center [180, 244] width 6 height 6
checkbox input "true"
checkbox input "false"
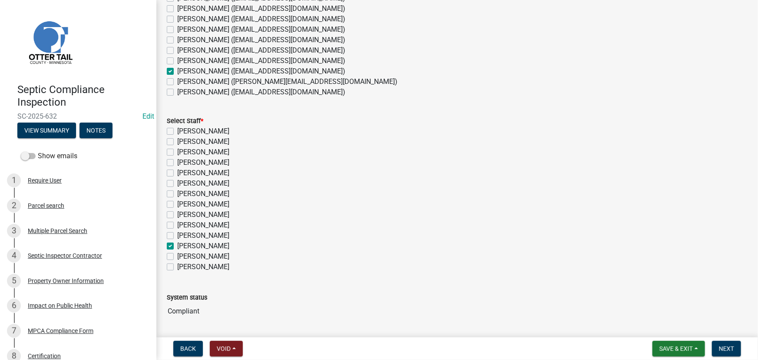
checkbox input "false"
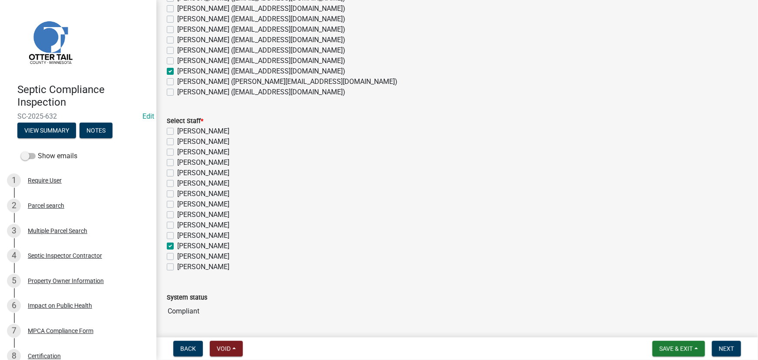
checkbox input "false"
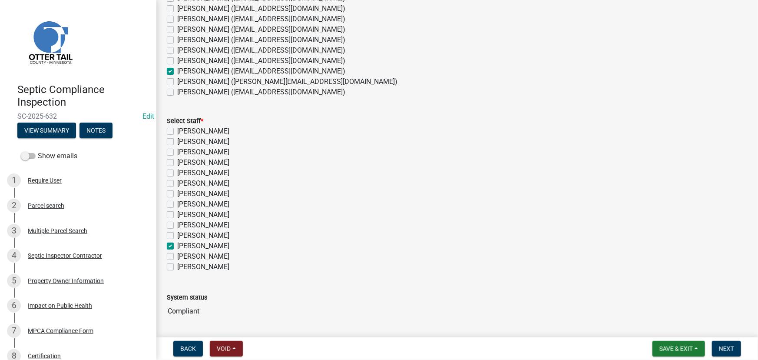
checkbox input "true"
checkbox input "false"
click at [725, 345] on span "Next" at bounding box center [726, 348] width 15 height 7
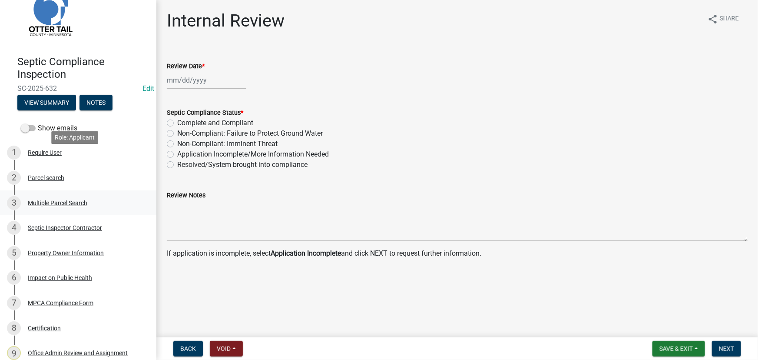
scroll to position [87, 0]
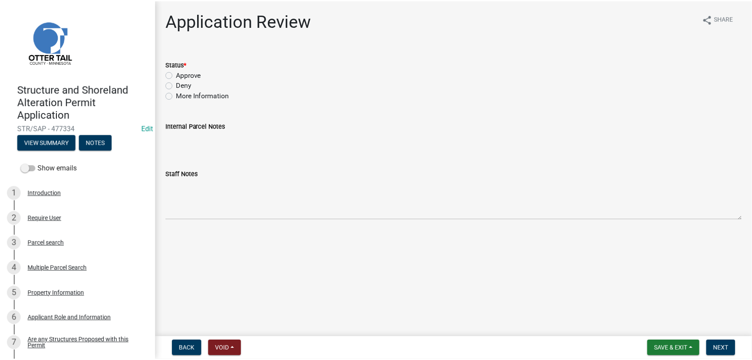
scroll to position [652, 0]
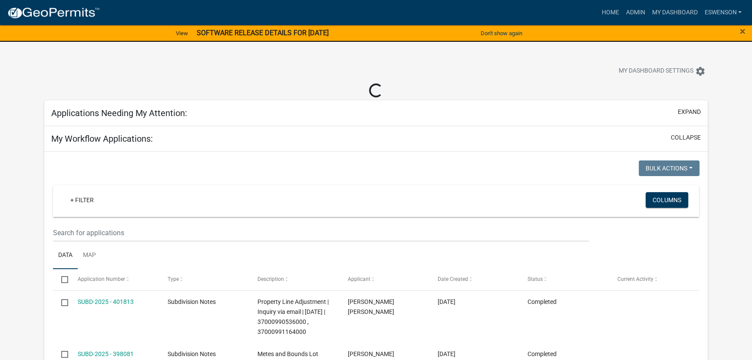
select select "3: 100"
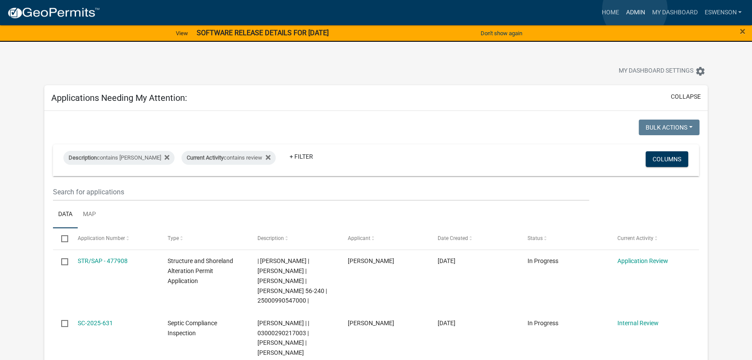
click at [635, 9] on link "Admin" at bounding box center [636, 12] width 26 height 17
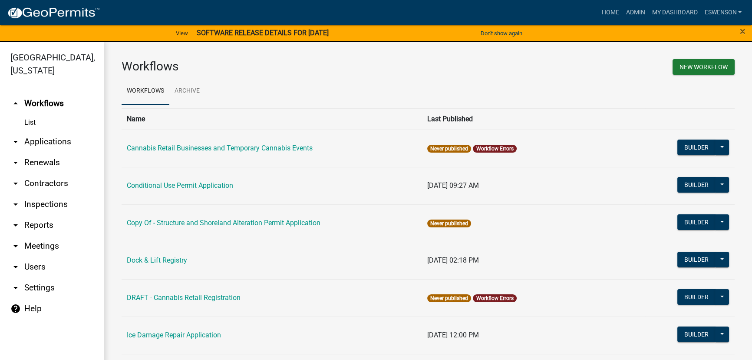
click at [50, 144] on link "arrow_drop_down Applications" at bounding box center [52, 141] width 104 height 21
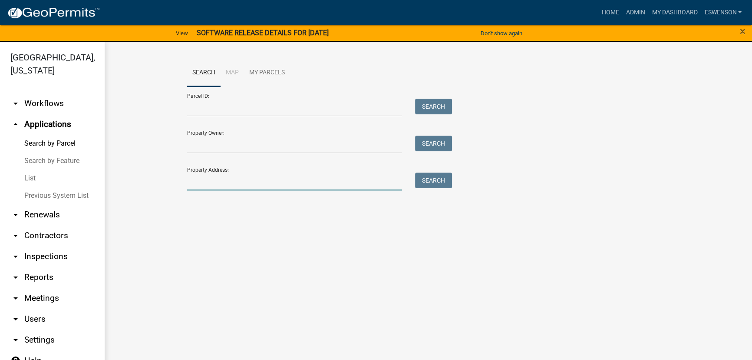
click at [209, 176] on input "Property Address:" at bounding box center [294, 181] width 215 height 18
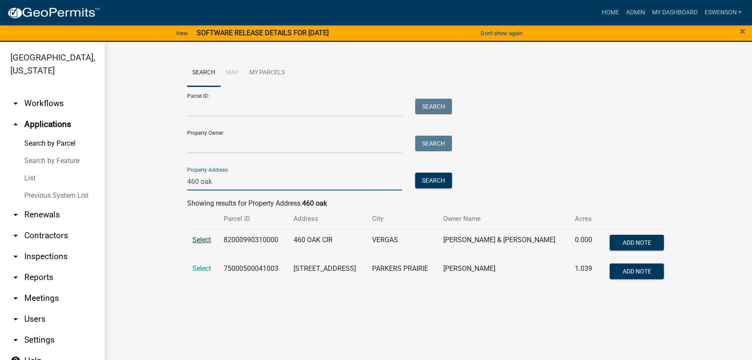
type input "460 oak"
click at [203, 240] on span "Select" at bounding box center [201, 239] width 19 height 8
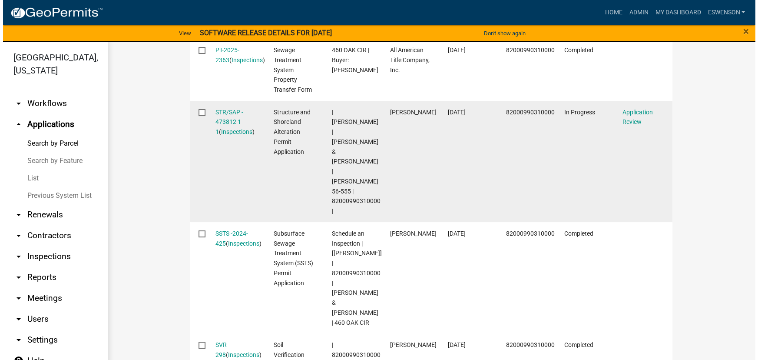
scroll to position [331, 0]
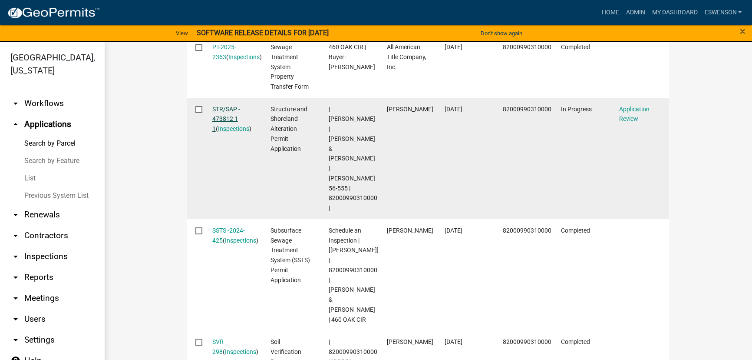
click at [222, 116] on link "STR/SAP - 473812 1 1" at bounding box center [226, 119] width 28 height 27
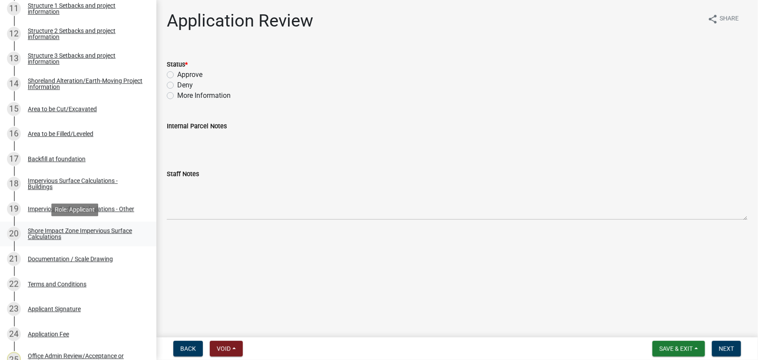
scroll to position [395, 0]
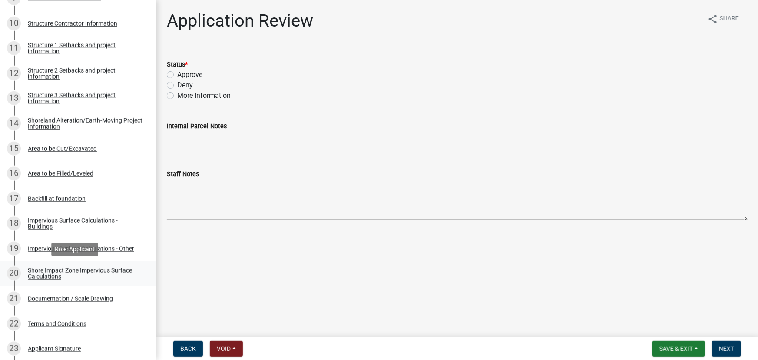
click at [50, 272] on div "Shore Impact Zone Impervious Surface Calculations" at bounding box center [85, 273] width 115 height 12
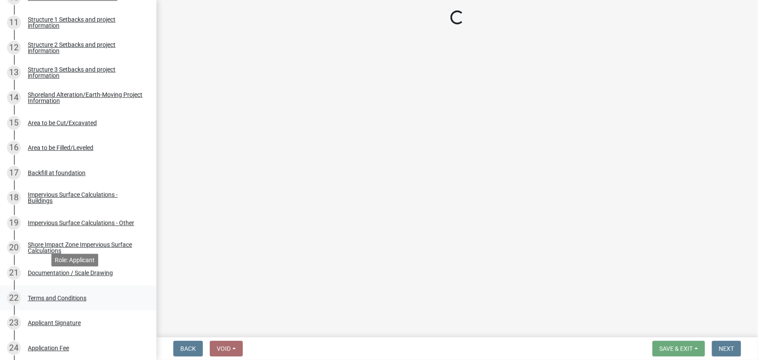
scroll to position [434, 0]
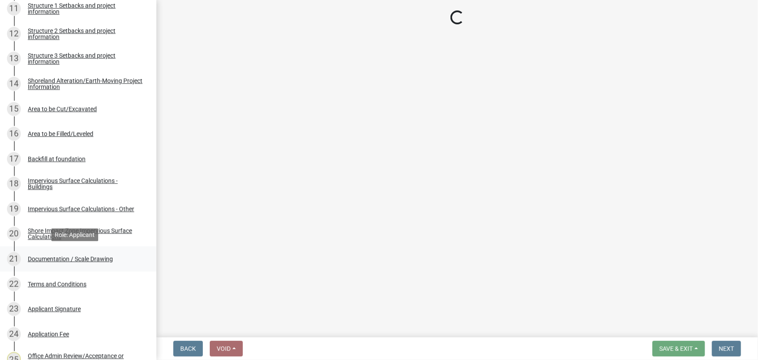
click at [48, 258] on div "Documentation / Scale Drawing" at bounding box center [70, 259] width 85 height 6
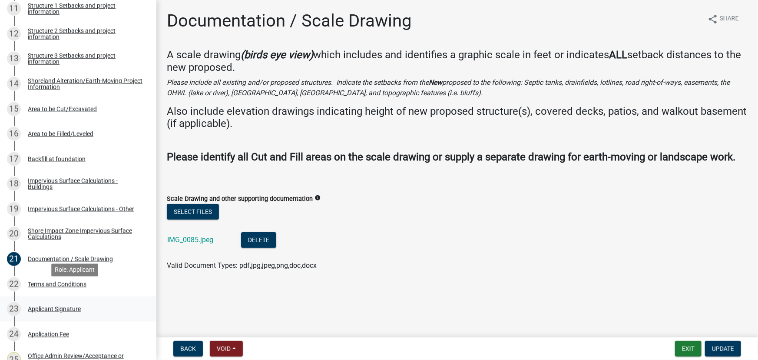
scroll to position [513, 0]
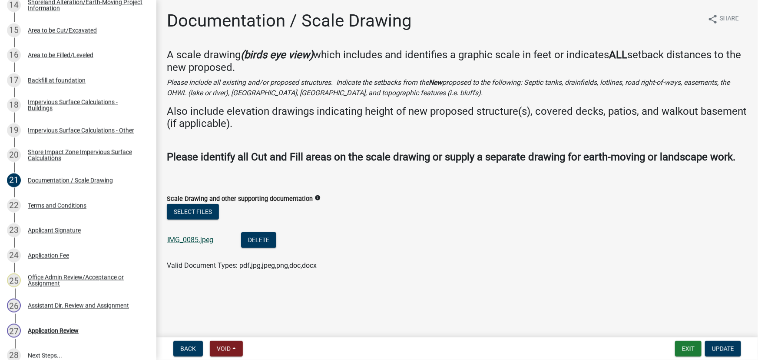
click at [178, 243] on link "IMG_0085.jpeg" at bounding box center [190, 239] width 46 height 8
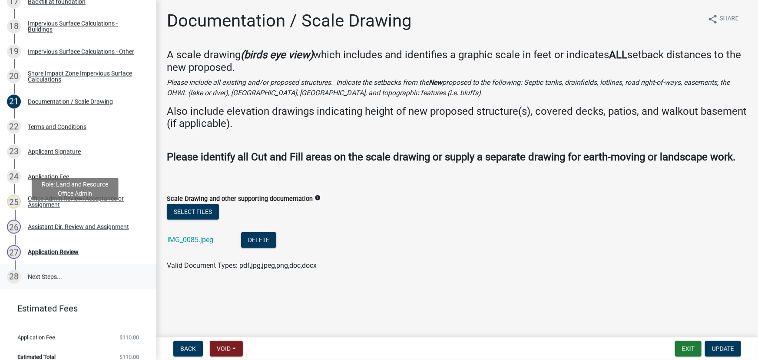
scroll to position [592, 0]
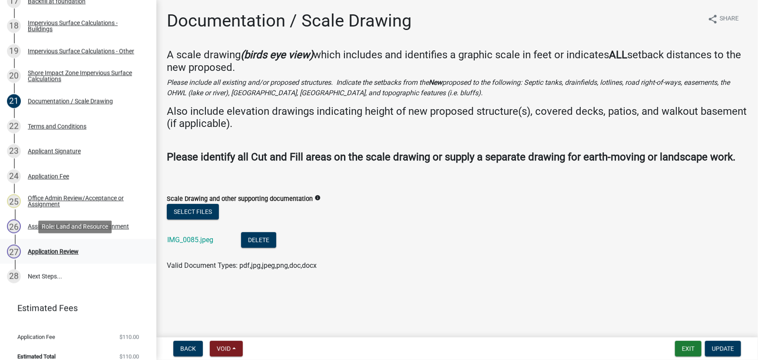
click at [58, 249] on div "Application Review" at bounding box center [53, 252] width 51 height 6
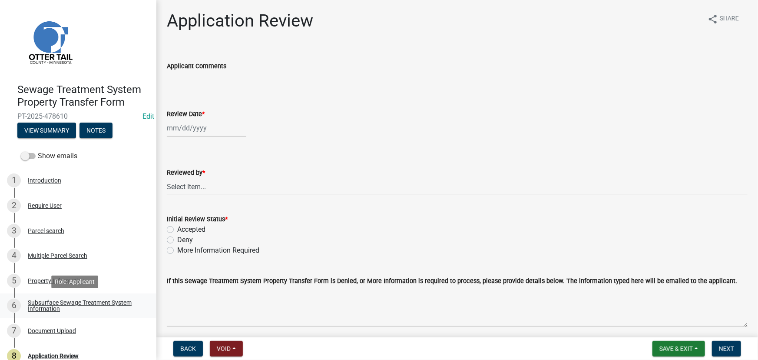
click at [69, 307] on div "Subsurface Sewage Treatment System Information" at bounding box center [85, 305] width 115 height 12
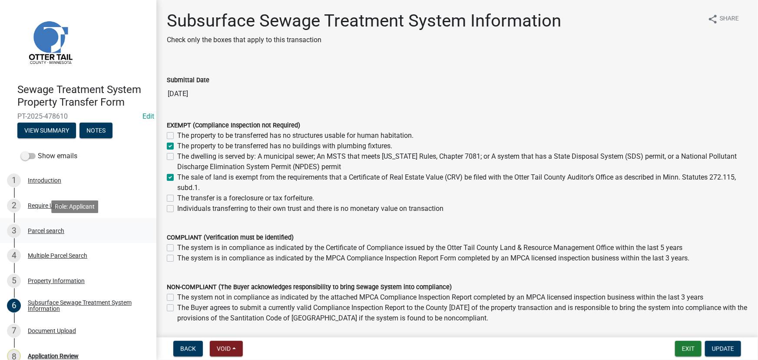
click at [41, 234] on div "3 Parcel search" at bounding box center [75, 231] width 136 height 14
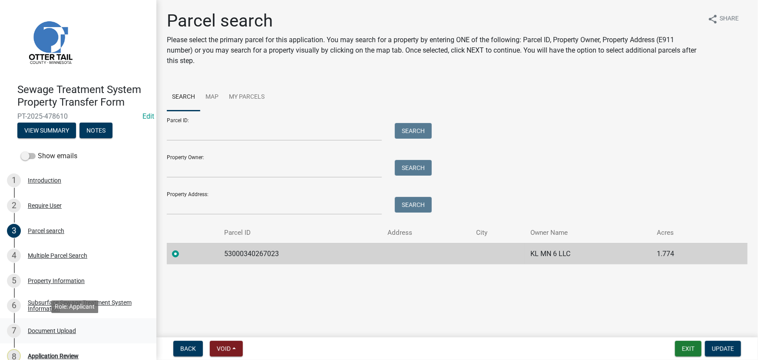
click at [72, 324] on div "7 Document Upload" at bounding box center [75, 331] width 136 height 14
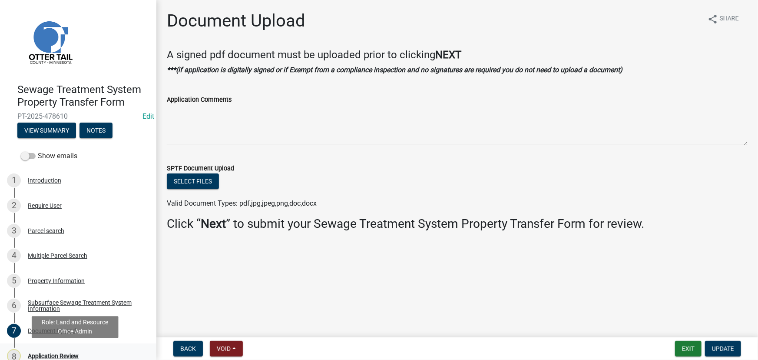
click at [61, 353] on div "Application Review" at bounding box center [53, 356] width 51 height 6
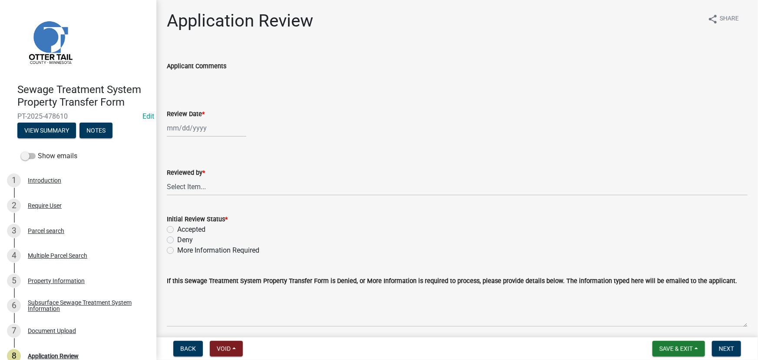
click at [194, 133] on div at bounding box center [207, 128] width 80 height 18
select select "9"
select select "2025"
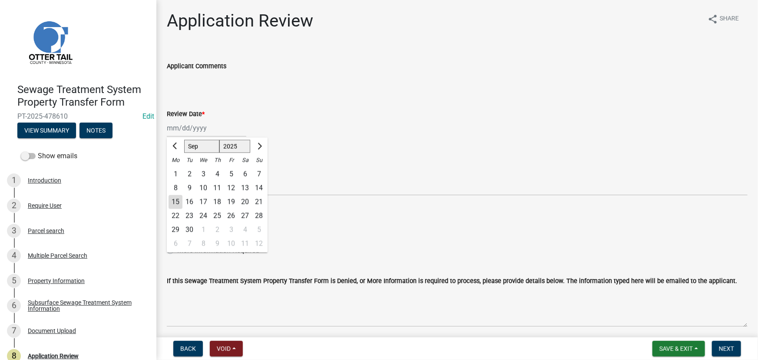
click at [176, 204] on div "15" at bounding box center [176, 202] width 14 height 14
type input "[DATE]"
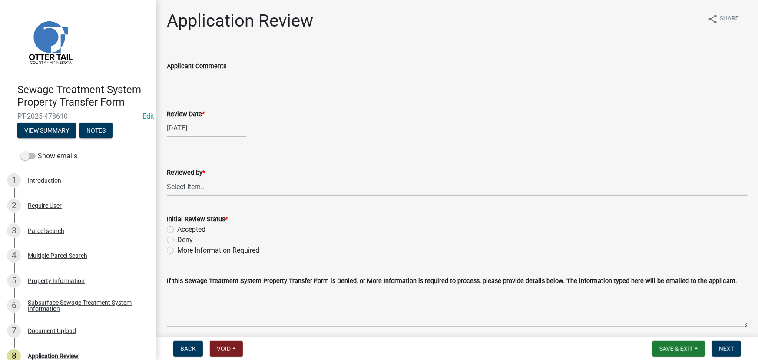
drag, startPoint x: 201, startPoint y: 188, endPoint x: 204, endPoint y: 178, distance: 10.4
click at [201, 188] on select "Select Item... [PERSON_NAME] [PERSON_NAME] [PERSON_NAME] [PERSON_NAME] [PERSON_…" at bounding box center [457, 187] width 581 height 18
click at [167, 178] on select "Select Item... [PERSON_NAME] [PERSON_NAME] [PERSON_NAME] [PERSON_NAME] [PERSON_…" at bounding box center [457, 187] width 581 height 18
select select "190fd4c8-42ef-492b-a4a0-a0213555944c"
click at [196, 229] on label "Accepted" at bounding box center [191, 229] width 28 height 10
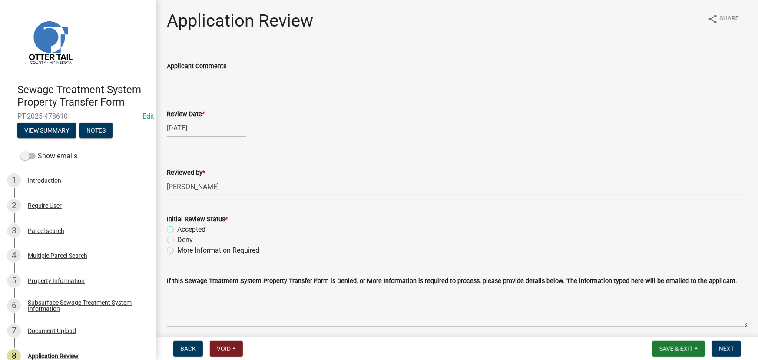
click at [183, 229] on input "Accepted" at bounding box center [180, 227] width 6 height 6
radio input "true"
click at [730, 348] on span "Next" at bounding box center [726, 348] width 15 height 7
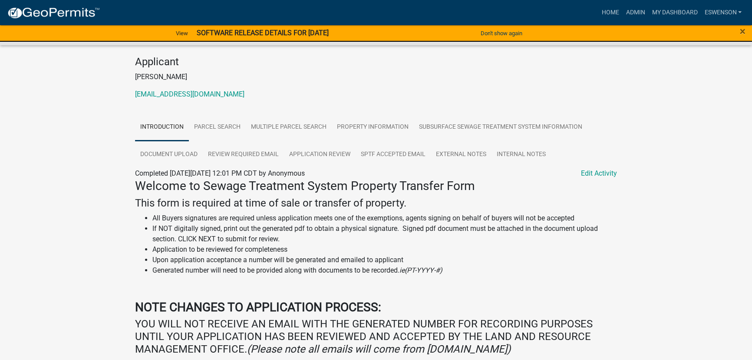
scroll to position [79, 0]
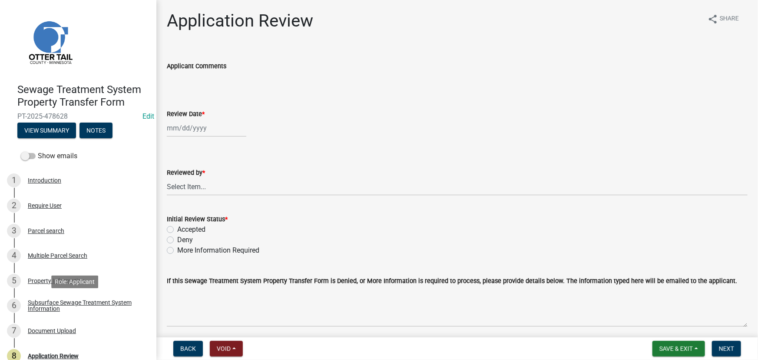
click at [70, 282] on div "Role: Applicant" at bounding box center [74, 281] width 47 height 13
click at [44, 292] on link "5 Property Information" at bounding box center [78, 280] width 156 height 25
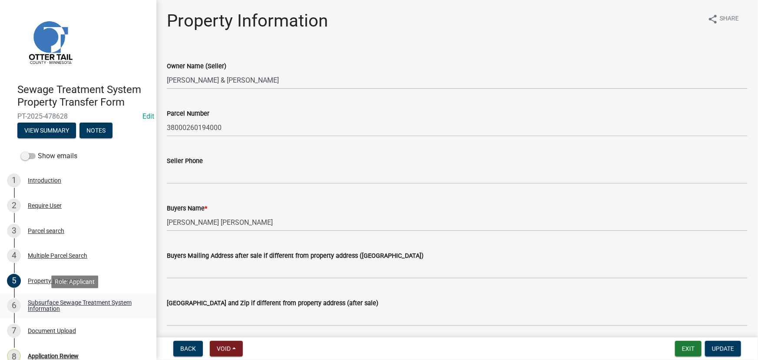
click at [47, 308] on div "Subsurface Sewage Treatment System Information" at bounding box center [85, 305] width 115 height 12
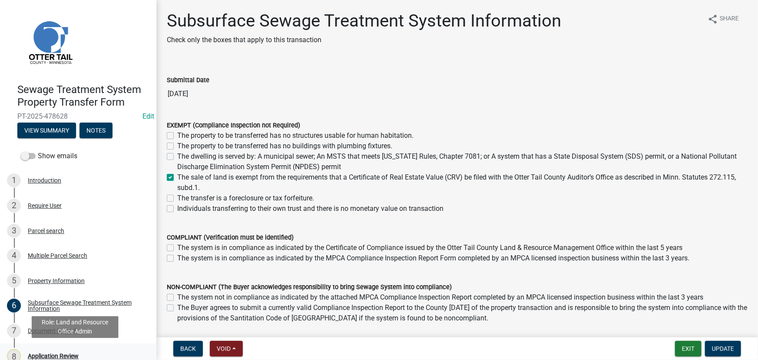
click at [75, 349] on div "8 Application Review" at bounding box center [75, 356] width 136 height 14
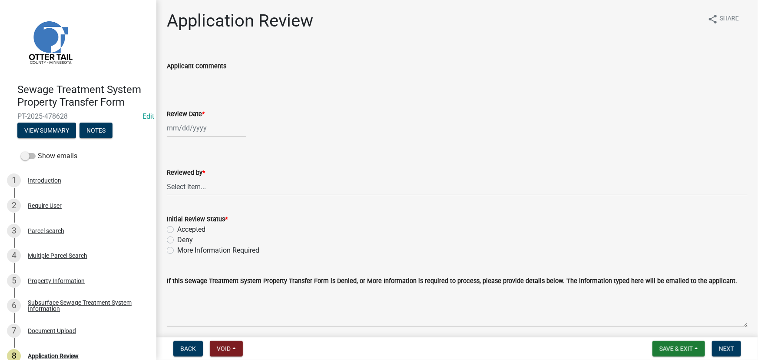
click at [178, 126] on div at bounding box center [207, 128] width 80 height 18
select select "9"
select select "2025"
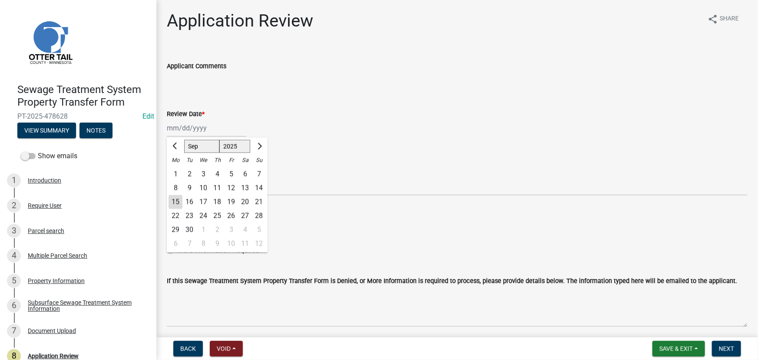
click at [182, 204] on div "16" at bounding box center [189, 202] width 14 height 14
type input "09/16/2025"
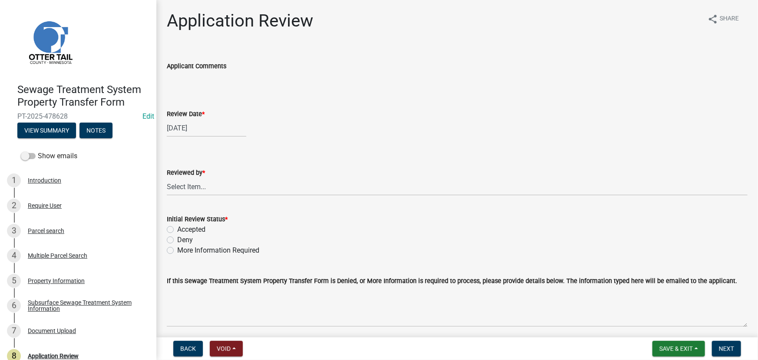
select select "9"
select select "2025"
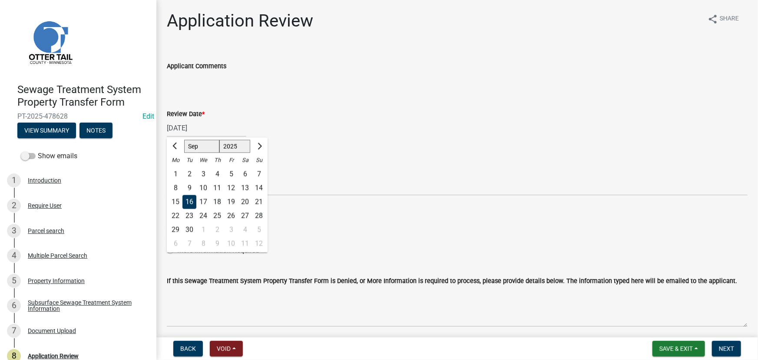
click at [181, 124] on div "09/16/2025 Jan Feb Mar Apr May Jun Jul Aug Sep Oct Nov Dec 1525 1526 1527 1528 …" at bounding box center [207, 128] width 80 height 18
click at [178, 204] on div "15" at bounding box center [176, 202] width 14 height 14
type input "09/15/2025"
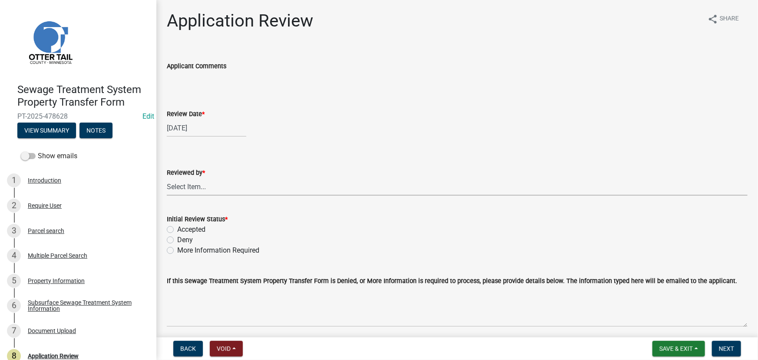
click at [202, 188] on select "Select Item... Alexis Newark Amy Busko Andrea Perales Brittany Tollefson Christ…" at bounding box center [457, 187] width 581 height 18
click at [167, 178] on select "Select Item... Alexis Newark Amy Busko Andrea Perales Brittany Tollefson Christ…" at bounding box center [457, 187] width 581 height 18
select select "190fd4c8-42ef-492b-a4a0-a0213555944c"
click at [198, 226] on label "Accepted" at bounding box center [191, 229] width 28 height 10
click at [183, 226] on input "Accepted" at bounding box center [180, 227] width 6 height 6
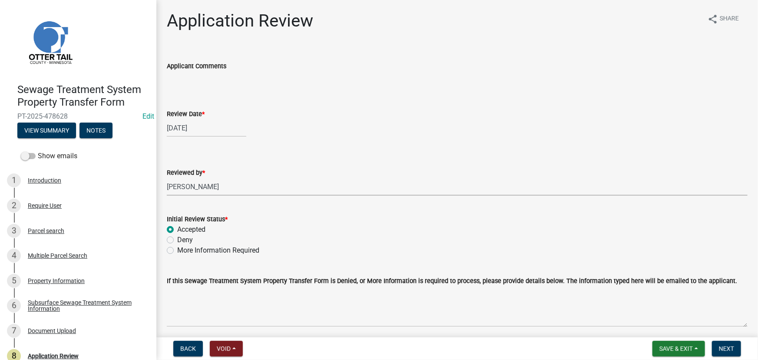
radio input "true"
click at [717, 345] on button "Next" at bounding box center [726, 349] width 29 height 16
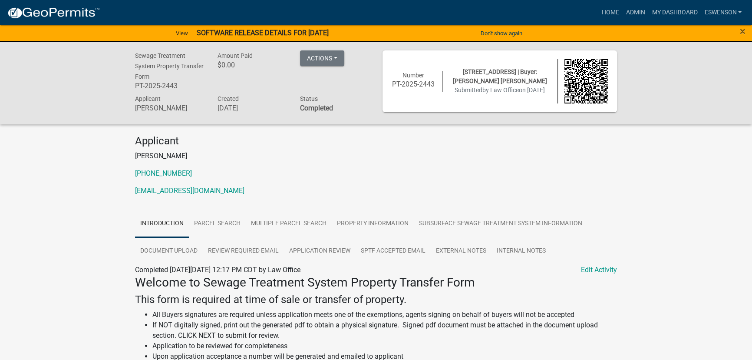
click at [656, 3] on nav "more_horiz Home Admin My Dashboard eswenson Admin Account Logout" at bounding box center [376, 12] width 752 height 25
click at [636, 10] on link "Admin" at bounding box center [636, 12] width 26 height 17
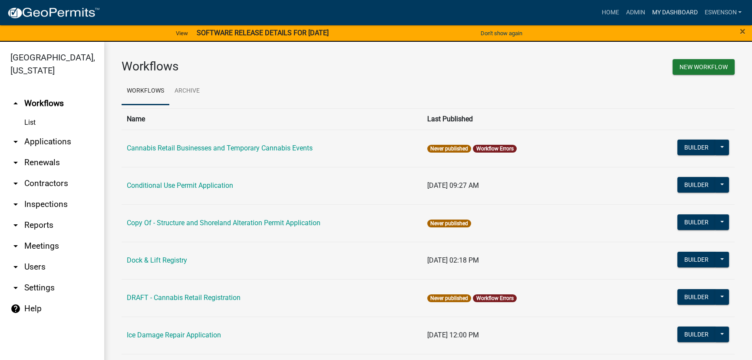
click at [662, 9] on link "My Dashboard" at bounding box center [675, 12] width 53 height 17
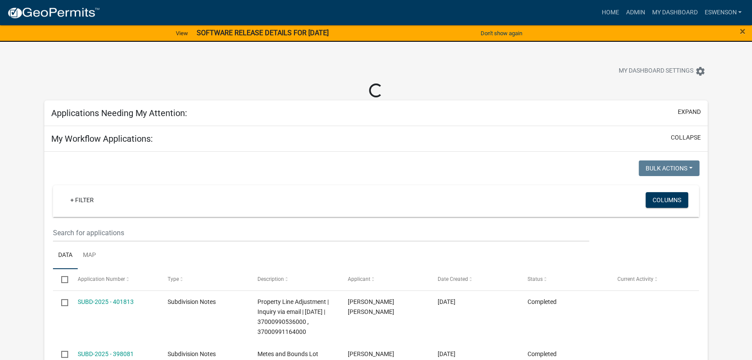
select select "3: 100"
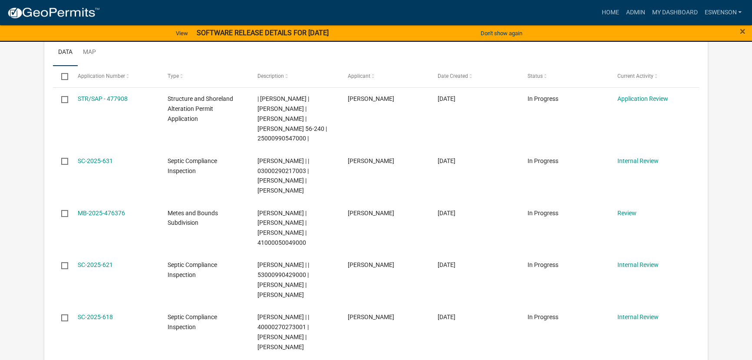
scroll to position [158, 0]
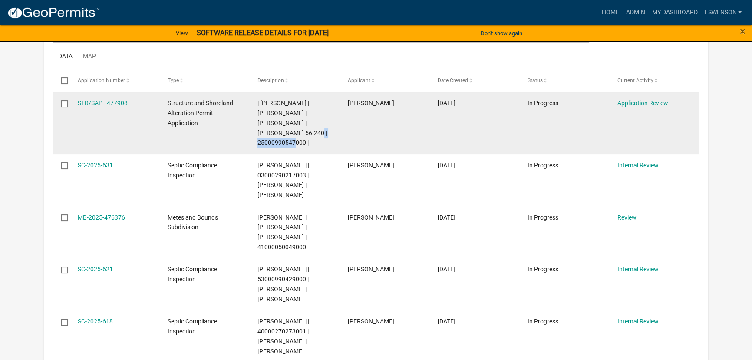
drag, startPoint x: 279, startPoint y: 136, endPoint x: 305, endPoint y: 130, distance: 27.2
click at [305, 130] on span "| Emma Swenson | DAVID A JACOBS | PAMELA R JACOBS | Blanche 56-240 | 2500099054…" at bounding box center [293, 122] width 70 height 46
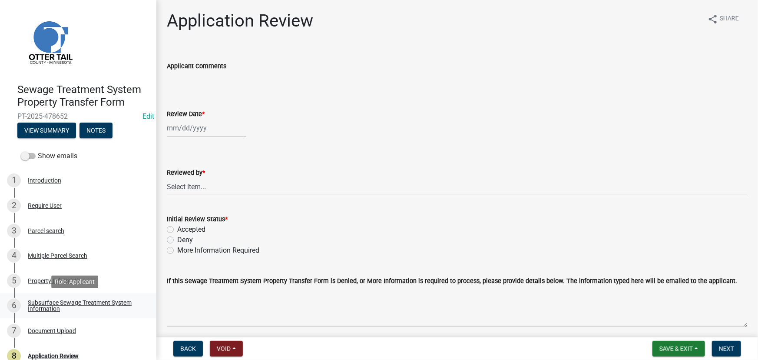
click at [90, 313] on link "6 Subsurface Sewage Treatment System Information" at bounding box center [78, 305] width 156 height 25
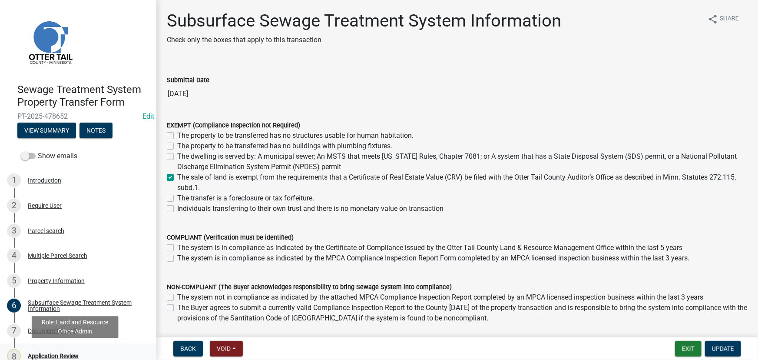
click at [42, 353] on div "Application Review" at bounding box center [53, 356] width 51 height 6
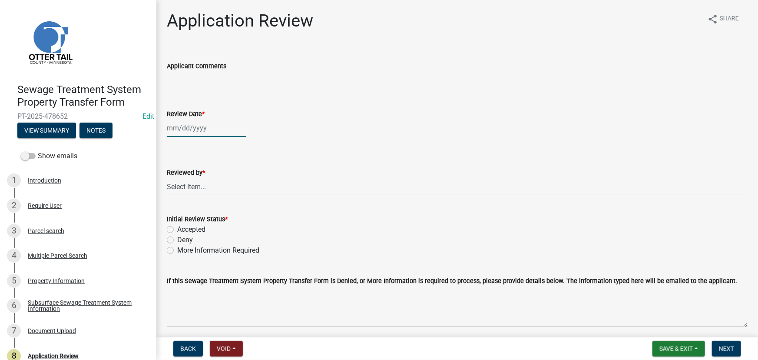
click at [209, 123] on div at bounding box center [207, 128] width 80 height 18
select select "9"
select select "2025"
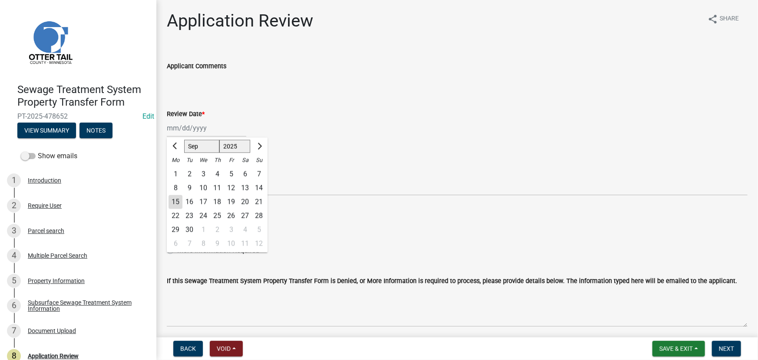
click at [170, 207] on div "15" at bounding box center [176, 202] width 14 height 14
type input "[DATE]"
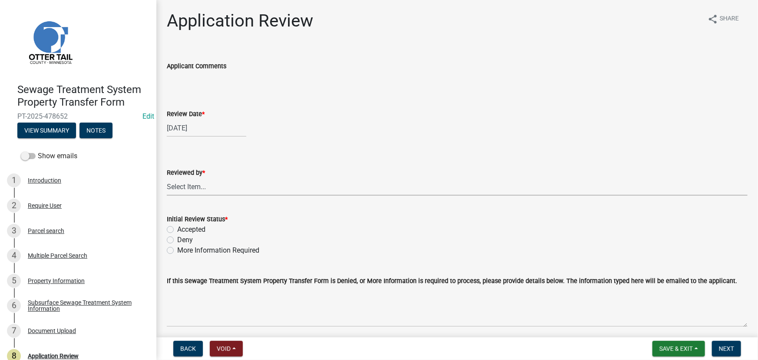
click at [193, 178] on select "Select Item... [PERSON_NAME] [PERSON_NAME] [PERSON_NAME] [PERSON_NAME] [PERSON_…" at bounding box center [457, 187] width 581 height 18
click at [167, 178] on select "Select Item... [PERSON_NAME] [PERSON_NAME] [PERSON_NAME] [PERSON_NAME] [PERSON_…" at bounding box center [457, 187] width 581 height 18
select select "190fd4c8-42ef-492b-a4a0-a0213555944c"
click at [197, 226] on label "Accepted" at bounding box center [191, 229] width 28 height 10
click at [183, 226] on input "Accepted" at bounding box center [180, 227] width 6 height 6
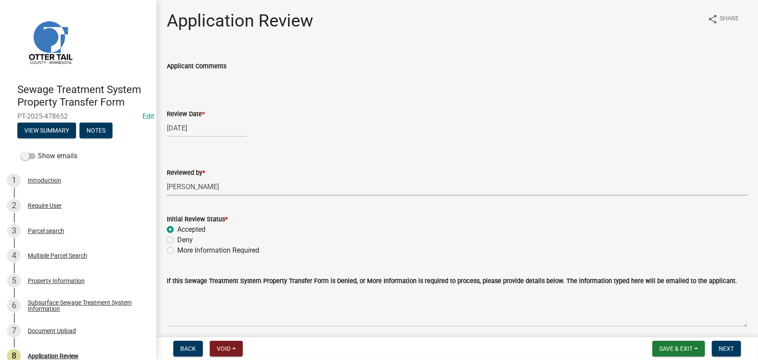
radio input "true"
click at [720, 355] on button "Next" at bounding box center [726, 349] width 29 height 16
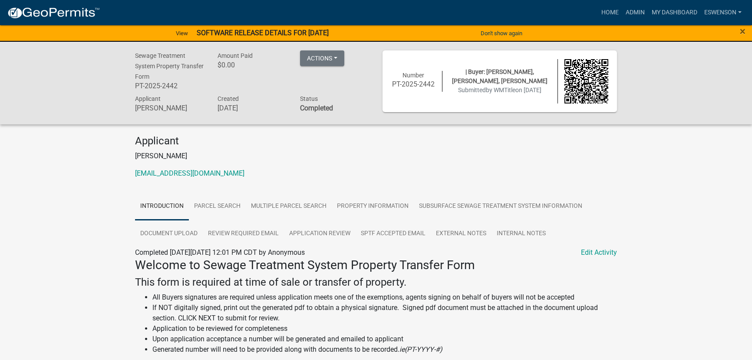
scroll to position [79, 0]
